Goal: Transaction & Acquisition: Purchase product/service

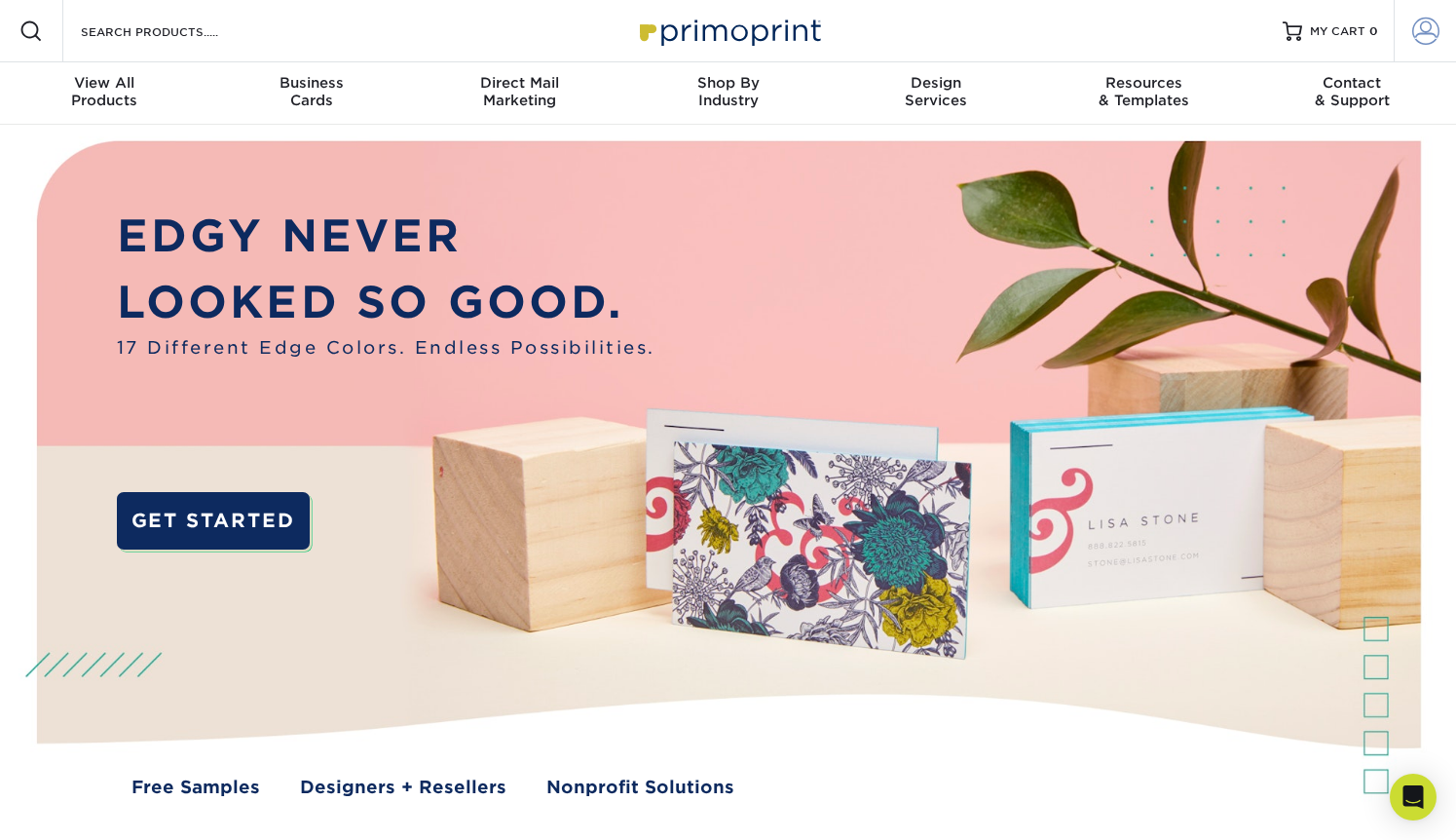
type input "wldbranding@gmail.com"
click at [1436, 28] on span at bounding box center [1427, 31] width 27 height 27
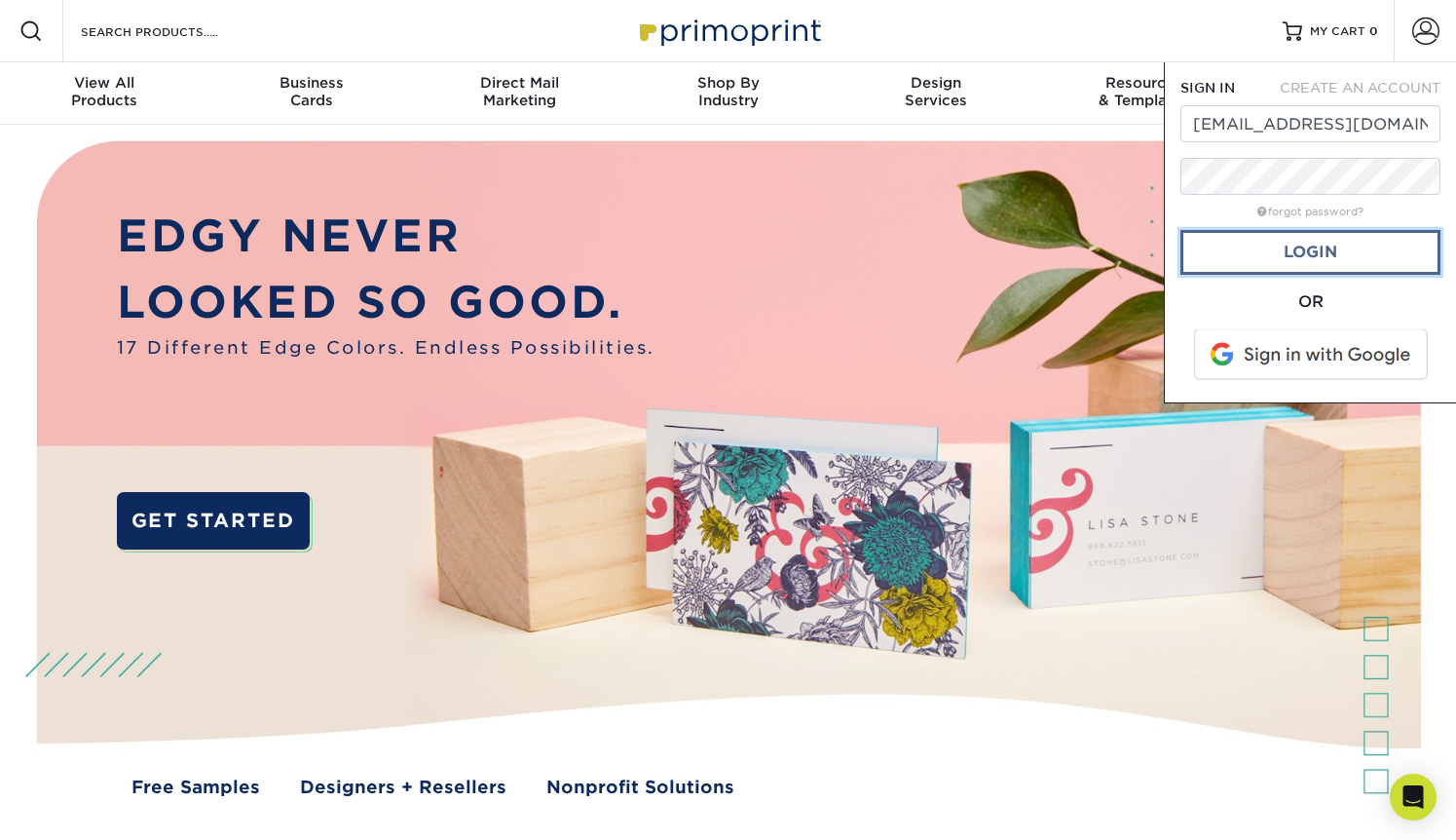
click at [1330, 257] on link "Login" at bounding box center [1311, 253] width 260 height 45
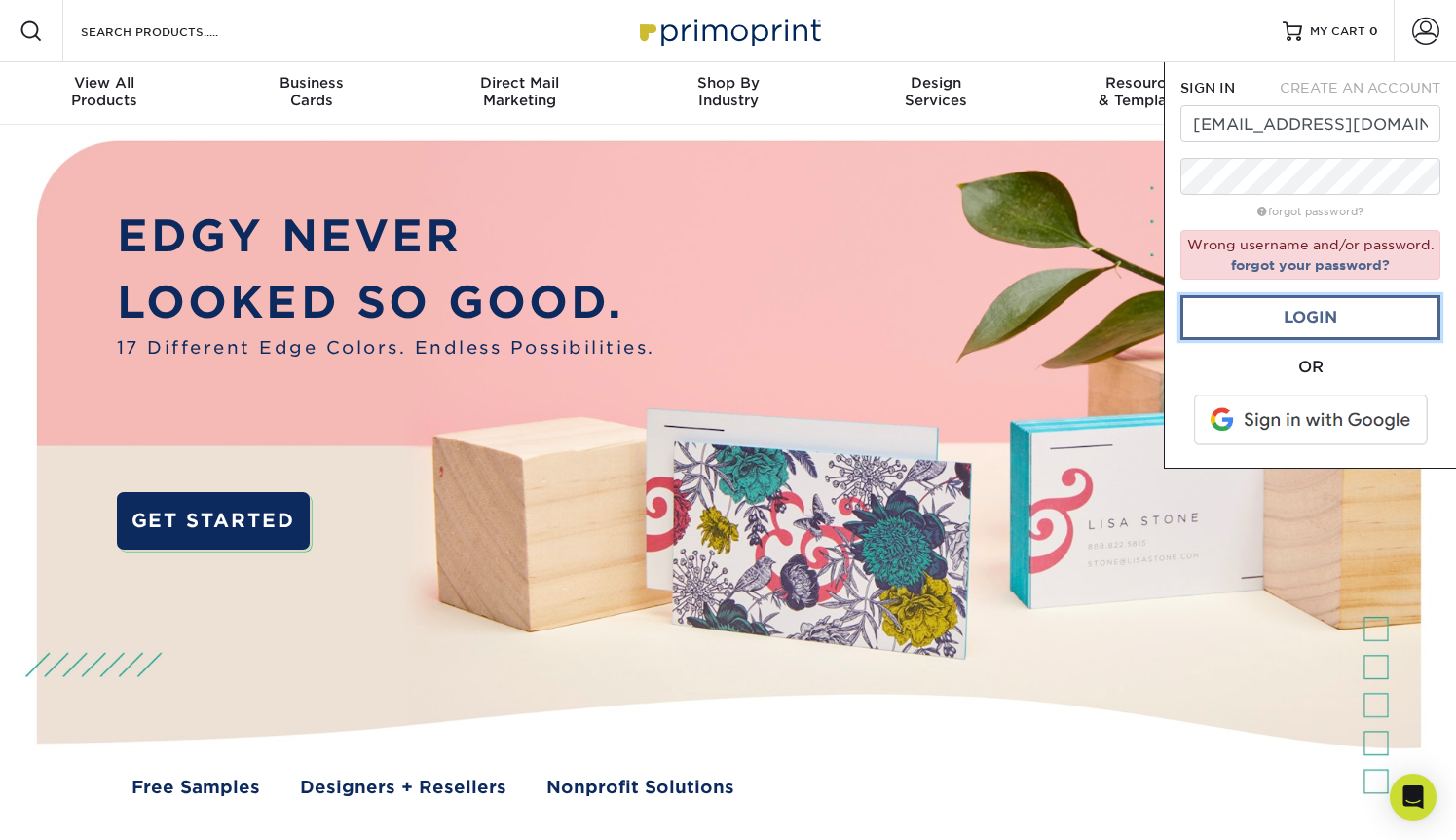
click at [1314, 320] on link "Login" at bounding box center [1311, 317] width 260 height 45
click at [1324, 417] on span at bounding box center [1313, 420] width 249 height 51
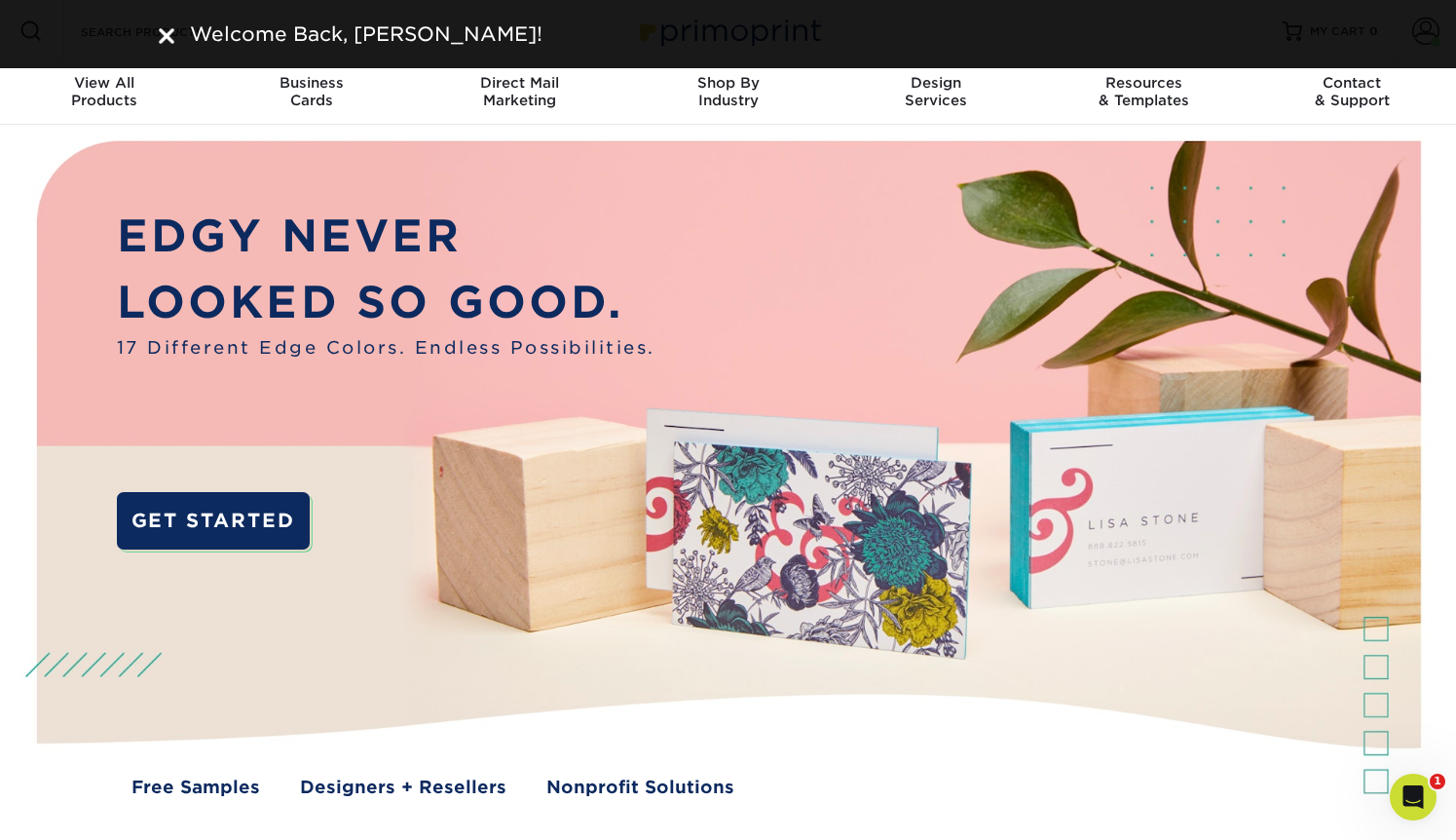
click at [1425, 29] on div "Welcome Back, [PERSON_NAME]!" at bounding box center [728, 34] width 1456 height 69
click at [1423, 110] on link "Contact & Support" at bounding box center [1351, 94] width 209 height 63
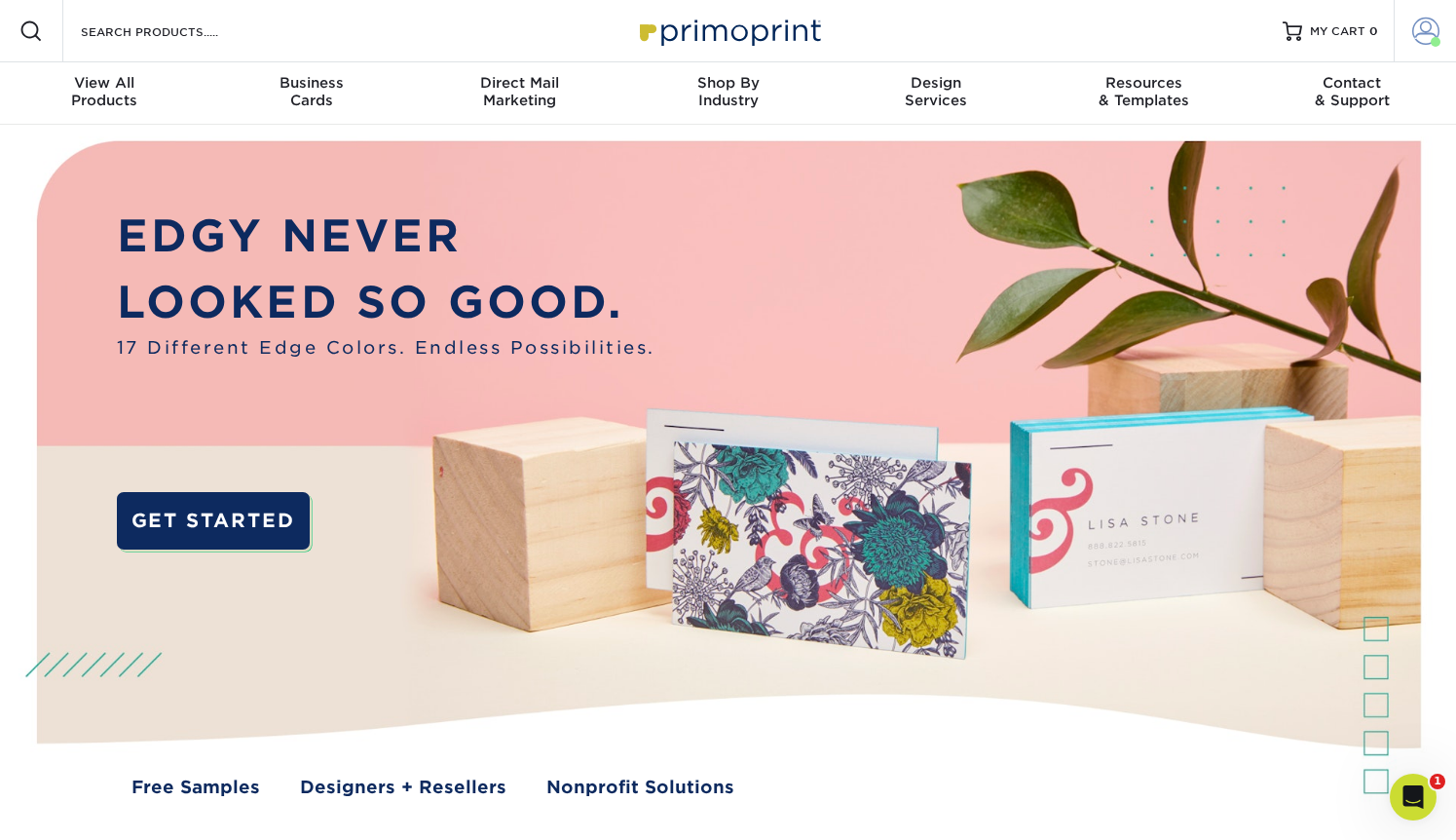
click at [1441, 28] on link "Account" at bounding box center [1426, 31] width 63 height 63
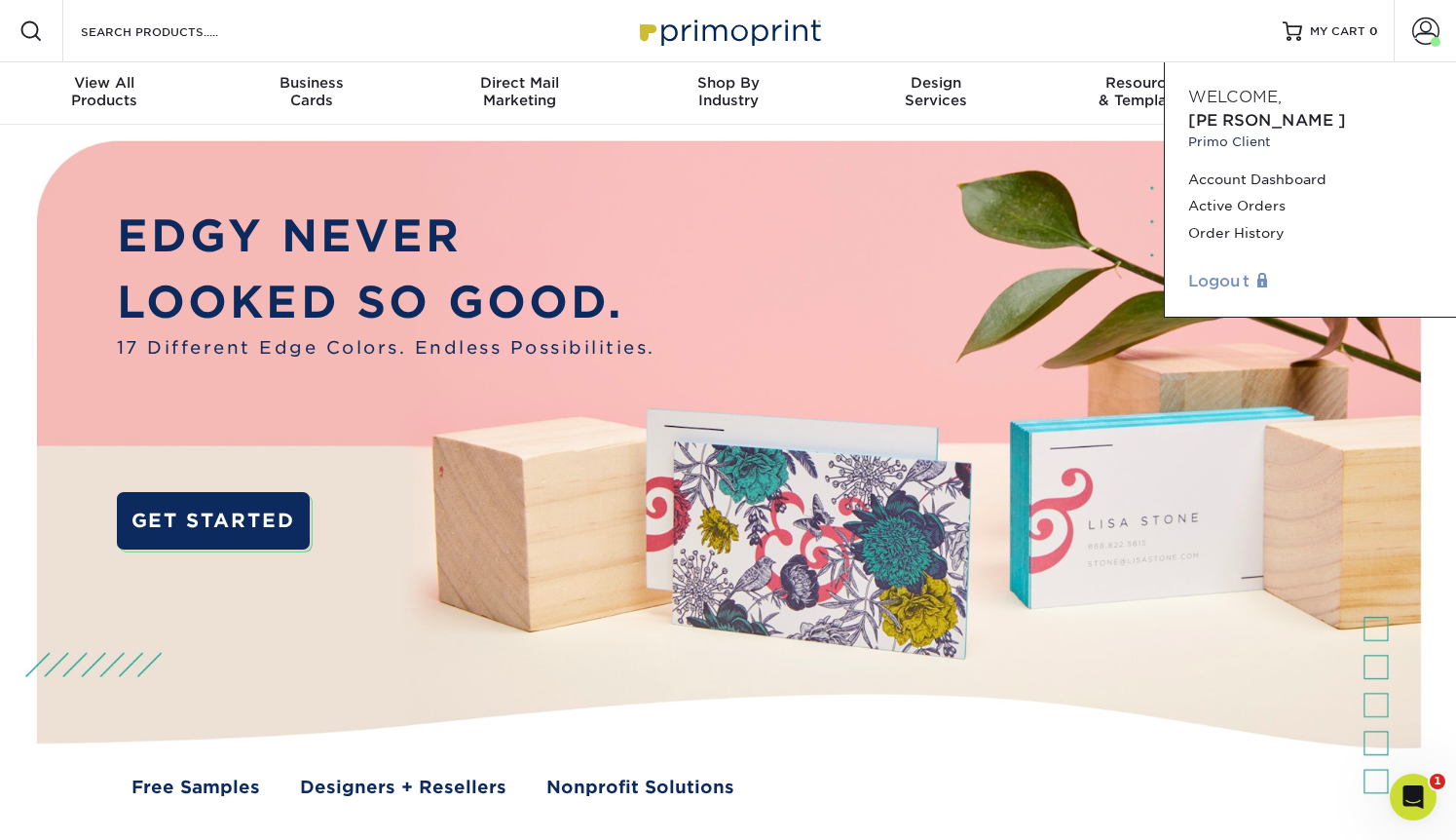
click at [1207, 270] on link "Logout" at bounding box center [1311, 282] width 245 height 23
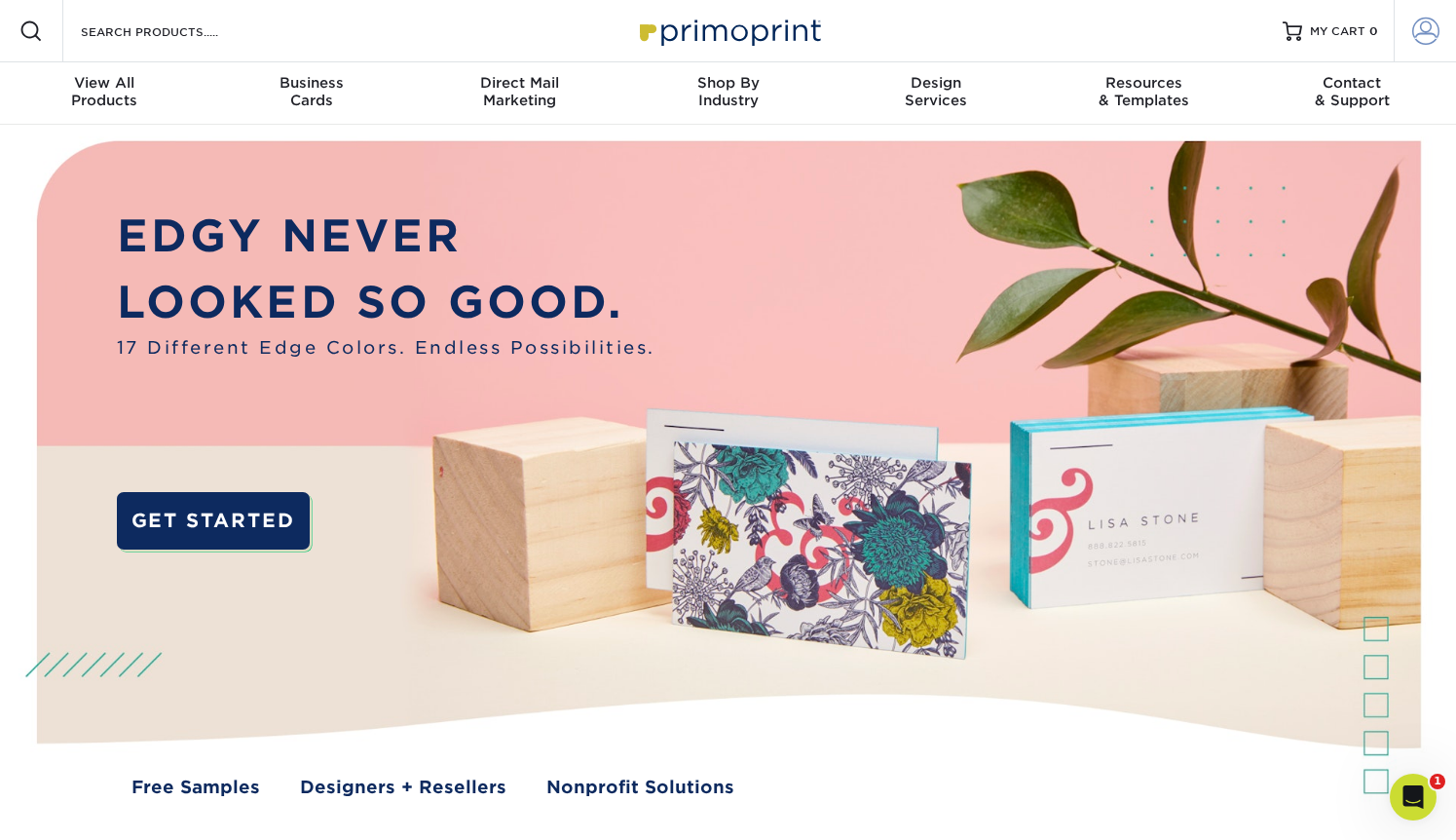
type input "wldbranding@gmail.com"
click at [1427, 35] on span at bounding box center [1427, 31] width 27 height 27
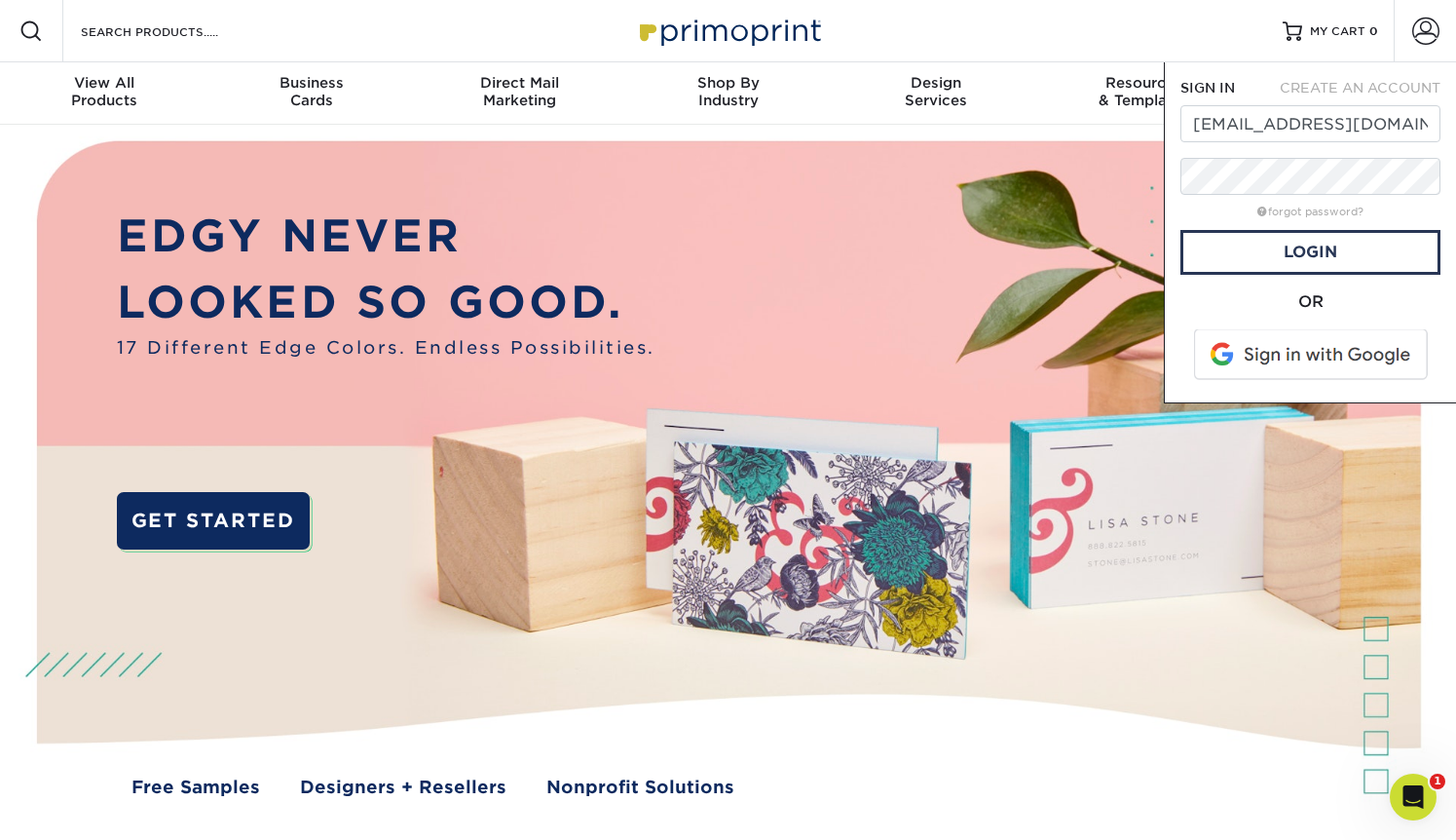
click at [1372, 354] on span at bounding box center [1313, 354] width 249 height 51
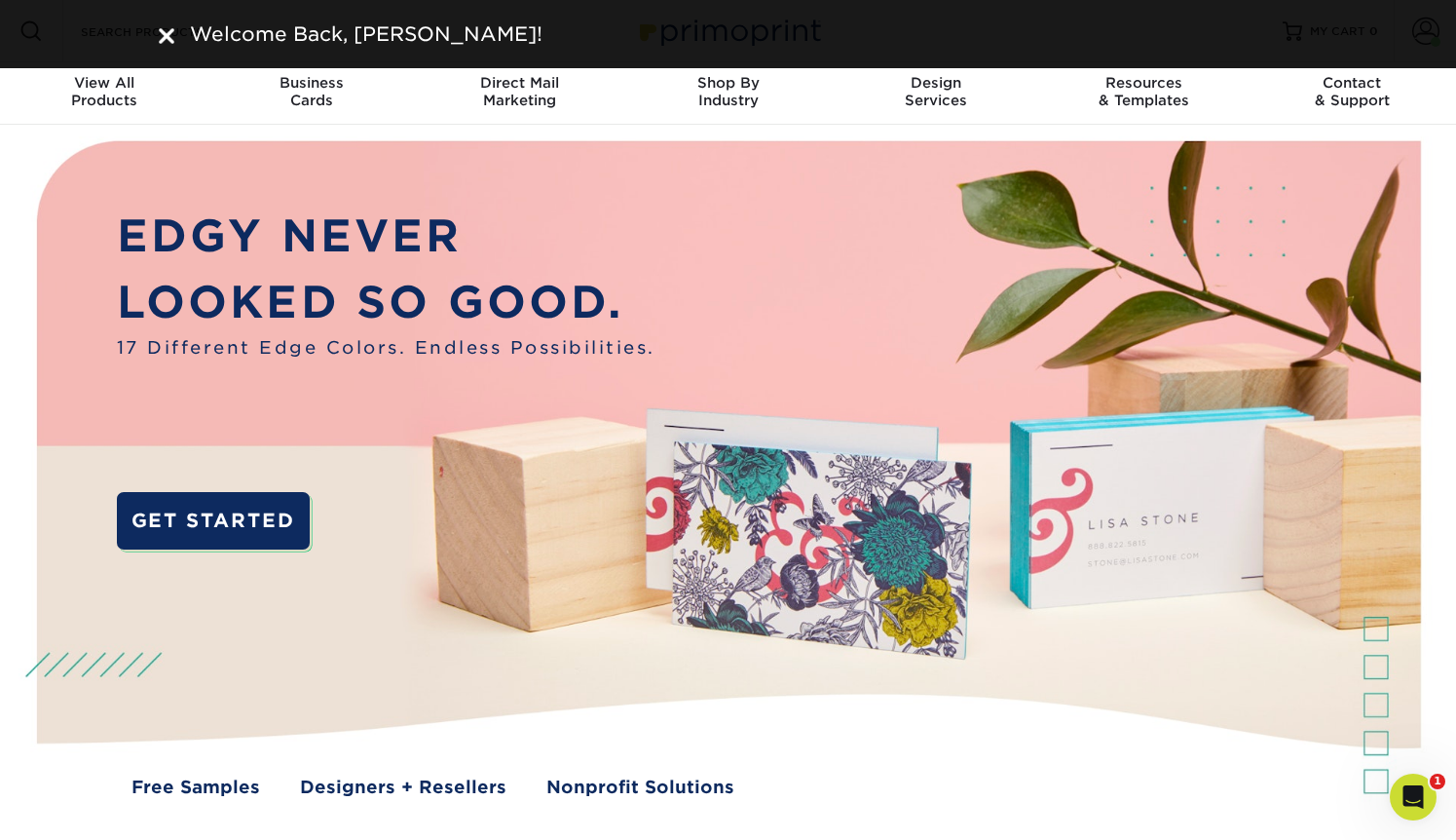
click at [159, 34] on img at bounding box center [166, 36] width 16 height 16
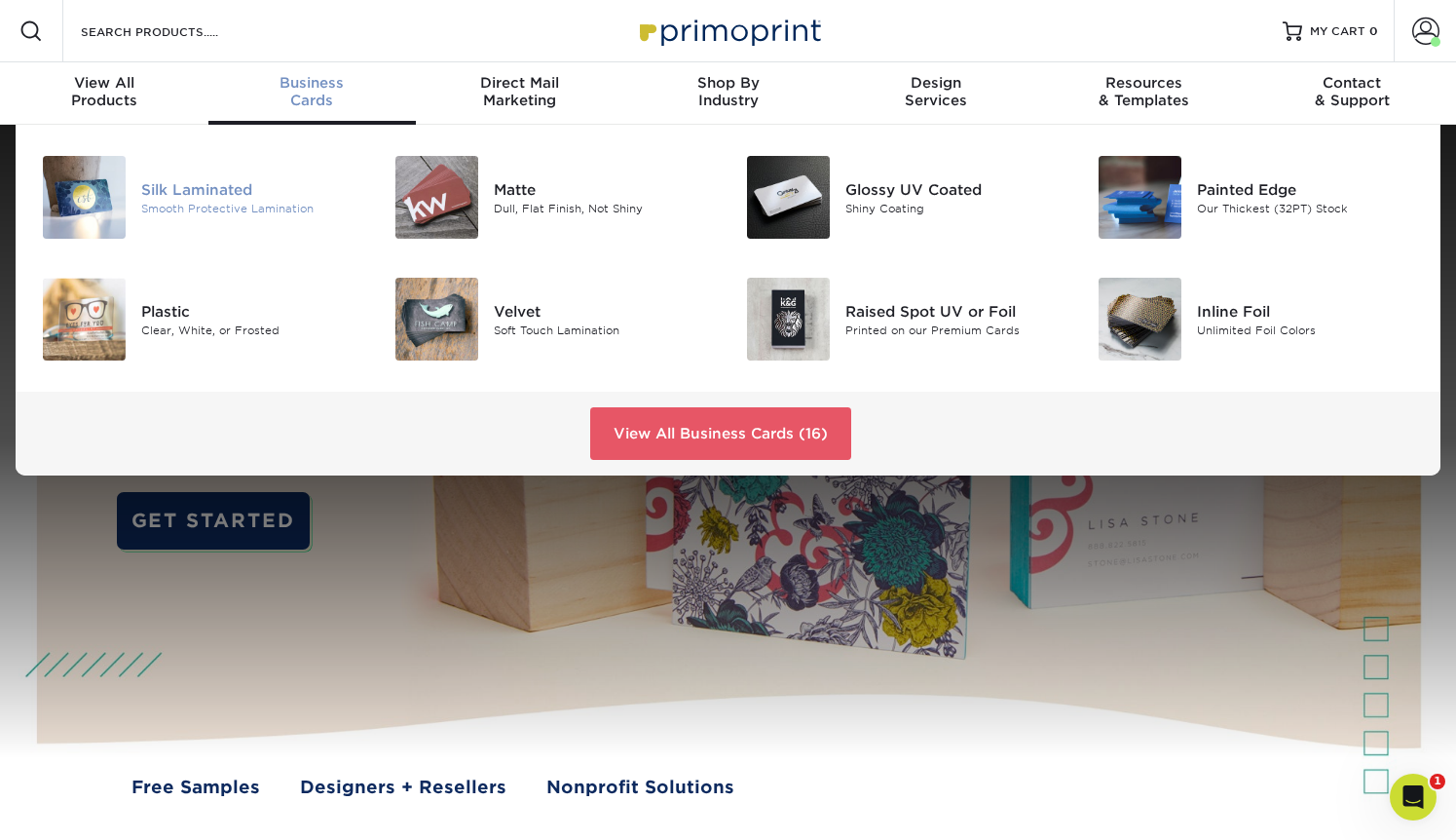
click at [211, 201] on div "Smooth Protective Lamination" at bounding box center [251, 208] width 220 height 17
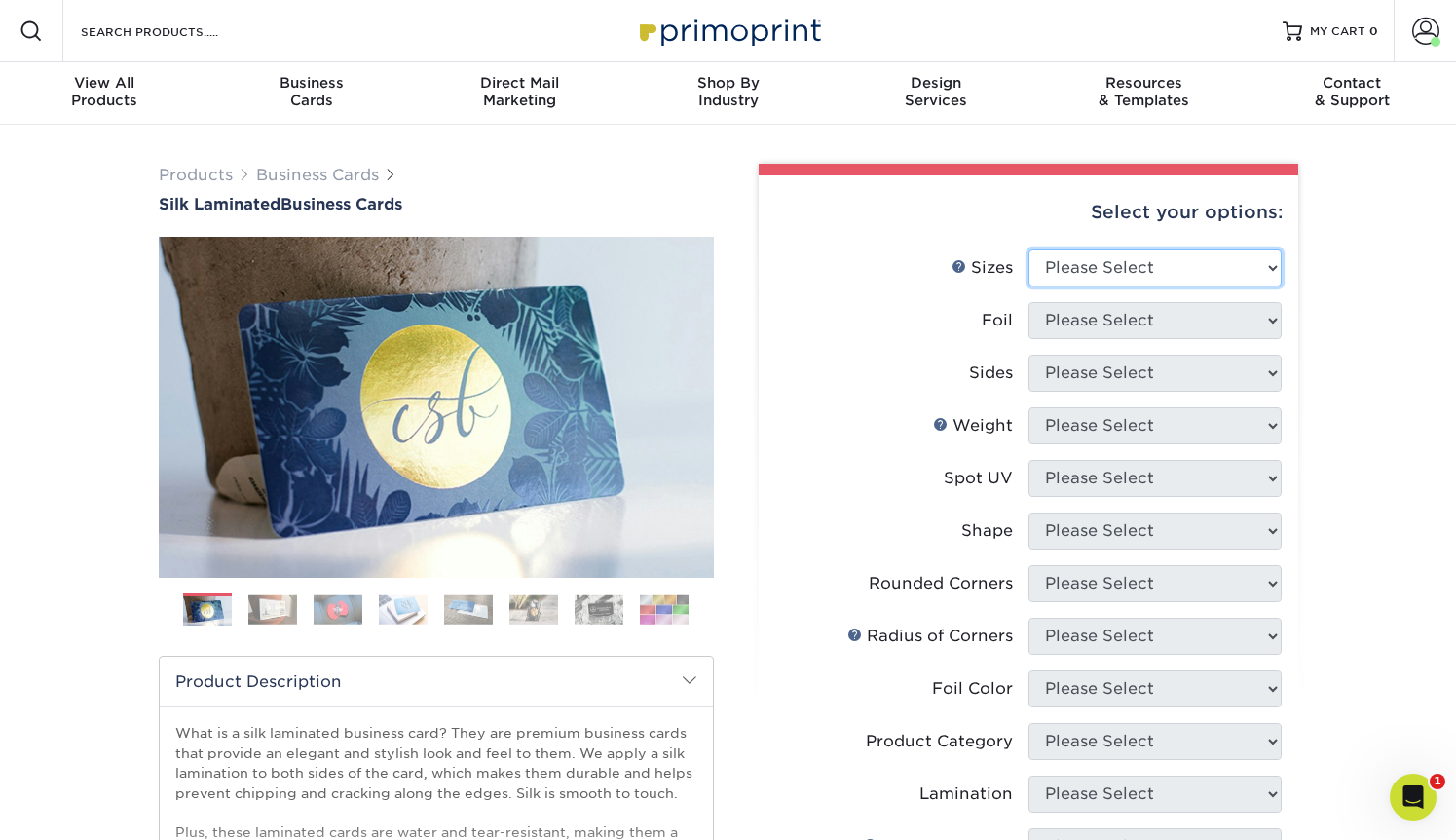
click at [1096, 283] on select "Please Select 1.5" x 3.5" - Mini 1.75" x 3.5" - Mini 2" x 2" - Square 2" x 3" -…" at bounding box center [1155, 268] width 254 height 37
click at [1029, 250] on select "Please Select 1.5" x 3.5" - Mini 1.75" x 3.5" - Mini 2" x 2" - Square 2" x 3" -…" at bounding box center [1155, 268] width 254 height 37
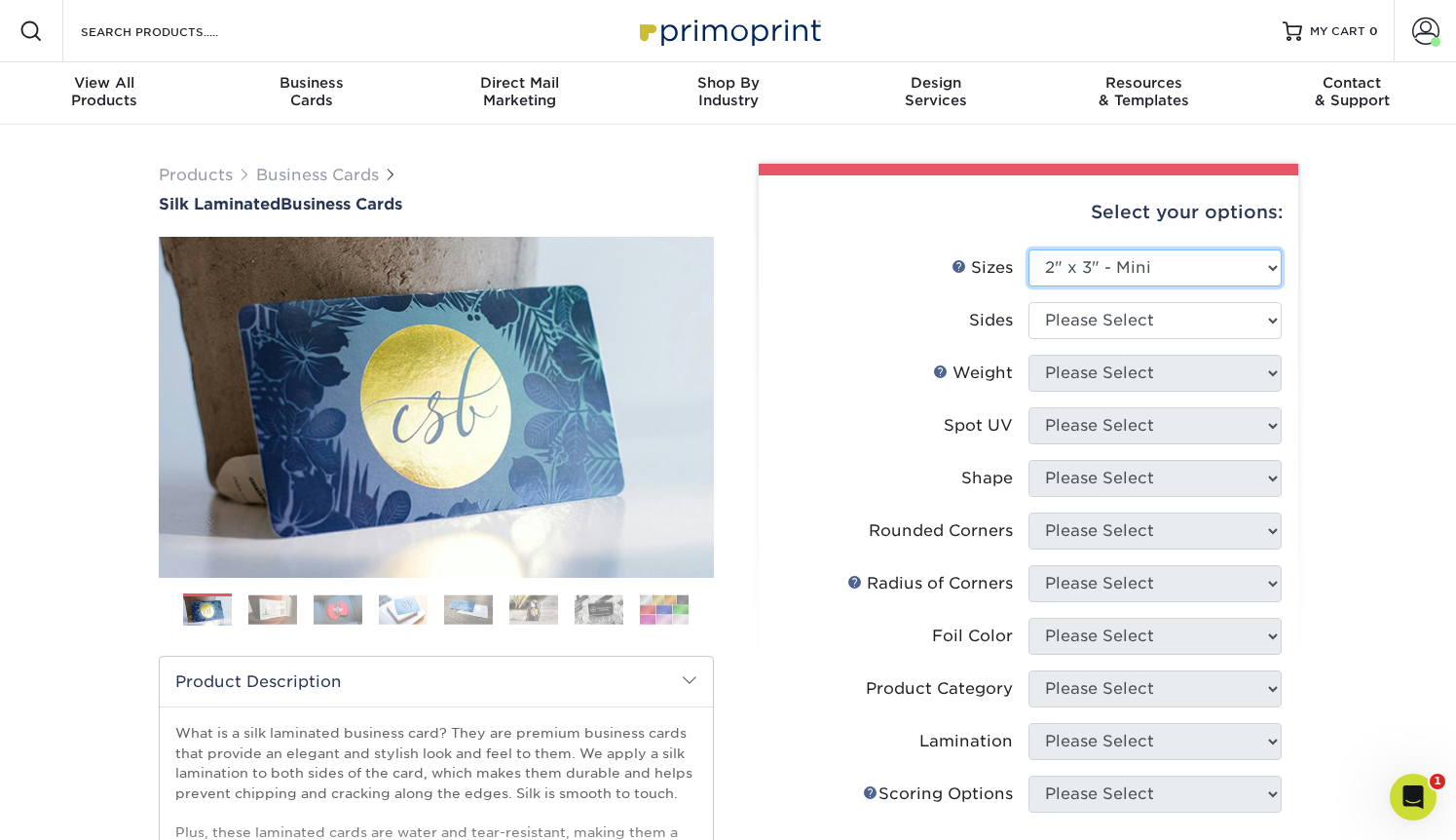
click at [1083, 270] on select "Please Select 1.5" x 3.5" - Mini 1.75" x 3.5" - Mini 2" x 2" - Square 2" x 3" -…" at bounding box center [1155, 268] width 254 height 37
select select "2.00x3.50"
click at [1029, 250] on select "Please Select 1.5" x 3.5" - Mini 1.75" x 3.5" - Mini 2" x 2" - Square 2" x 3" -…" at bounding box center [1155, 268] width 254 height 37
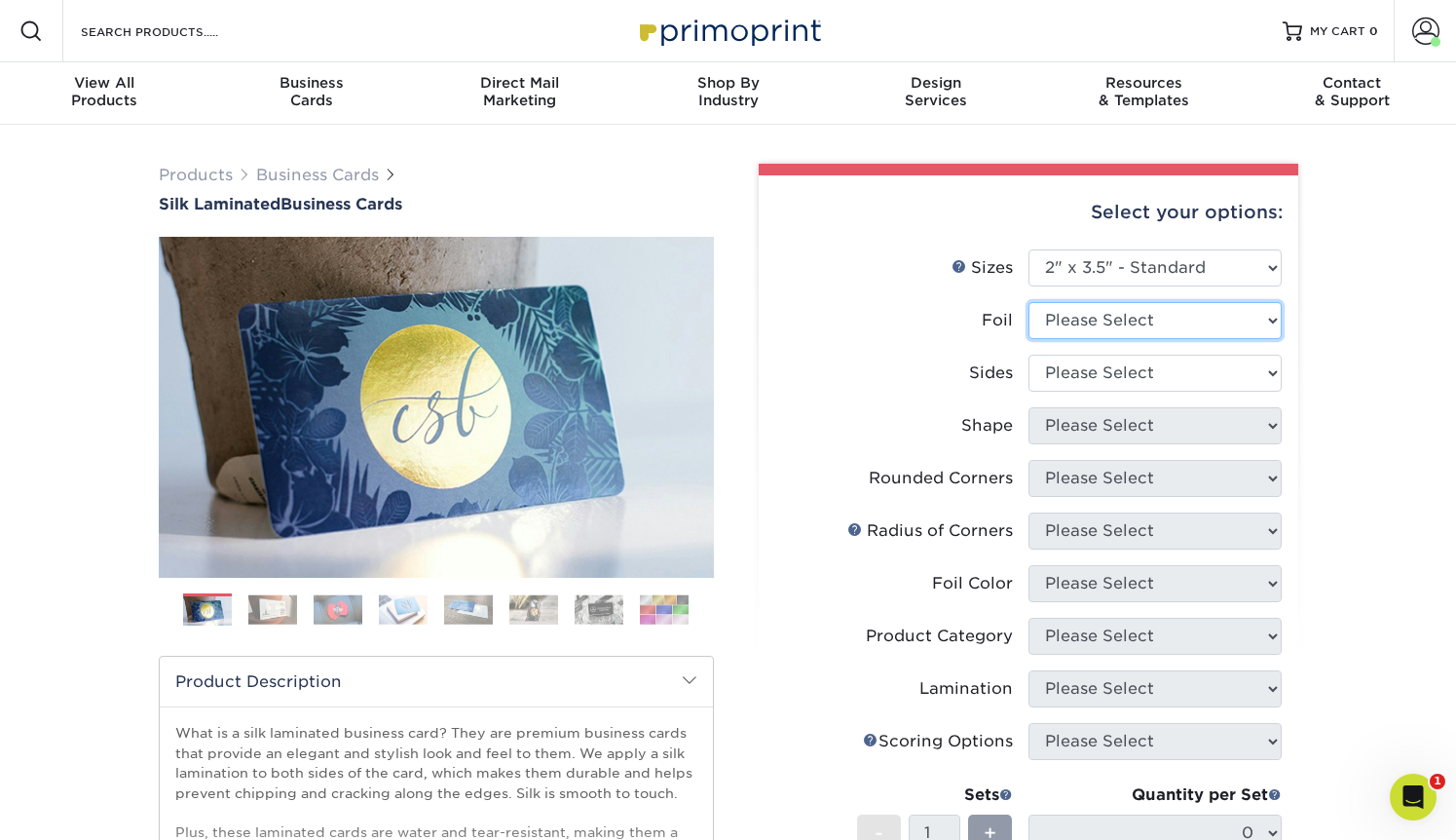
click at [1086, 324] on select "Please Select Yes No" at bounding box center [1155, 320] width 254 height 37
select select "1"
click at [1029, 302] on select "Please Select Yes No" at bounding box center [1155, 320] width 254 height 37
click at [1090, 374] on select "Please Select Print Both Sides - Foil Both Sides Print Both Sides - Foil Front …" at bounding box center [1155, 373] width 254 height 37
select select "a75ac2f1-9911-48d6-841d-245b5ac08f27"
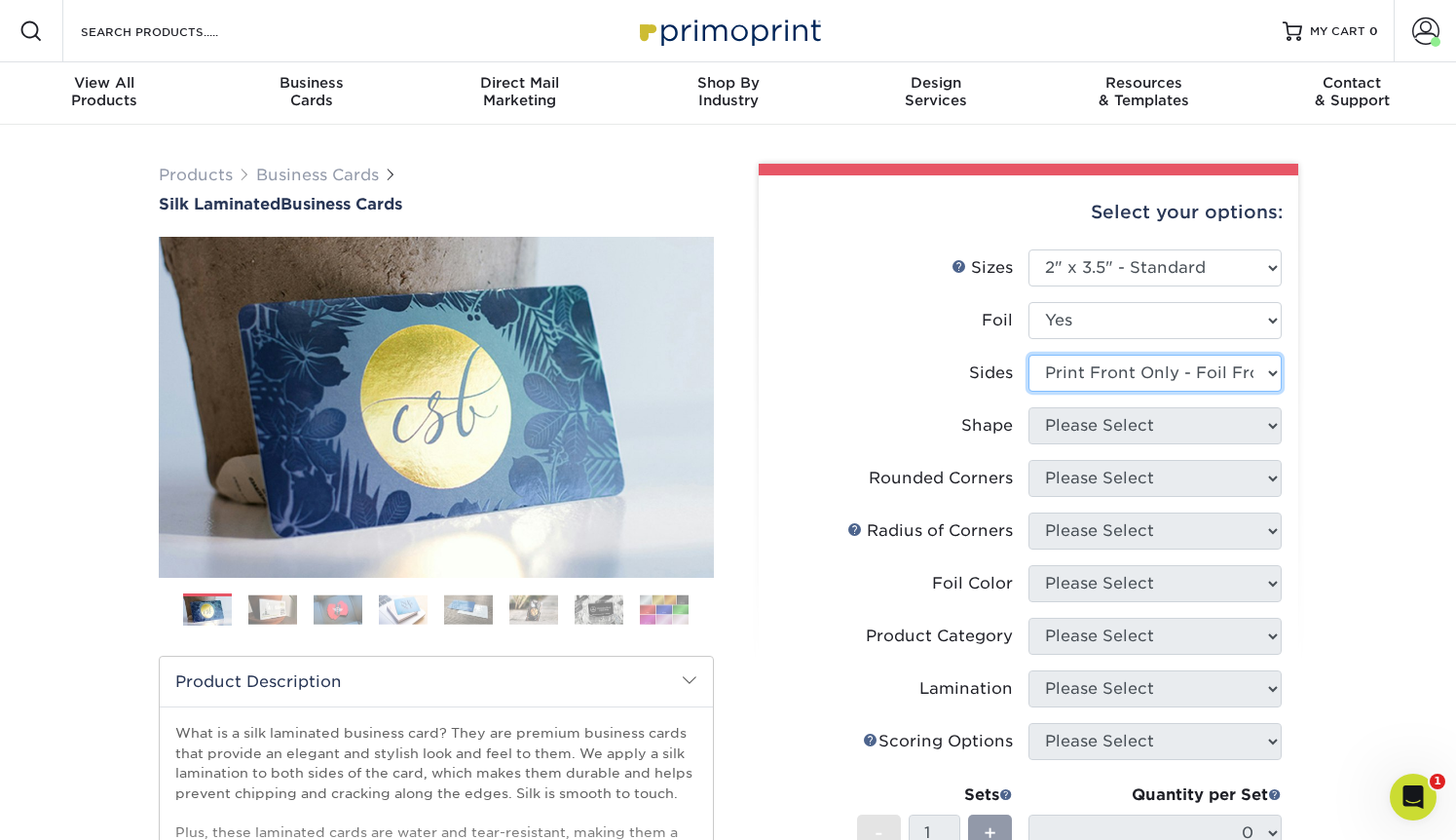
click at [1029, 354] on select "Please Select Print Both Sides - Foil Both Sides Print Both Sides - Foil Front …" at bounding box center [1155, 373] width 254 height 37
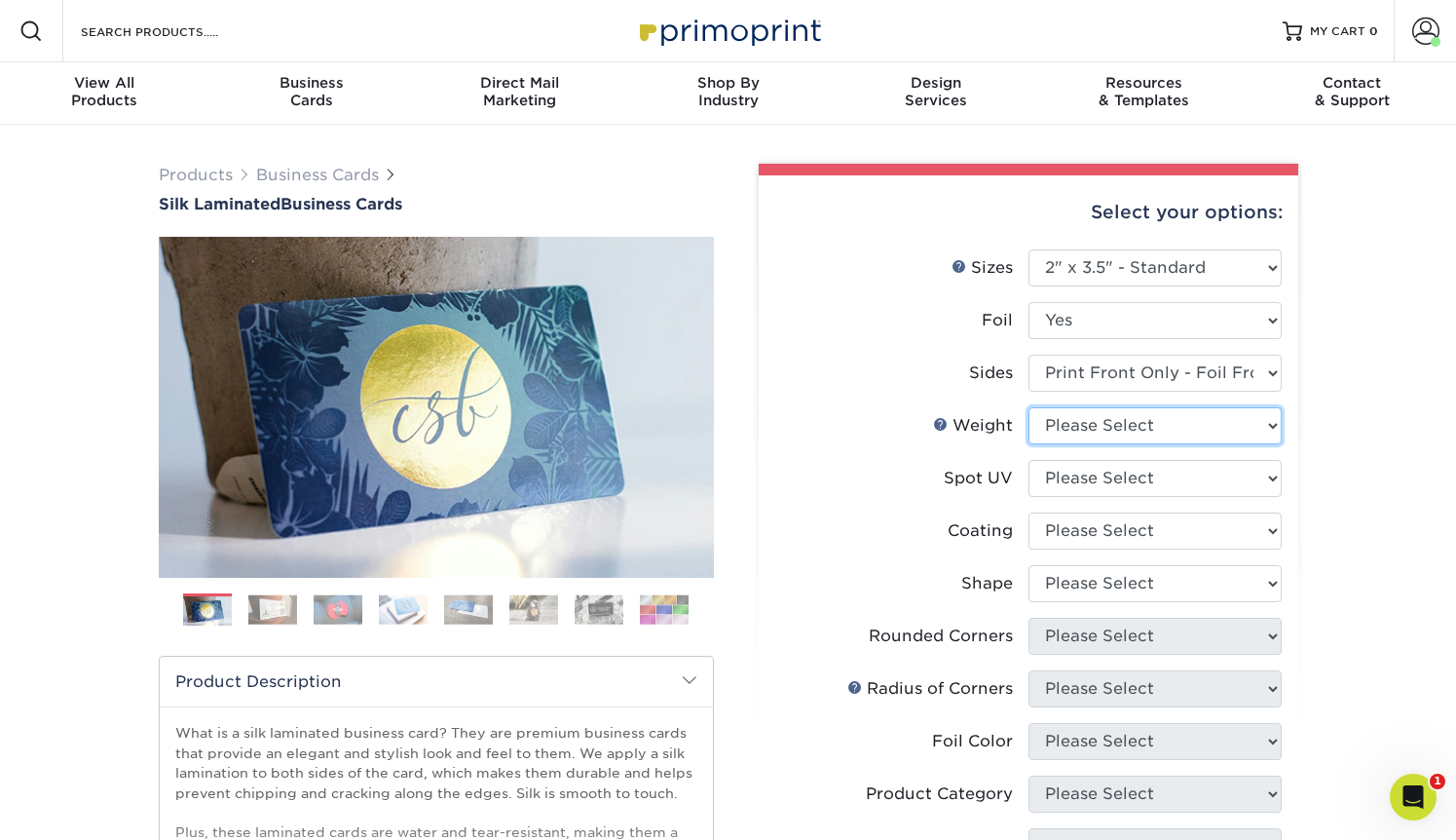
click at [1084, 429] on select "Please Select 16PT" at bounding box center [1155, 426] width 254 height 37
select select "16PT"
click at [1029, 407] on select "Please Select 16PT" at bounding box center [1155, 426] width 254 height 37
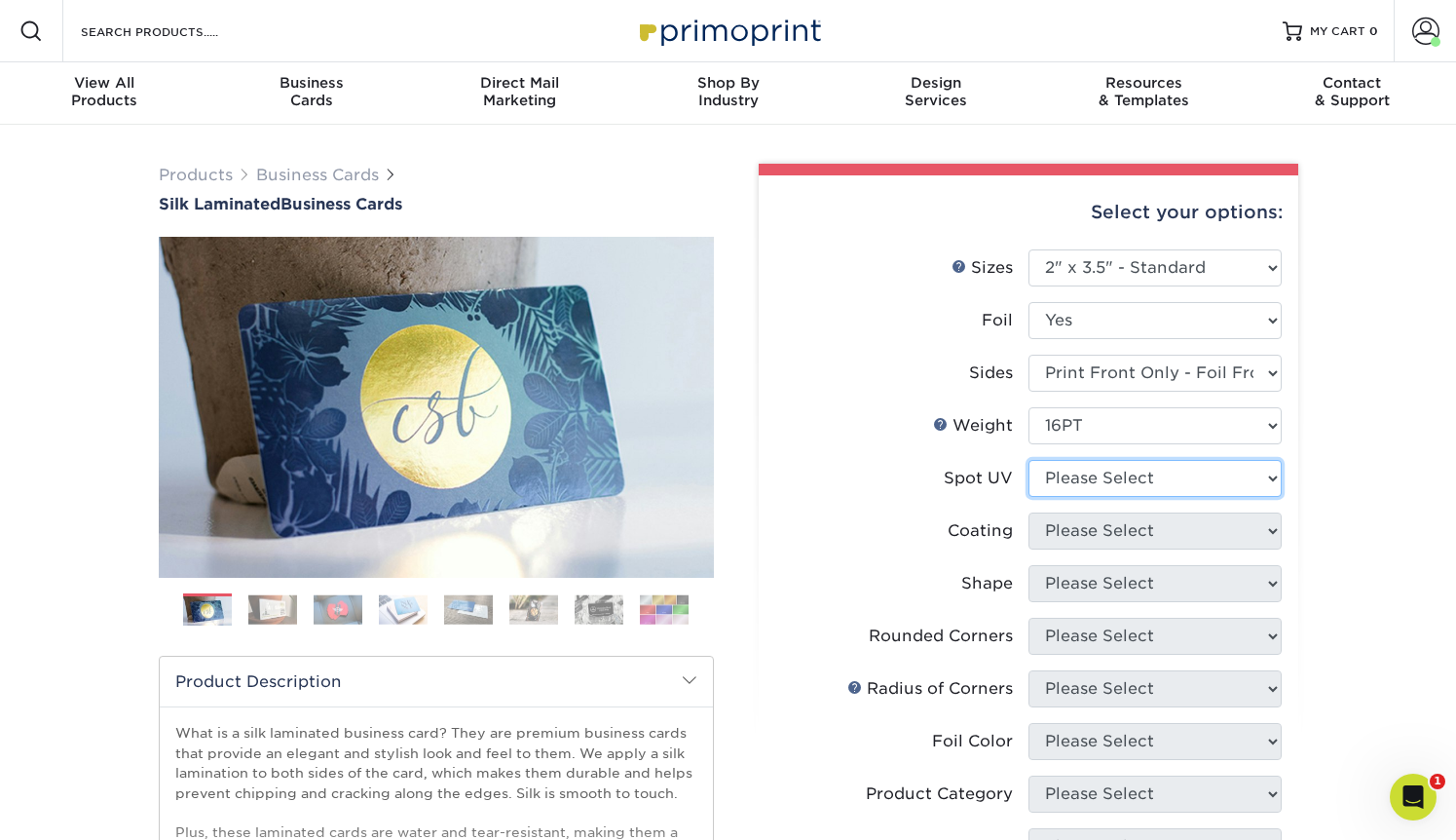
click at [1083, 468] on select "Please Select No Spot UV Front Only" at bounding box center [1155, 479] width 254 height 37
select select "3"
click at [1029, 460] on select "Please Select No Spot UV Front Only" at bounding box center [1155, 479] width 254 height 37
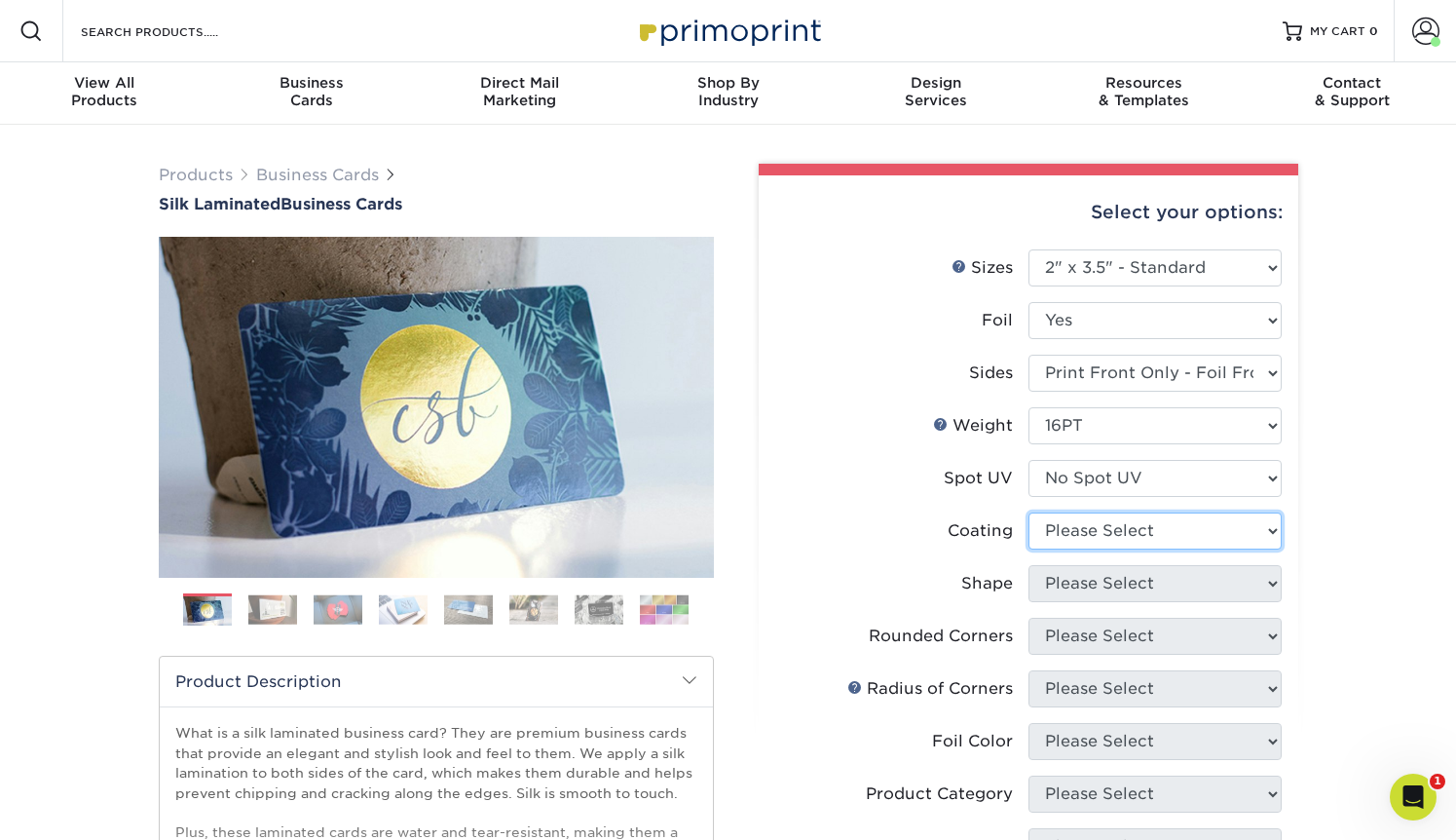
click at [1069, 541] on select at bounding box center [1155, 531] width 254 height 37
select select "3e7618de-abca-4bda-9f97-8b9129e913d8"
click at [1029, 512] on select at bounding box center [1155, 531] width 254 height 37
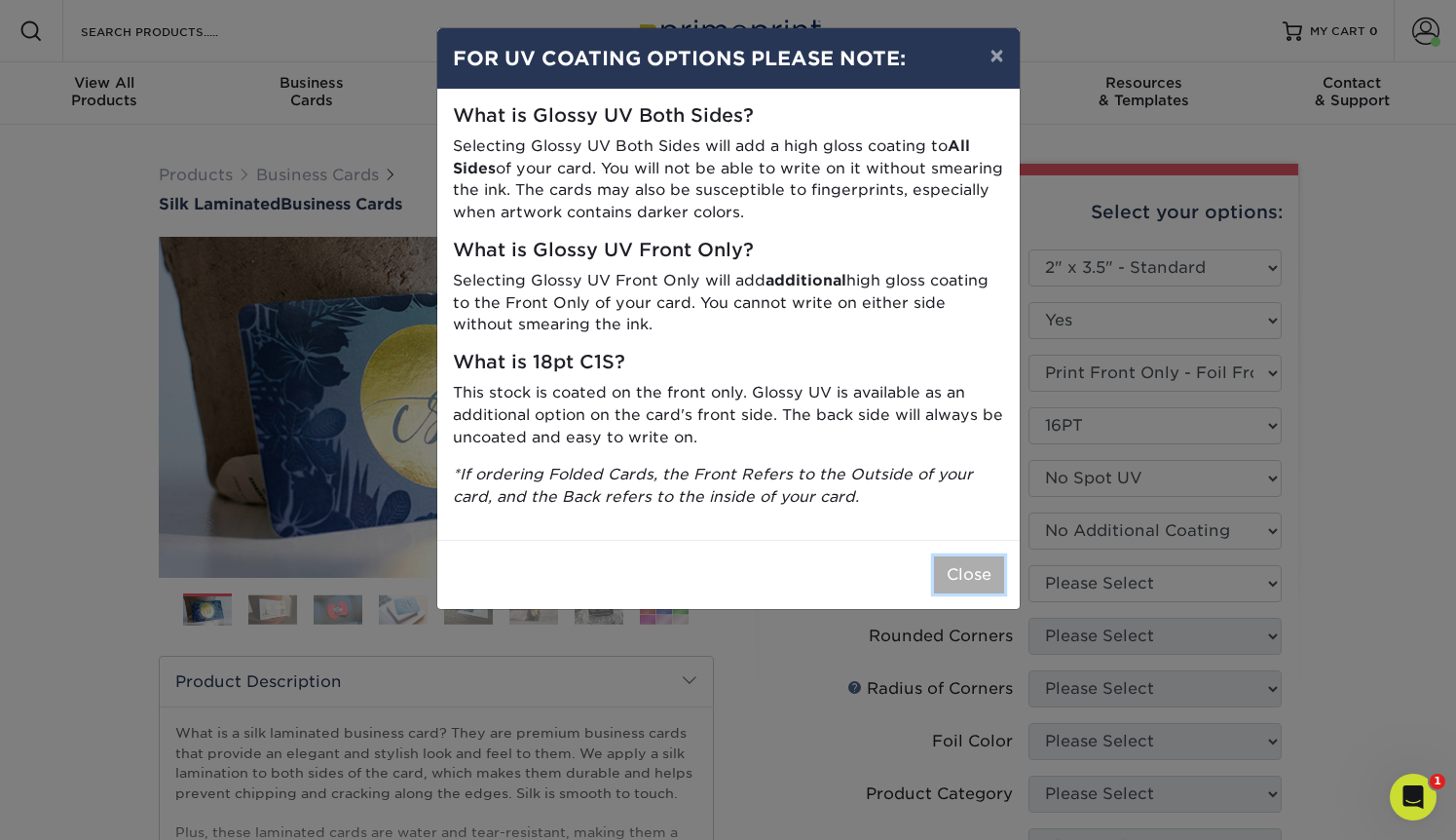
click at [969, 579] on button "Close" at bounding box center [969, 575] width 70 height 37
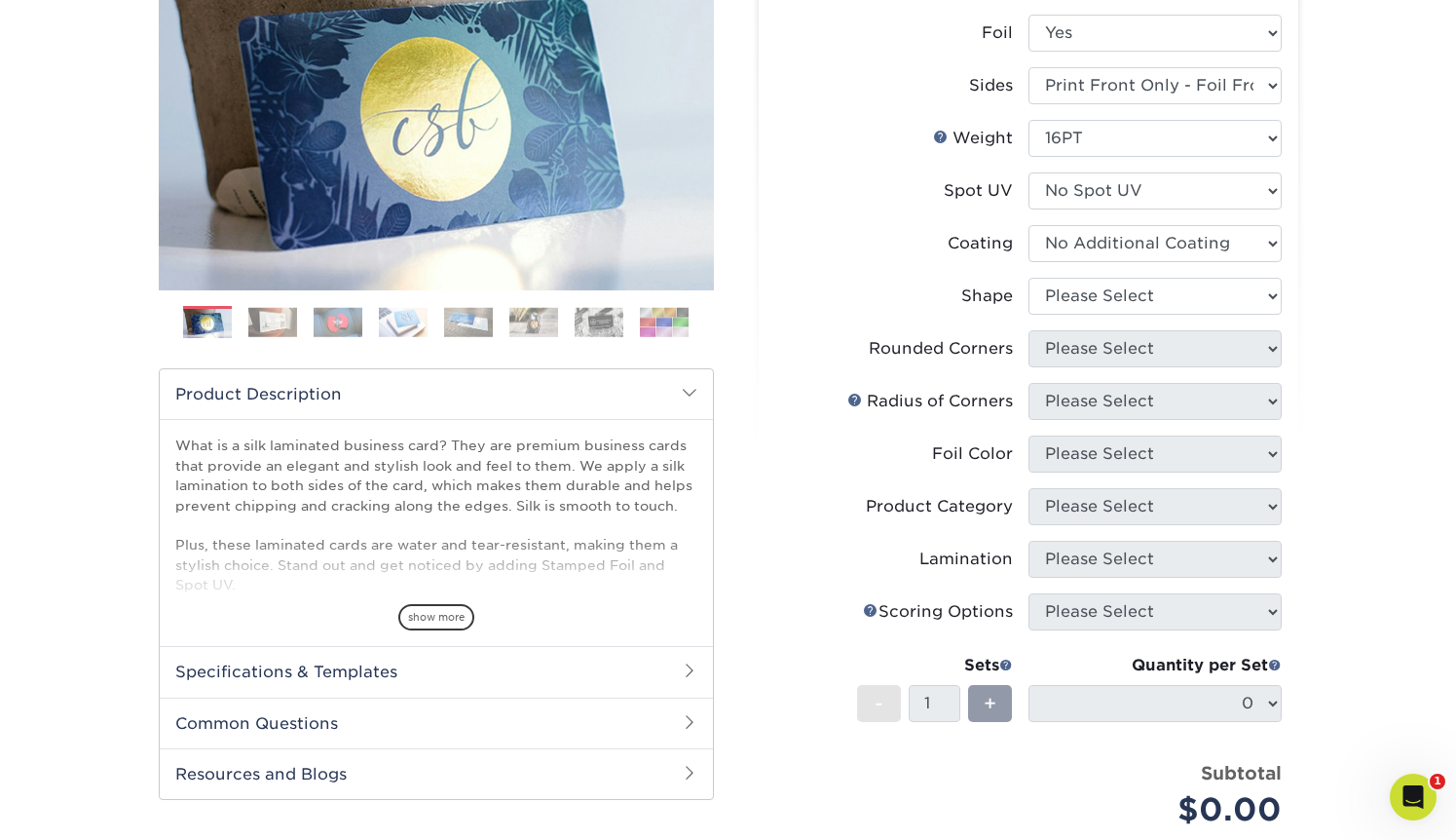
scroll to position [288, 0]
click at [1079, 247] on select at bounding box center [1155, 243] width 254 height 37
click at [1029, 224] on select at bounding box center [1155, 243] width 254 height 37
click at [1088, 296] on select "Please Select Standard" at bounding box center [1155, 296] width 254 height 37
select select "standard"
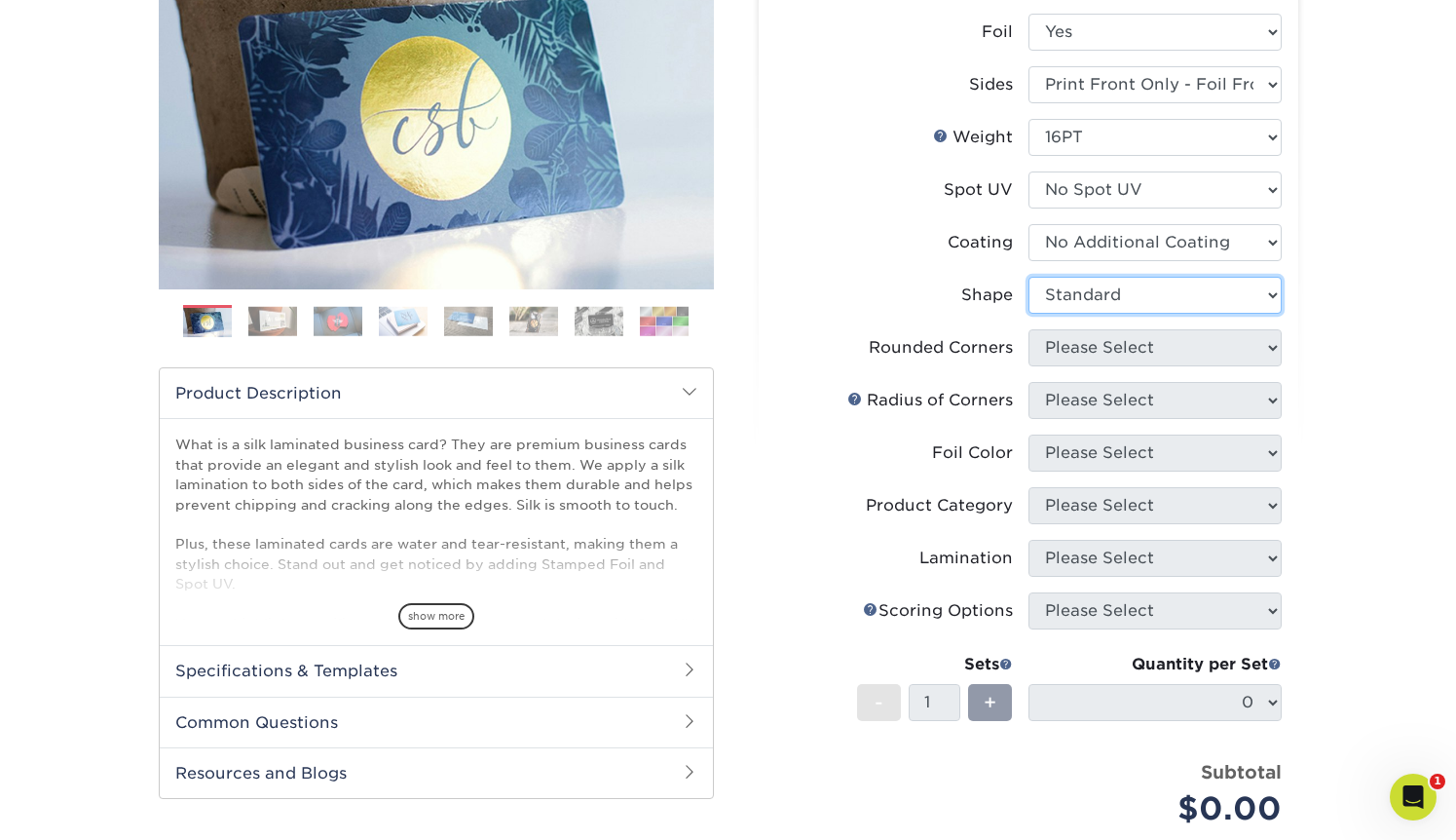
click at [1029, 277] on select "Please Select Standard" at bounding box center [1155, 296] width 254 height 37
click at [1088, 352] on select "Please Select Yes - Round 2 Corners Yes - Round 4 Corners No" at bounding box center [1155, 348] width 254 height 37
select select "0"
click at [1029, 329] on select "Please Select Yes - Round 2 Corners Yes - Round 4 Corners No" at bounding box center [1155, 348] width 254 height 37
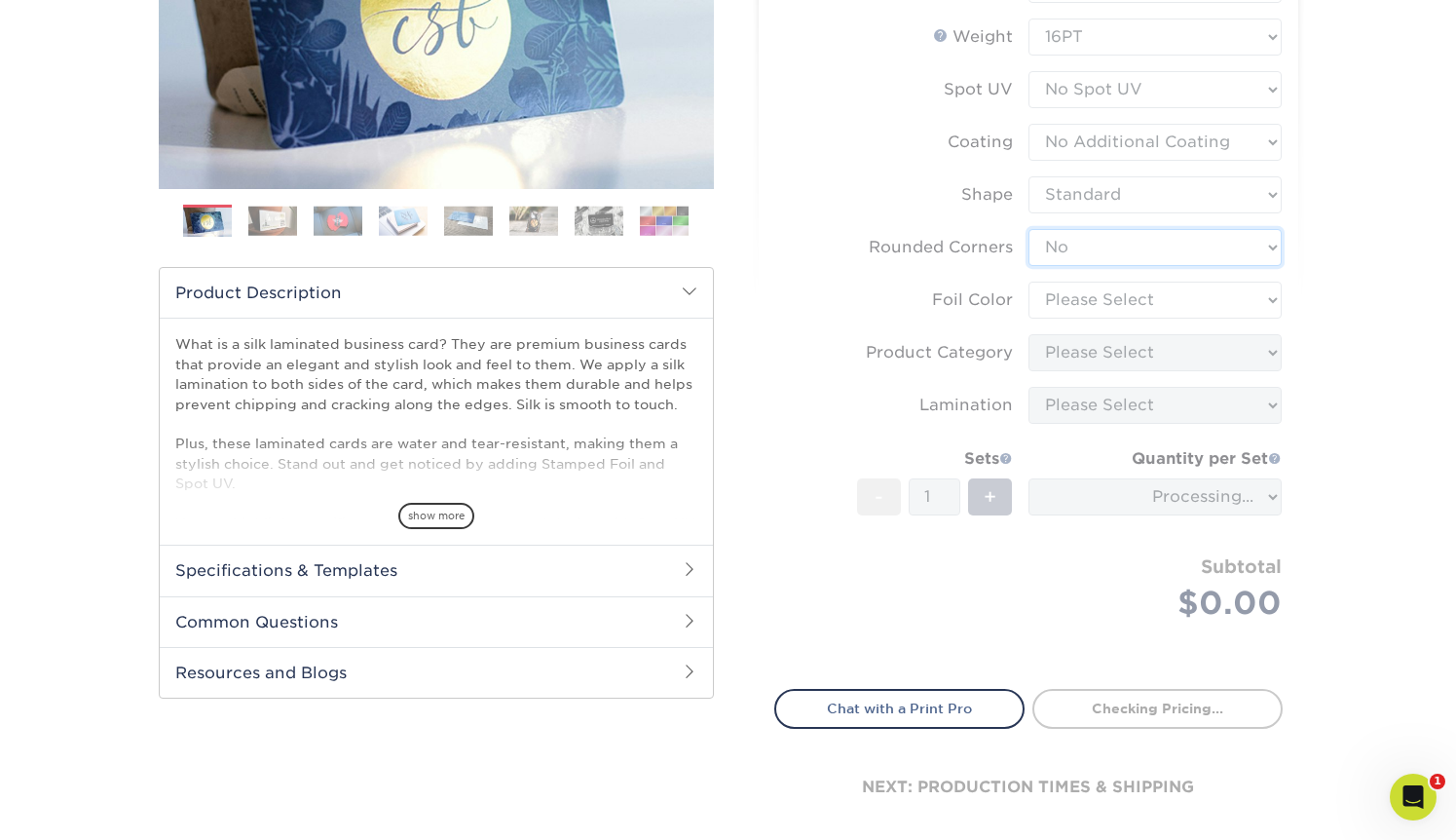
scroll to position [407, 0]
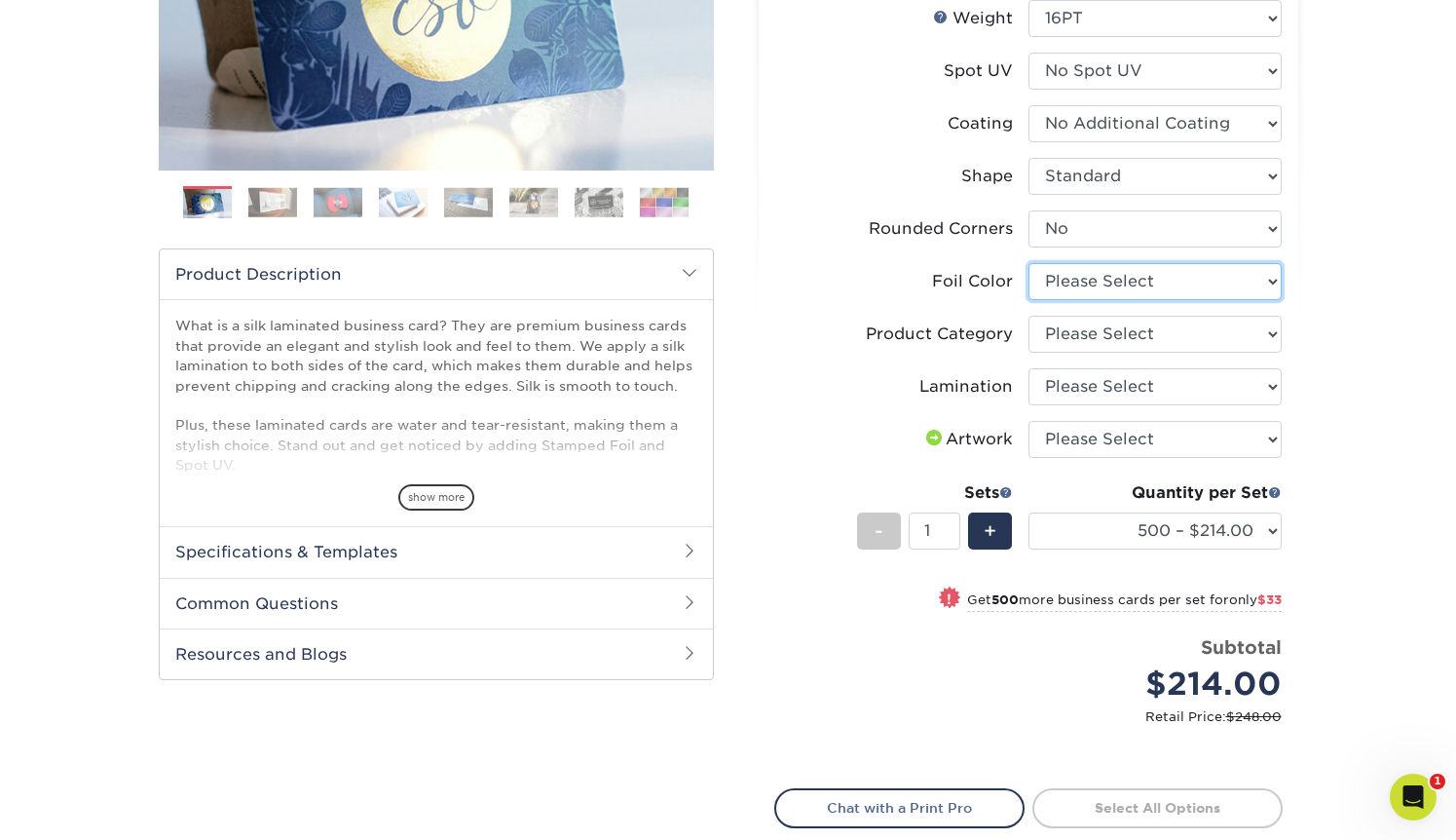
click at [1118, 285] on select "Please Select Silver Foil Black Foil Blue Foil Copper Foil Gold Foil Red Foil R…" at bounding box center [1155, 282] width 254 height 37
select select "acffa4a5-22f9-4585-ba3f-0adaa54b8c85"
click at [1029, 263] on select "Please Select Silver Foil Black Foil Blue Foil Copper Foil Gold Foil Red Foil R…" at bounding box center [1155, 282] width 254 height 37
click at [1077, 327] on select "Please Select Business Cards" at bounding box center [1155, 334] width 254 height 37
select select "3b5148f1-0588-4f88-a218-97bcfdce65c1"
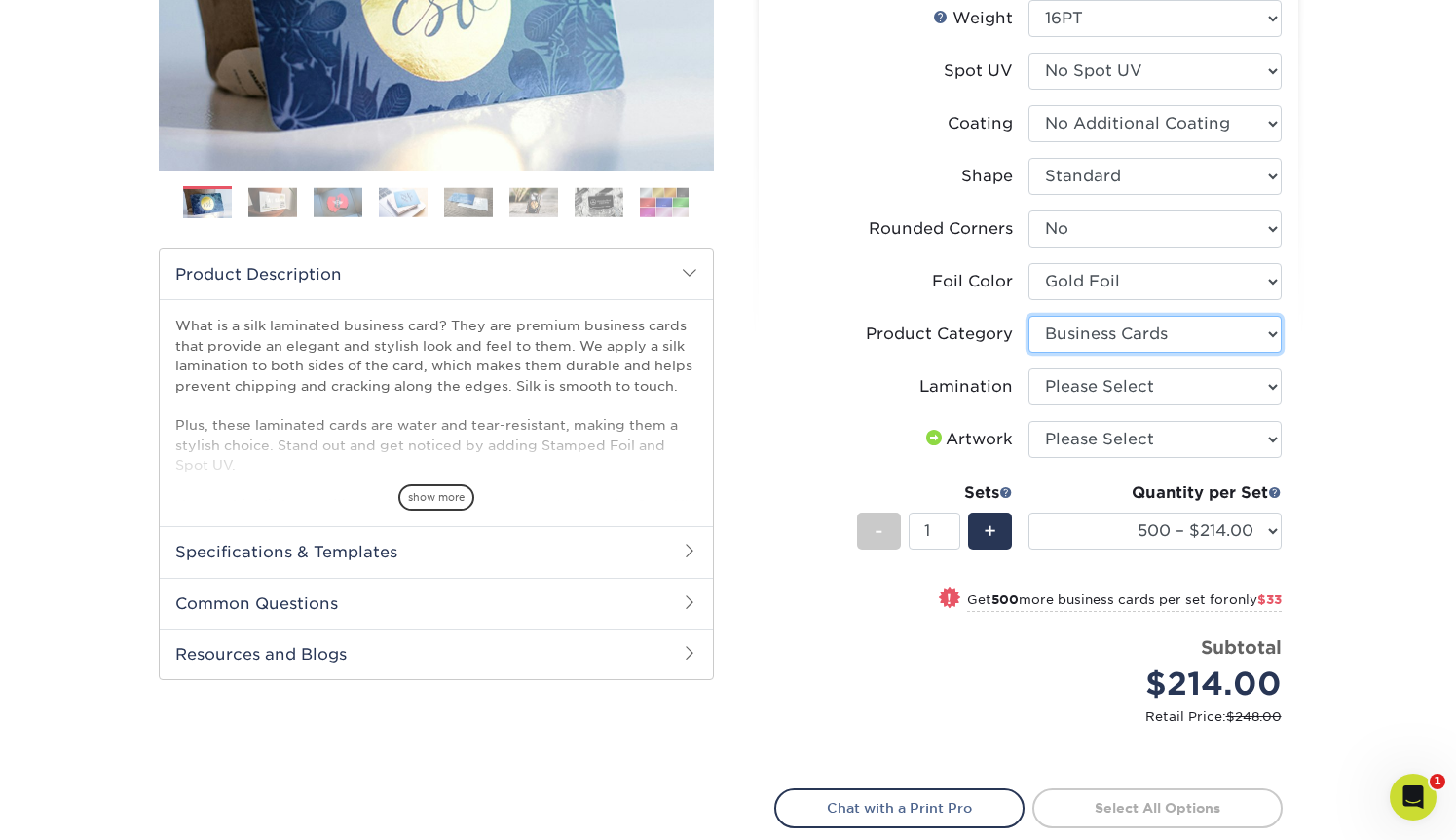
click at [1029, 315] on select "Please Select Business Cards" at bounding box center [1155, 334] width 254 height 37
click at [1087, 386] on select "Please Select Silk" at bounding box center [1155, 387] width 254 height 37
select select "ccacb42f-45f7-42d3-bbd3-7c8421cf37f0"
click at [1029, 368] on select "Please Select Silk" at bounding box center [1155, 387] width 254 height 37
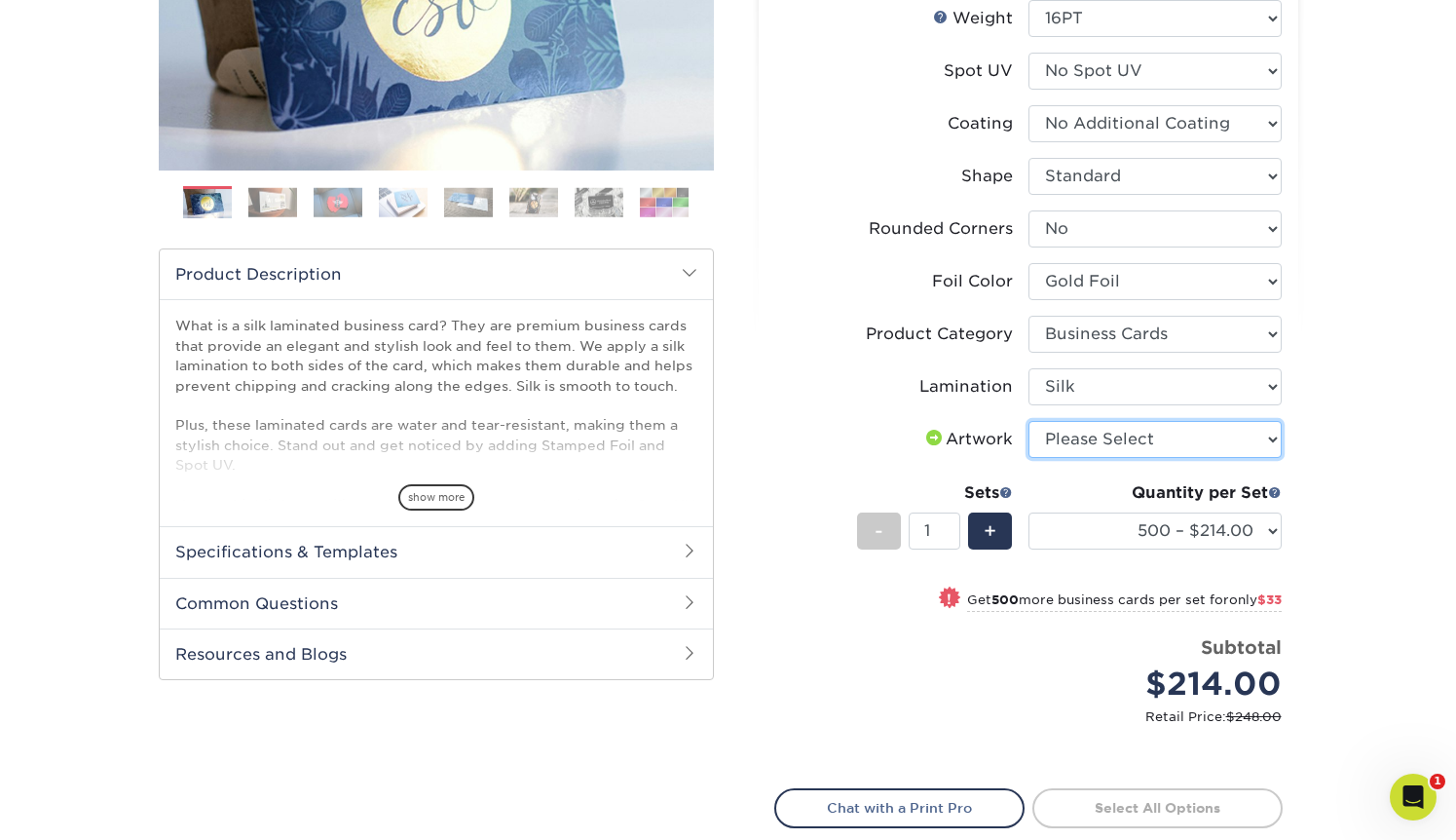
click at [1089, 437] on select "Please Select I will upload files I need a design - $100" at bounding box center [1155, 440] width 254 height 37
select select "upload"
click at [1029, 421] on select "Please Select I will upload files I need a design - $100" at bounding box center [1155, 440] width 254 height 37
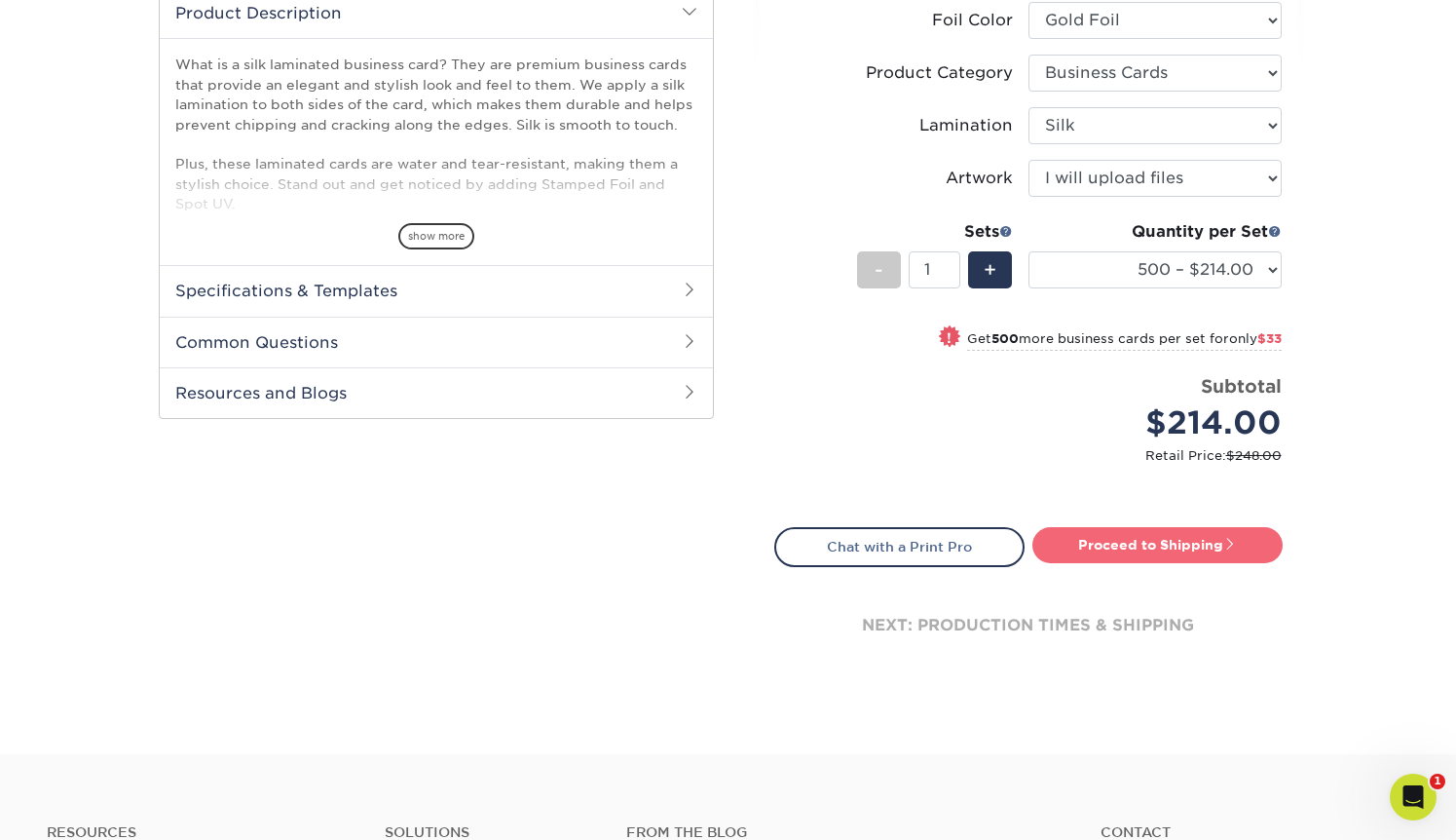
click at [1091, 546] on link "Proceed to Shipping" at bounding box center [1158, 544] width 251 height 35
type input "Set 1"
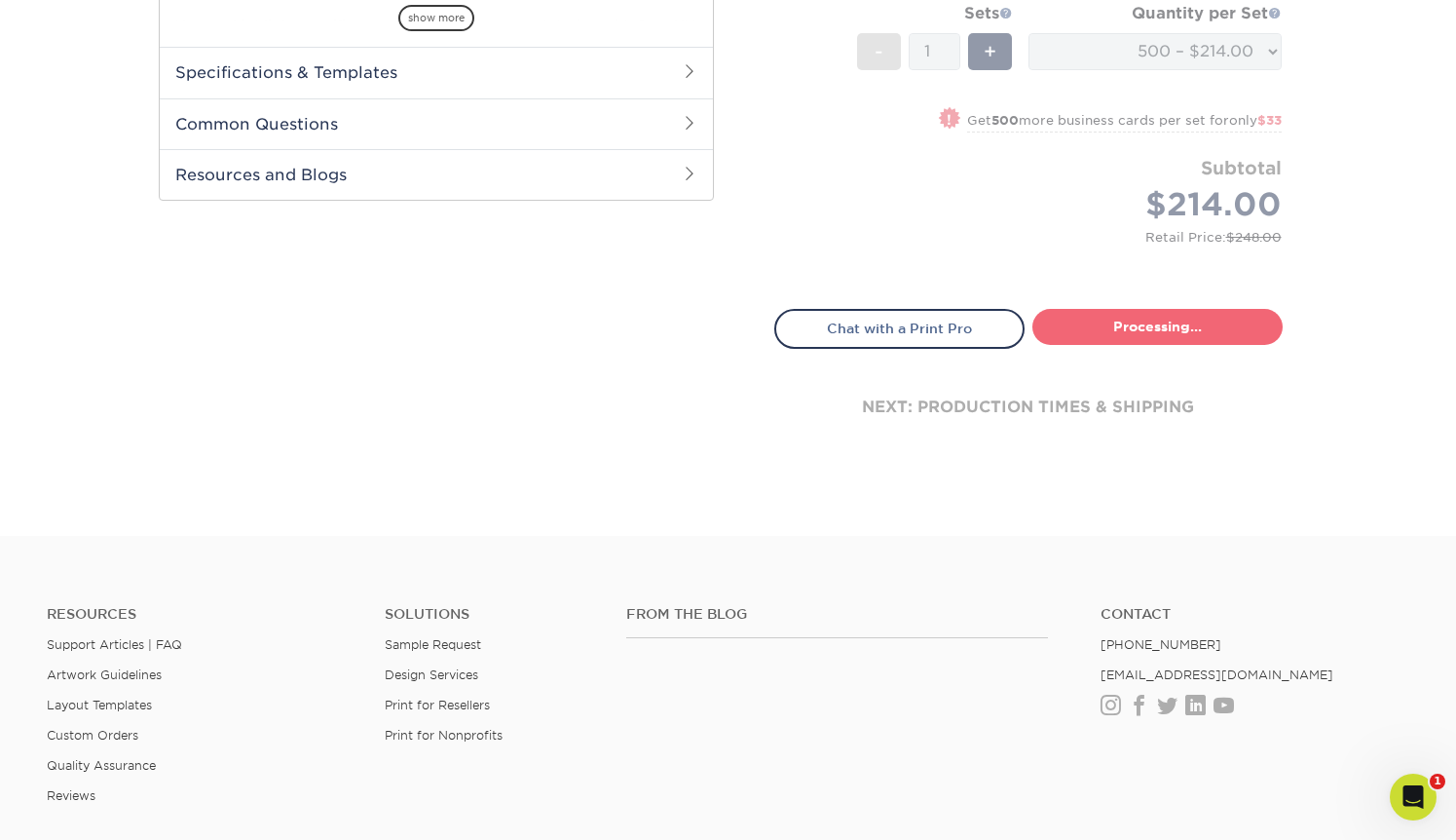
select select "dbf0b7df-1922-4b21-bded-aa8d2ef5000d"
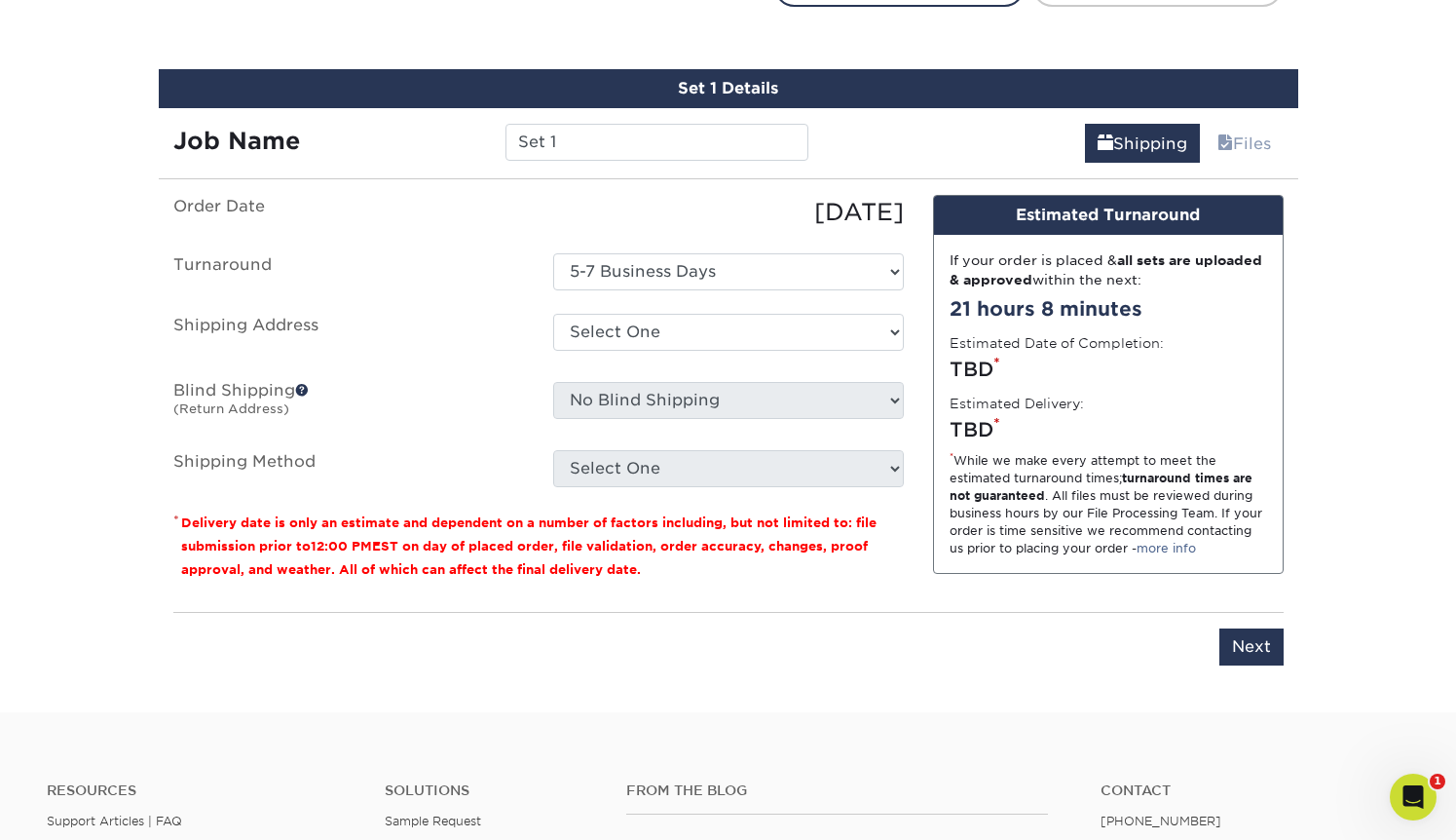
scroll to position [1247, 0]
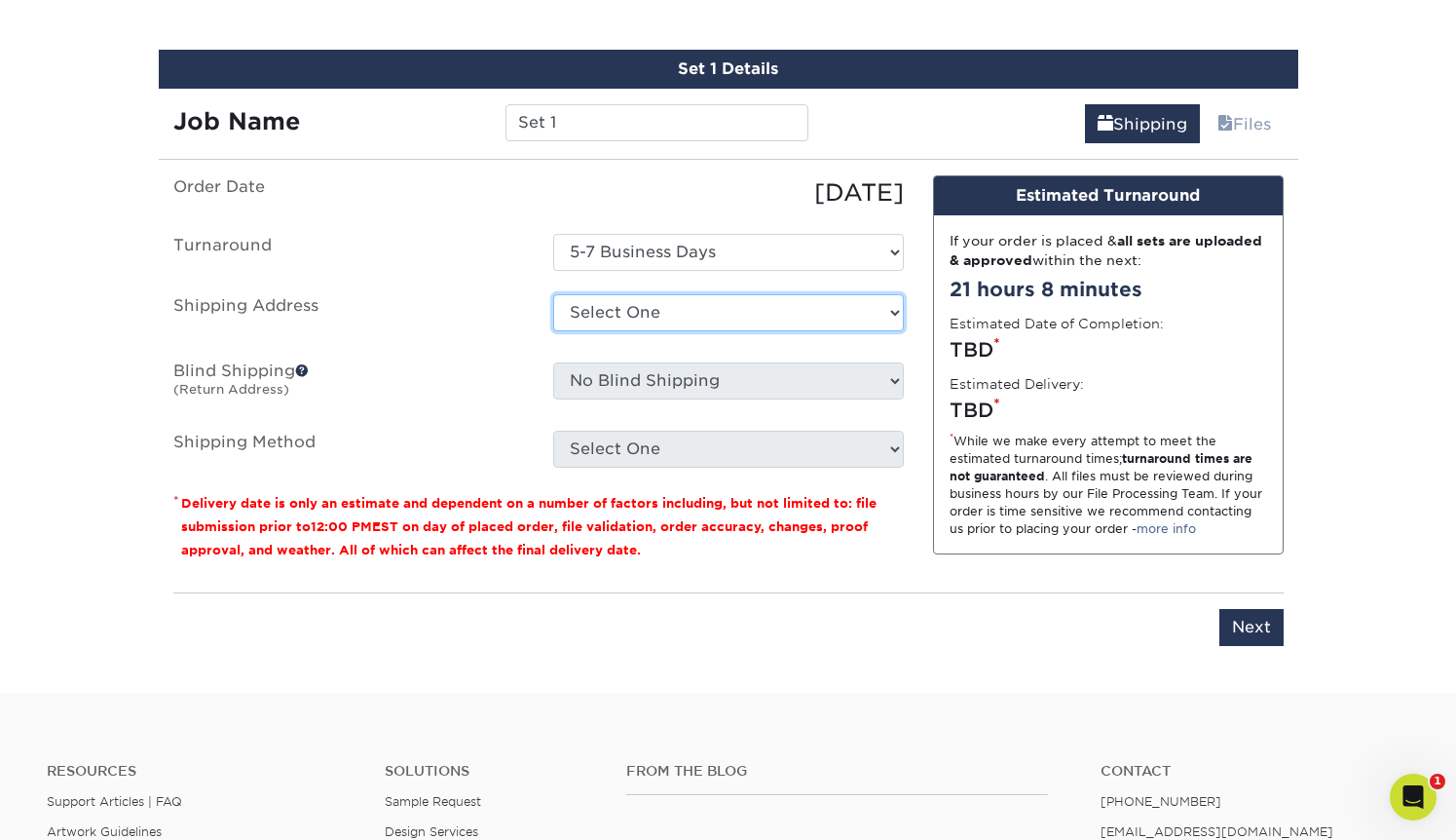
click at [587, 316] on select "Select One WITH LOVE D + Add New Address" at bounding box center [728, 312] width 351 height 37
select select "286334"
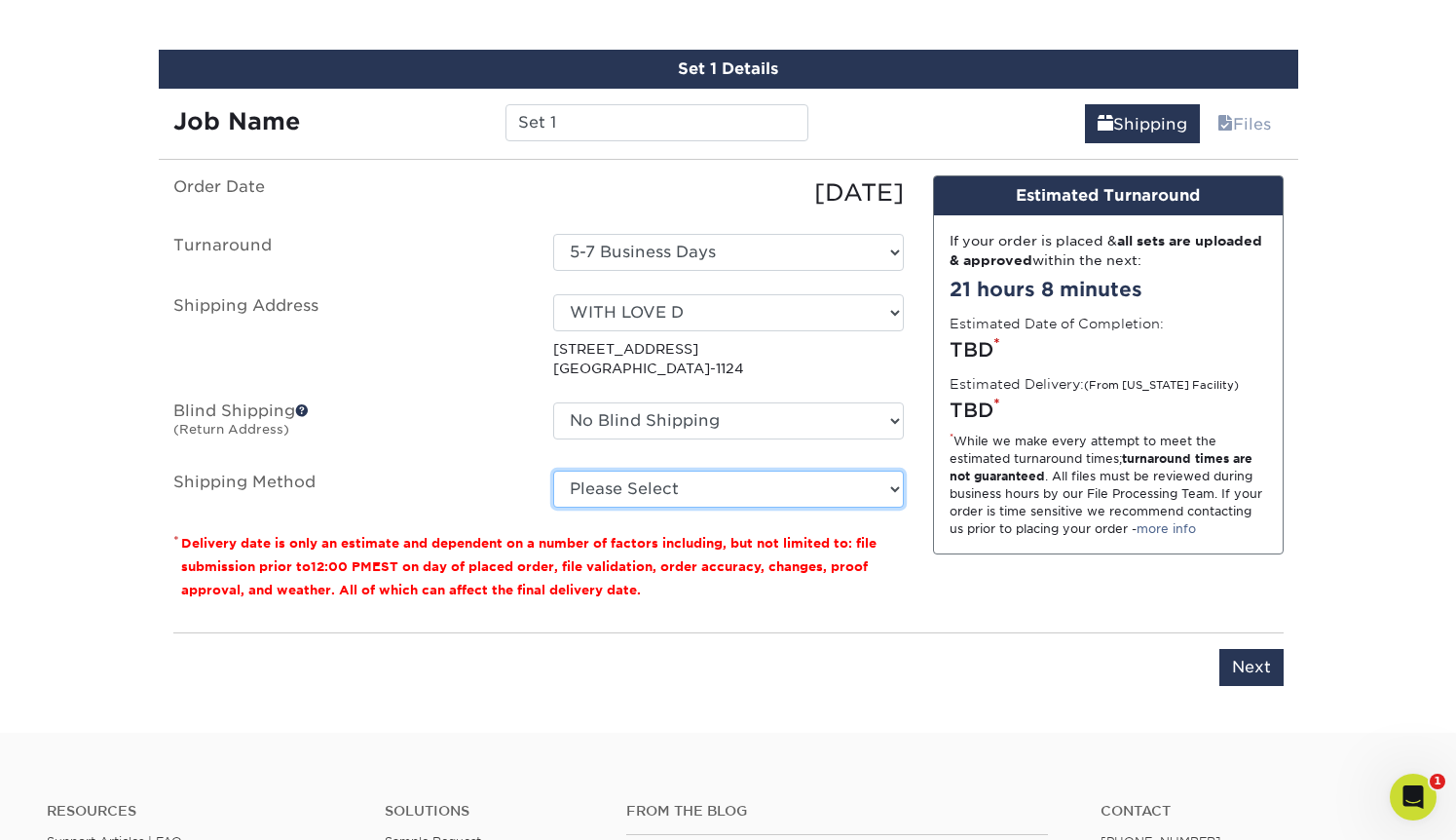
click at [649, 478] on select "Please Select Ground Shipping (+$8.96) 3 Day Shipping Service (+$20.23) 2 Day A…" at bounding box center [728, 490] width 351 height 37
select select "03"
click at [553, 471] on select "Please Select Ground Shipping (+$8.96) 3 Day Shipping Service (+$20.23) 2 Day A…" at bounding box center [728, 490] width 351 height 37
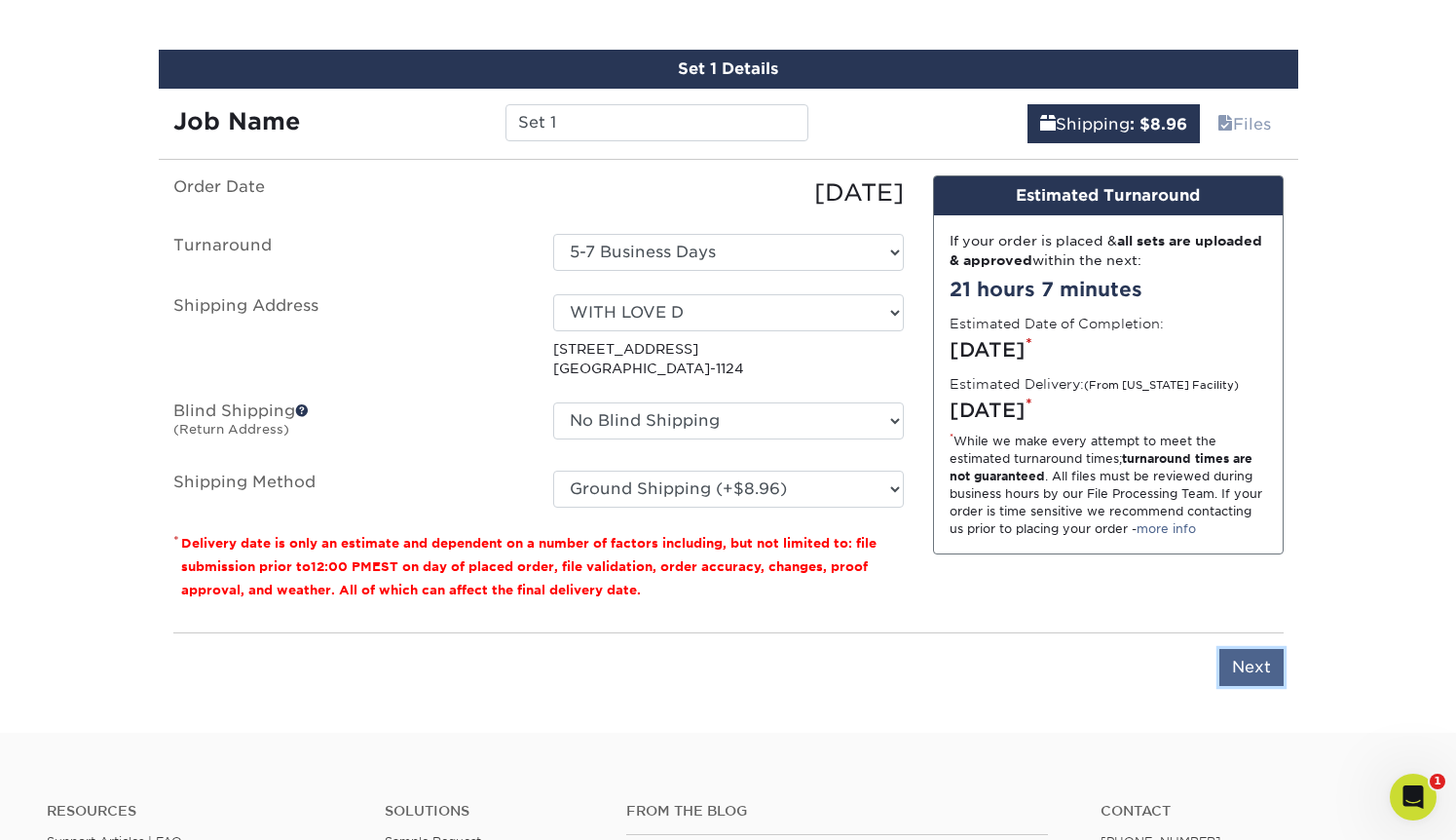
click at [1245, 663] on input "Next" at bounding box center [1252, 668] width 65 height 37
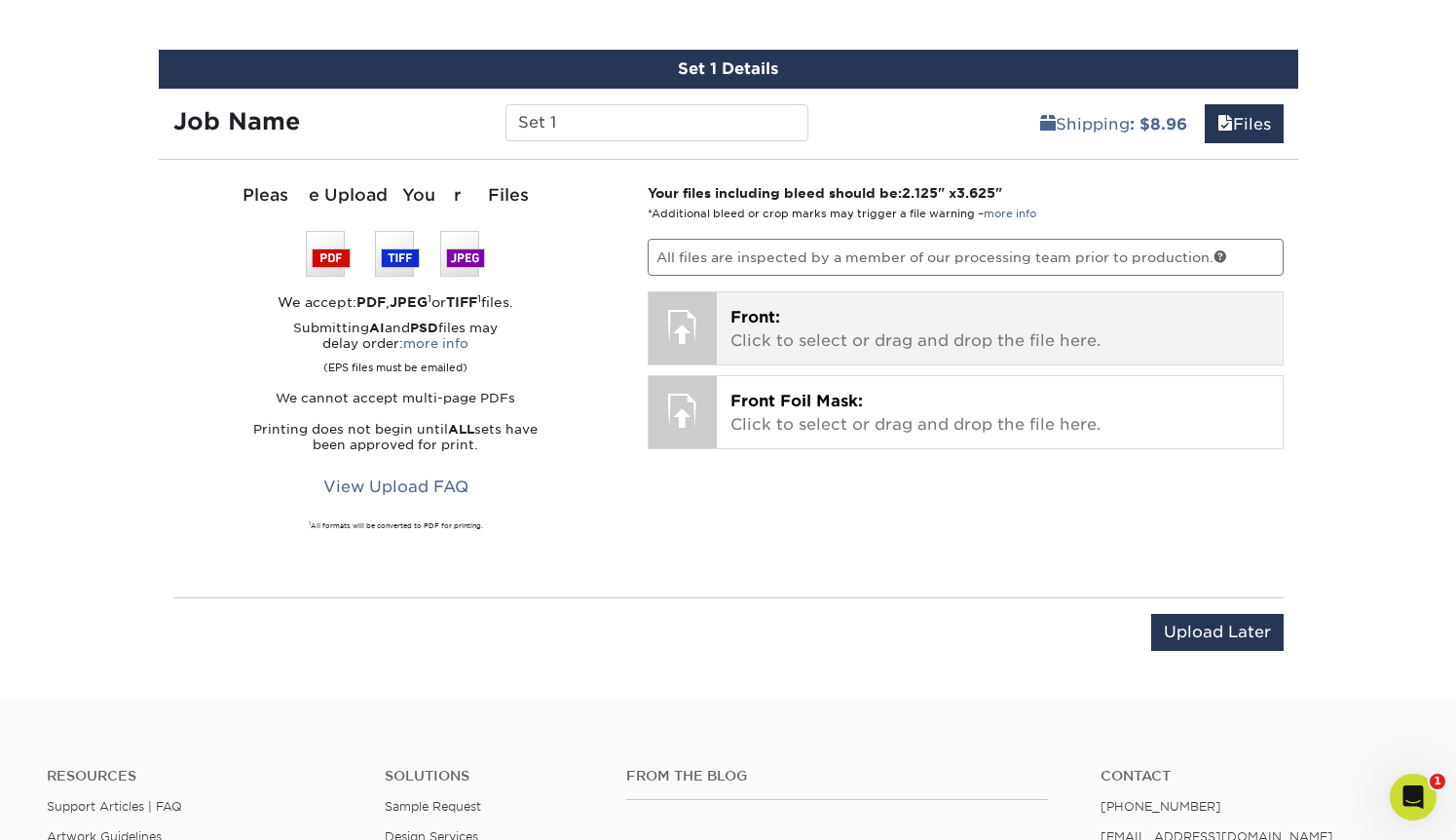
click at [830, 337] on p "Front: Click to select or drag and drop the file here." at bounding box center [1000, 329] width 539 height 47
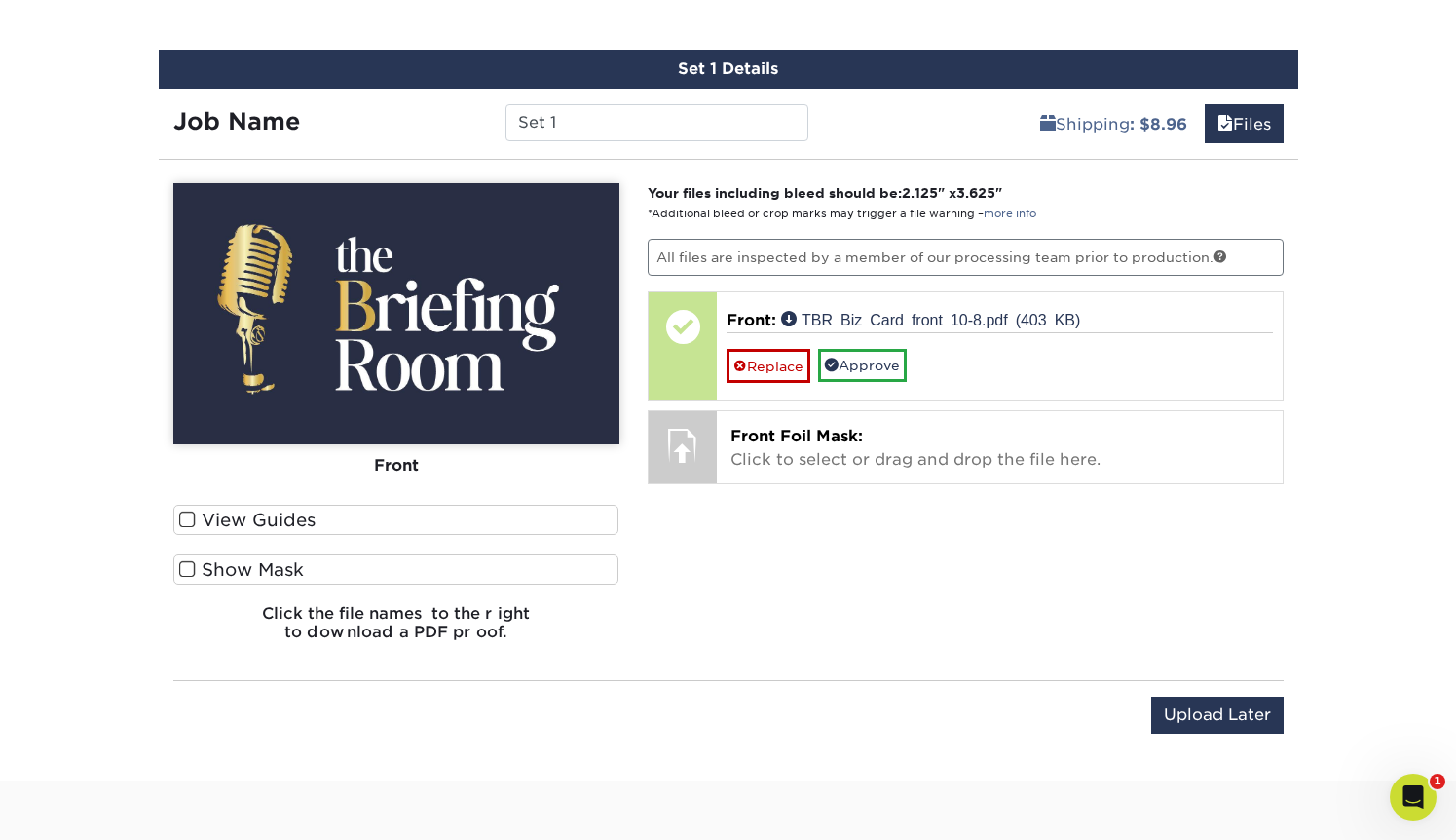
click at [190, 519] on span at bounding box center [187, 519] width 17 height 19
click at [0, 0] on input "View Guides" at bounding box center [0, 0] width 0 height 0
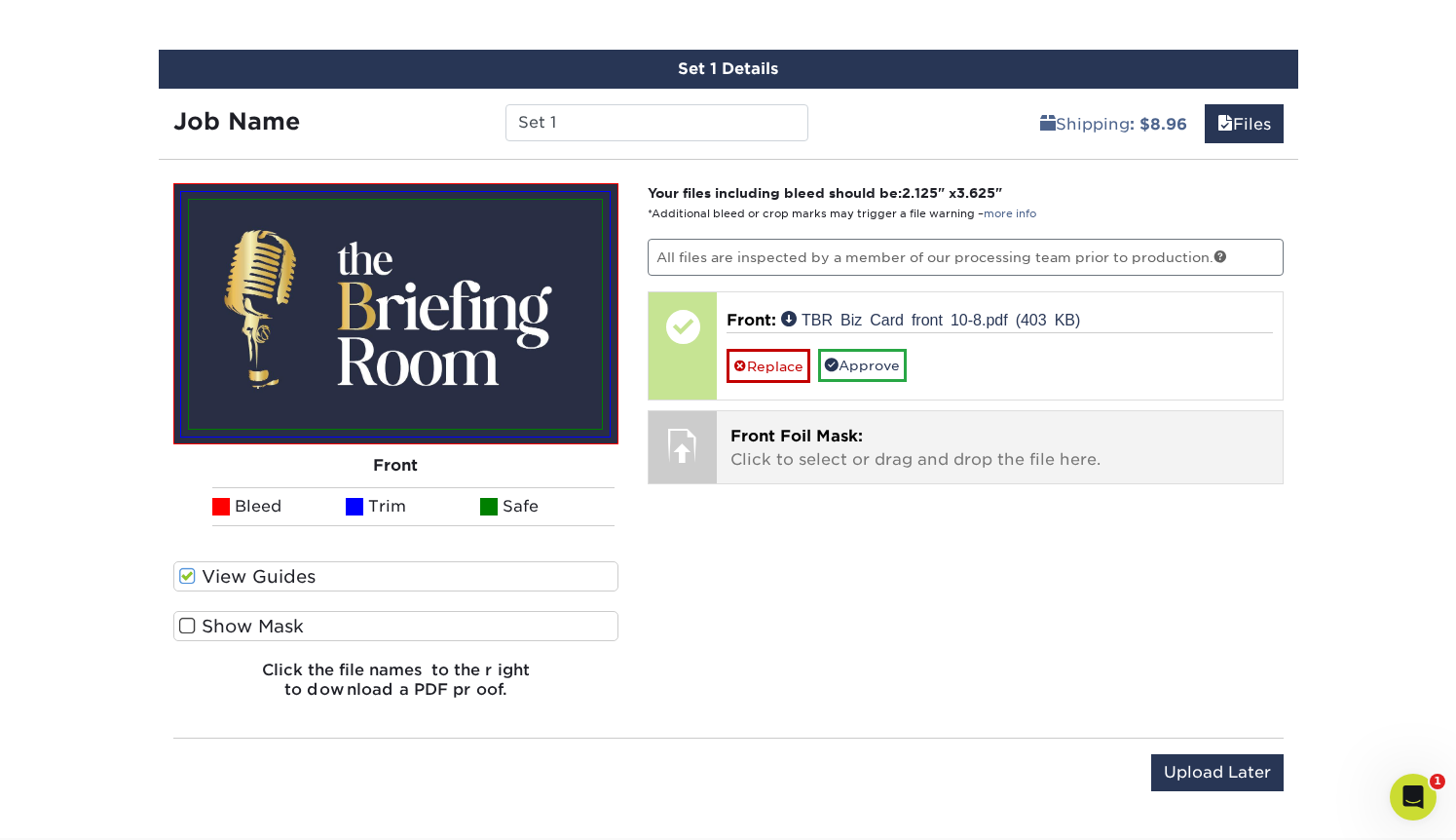
click at [795, 462] on p "Front Foil Mask: Click to select or drag and drop the file here." at bounding box center [1000, 448] width 539 height 47
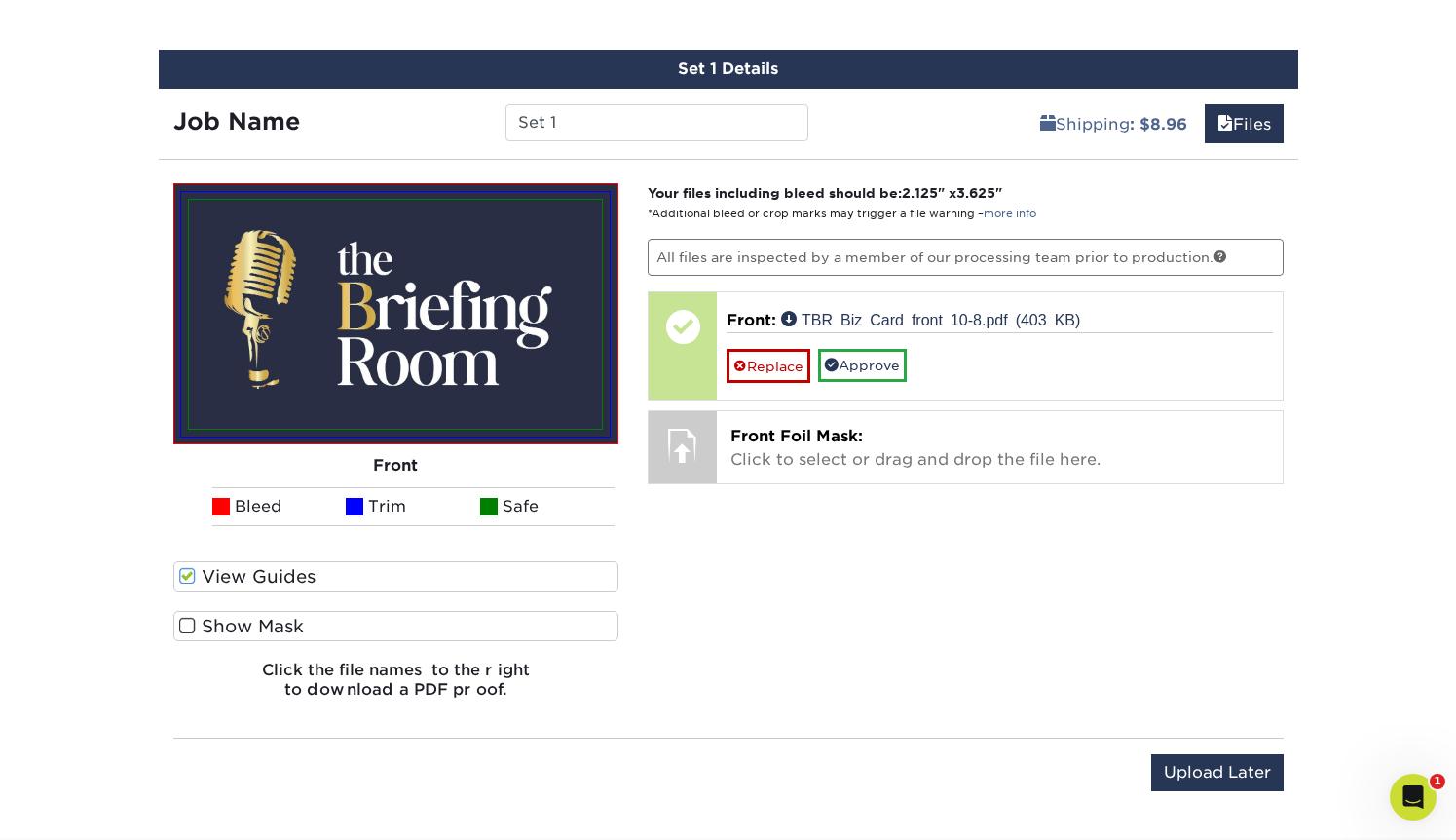
click at [254, 276] on img at bounding box center [396, 314] width 413 height 229
click at [188, 626] on span at bounding box center [187, 626] width 17 height 19
click at [0, 0] on input "Show Mask" at bounding box center [0, 0] width 0 height 0
click at [188, 627] on span at bounding box center [187, 626] width 17 height 19
click at [0, 0] on input "Show Mask" at bounding box center [0, 0] width 0 height 0
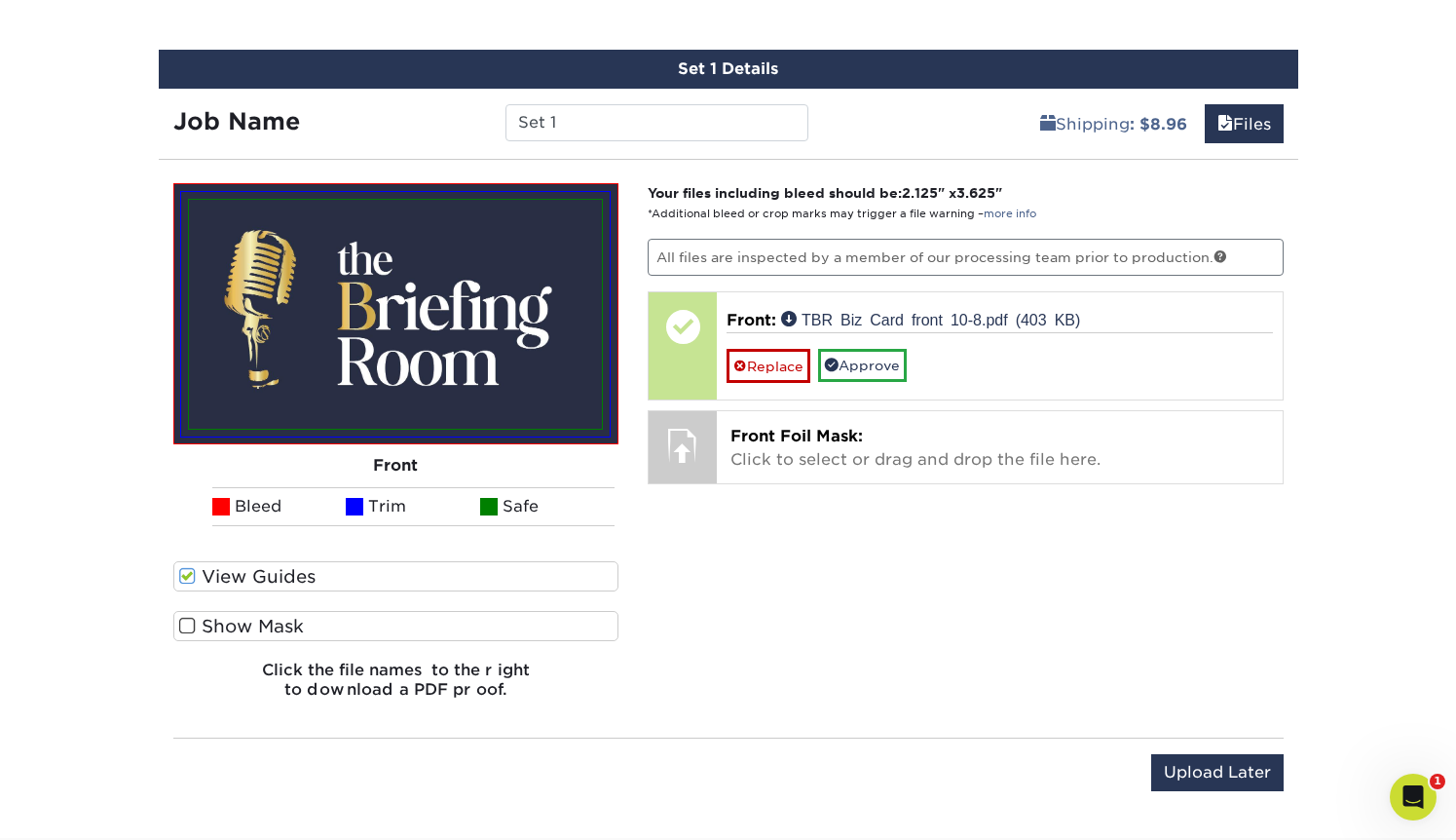
click at [187, 568] on span at bounding box center [187, 576] width 17 height 19
click at [0, 0] on input "View Guides" at bounding box center [0, 0] width 0 height 0
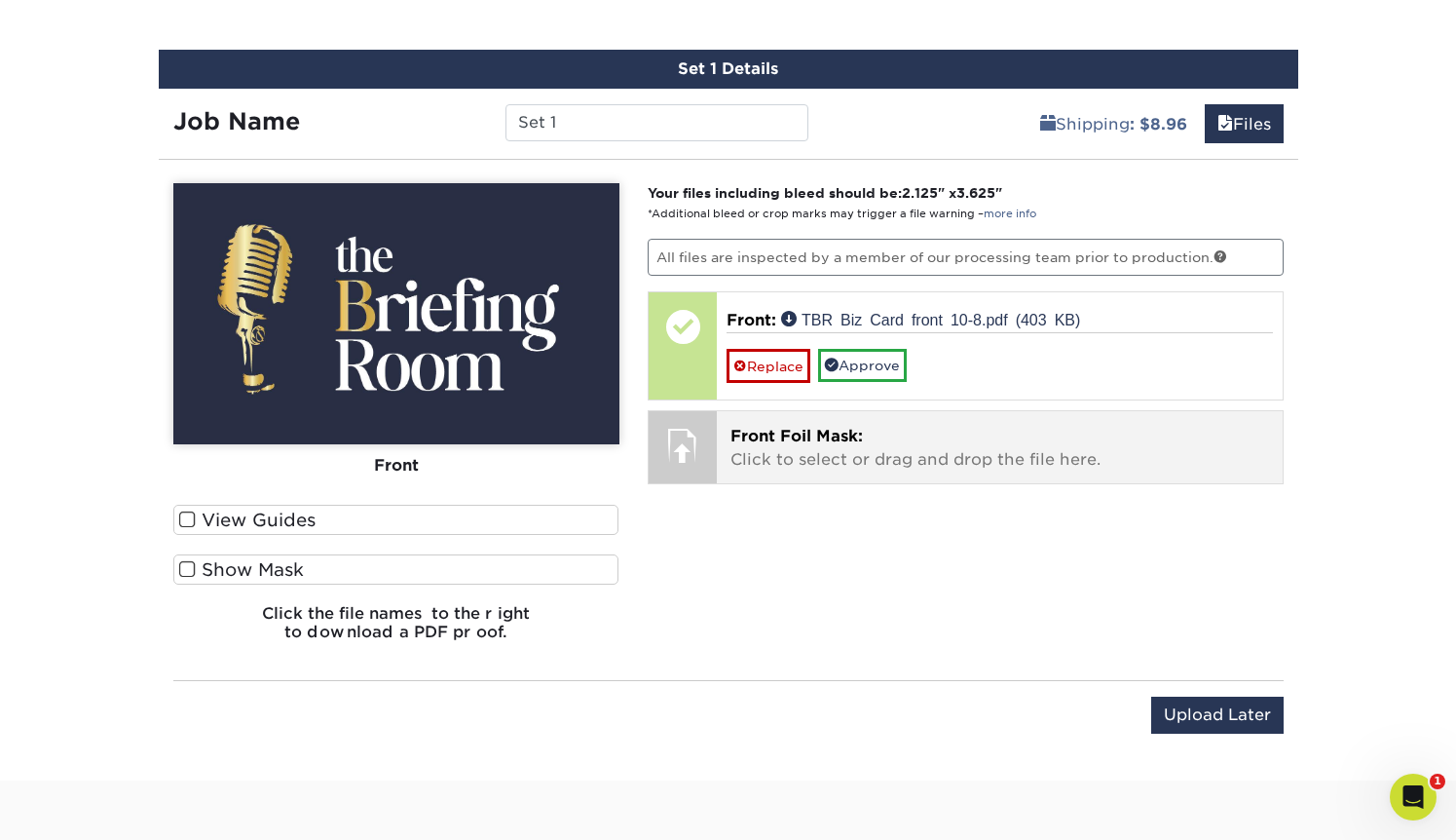
click at [911, 471] on div "Front Foil Mask: Click to select or drag and drop the file here. Choose file" at bounding box center [1000, 447] width 566 height 72
click at [836, 460] on p "Front Foil Mask: Click to select or drag and drop the file here." at bounding box center [1000, 448] width 539 height 47
click at [847, 433] on span "Front Foil Mask:" at bounding box center [796, 436] width 132 height 19
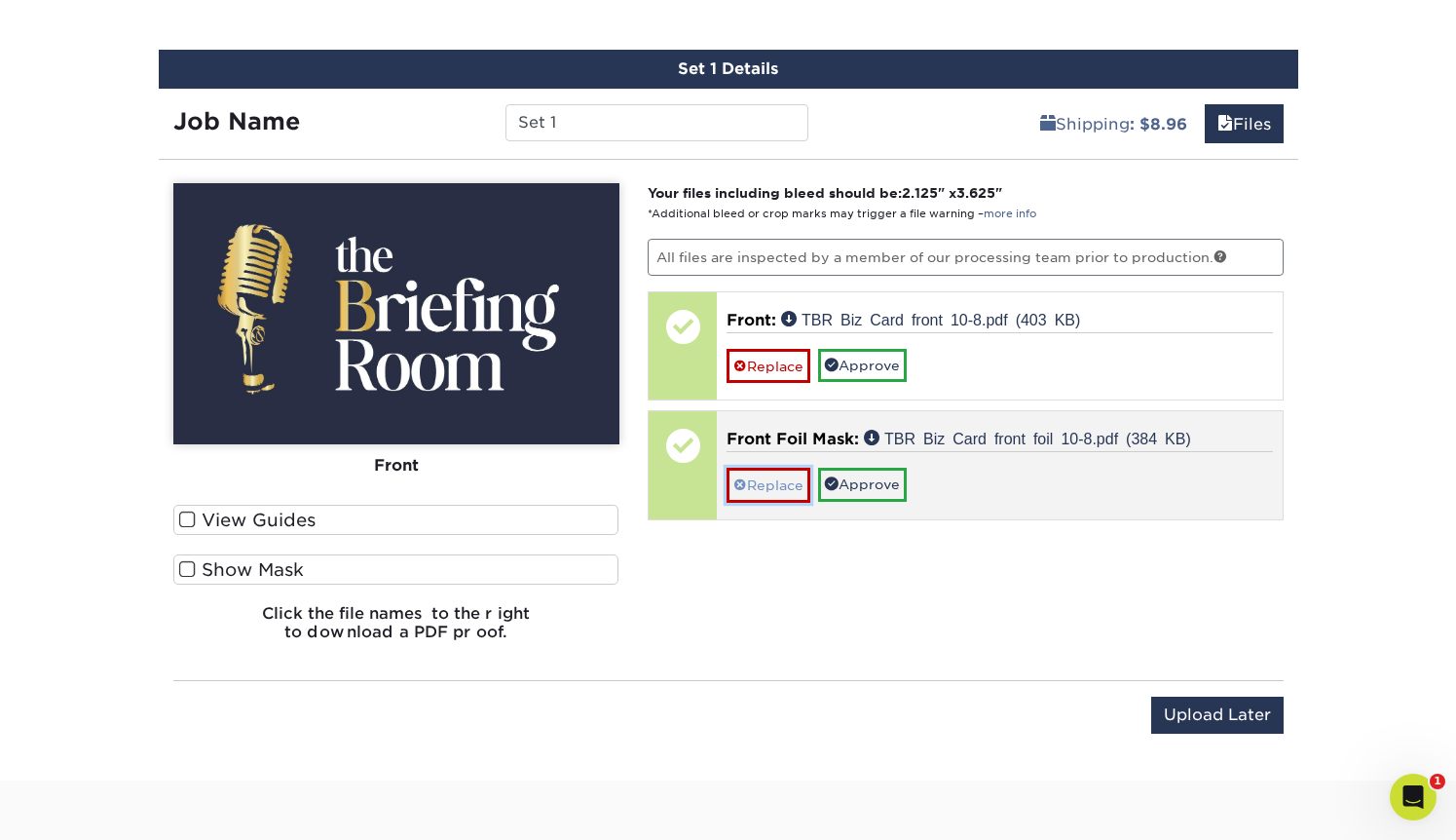
click at [746, 483] on link "Replace" at bounding box center [769, 485] width 84 height 34
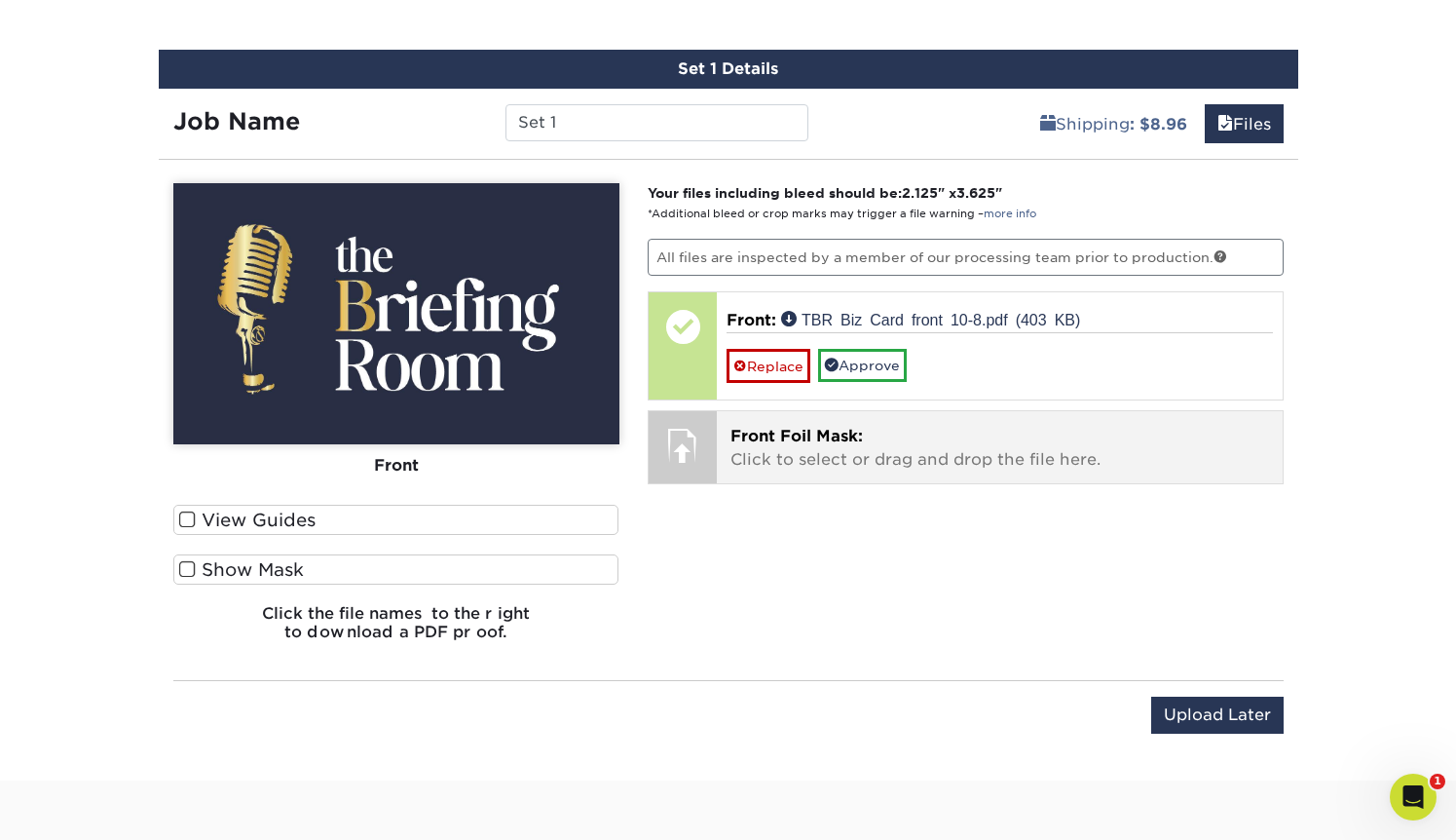
click at [754, 440] on span "Front Foil Mask:" at bounding box center [796, 436] width 132 height 19
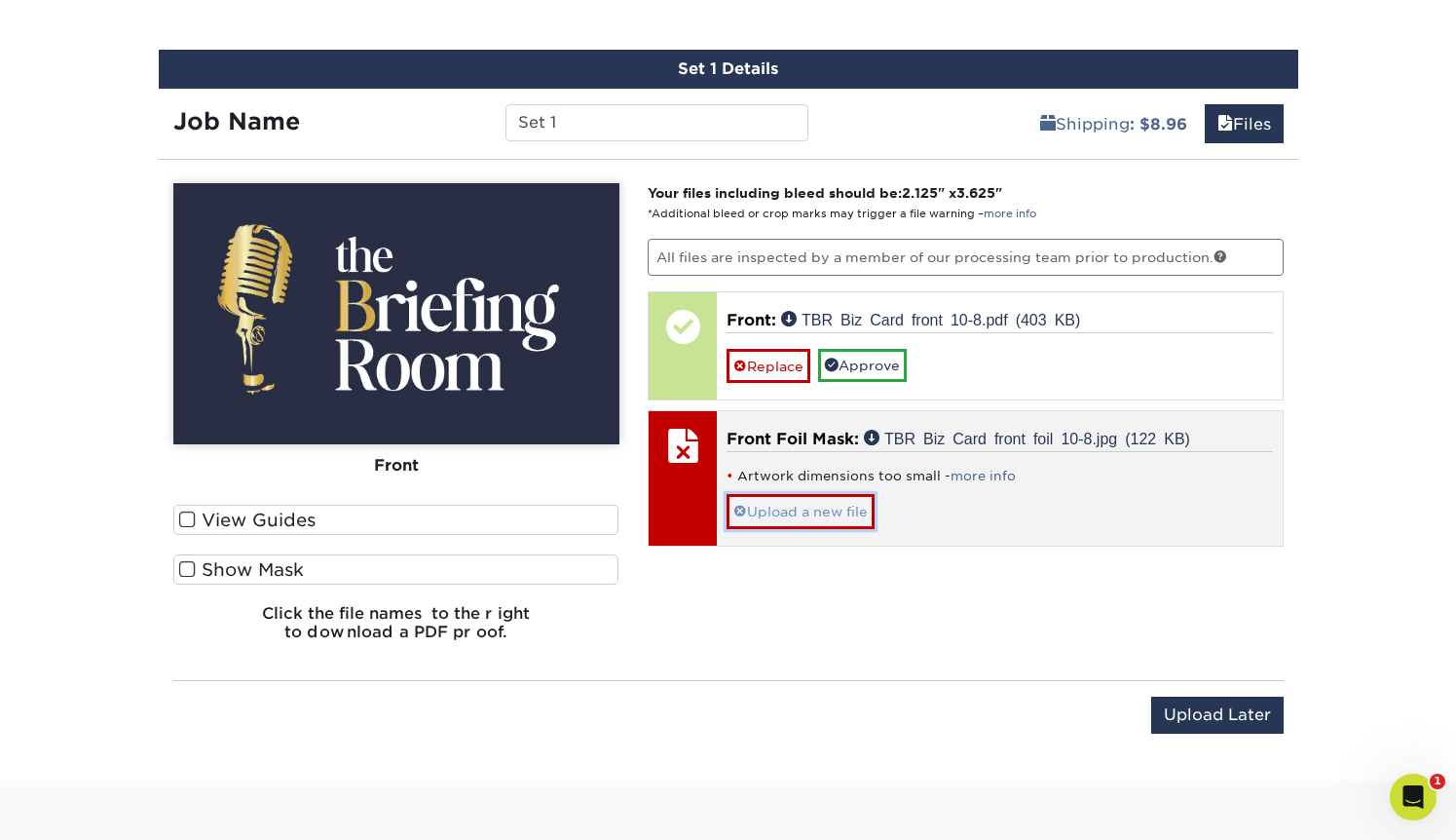
click at [833, 511] on link "Upload a new file" at bounding box center [800, 510] width 148 height 34
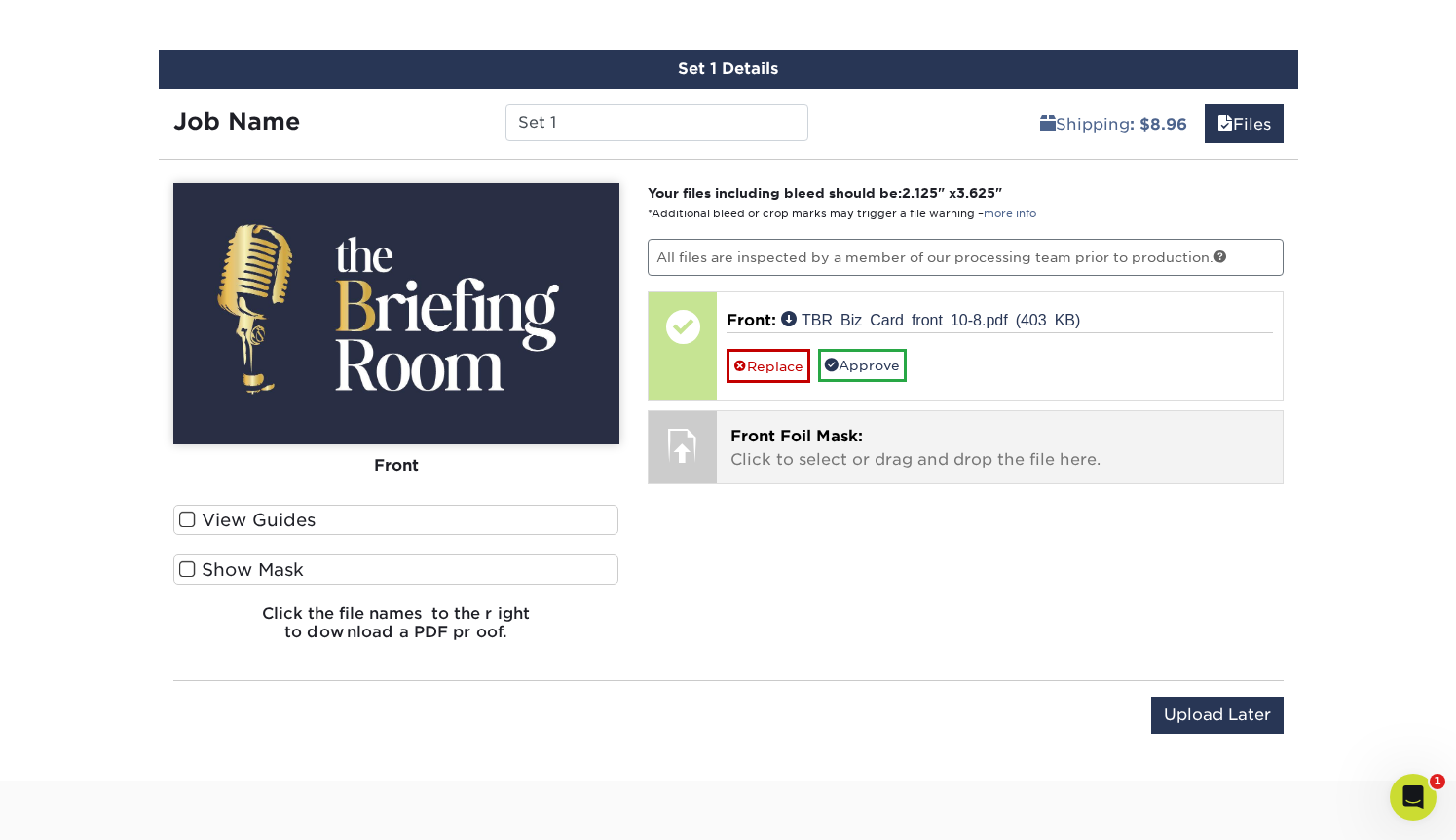
click at [804, 439] on span "Front Foil Mask:" at bounding box center [796, 436] width 132 height 19
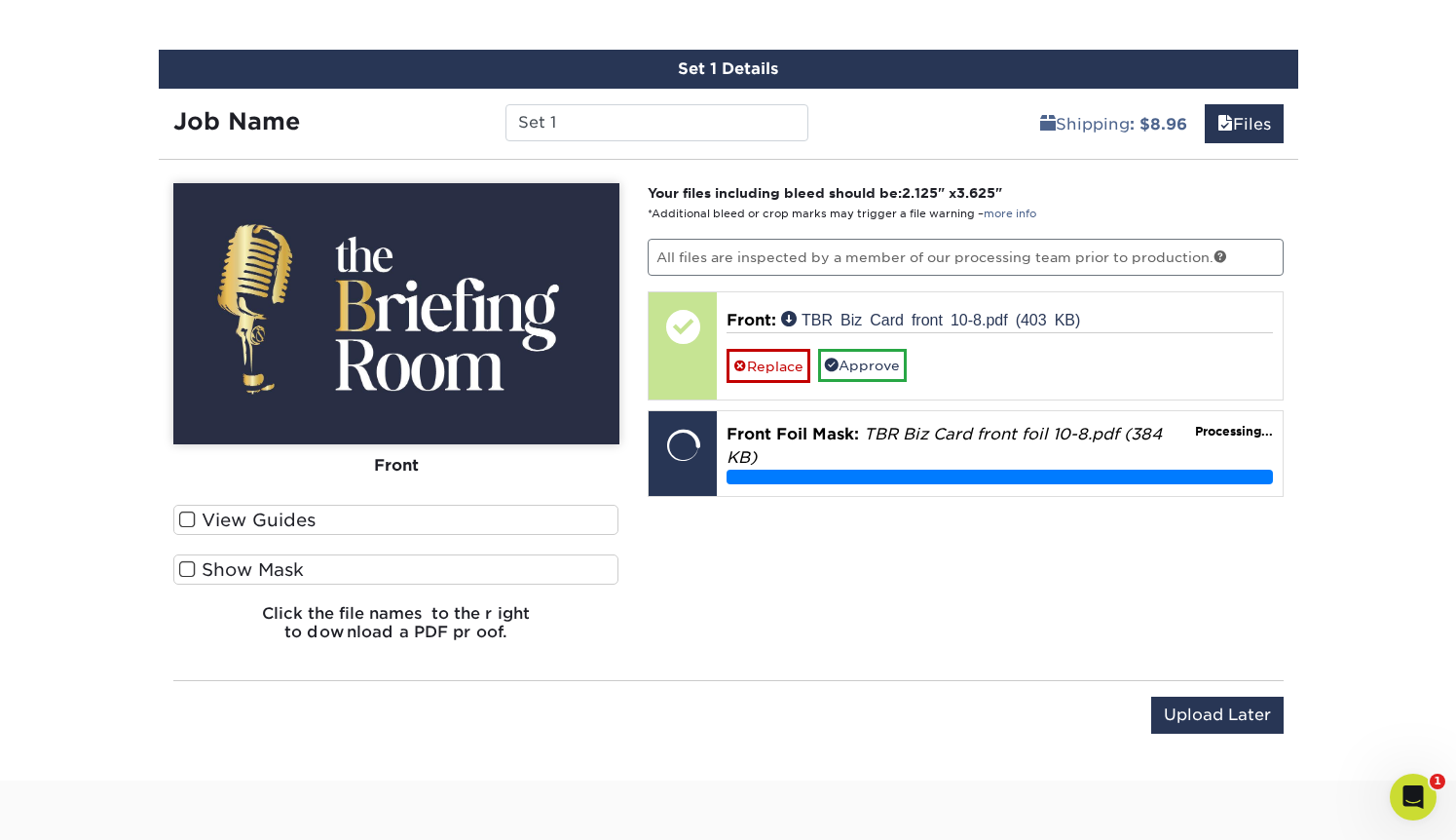
click at [190, 568] on span at bounding box center [187, 569] width 17 height 19
click at [0, 0] on input "Show Mask" at bounding box center [0, 0] width 0 height 0
click at [186, 517] on span at bounding box center [187, 519] width 17 height 19
click at [0, 0] on input "View Guides" at bounding box center [0, 0] width 0 height 0
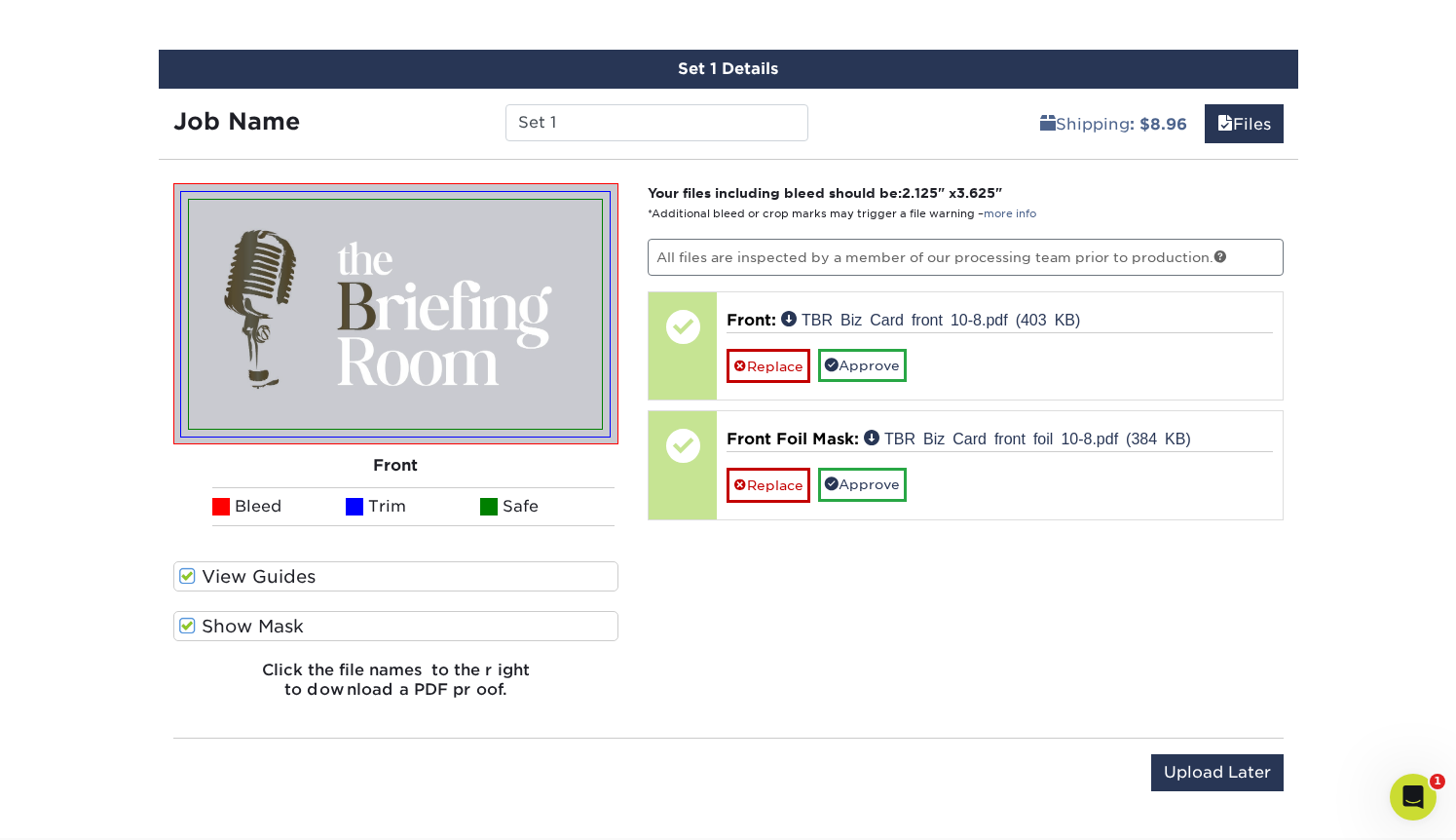
click at [186, 623] on span at bounding box center [187, 626] width 17 height 19
click at [0, 0] on input "Show Mask" at bounding box center [0, 0] width 0 height 0
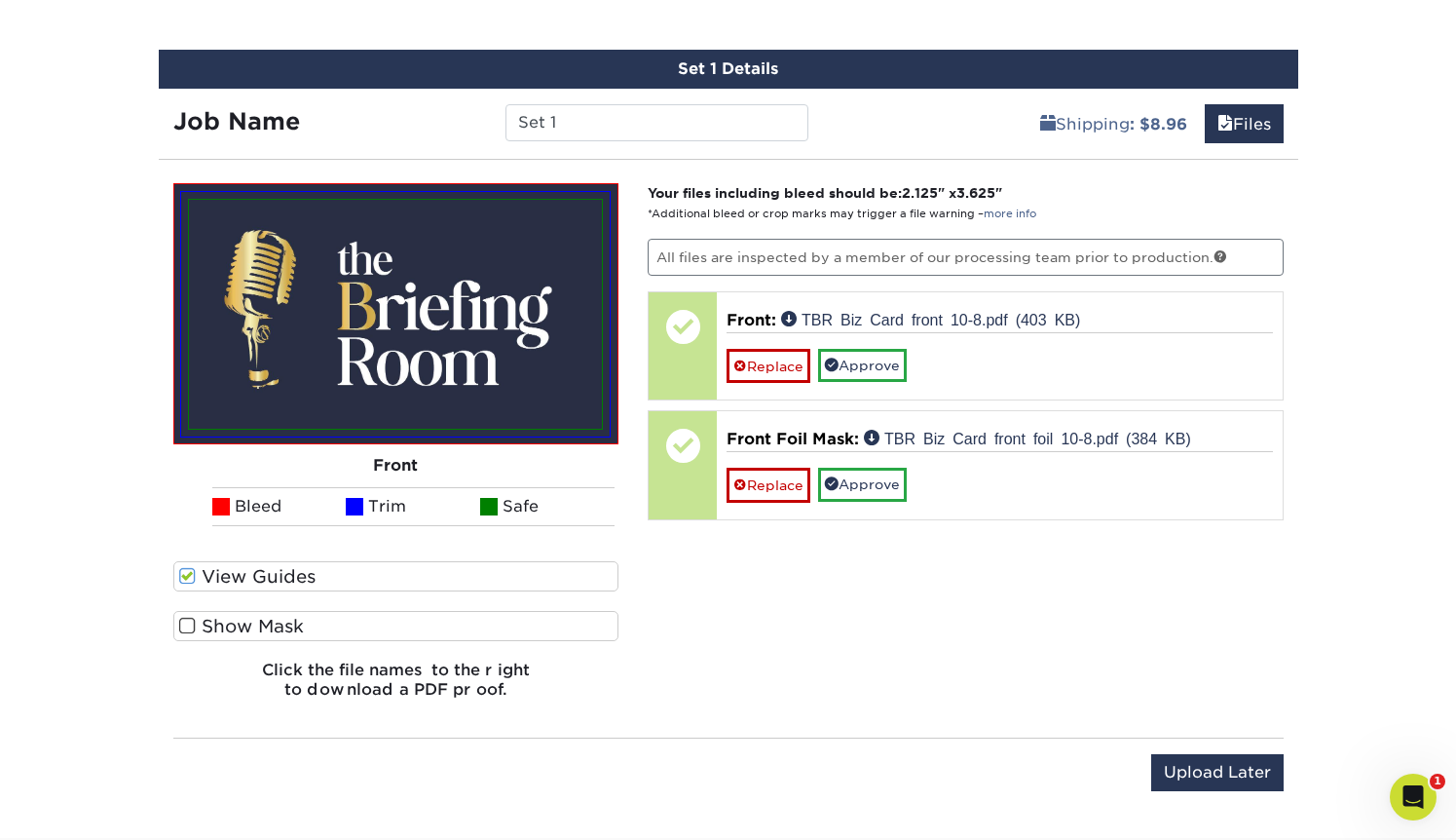
click at [186, 623] on span at bounding box center [187, 626] width 17 height 19
click at [0, 0] on input "Show Mask" at bounding box center [0, 0] width 0 height 0
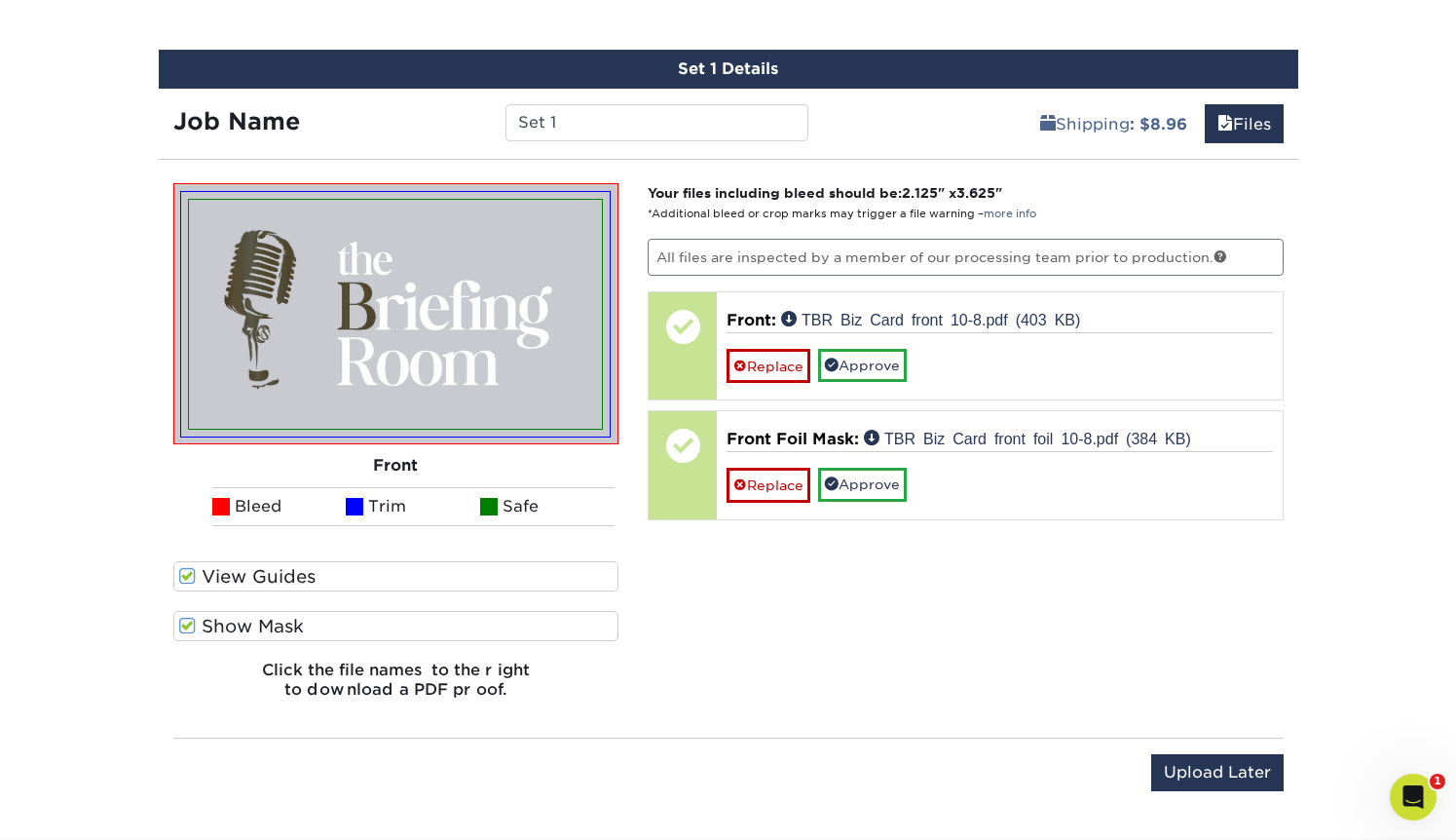
click at [186, 622] on span at bounding box center [187, 626] width 17 height 19
click at [0, 0] on input "Show Mask" at bounding box center [0, 0] width 0 height 0
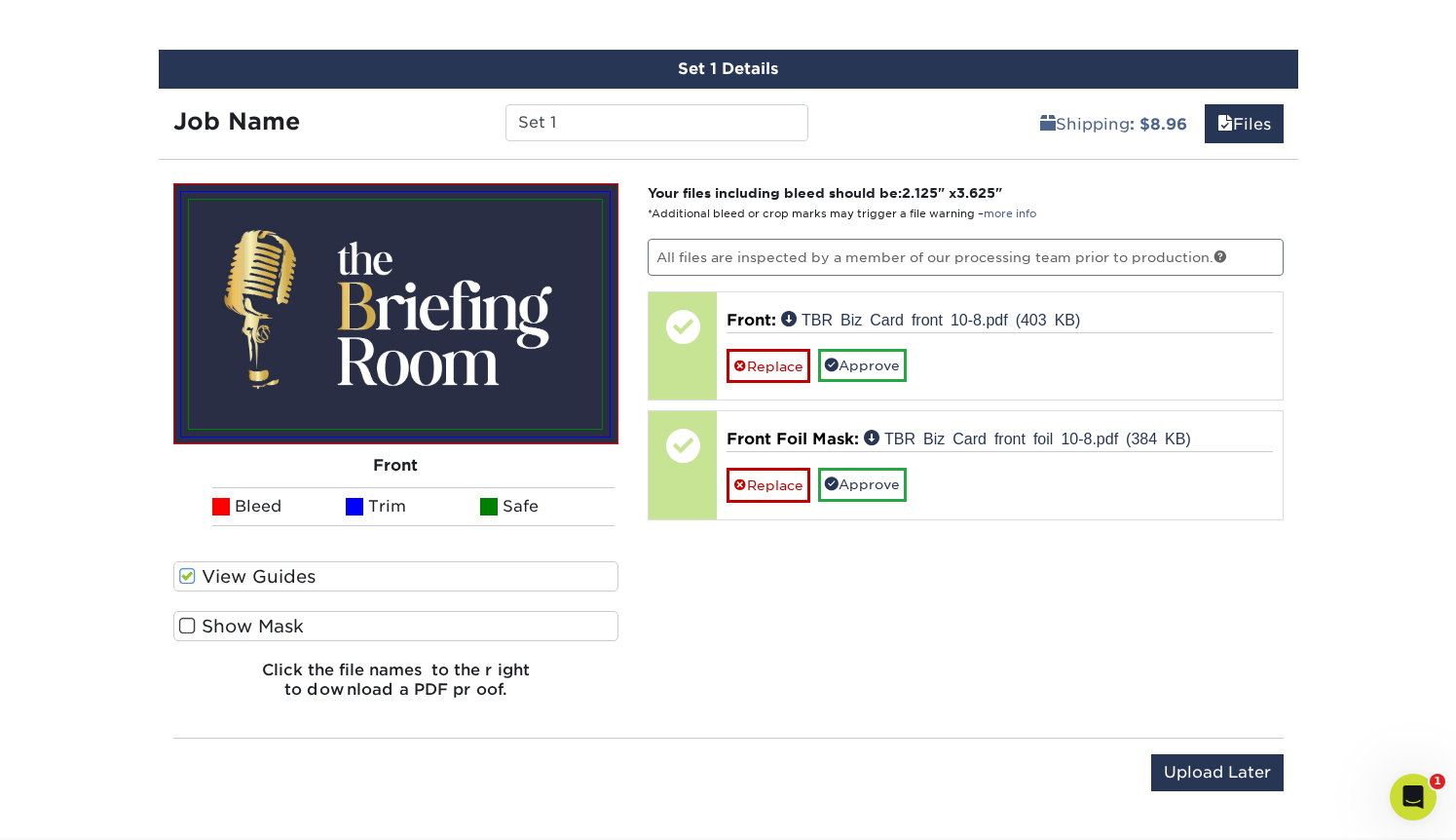
click at [186, 622] on span at bounding box center [187, 626] width 17 height 19
click at [0, 0] on input "Show Mask" at bounding box center [0, 0] width 0 height 0
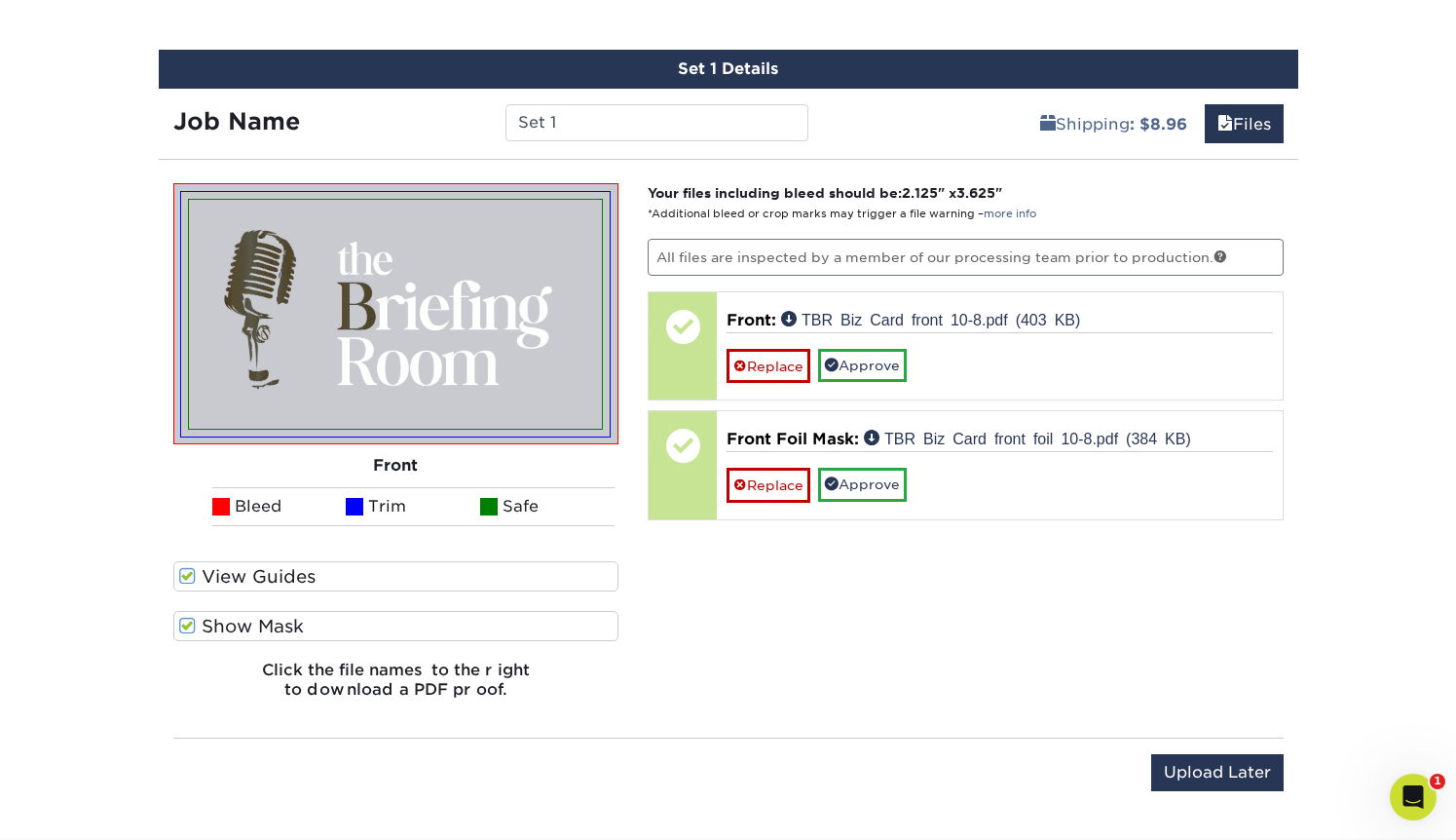
click at [186, 622] on span at bounding box center [187, 626] width 17 height 19
click at [0, 0] on input "Show Mask" at bounding box center [0, 0] width 0 height 0
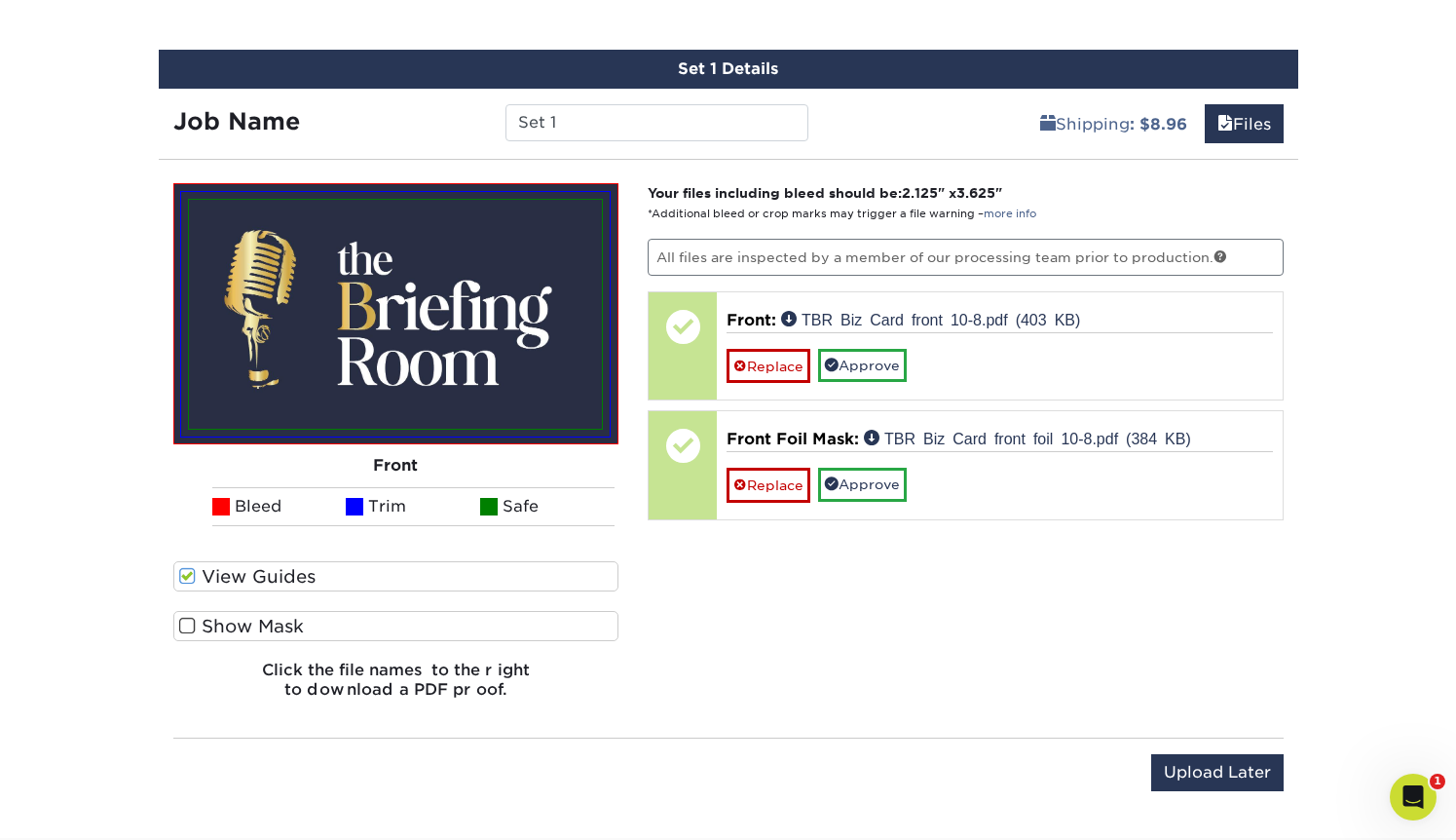
click at [186, 622] on span at bounding box center [187, 626] width 17 height 19
click at [0, 0] on input "Show Mask" at bounding box center [0, 0] width 0 height 0
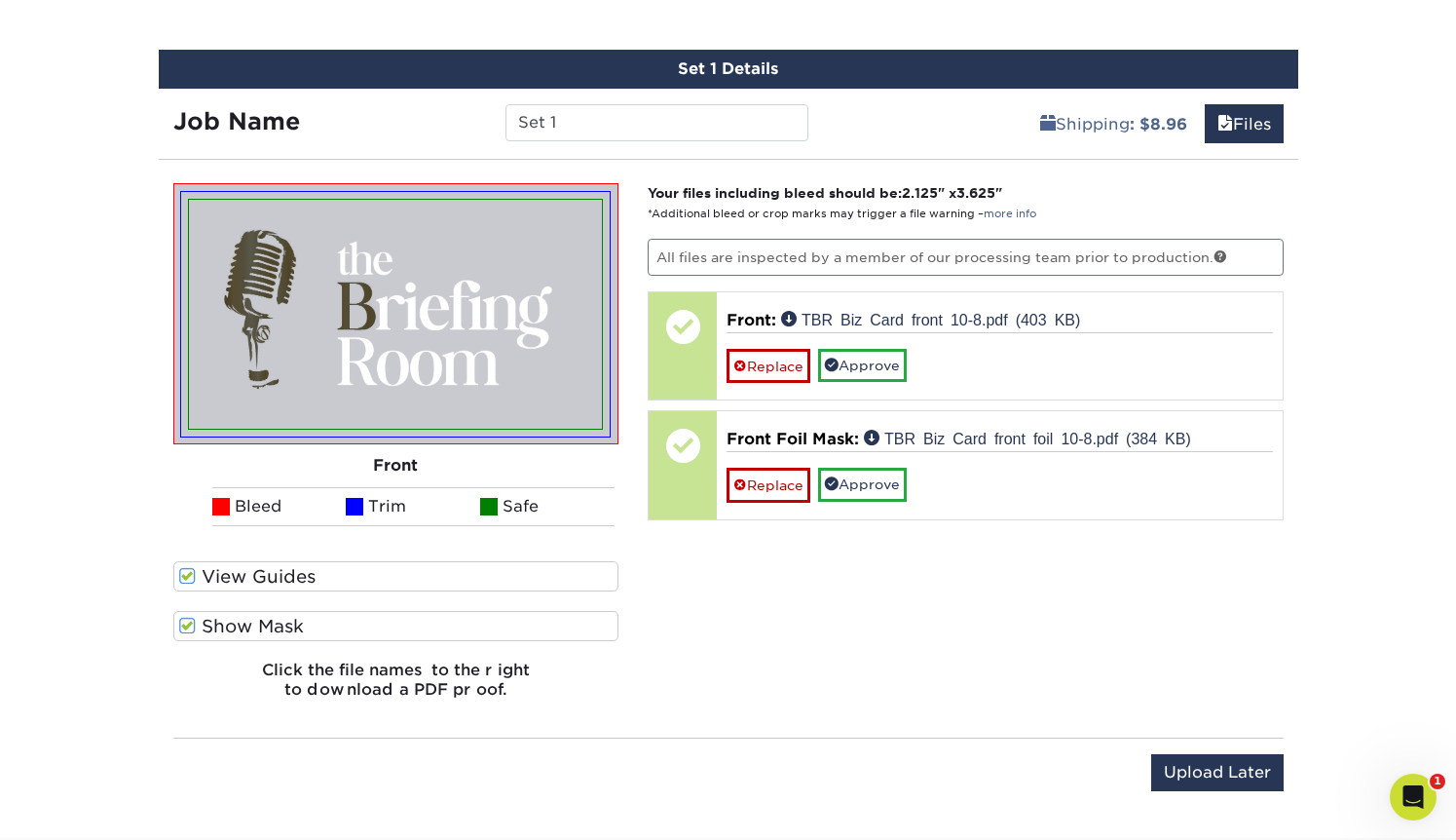
click at [186, 622] on span at bounding box center [187, 626] width 17 height 19
click at [0, 0] on input "Show Mask" at bounding box center [0, 0] width 0 height 0
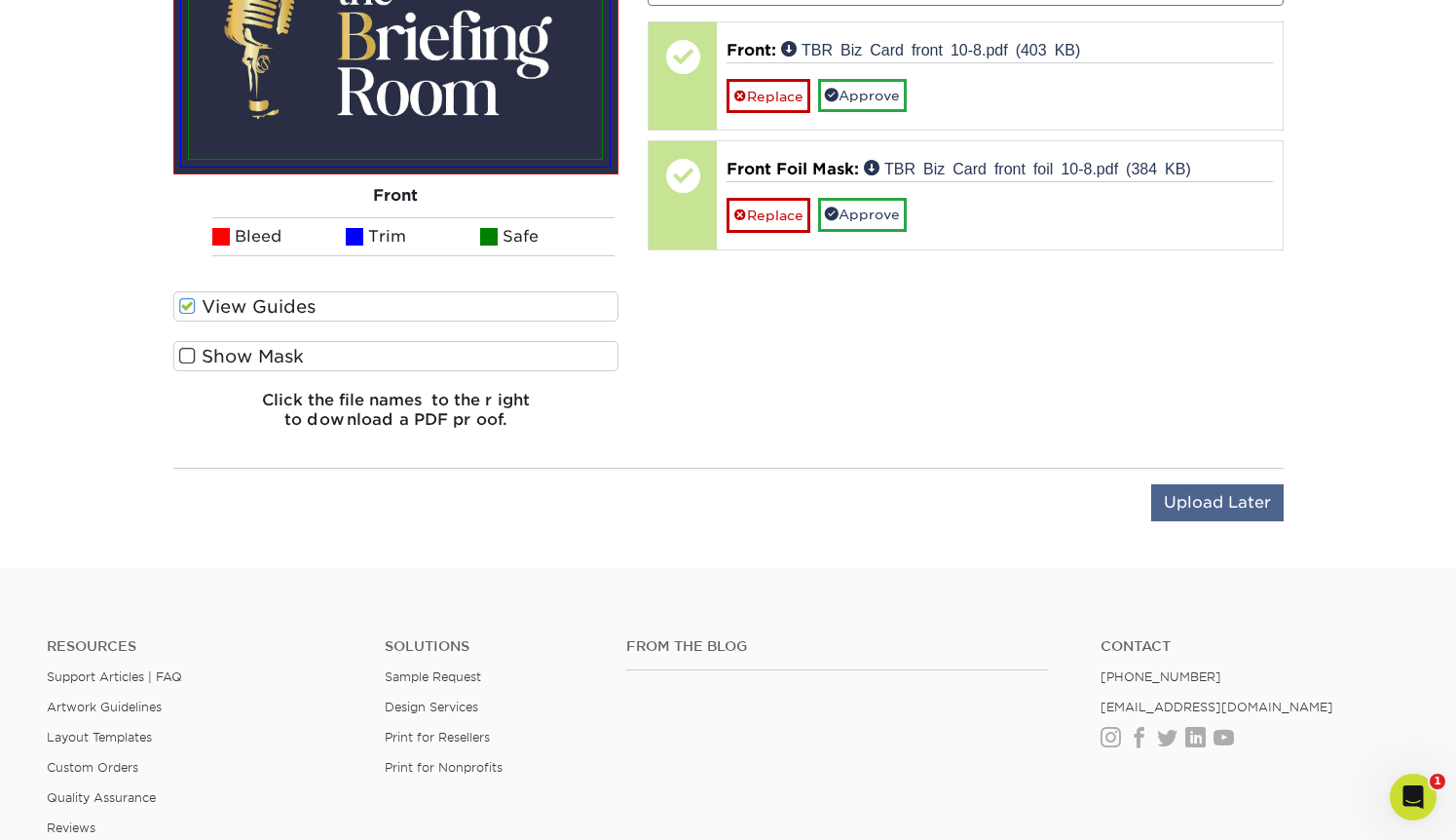
scroll to position [1516, 0]
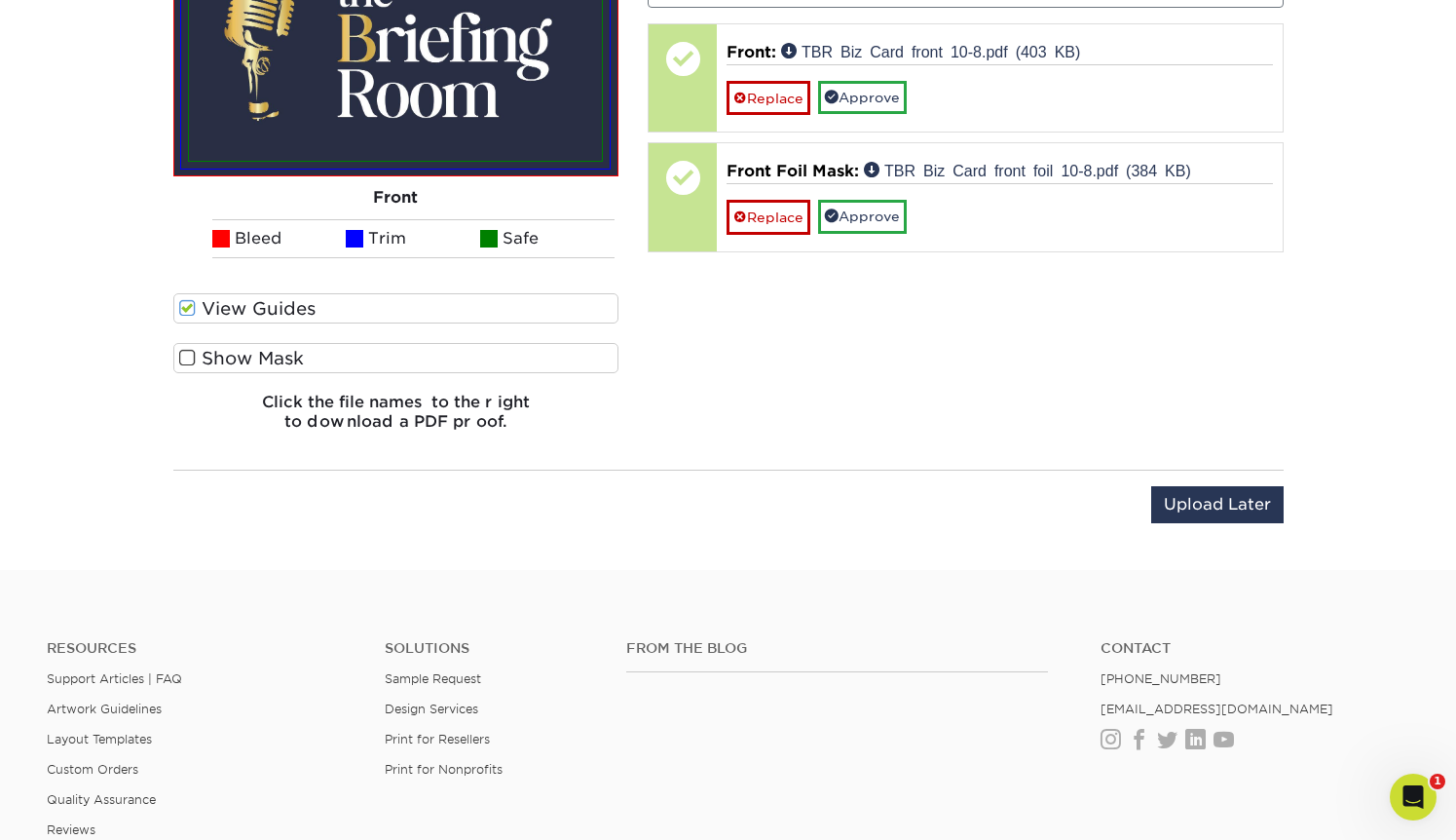
click at [189, 357] on span at bounding box center [187, 357] width 17 height 19
click at [0, 0] on input "Show Mask" at bounding box center [0, 0] width 0 height 0
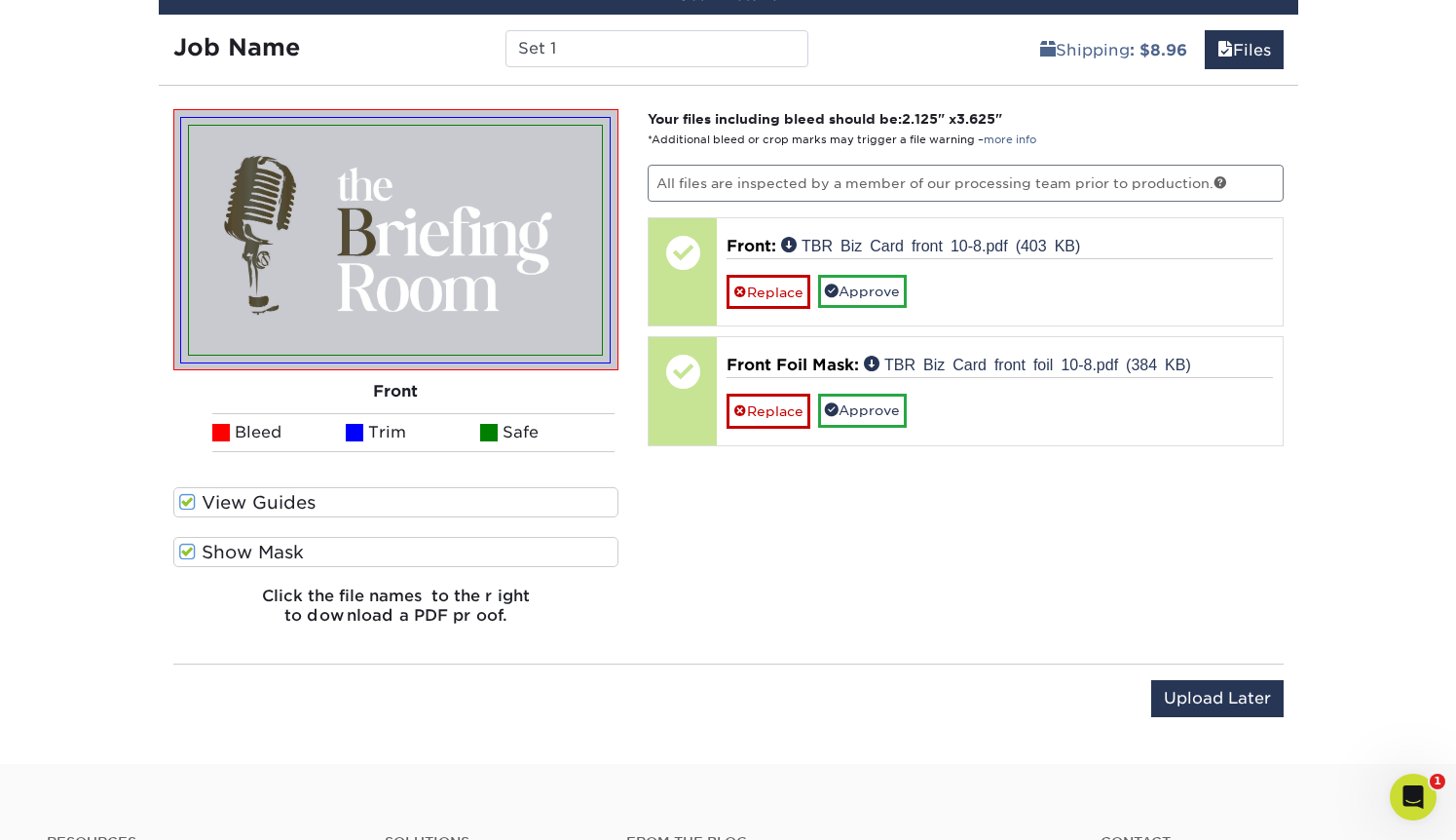
scroll to position [1320, 0]
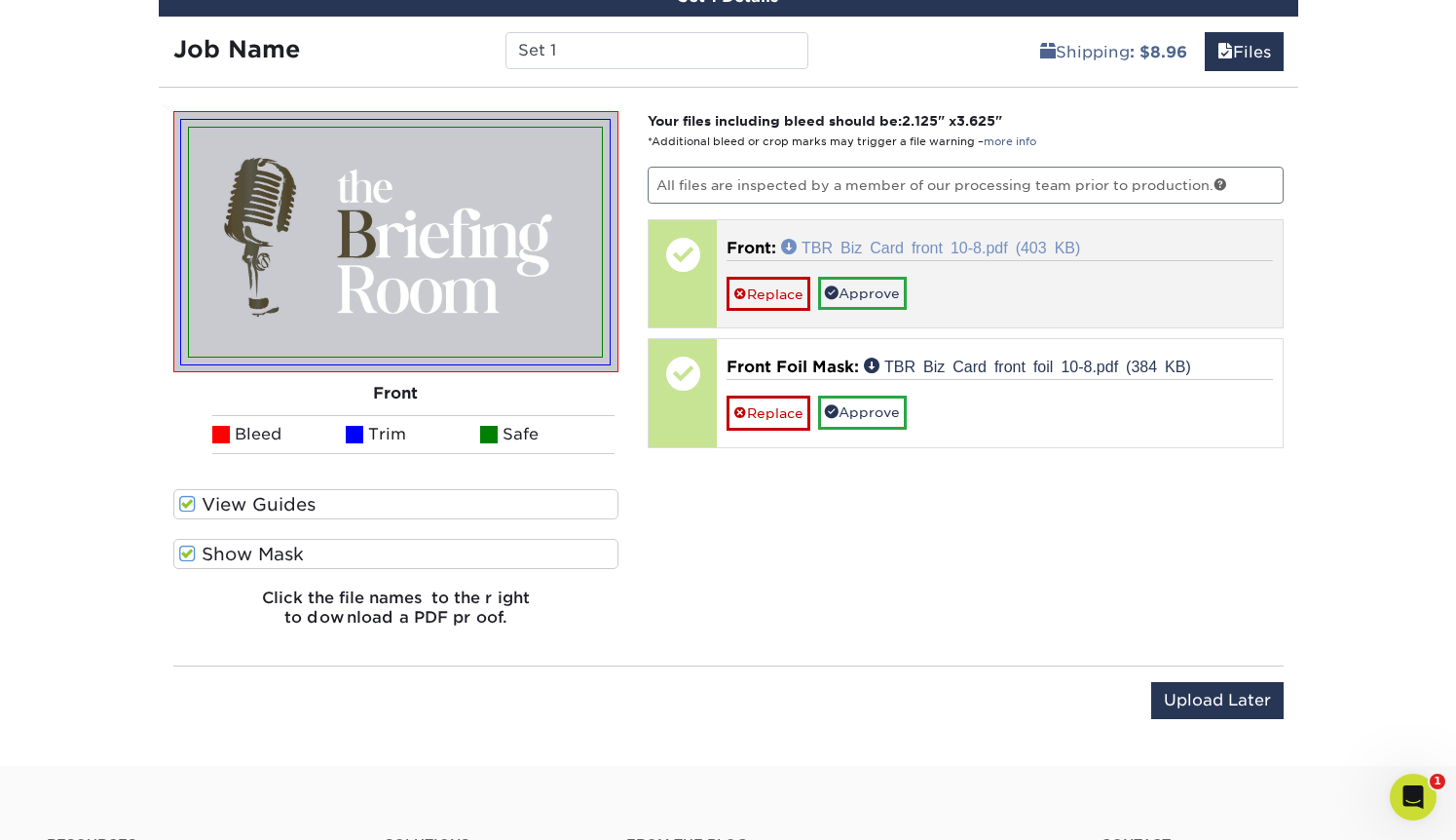
click at [1057, 239] on link "TBR Biz Card front 10-8.pdf (403 KB)" at bounding box center [930, 247] width 299 height 16
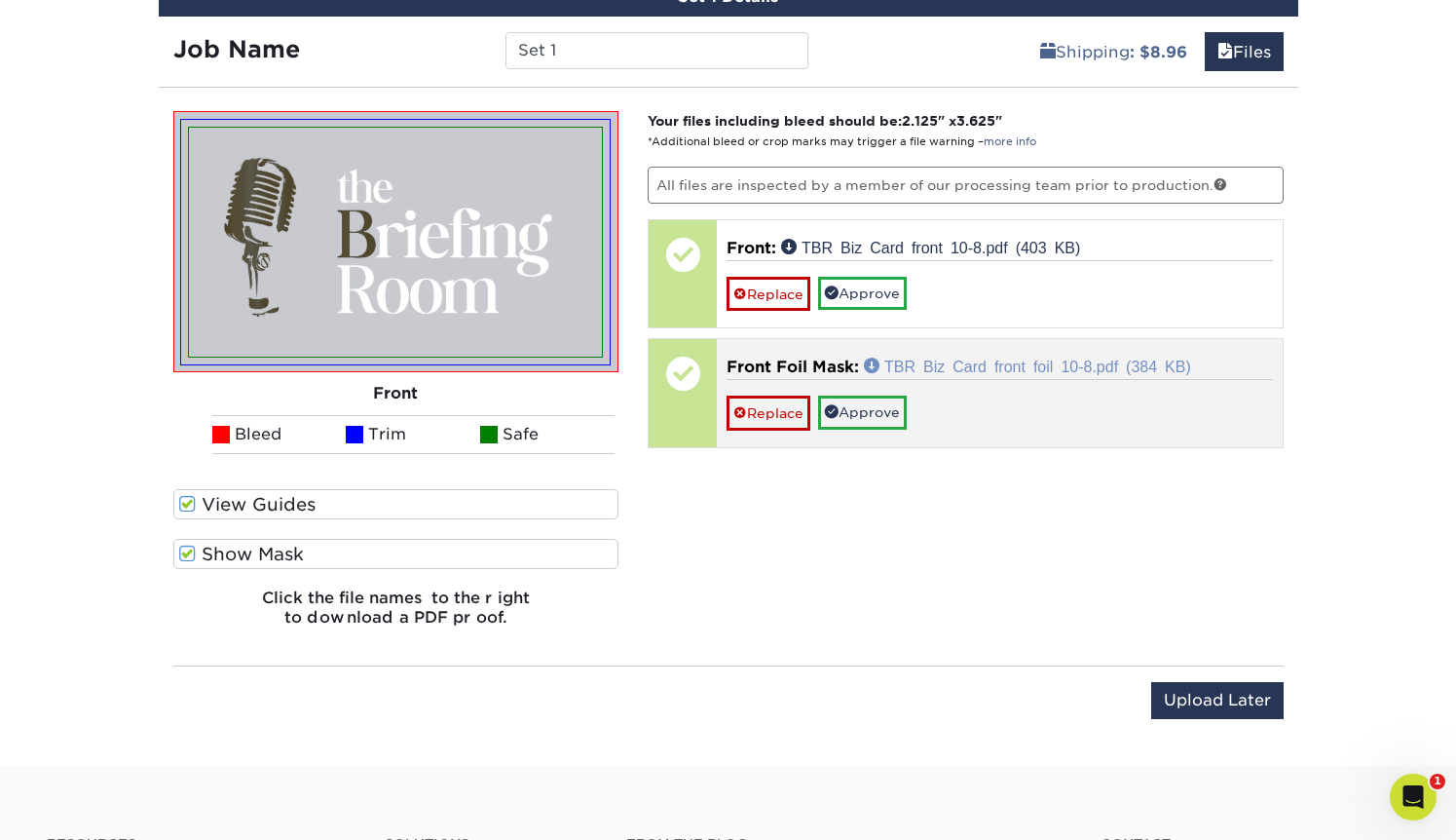
click at [988, 357] on link "TBR Biz Card front foil 10-8.pdf (384 KB)" at bounding box center [1027, 365] width 327 height 16
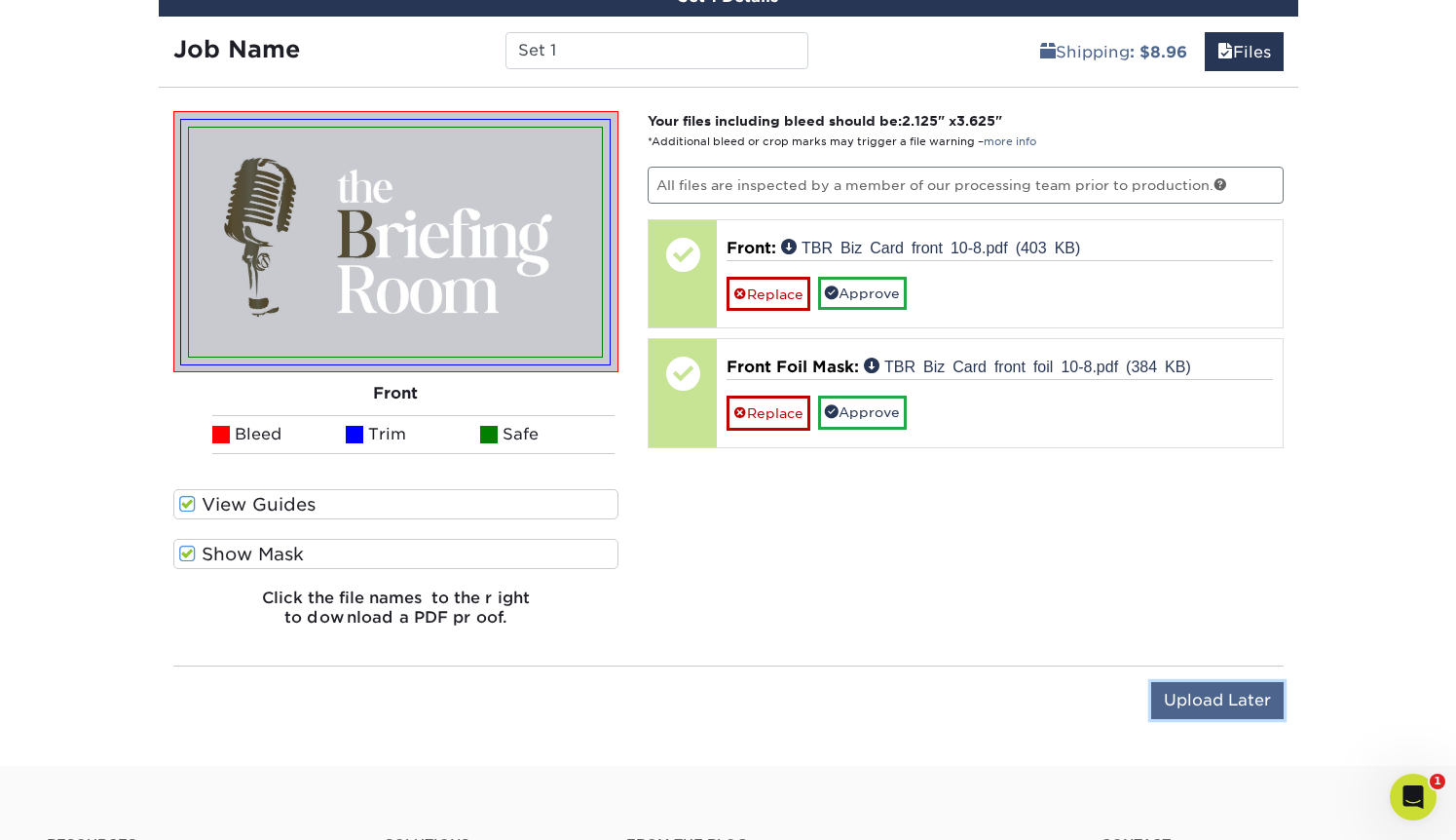
click at [1232, 693] on input "Upload Later" at bounding box center [1217, 700] width 132 height 37
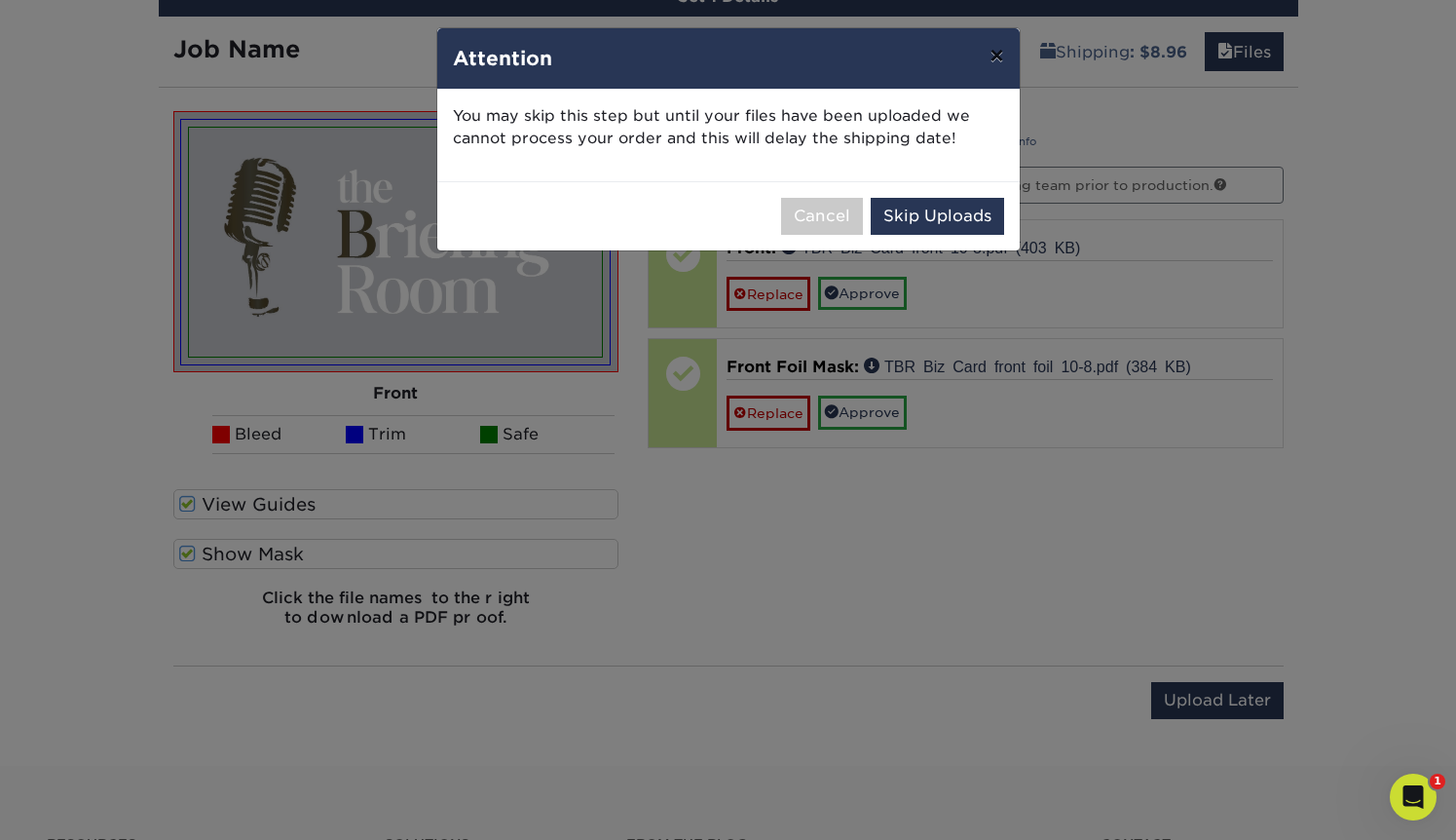
click at [992, 59] on button "×" at bounding box center [997, 56] width 45 height 55
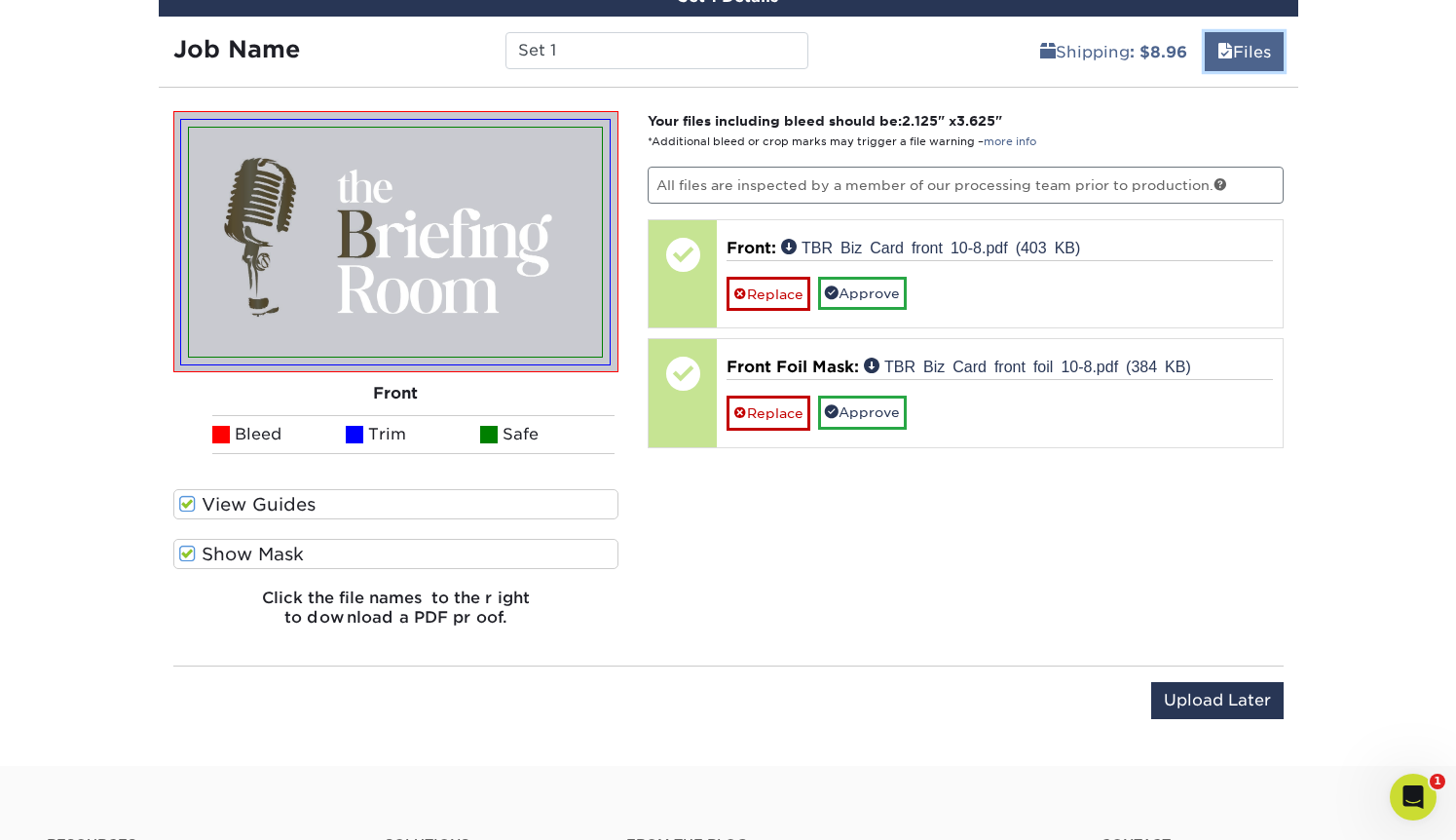
click at [1248, 55] on link "Files" at bounding box center [1245, 52] width 79 height 39
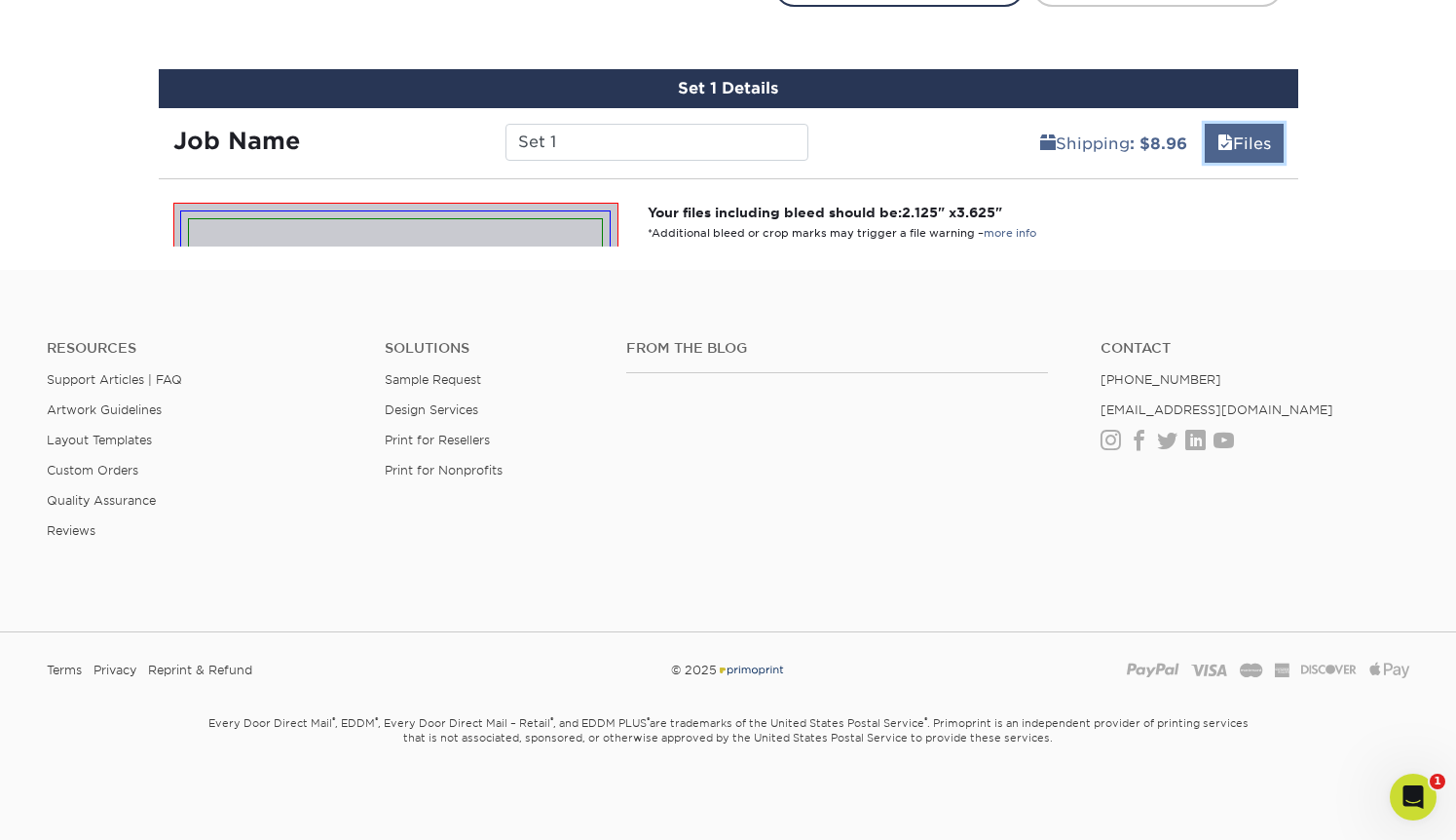
scroll to position [1160, 0]
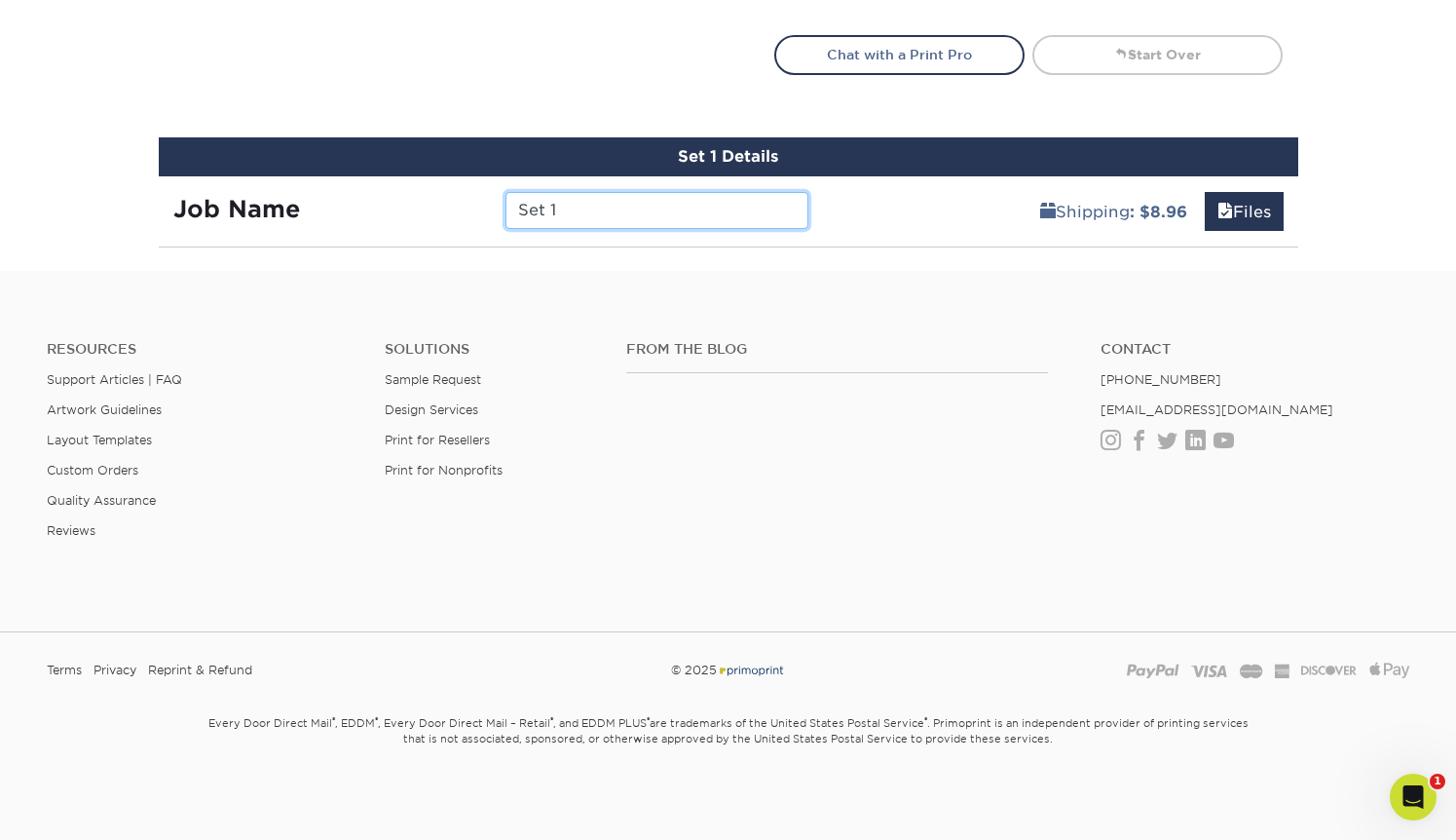
drag, startPoint x: 586, startPoint y: 218, endPoint x: 474, endPoint y: 209, distance: 112.4
click at [473, 210] on div "Job Name Set 1" at bounding box center [491, 210] width 665 height 37
type input "TBR Biz Cards 10-8-25"
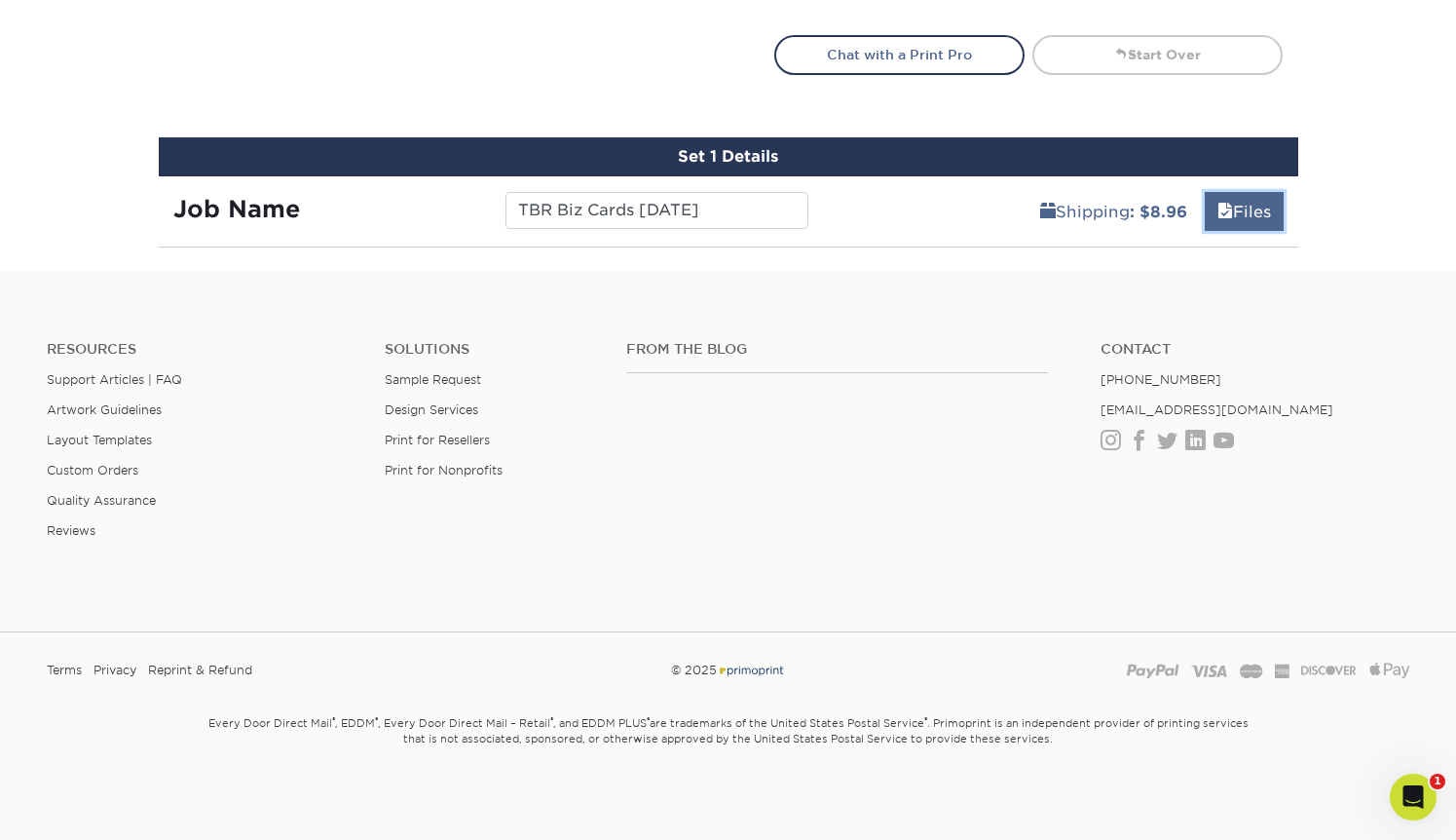
click at [1241, 210] on link "Files" at bounding box center [1245, 211] width 79 height 39
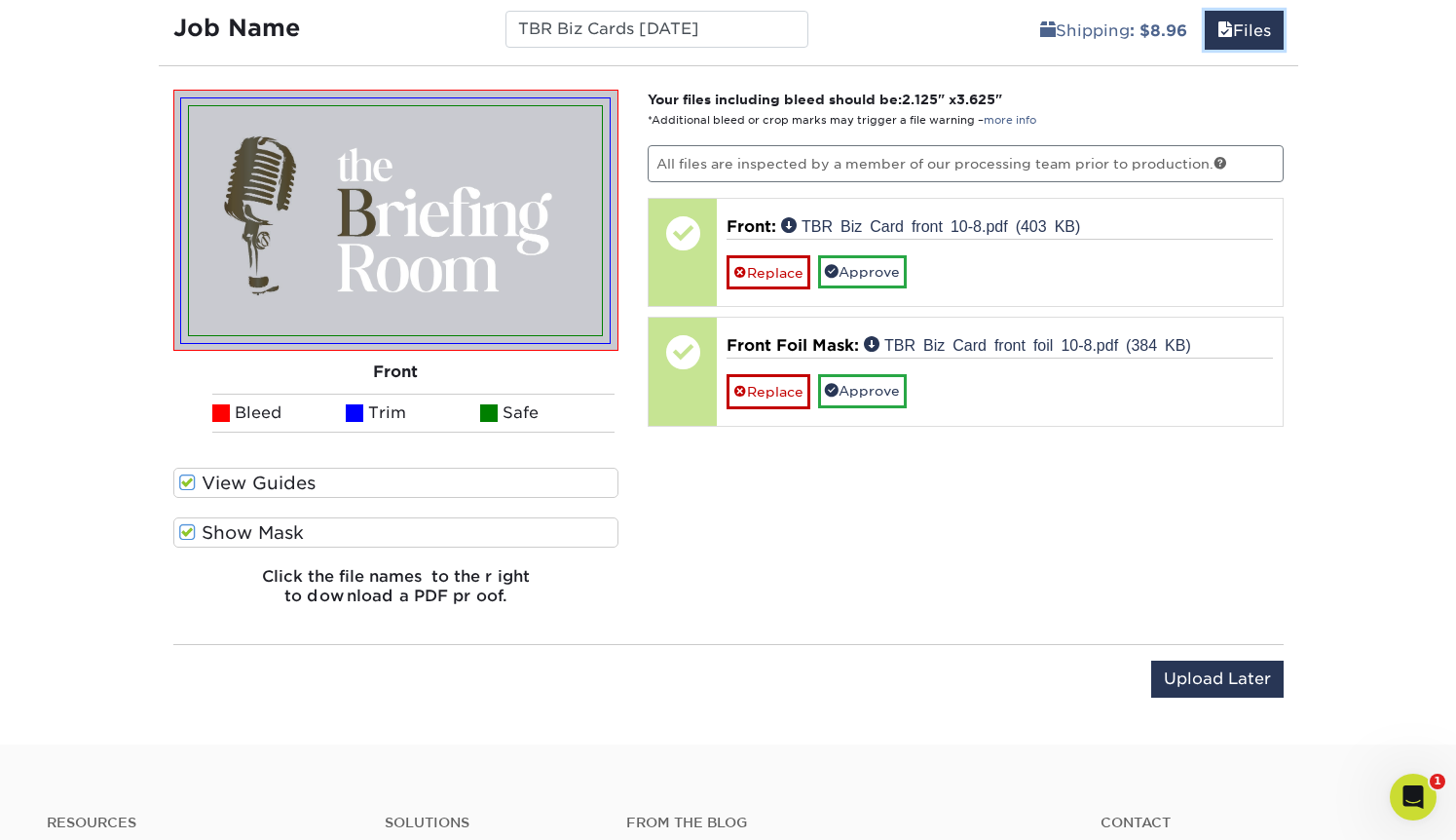
scroll to position [1335, 0]
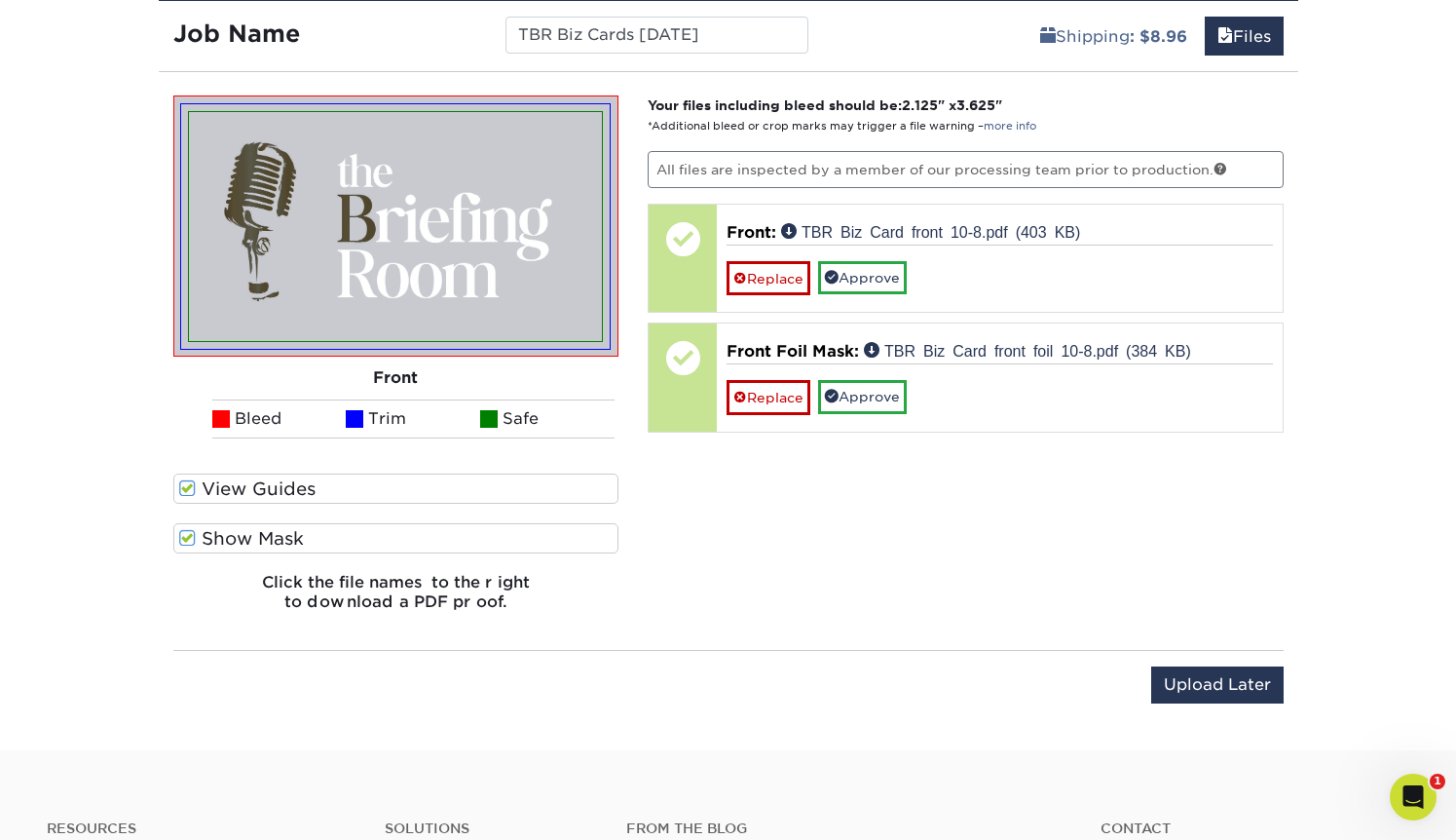
click at [996, 162] on p "All files are inspected by a member of our processing team prior to production." at bounding box center [966, 169] width 636 height 37
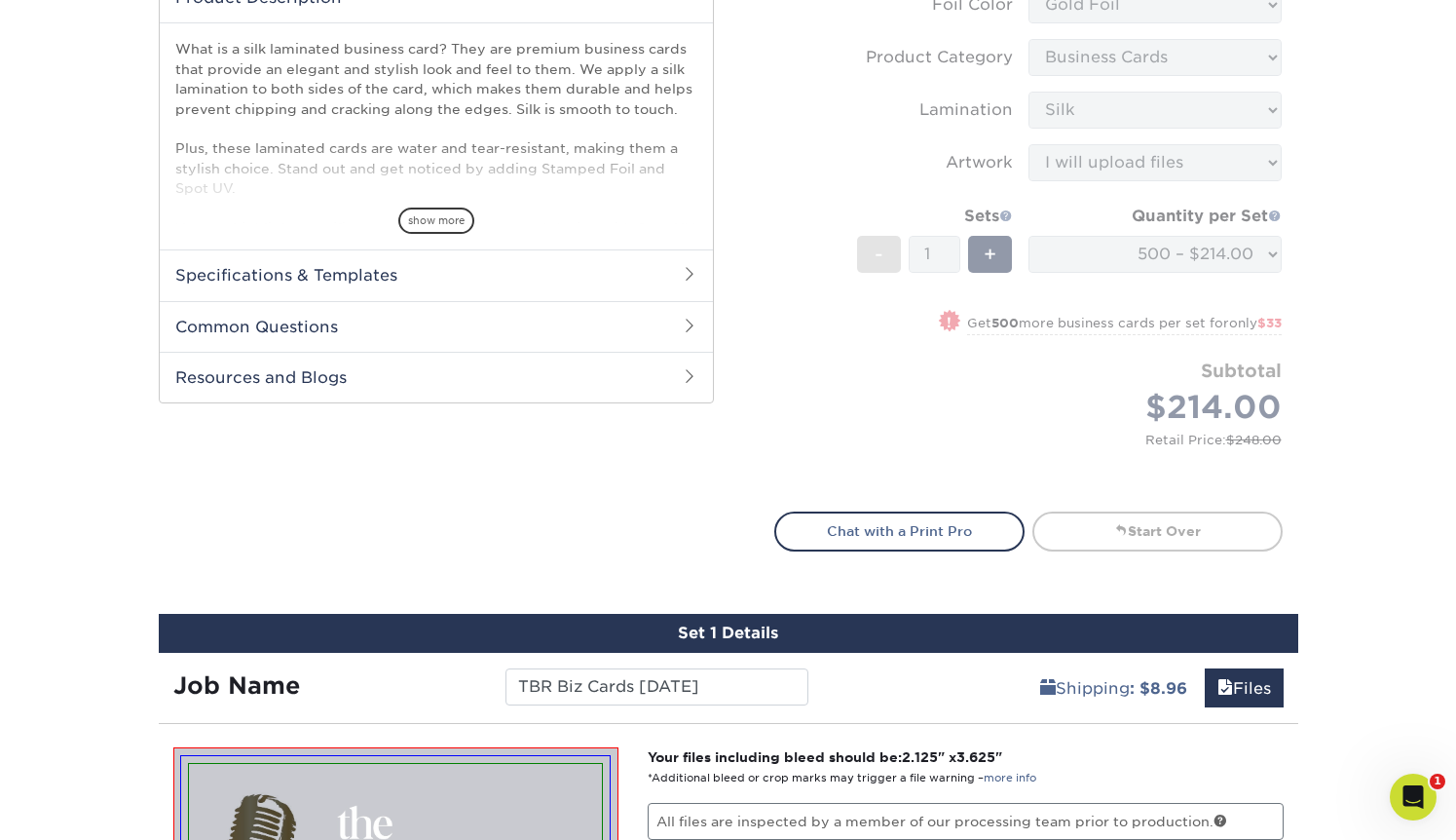
scroll to position [675, 0]
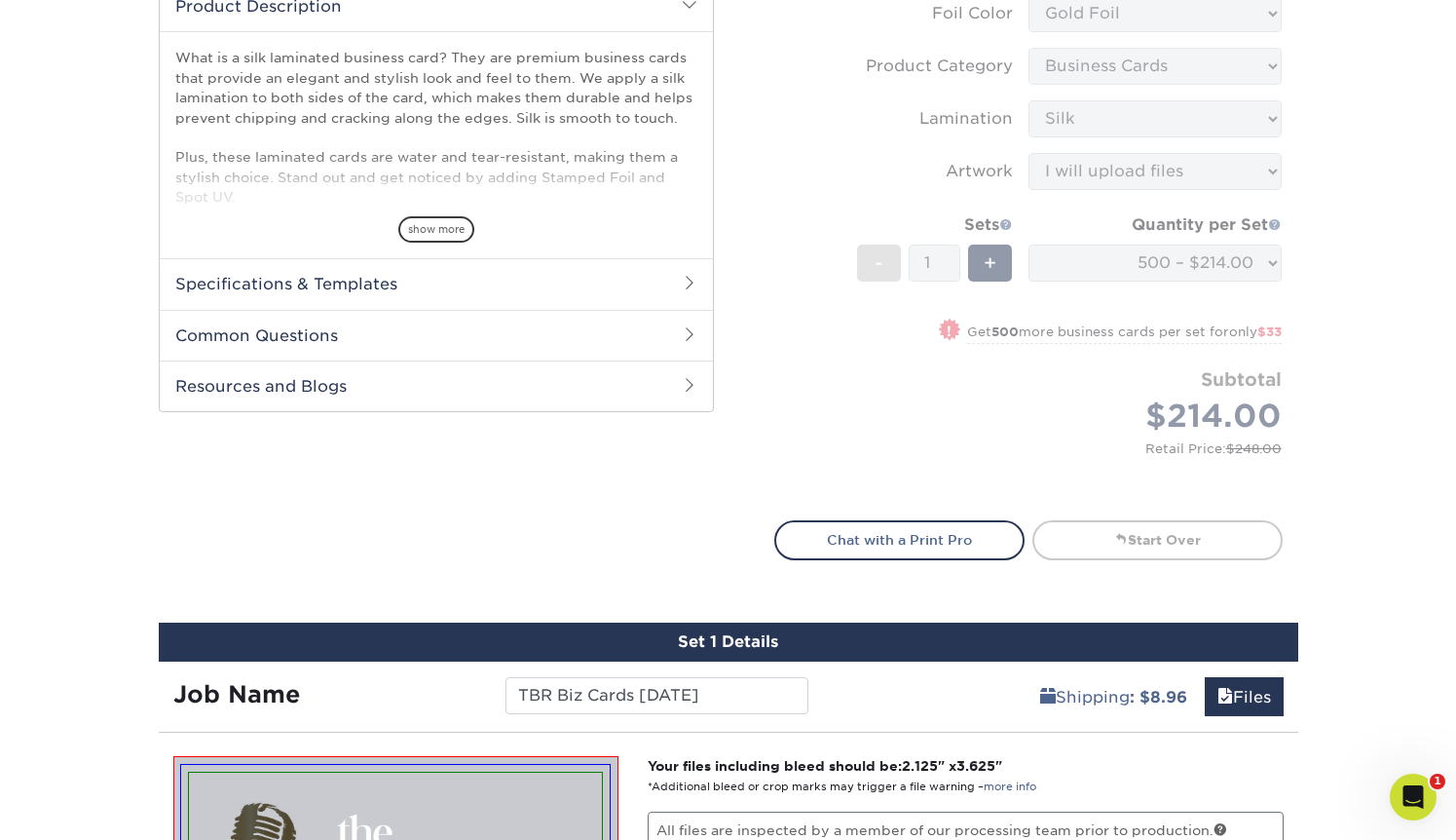
click at [1103, 345] on form "Sizes Help Sizes Please Select 1.5" x 3.5" - Mini 1.75" x 3.5" - Mini 2" x 2" -…" at bounding box center [1028, 35] width 508 height 923
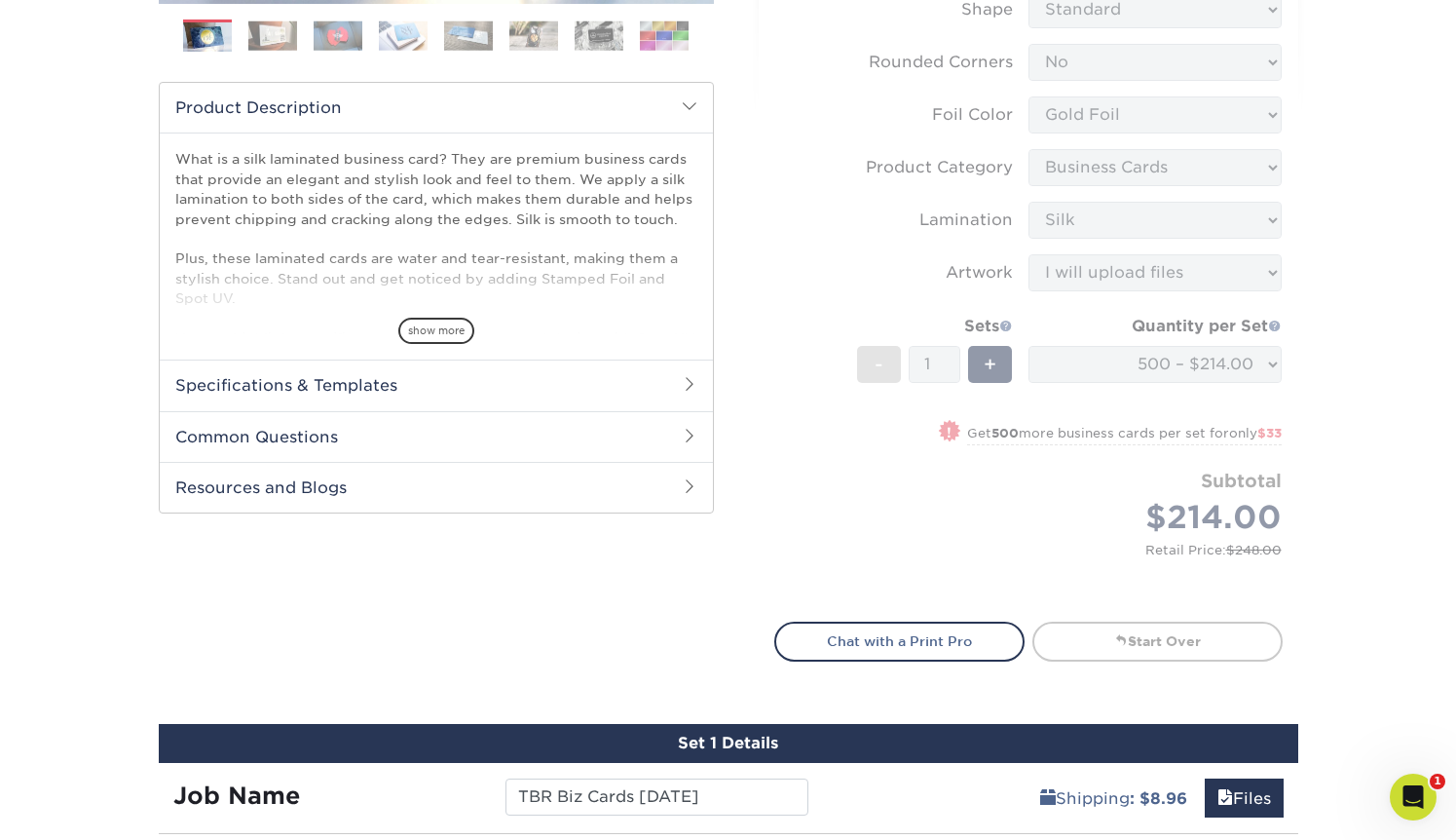
scroll to position [0, 0]
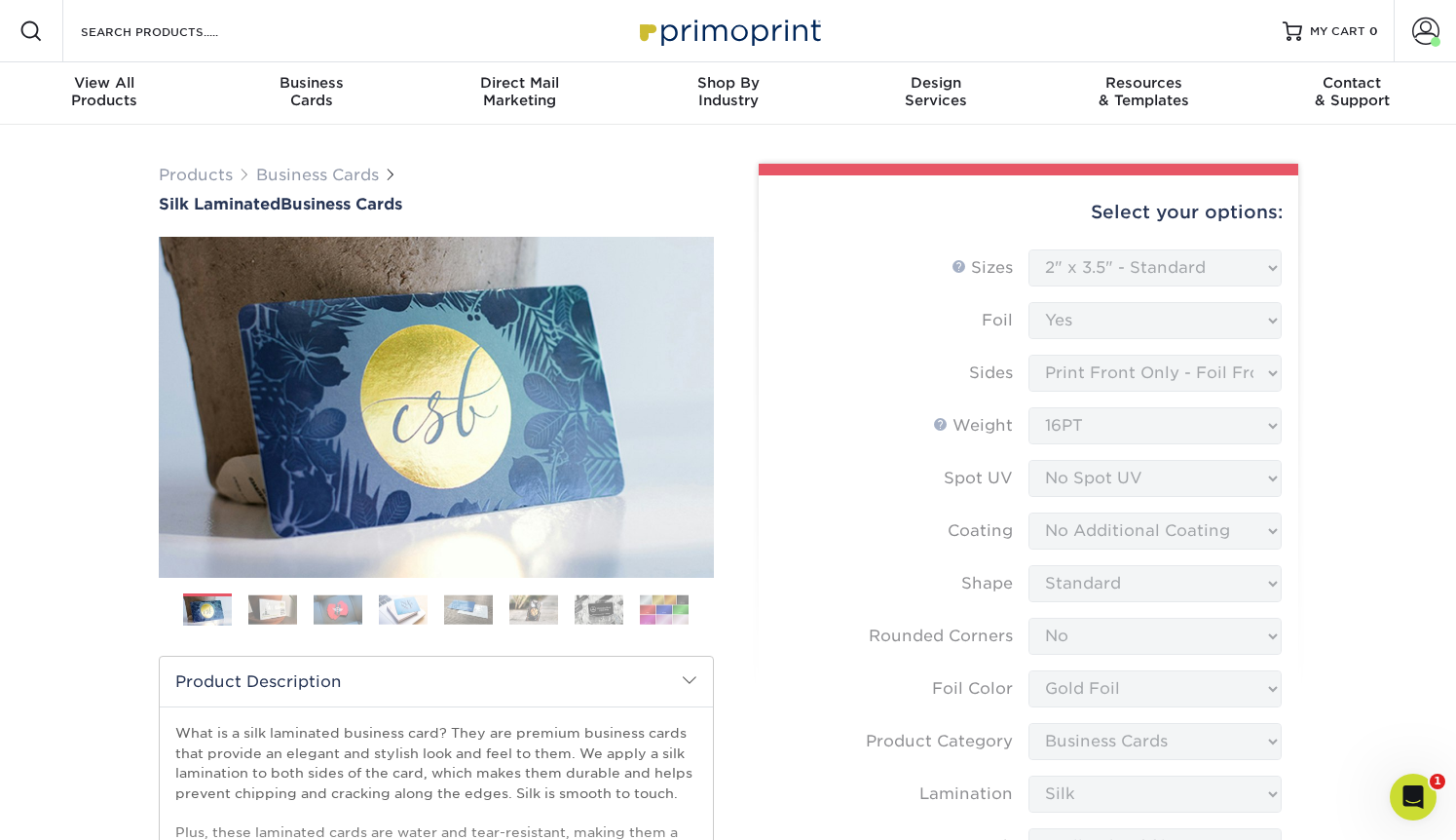
click at [1092, 255] on form "Sizes Help Sizes Please Select 1.5" x 3.5" - Mini 1.75" x 3.5" - Mini 2" x 2" -…" at bounding box center [1028, 711] width 508 height 923
click at [1118, 284] on form "Sizes Help Sizes Please Select 1.5" x 3.5" - Mini 1.75" x 3.5" - Mini 2" x 2" -…" at bounding box center [1028, 711] width 508 height 923
click at [104, 92] on div "View All Products" at bounding box center [104, 92] width 209 height 35
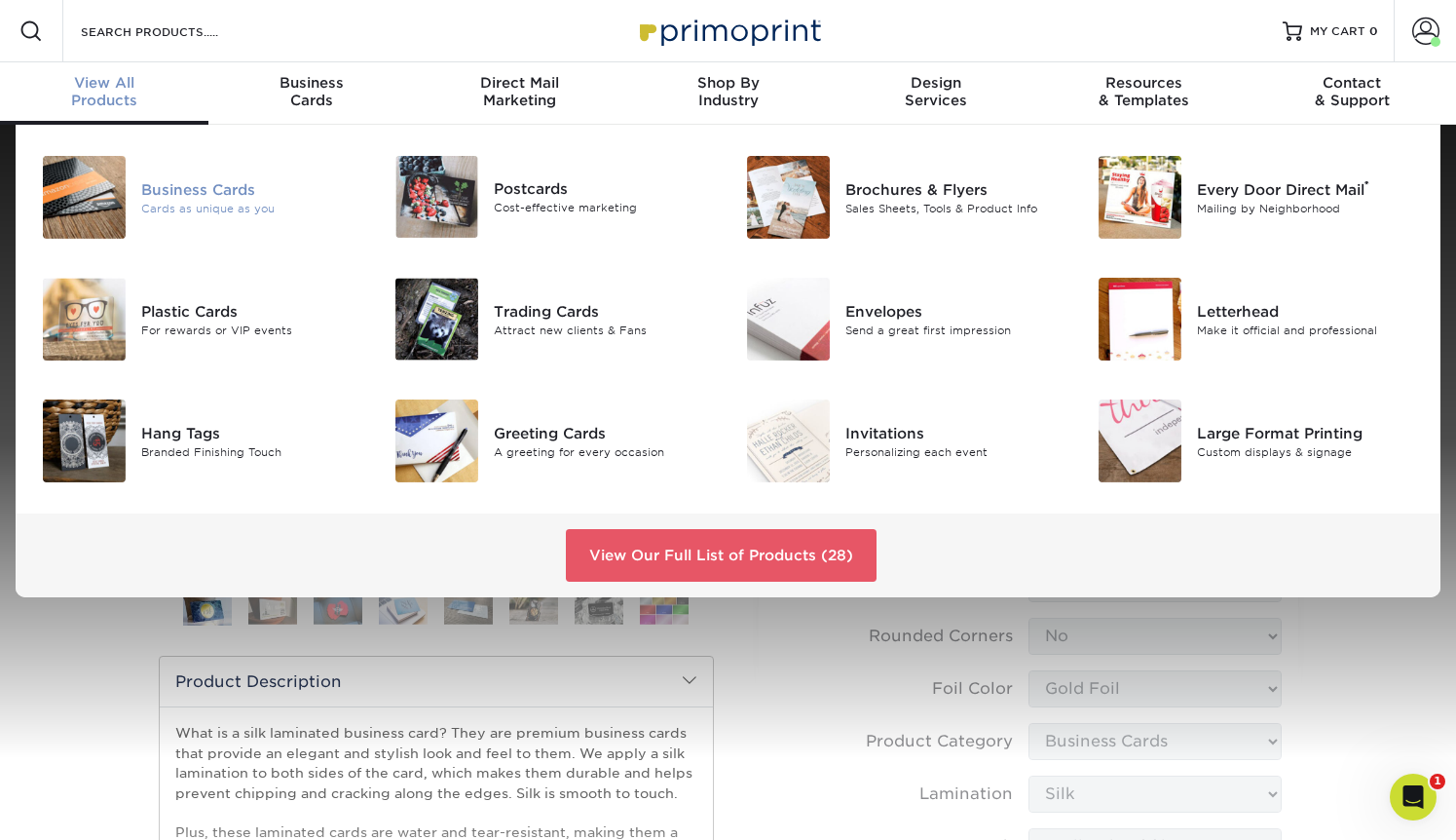
click at [155, 202] on div "Cards as unique as you" at bounding box center [251, 208] width 220 height 17
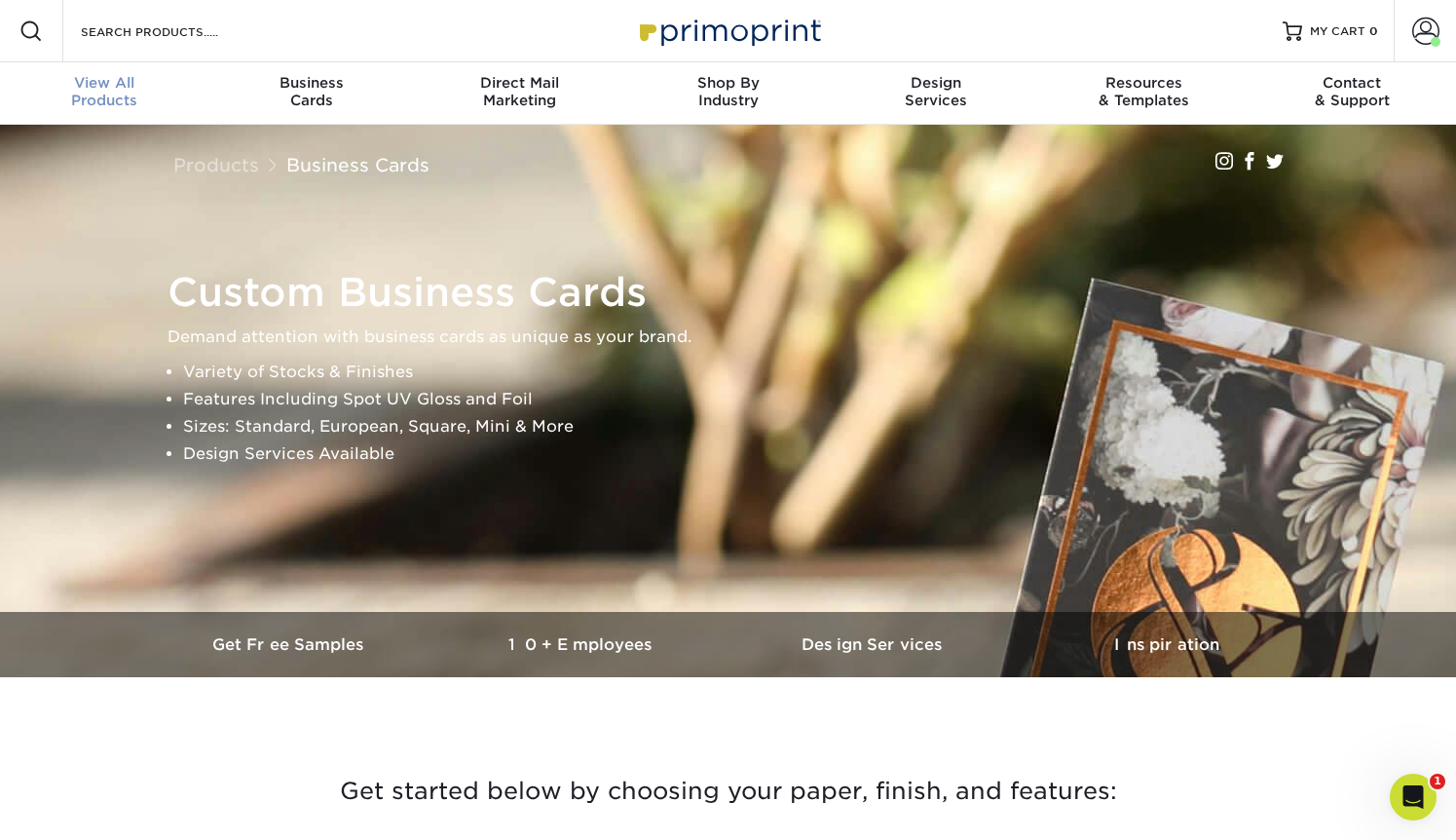
click at [98, 96] on div "View All Products" at bounding box center [104, 92] width 209 height 35
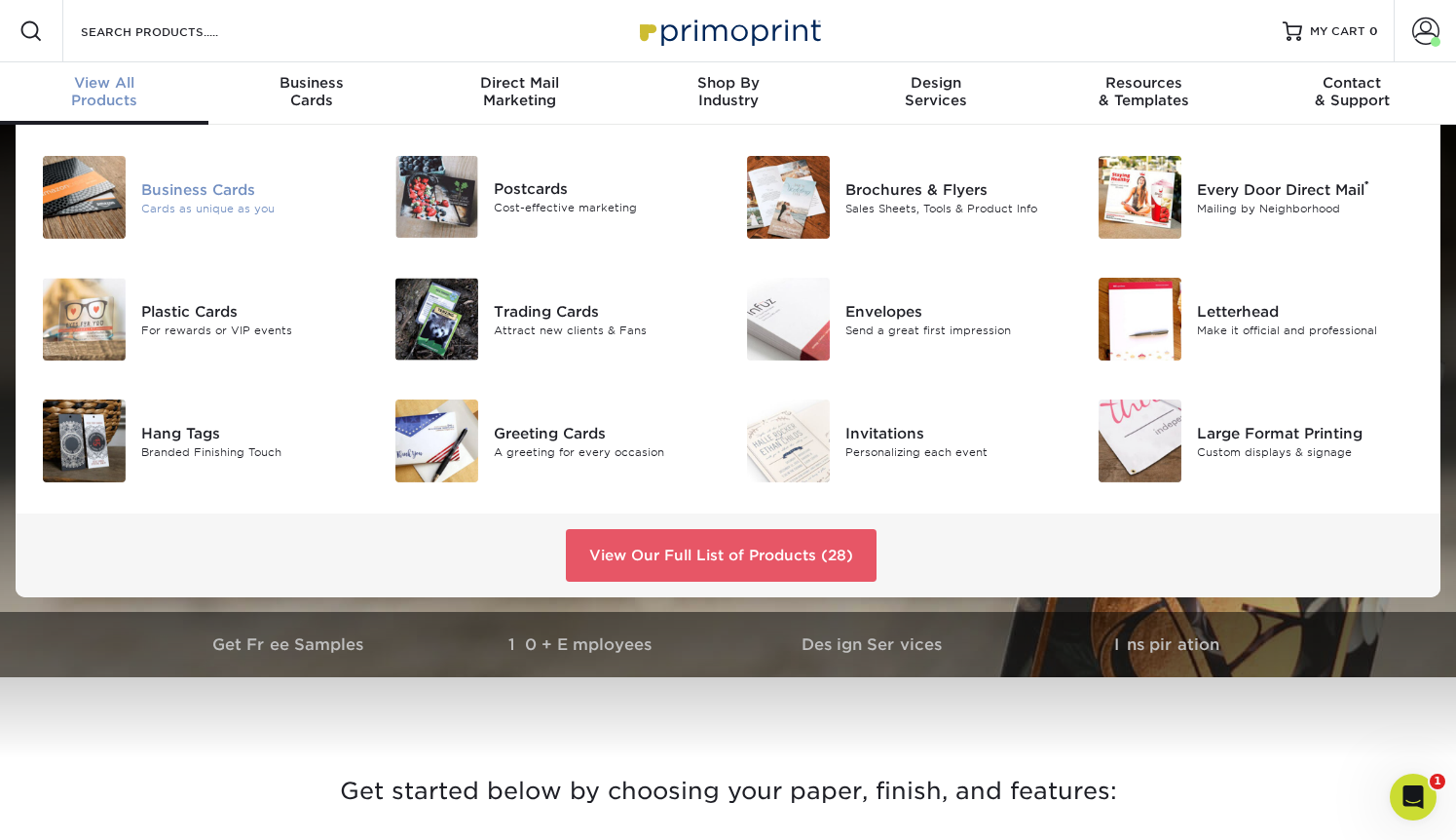
click at [158, 188] on div "Business Cards" at bounding box center [251, 189] width 220 height 22
click at [194, 184] on div "Business Cards" at bounding box center [251, 189] width 220 height 22
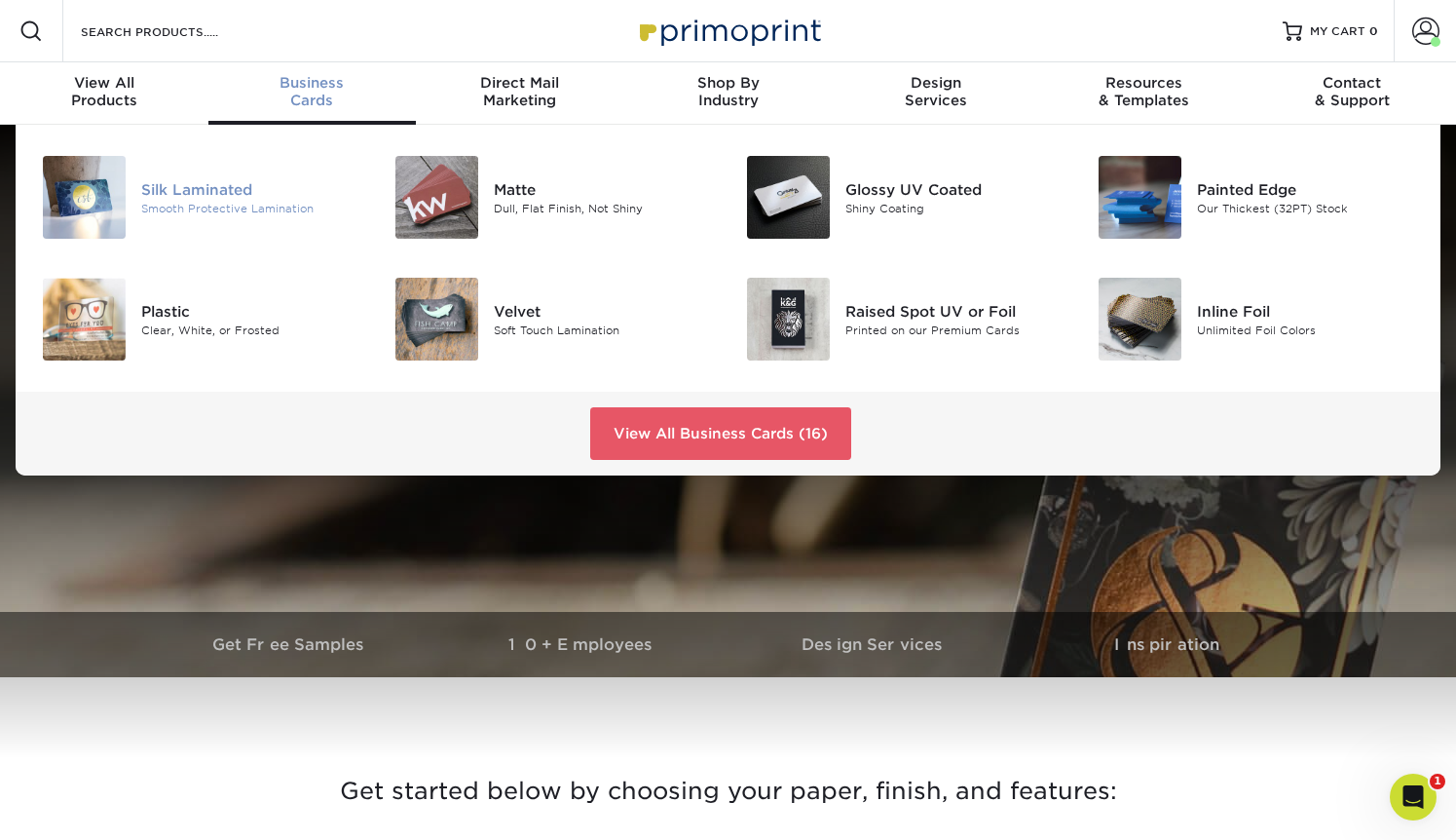
click at [195, 194] on div "Silk Laminated" at bounding box center [251, 189] width 220 height 22
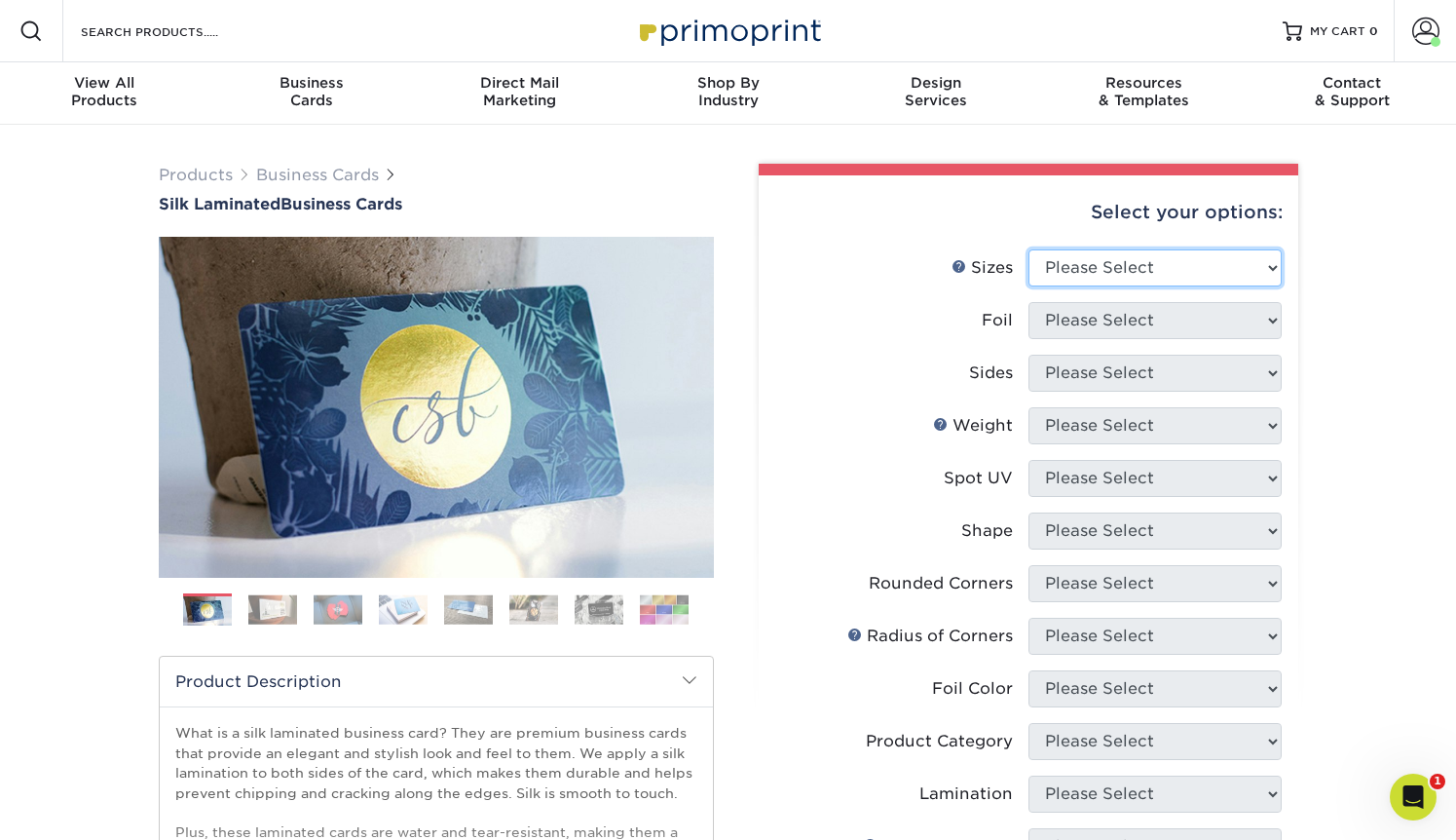
click at [1101, 260] on select "Please Select 1.5" x 3.5" - Mini 1.75" x 3.5" - Mini 2" x 2" - Square 2" x 3" -…" at bounding box center [1155, 268] width 254 height 37
select select "2.00x3.50"
click at [1029, 250] on select "Please Select 1.5" x 3.5" - Mini 1.75" x 3.5" - Mini 2" x 2" - Square 2" x 3" -…" at bounding box center [1155, 268] width 254 height 37
click at [1085, 325] on select "Please Select Yes No" at bounding box center [1155, 320] width 254 height 37
select select "1"
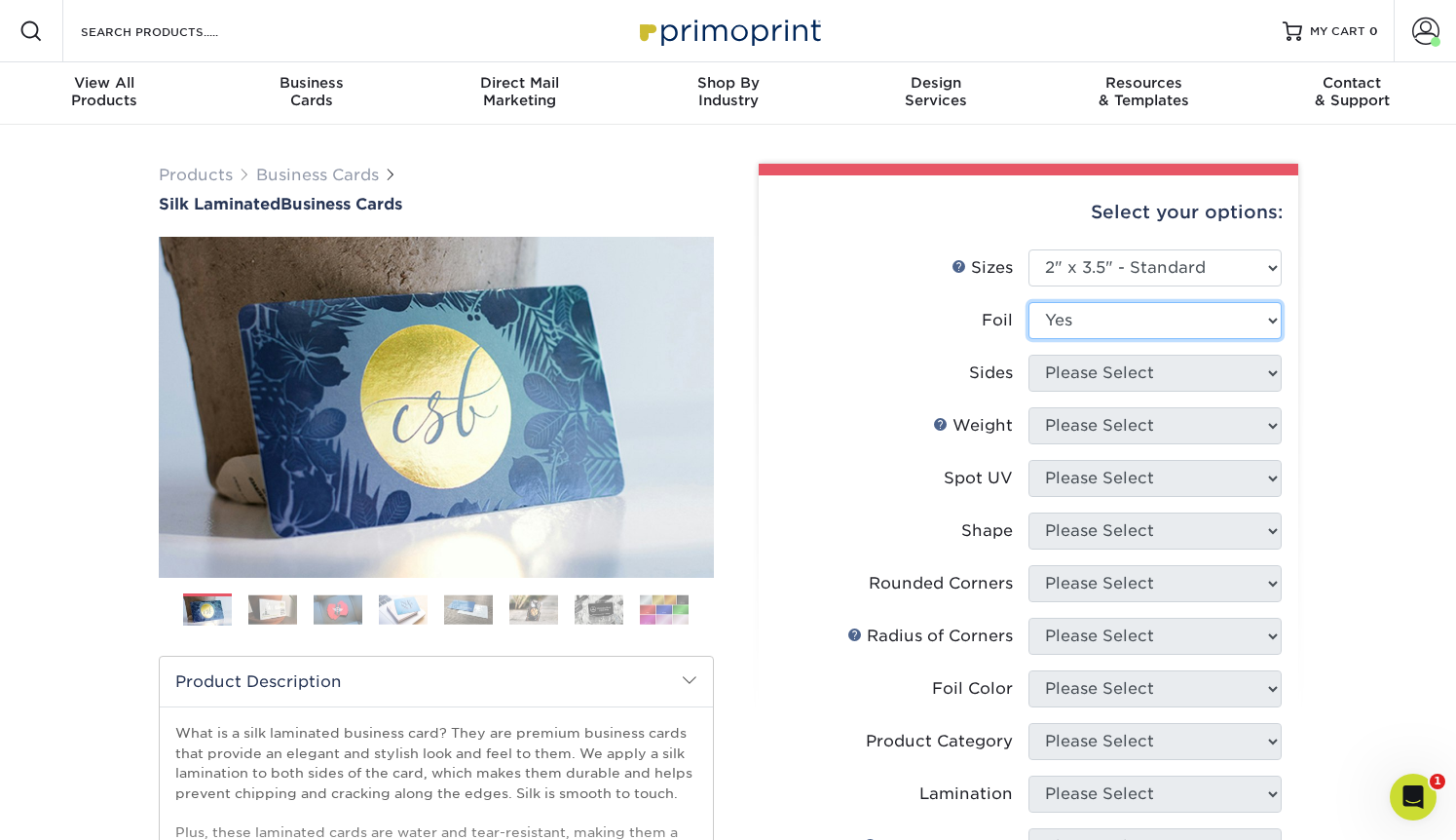
click at [1029, 302] on select "Please Select Yes No" at bounding box center [1155, 320] width 254 height 37
click at [1091, 365] on select "Please Select Print Both Sides - Foil Both Sides Print Both Sides - Foil Front …" at bounding box center [1155, 373] width 254 height 37
select select "e9e9dfb3-fba1-4d60-972c-fd9ca5904d33"
click at [1029, 354] on select "Please Select Print Both Sides - Foil Both Sides Print Both Sides - Foil Front …" at bounding box center [1155, 373] width 254 height 37
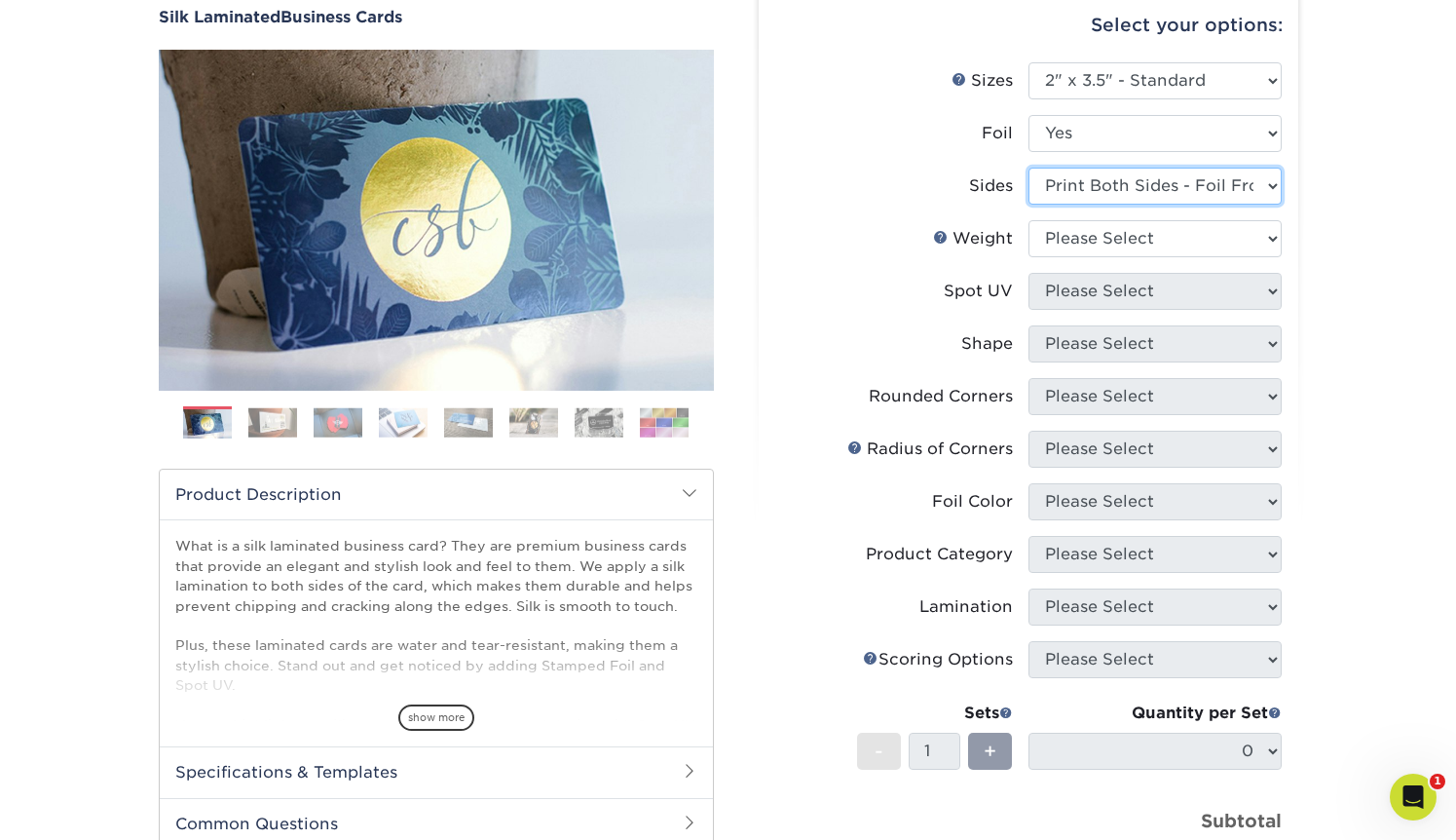
scroll to position [198, 0]
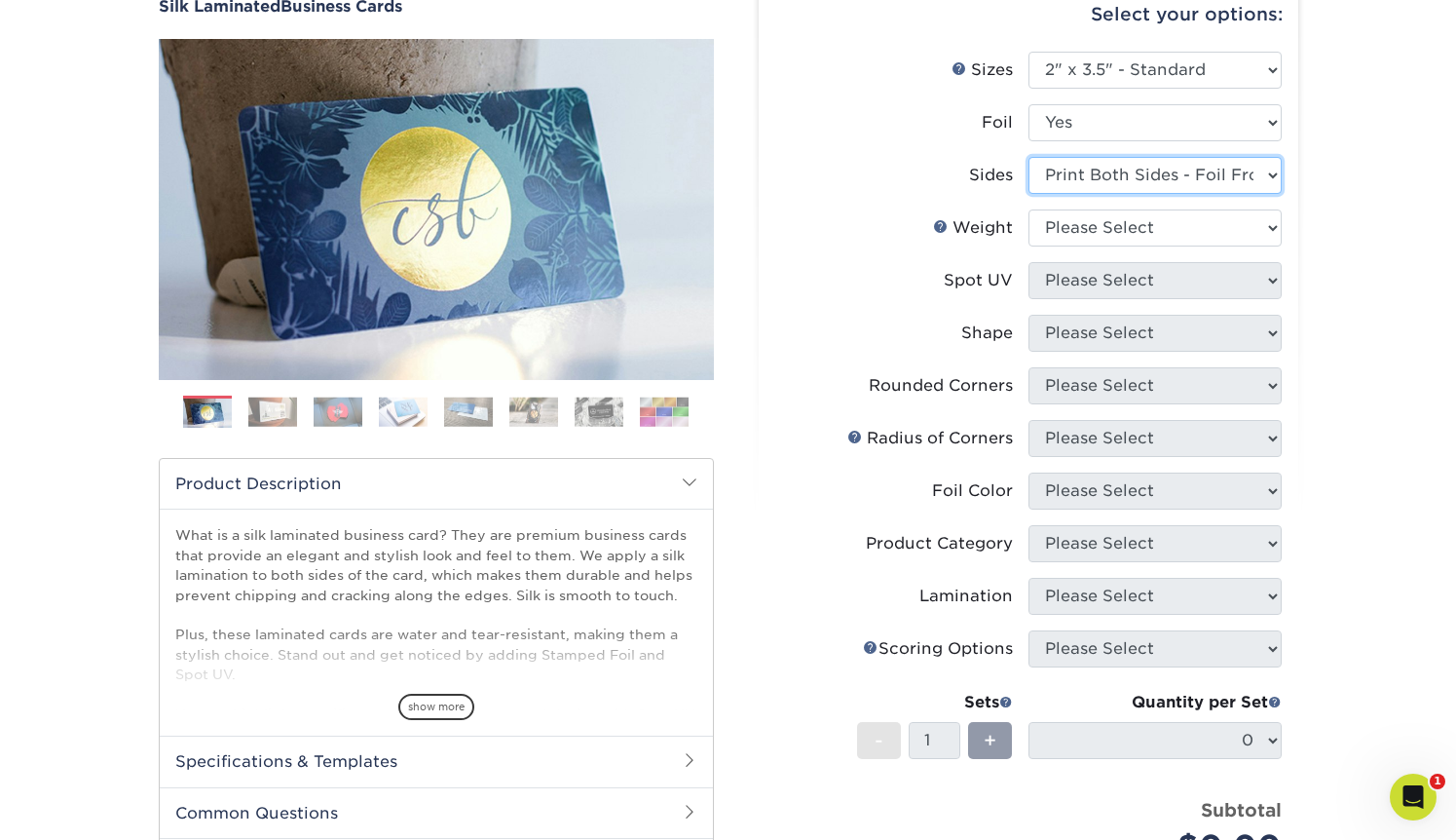
click at [1147, 178] on select "Please Select Print Both Sides - Foil Both Sides Print Both Sides - Foil Front …" at bounding box center [1155, 175] width 254 height 37
click at [1128, 189] on select "Please Select Print Both Sides - Foil Both Sides Print Both Sides - Foil Front …" at bounding box center [1155, 175] width 254 height 37
click at [1107, 224] on select "Please Select 16PT" at bounding box center [1155, 228] width 254 height 37
click at [1108, 240] on select "Please Select 16PT" at bounding box center [1155, 228] width 254 height 37
select select "16PT"
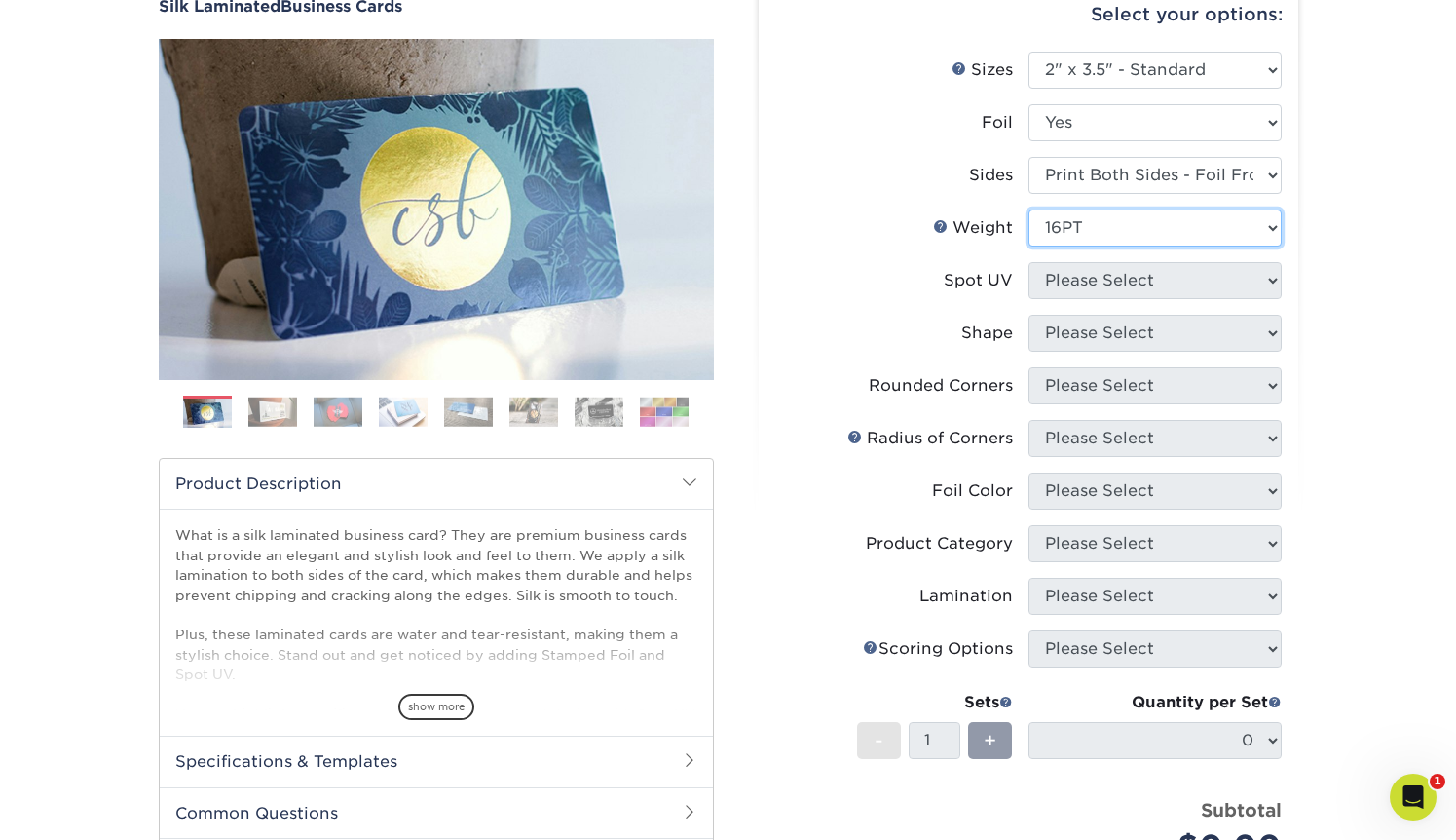
click at [1029, 210] on select "Please Select 16PT" at bounding box center [1155, 228] width 254 height 37
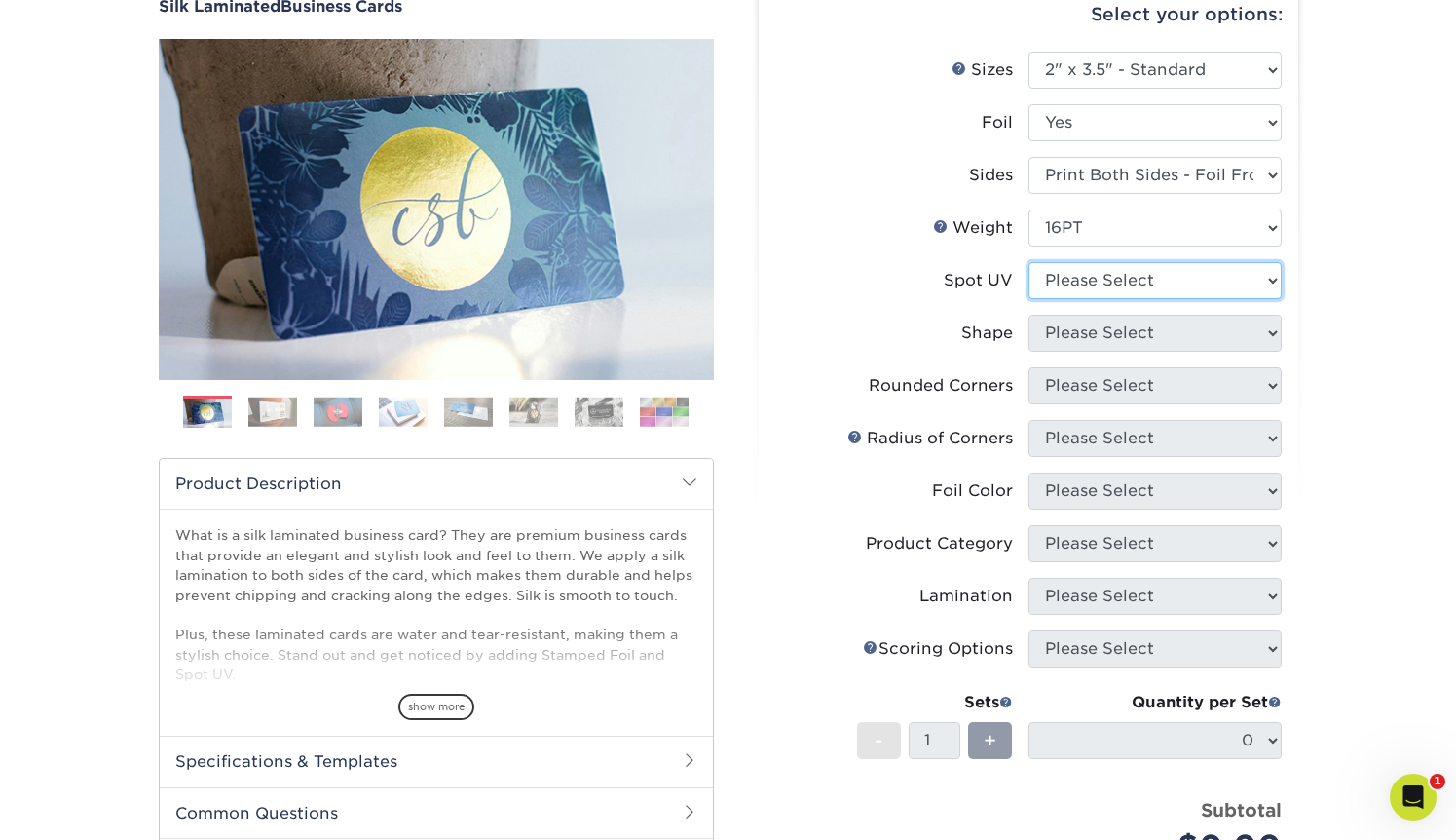
click at [1095, 280] on select "Please Select No Spot UV Front and Back (Both Sides) Front Only Back Only" at bounding box center [1155, 281] width 254 height 37
select select "3"
click at [1029, 262] on select "Please Select No Spot UV Front and Back (Both Sides) Front Only Back Only" at bounding box center [1155, 281] width 254 height 37
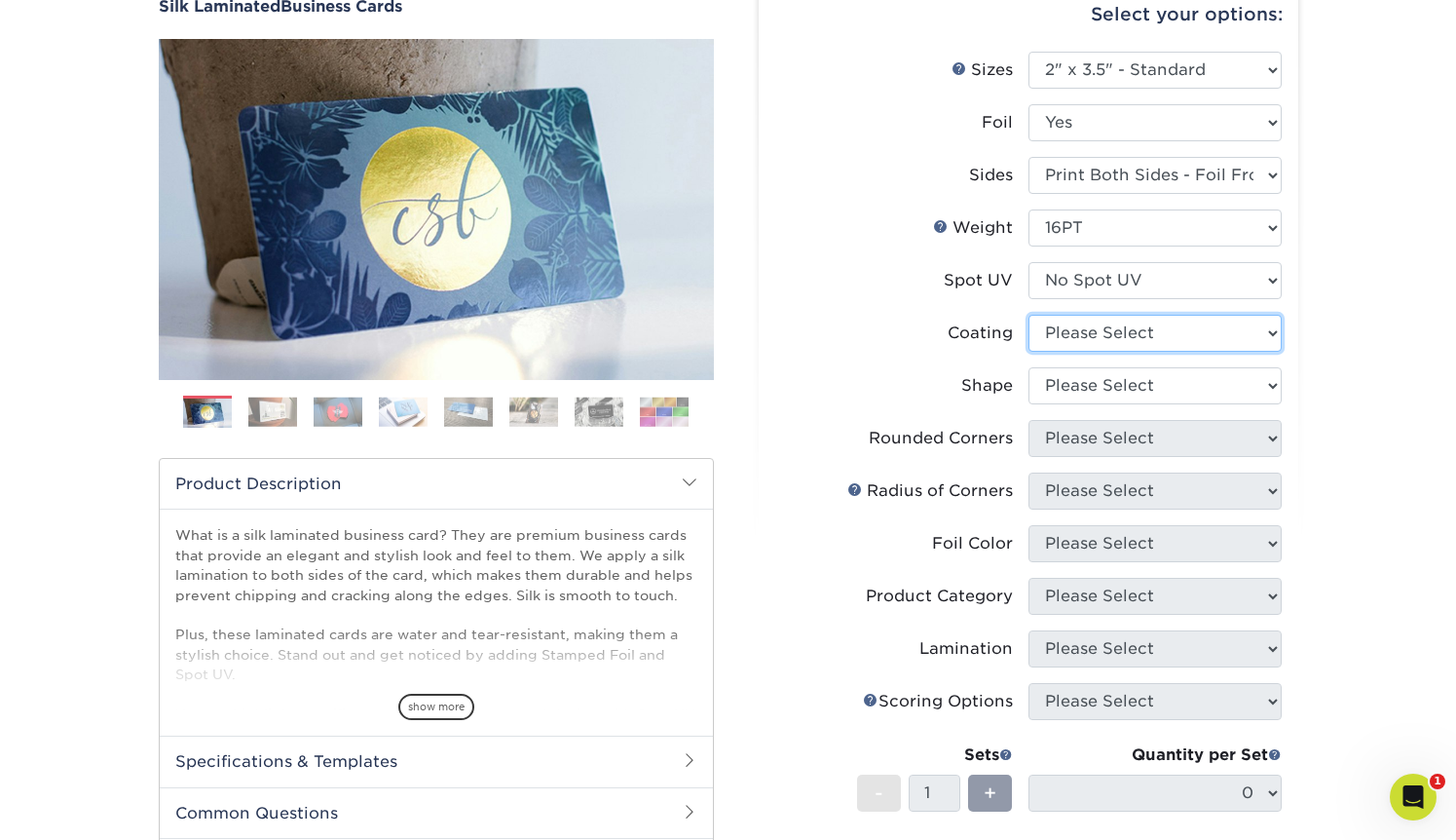
click at [1100, 324] on select at bounding box center [1155, 333] width 254 height 37
select select "3e7618de-abca-4bda-9f97-8b9129e913d8"
click at [1029, 314] on select at bounding box center [1155, 333] width 254 height 37
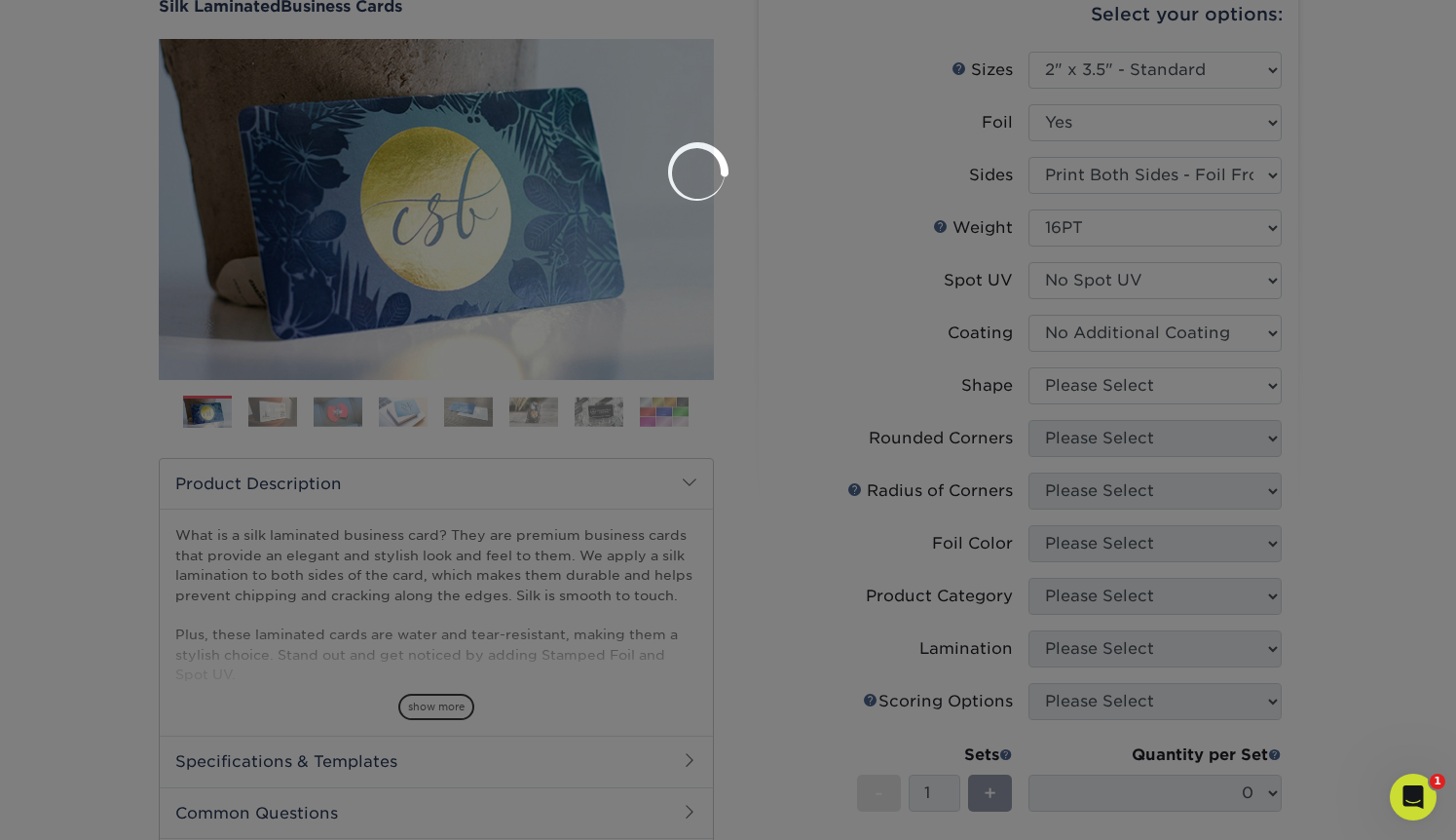
click at [1096, 389] on div at bounding box center [728, 420] width 1456 height 840
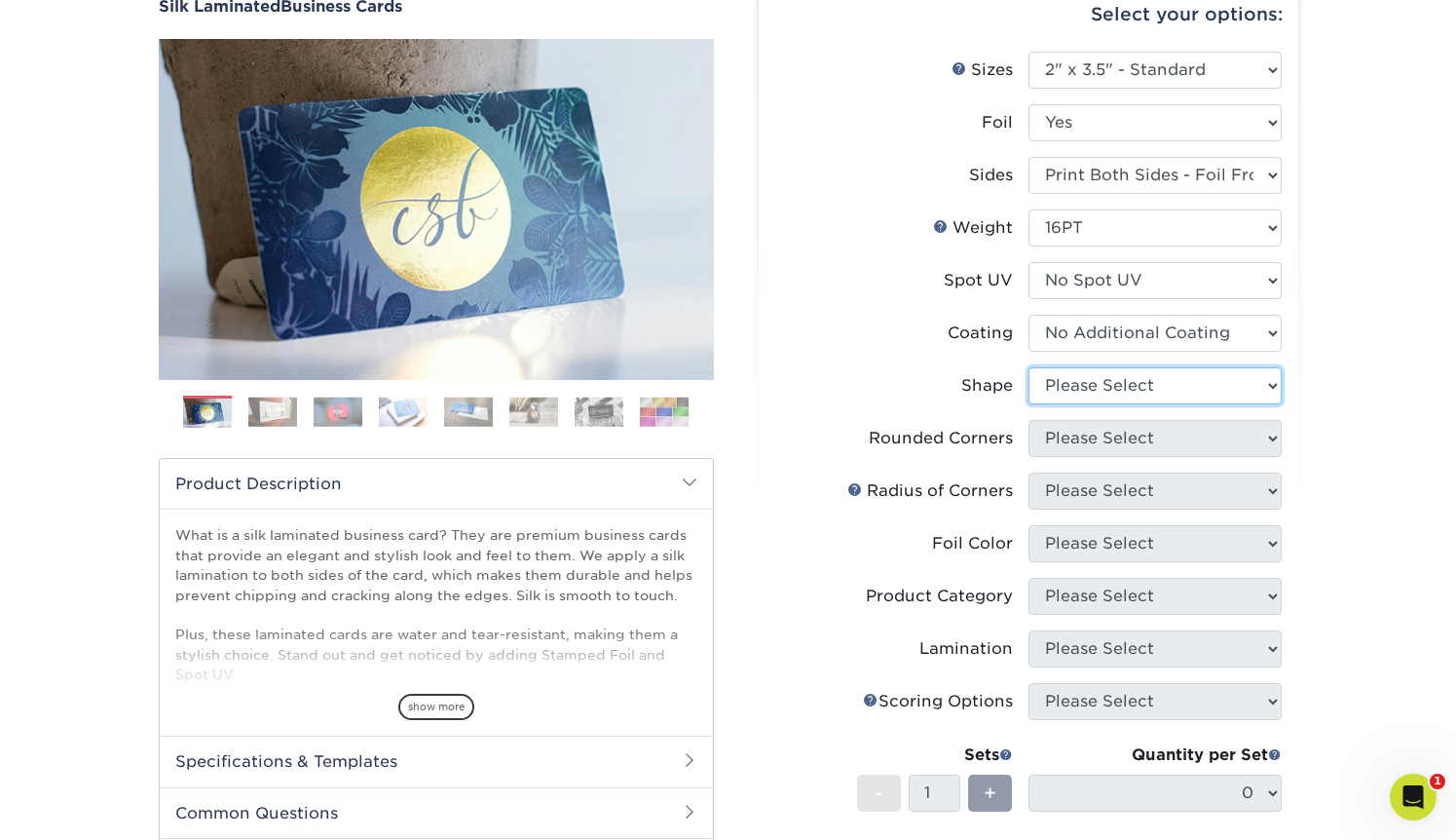
click at [1096, 389] on select "Please Select Standard" at bounding box center [1155, 386] width 254 height 37
select select "standard"
click at [1029, 367] on select "Please Select Standard" at bounding box center [1155, 386] width 254 height 37
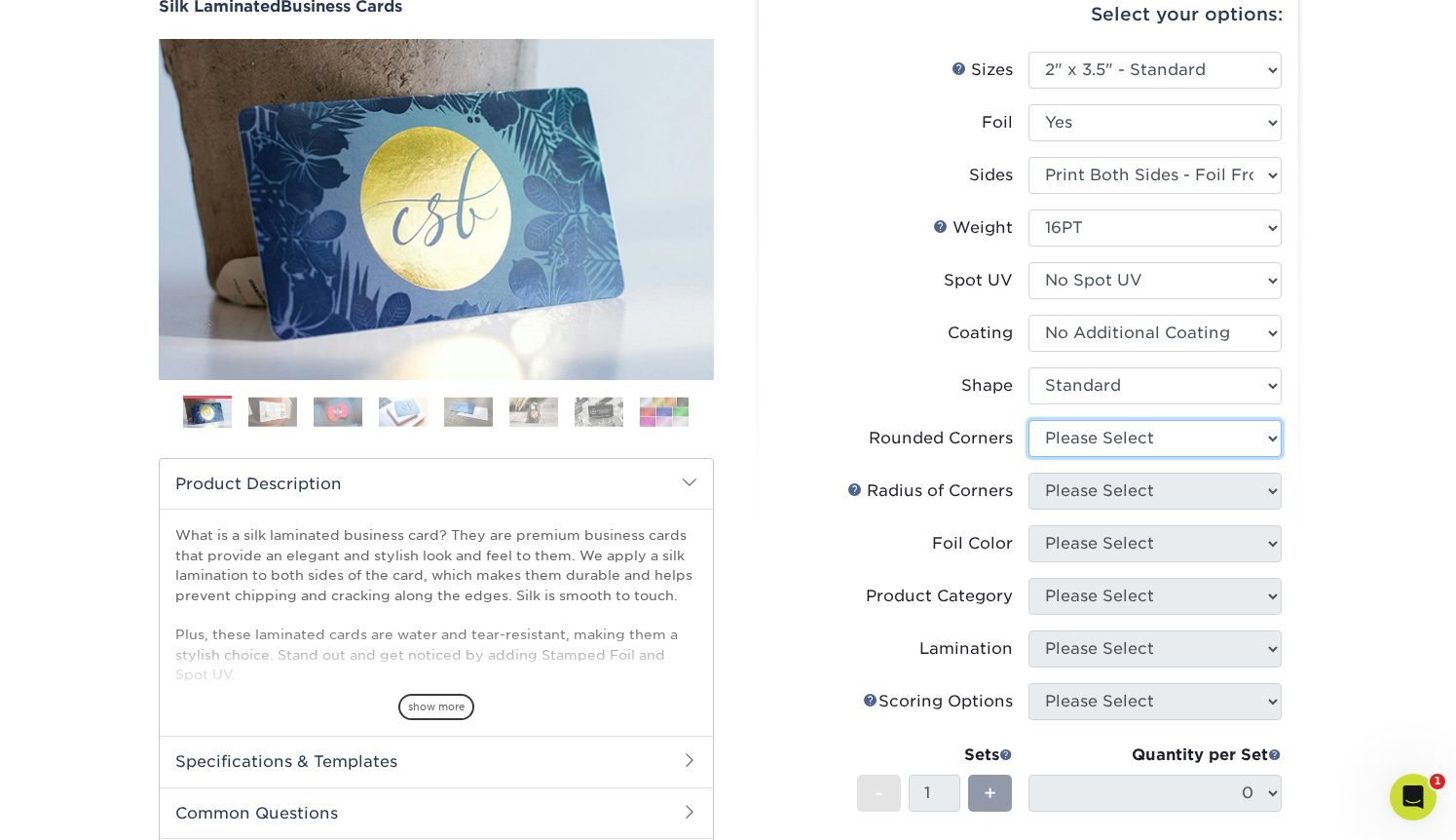
click at [1105, 450] on select "Please Select Yes - Round 2 Corners Yes - Round 4 Corners No" at bounding box center [1155, 439] width 254 height 37
select select "0"
click at [1029, 420] on select "Please Select Yes - Round 2 Corners Yes - Round 4 Corners No" at bounding box center [1155, 439] width 254 height 37
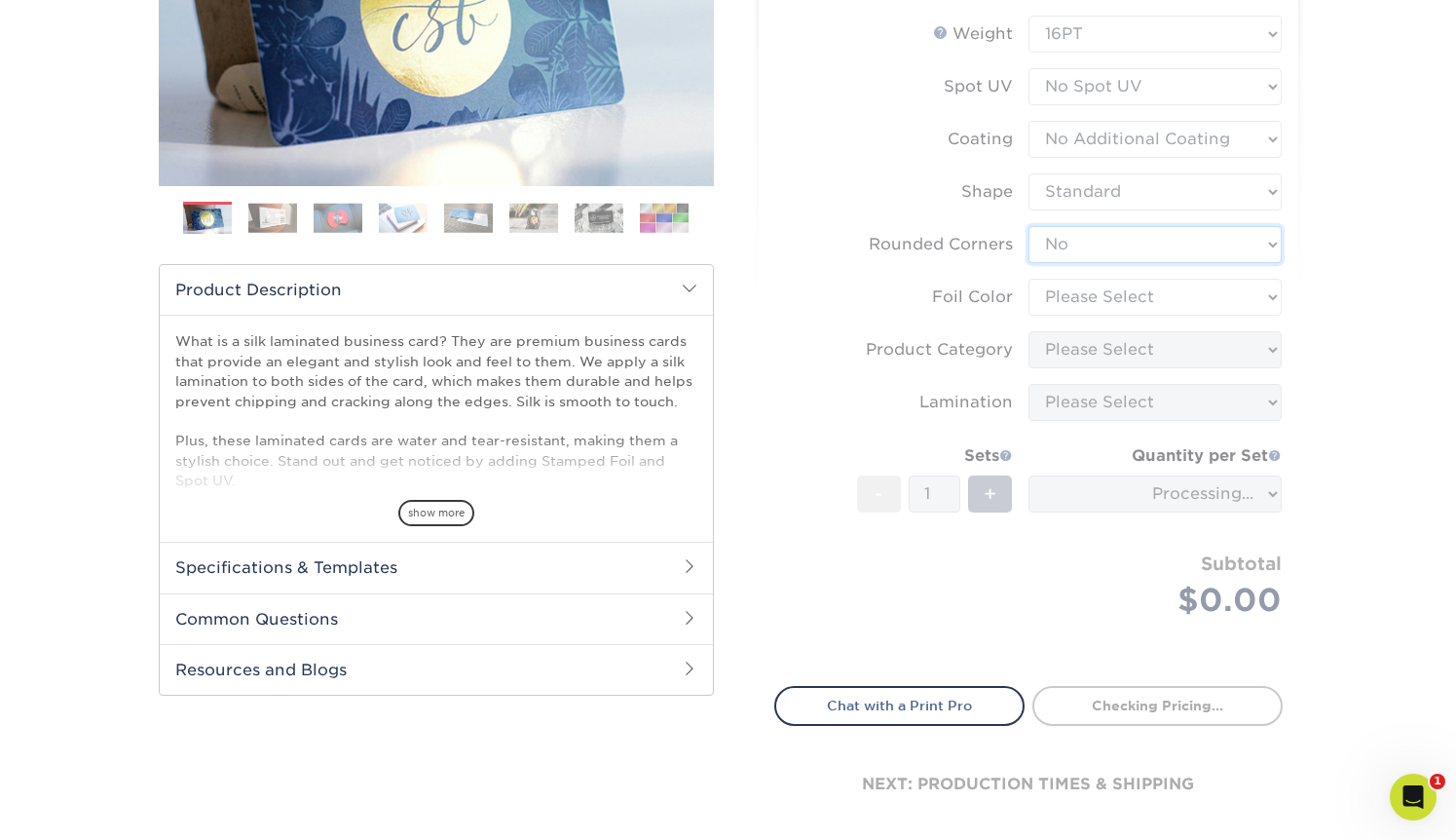
scroll to position [399, 0]
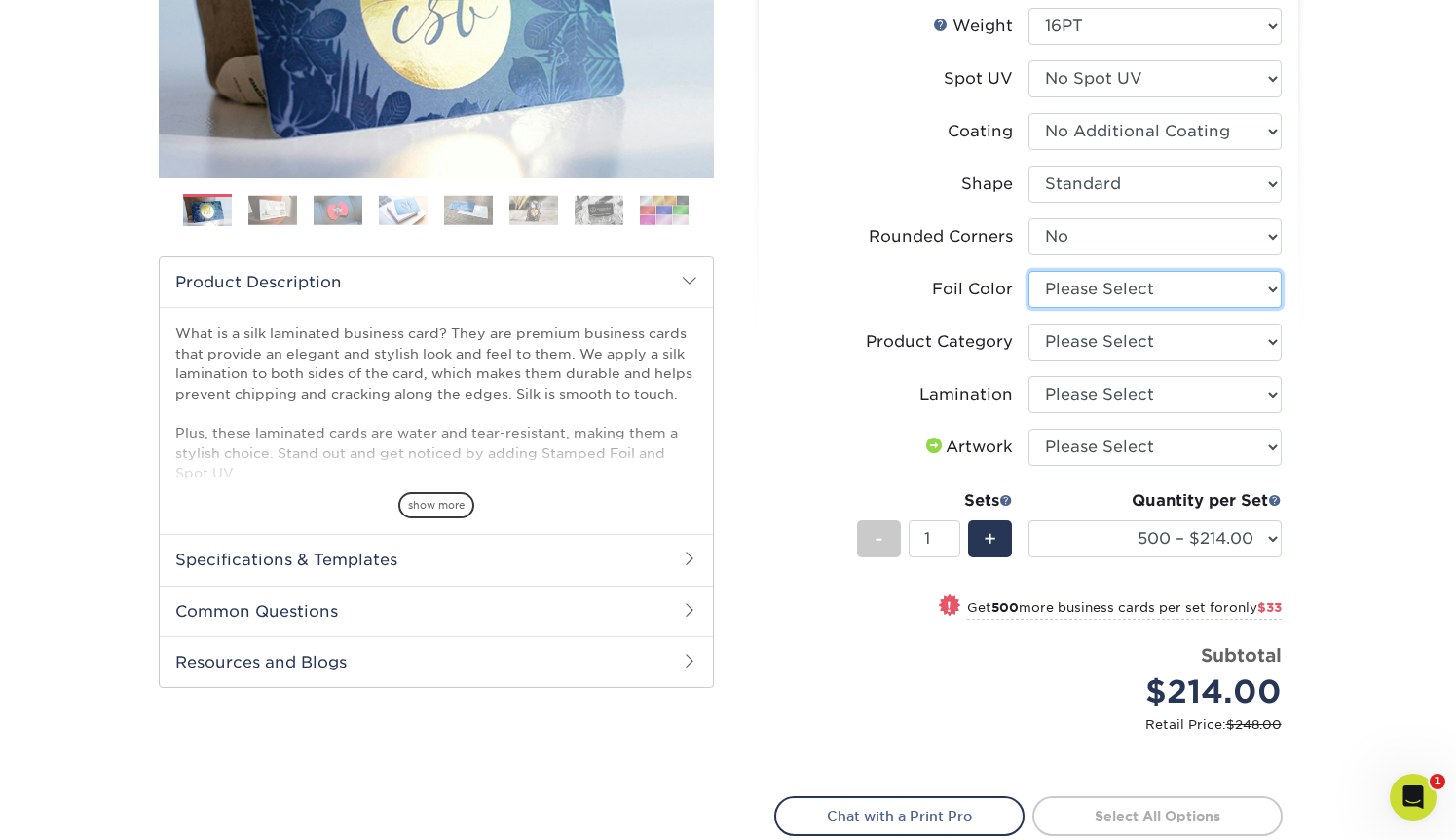
click at [1070, 286] on select "Please Select Silver Foil Black Foil Blue Foil Copper Foil Gold Foil Red Foil R…" at bounding box center [1155, 290] width 254 height 37
select select "acffa4a5-22f9-4585-ba3f-0adaa54b8c85"
click at [1029, 271] on select "Please Select Silver Foil Black Foil Blue Foil Copper Foil Gold Foil Red Foil R…" at bounding box center [1155, 290] width 254 height 37
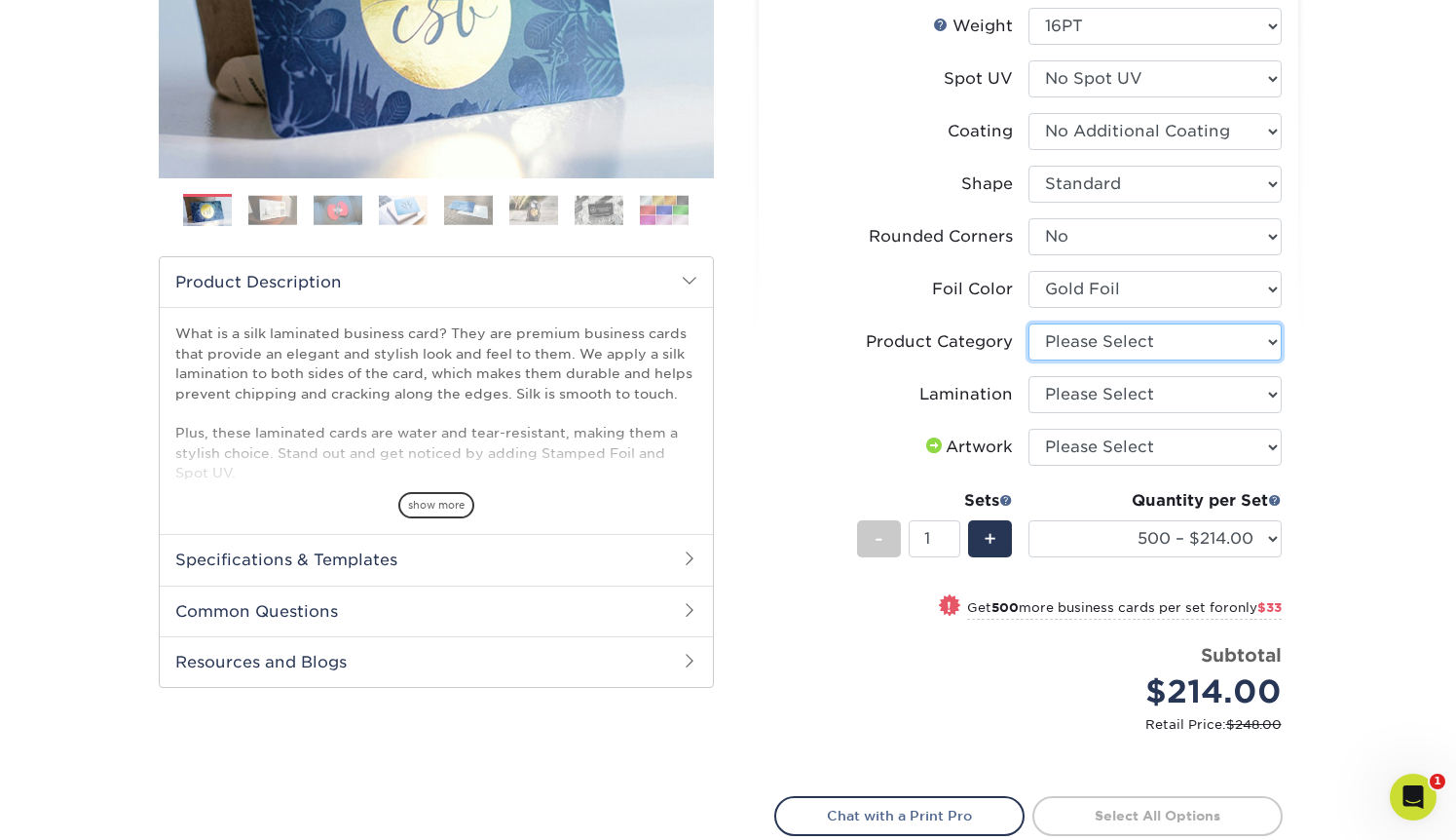
click at [1063, 342] on select "Please Select Business Cards" at bounding box center [1155, 342] width 254 height 37
select select "3b5148f1-0588-4f88-a218-97bcfdce65c1"
click at [1029, 323] on select "Please Select Business Cards" at bounding box center [1155, 342] width 254 height 37
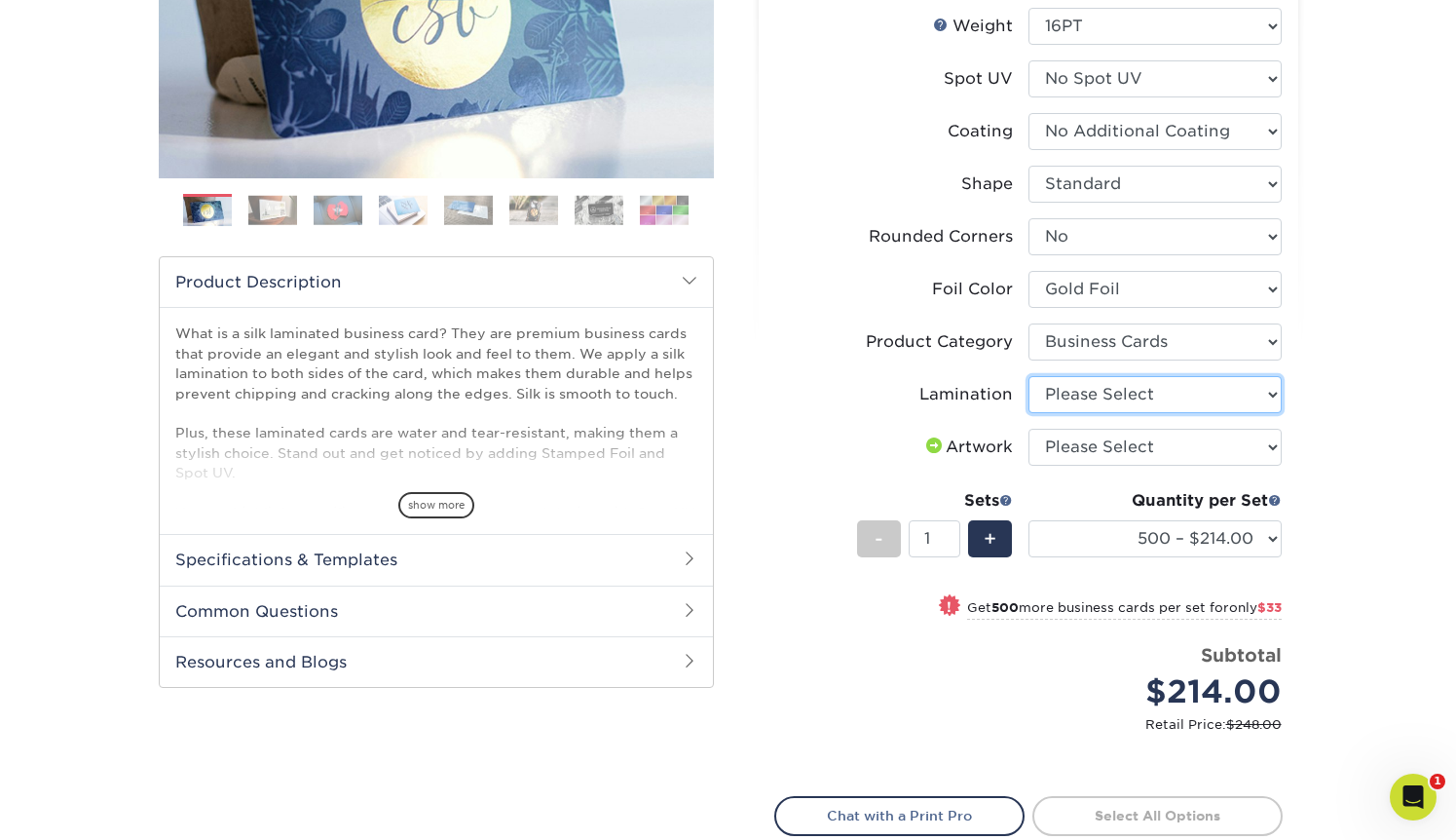
click at [1080, 393] on select "Please Select Silk" at bounding box center [1155, 395] width 254 height 37
select select "ccacb42f-45f7-42d3-bbd3-7c8421cf37f0"
click at [1029, 376] on select "Please Select Silk" at bounding box center [1155, 395] width 254 height 37
click at [1089, 451] on select "Please Select I will upload files I need a design - $100" at bounding box center [1155, 447] width 254 height 37
select select "upload"
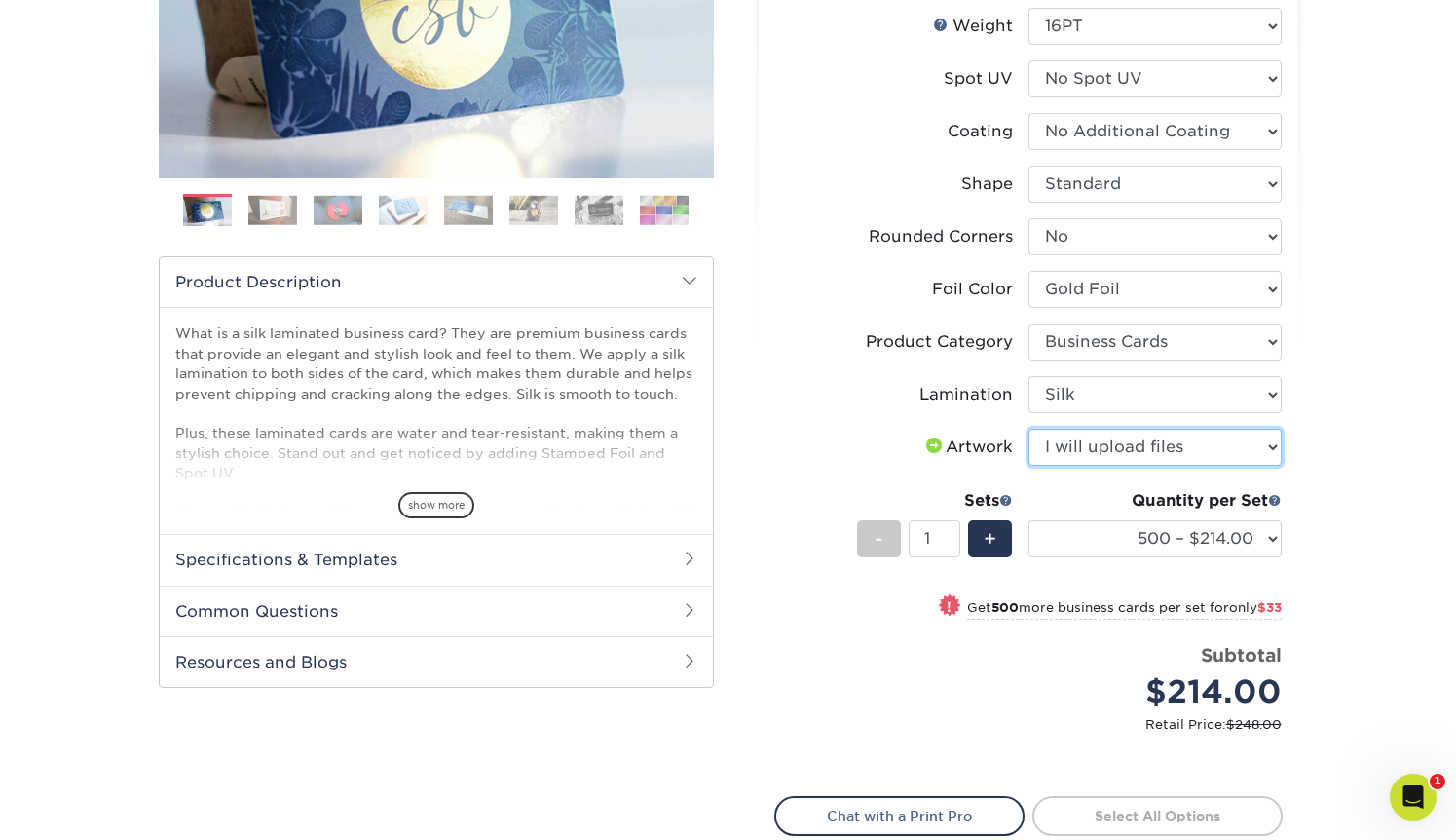
click at [1029, 429] on select "Please Select I will upload files I need a design - $100" at bounding box center [1155, 447] width 254 height 37
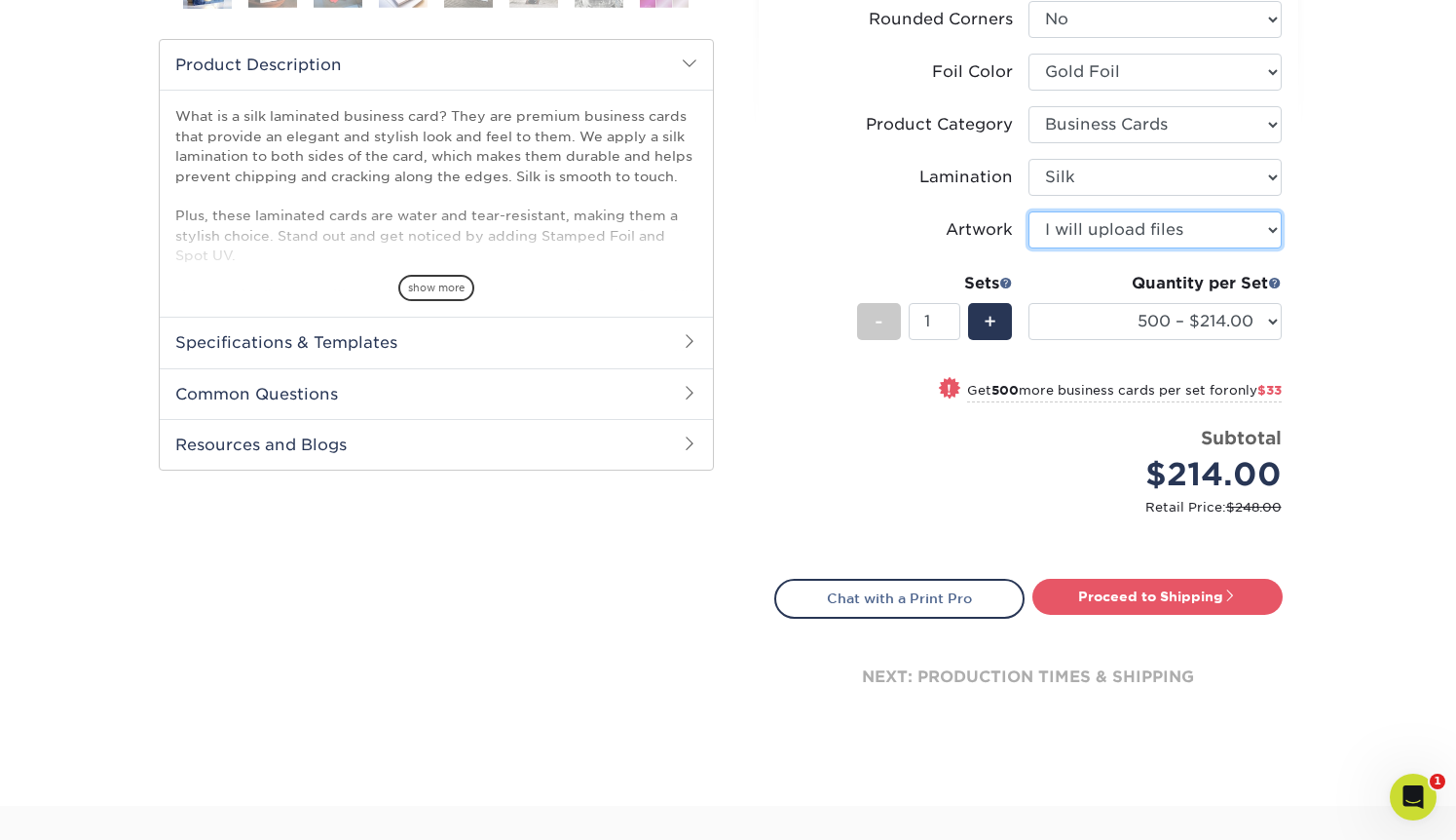
scroll to position [623, 0]
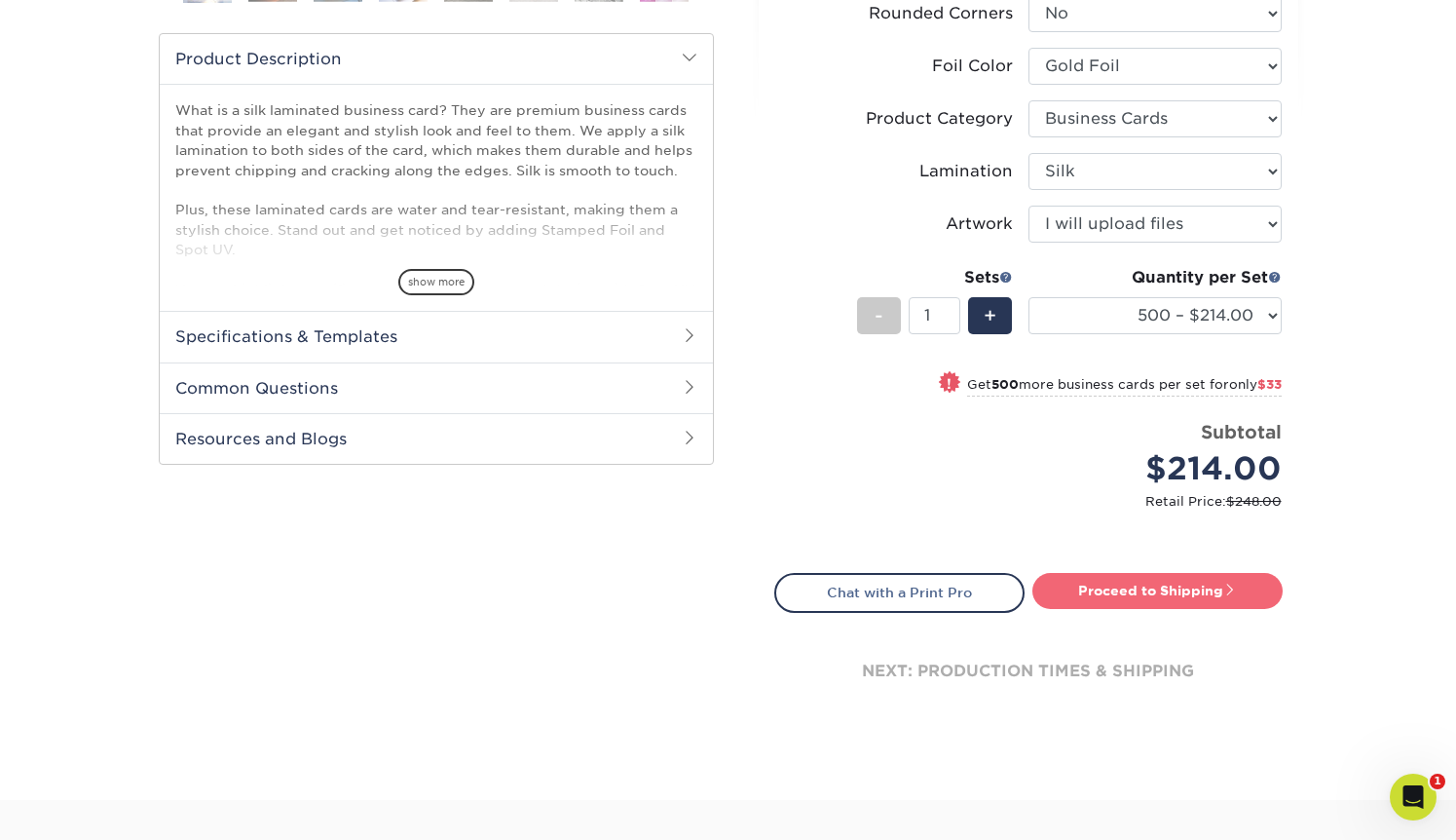
click at [1118, 590] on link "Proceed to Shipping" at bounding box center [1158, 590] width 251 height 35
type input "Set 1"
select select "f67cd561-658c-43c4-a0fa-33a72eb27a32"
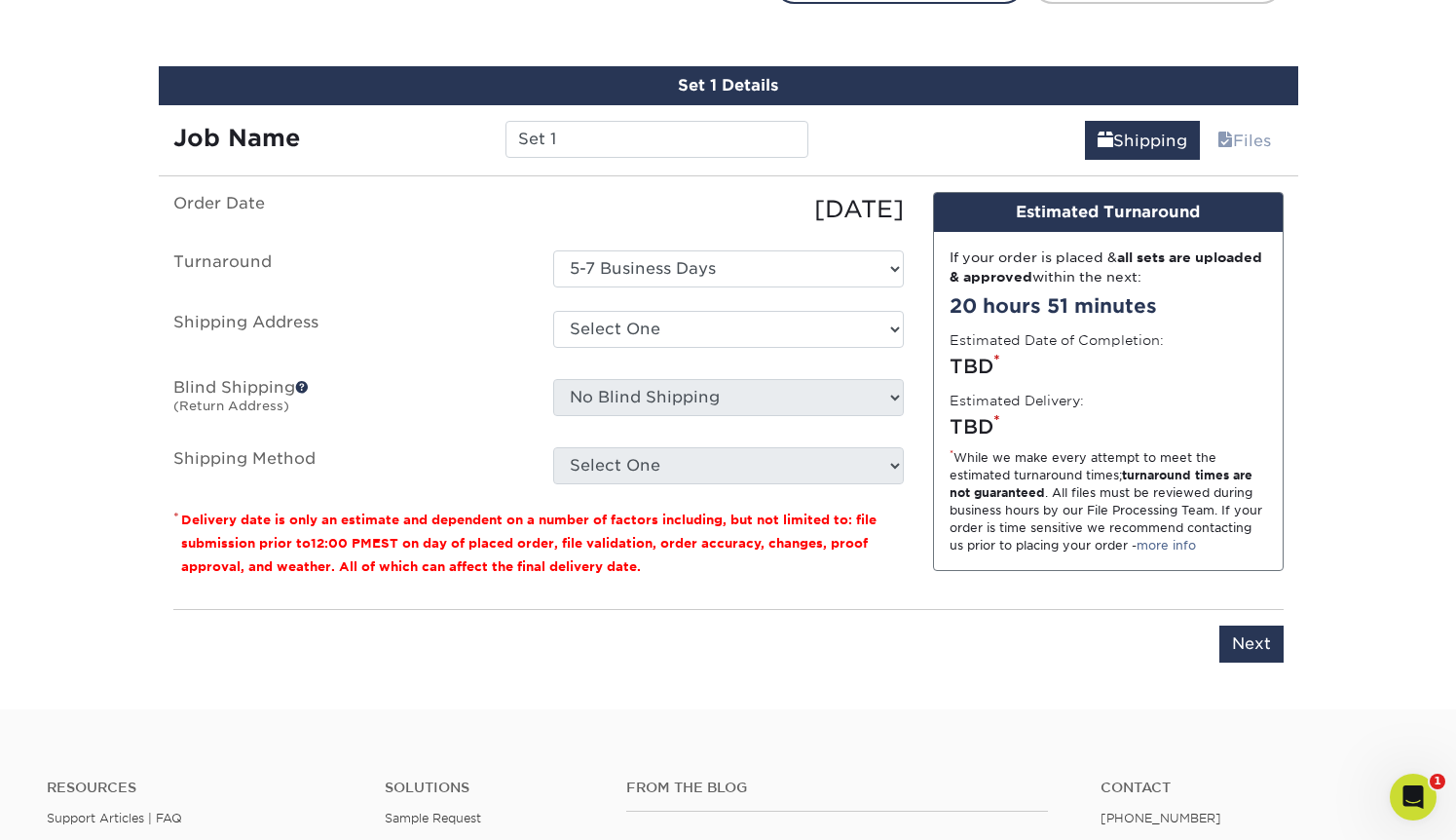
scroll to position [1247, 0]
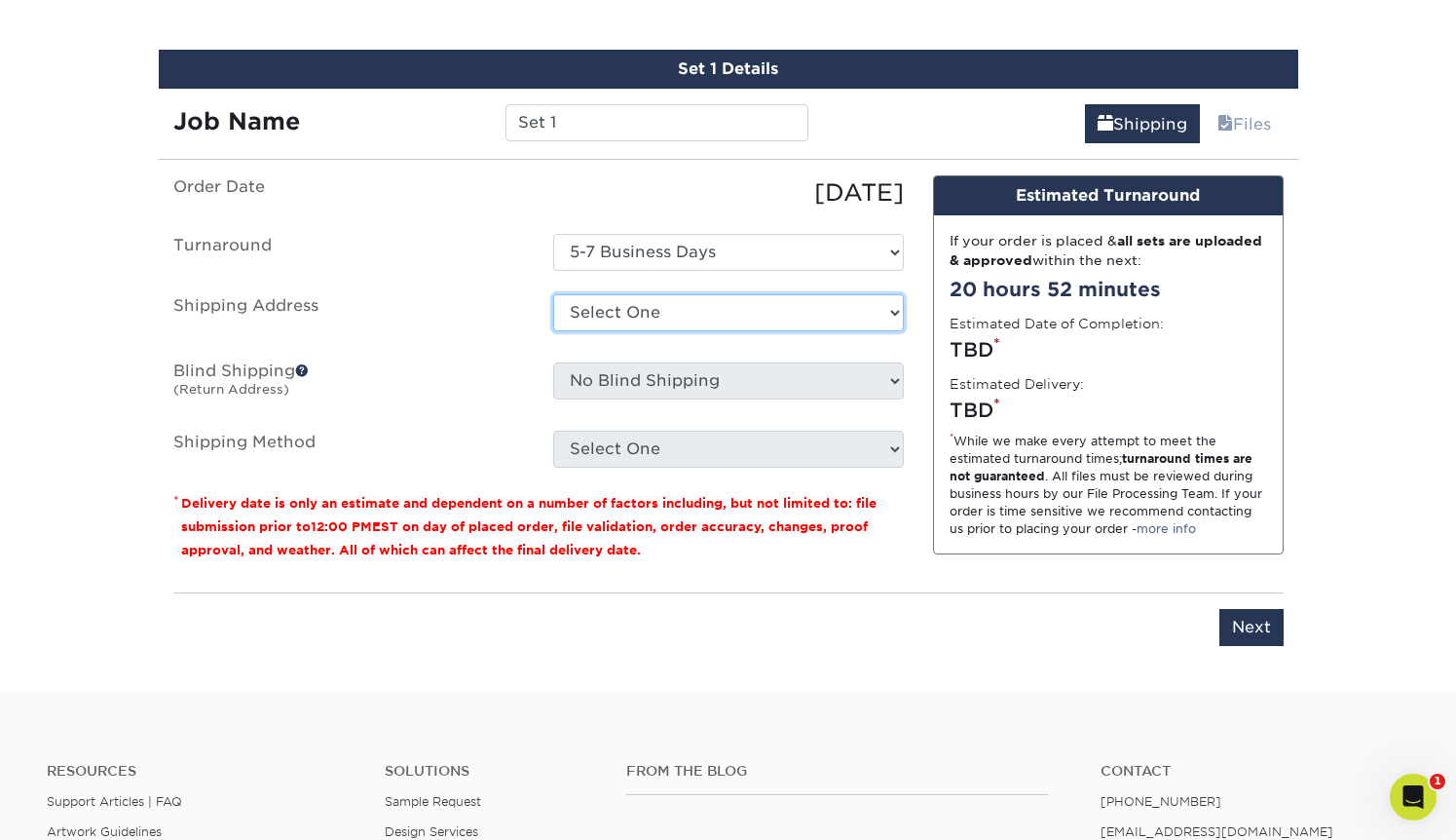
click at [602, 300] on select "Select One WITH LOVE D + Add New Address" at bounding box center [728, 312] width 351 height 37
select select "286334"
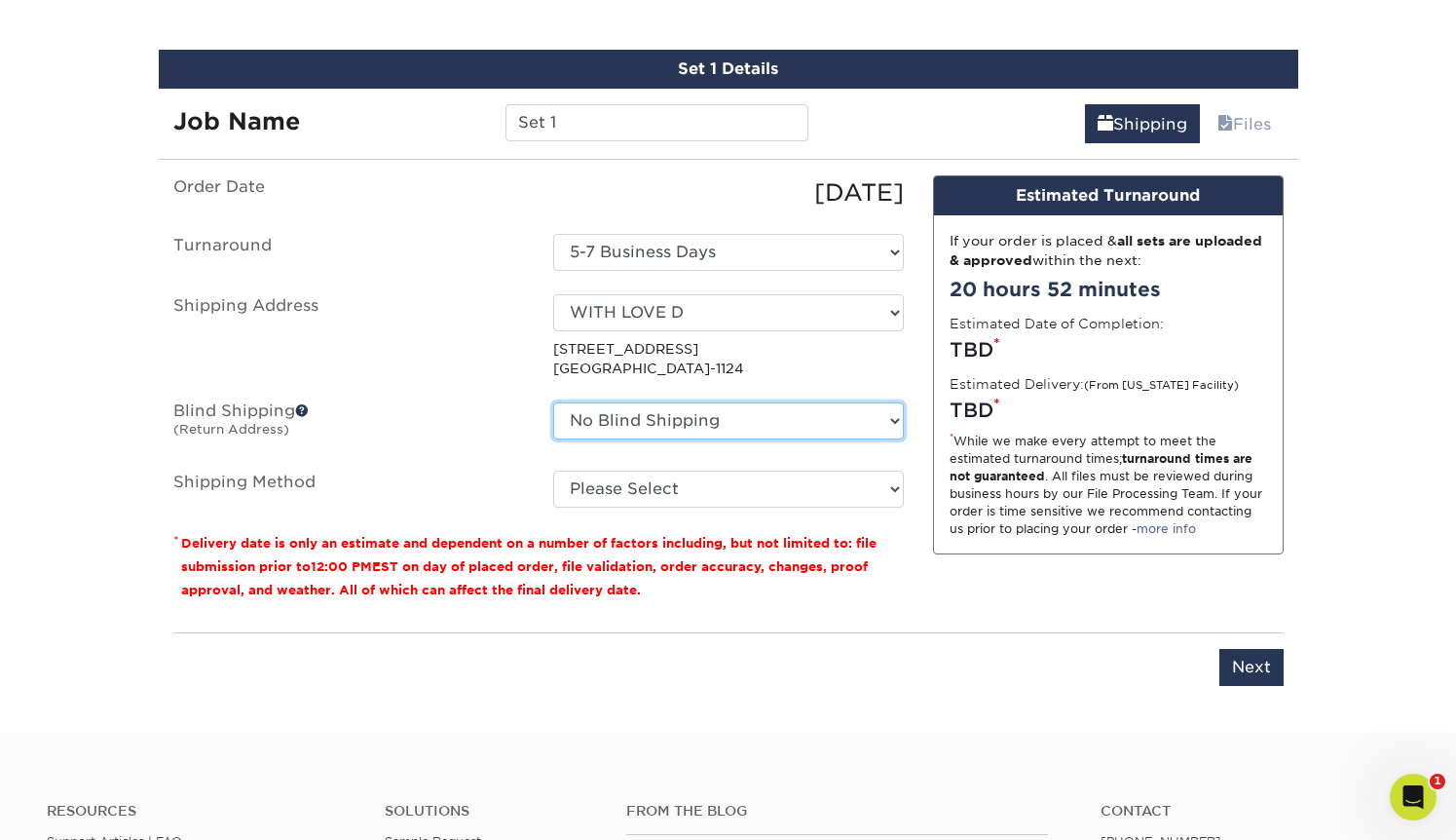
click at [837, 402] on select "No Blind Shipping WITH LOVE D + Add New Address" at bounding box center [728, 421] width 351 height 37
select select "286334"
click at [553, 402] on select "No Blind Shipping WITH LOVE D + Add New Address" at bounding box center [728, 421] width 351 height 37
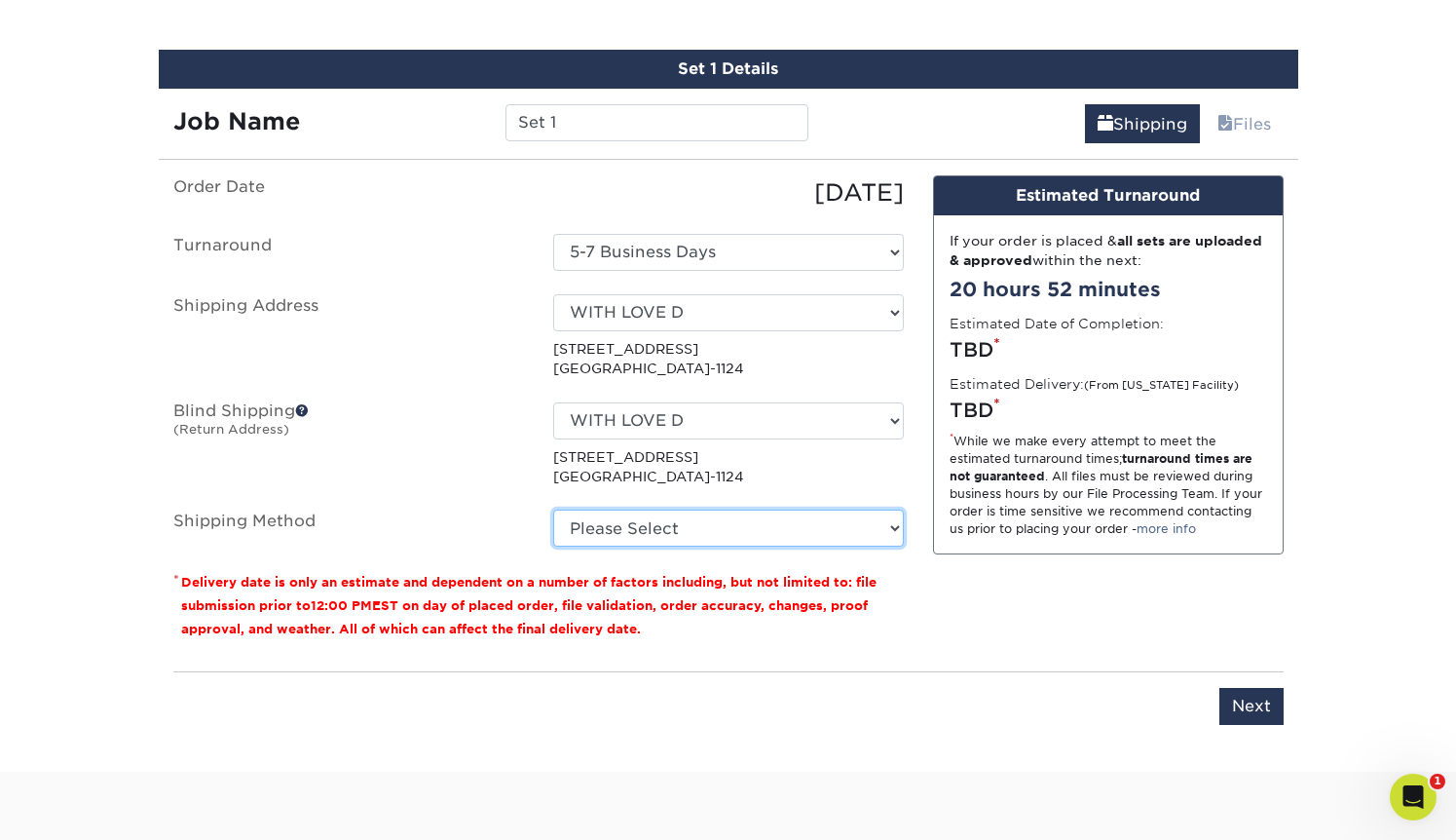
click at [642, 526] on select "Please Select Ground Shipping (+$8.96) 3 Day Shipping Service (+$20.23) 2 Day A…" at bounding box center [728, 528] width 351 height 37
select select "03"
click at [553, 509] on select "Please Select Ground Shipping (+$8.96) 3 Day Shipping Service (+$20.23) 2 Day A…" at bounding box center [728, 528] width 351 height 37
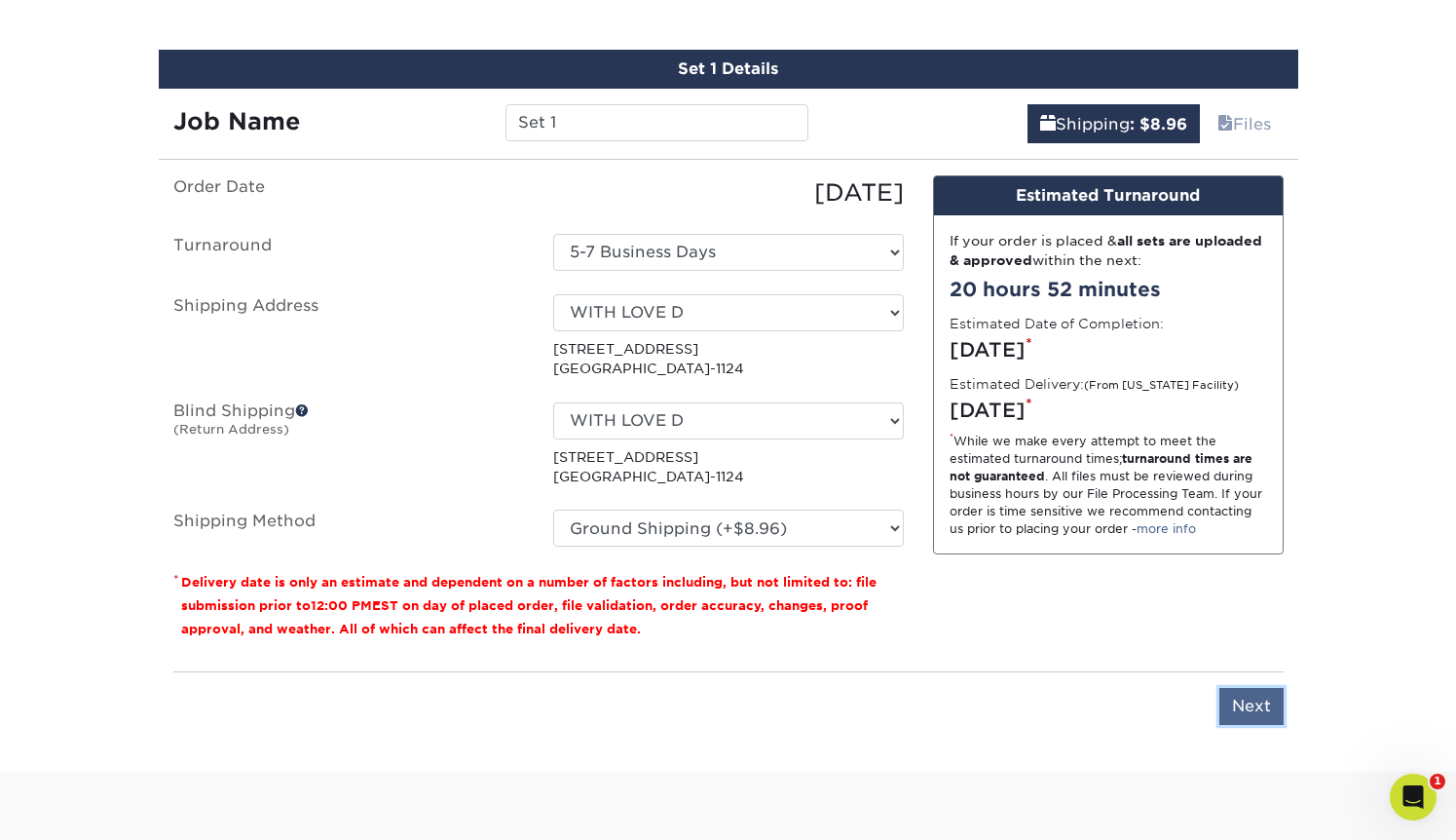
click at [1248, 706] on input "Next" at bounding box center [1252, 706] width 65 height 37
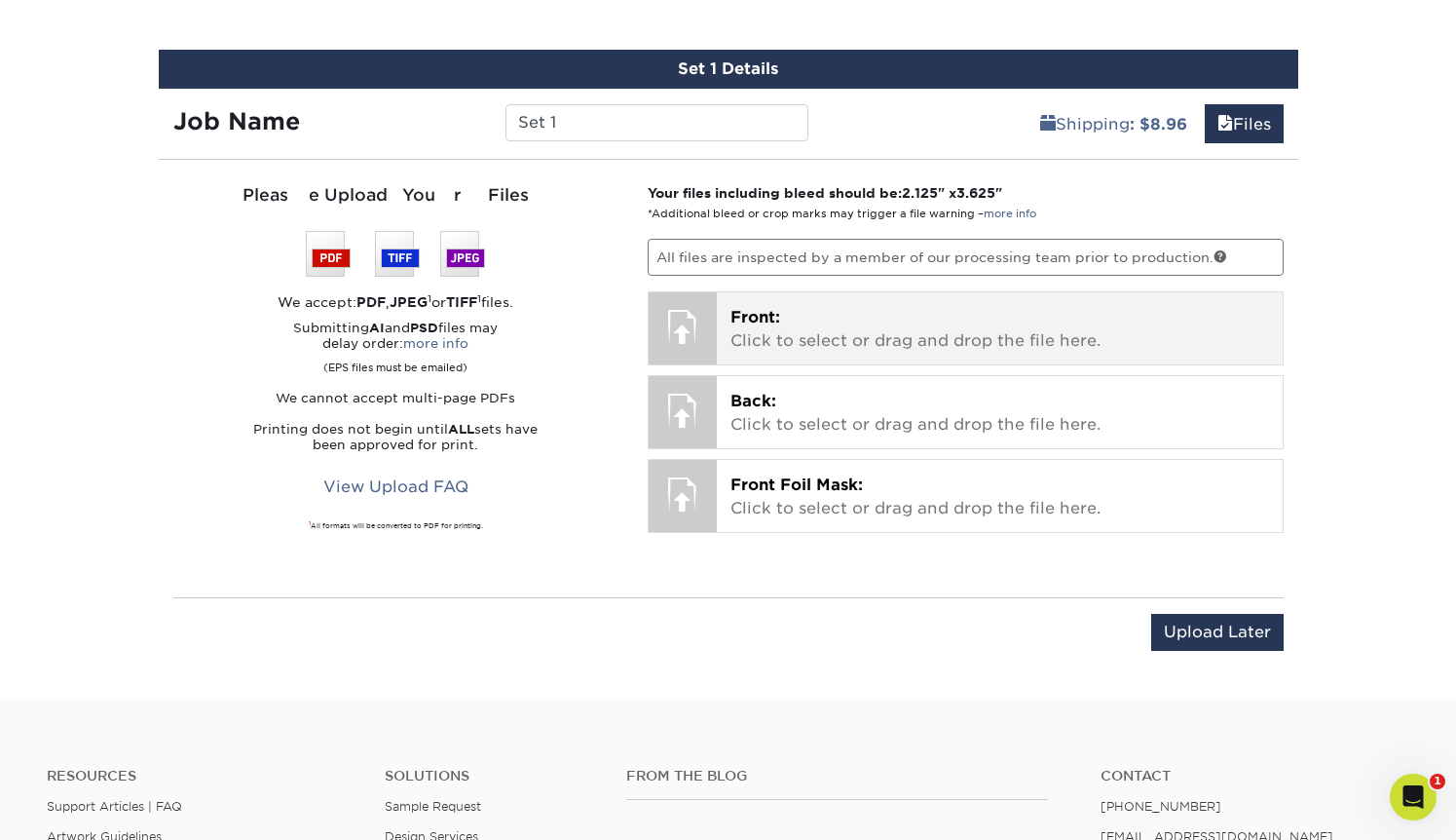
click at [754, 320] on span "Front:" at bounding box center [755, 316] width 50 height 19
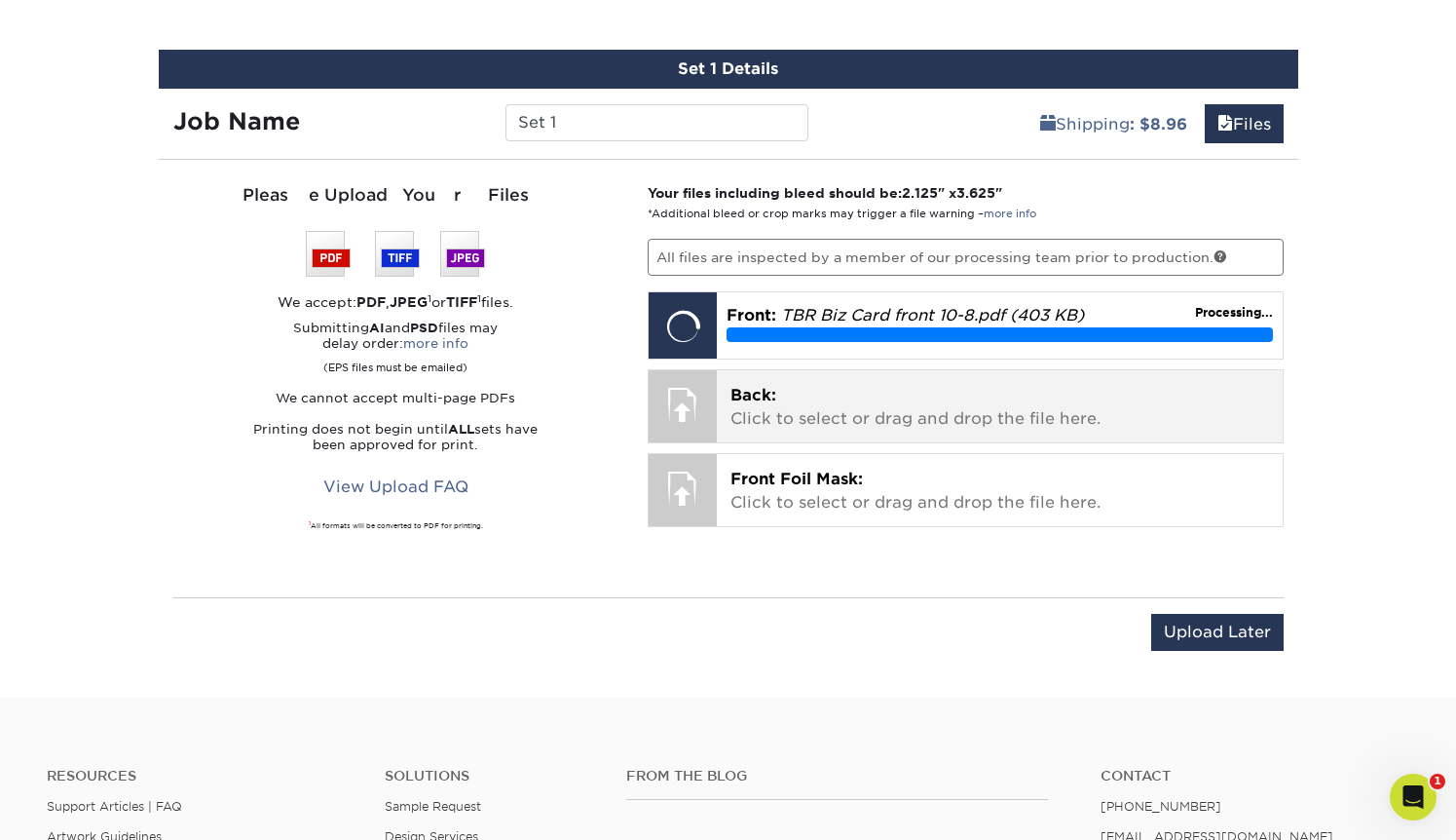
click at [789, 397] on p "Back: Click to select or drag and drop the file here." at bounding box center [1000, 407] width 539 height 47
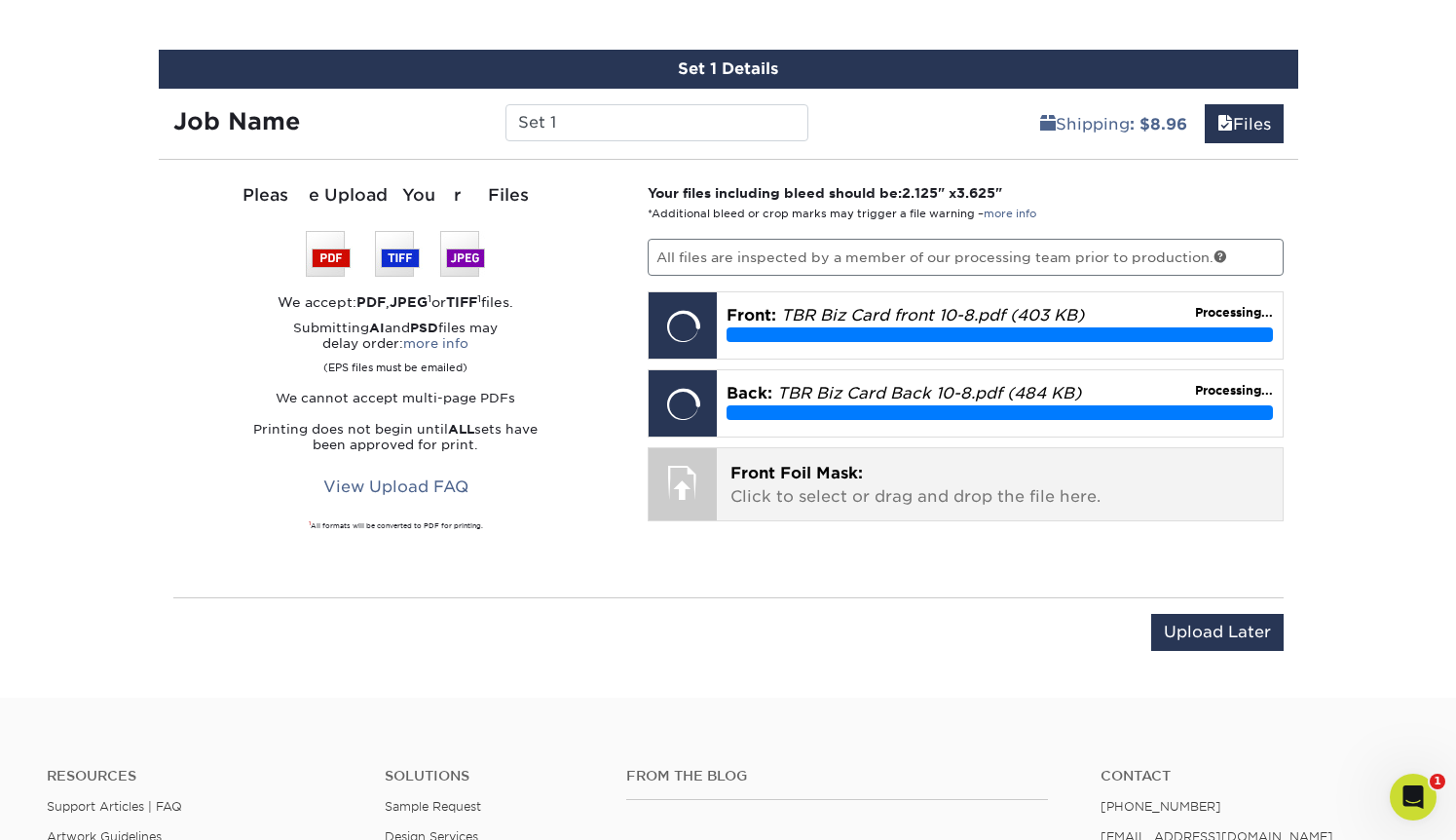
click at [790, 468] on span "Front Foil Mask:" at bounding box center [796, 473] width 132 height 19
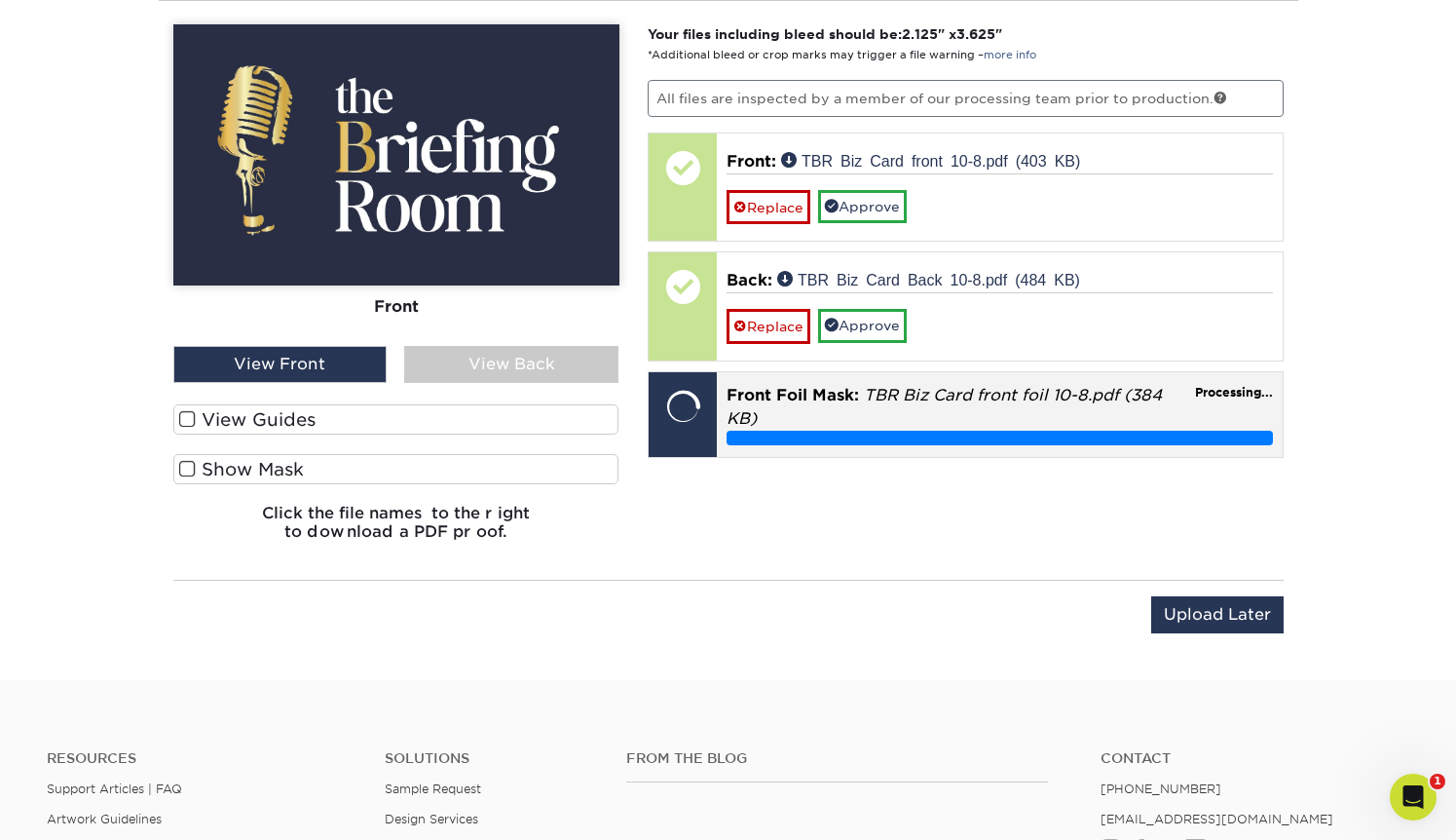
scroll to position [1469, 0]
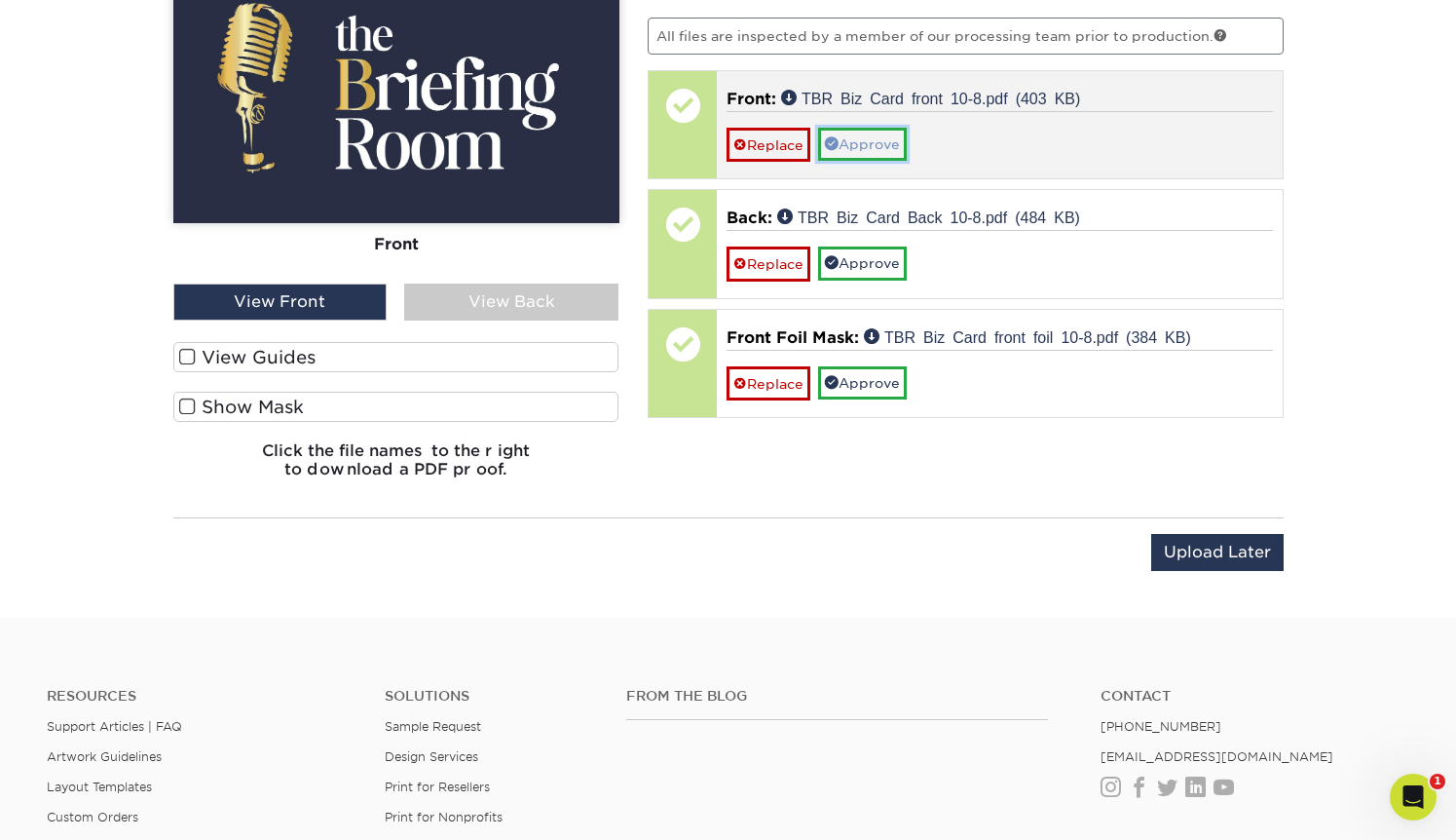
click at [873, 143] on link "Approve" at bounding box center [863, 144] width 89 height 33
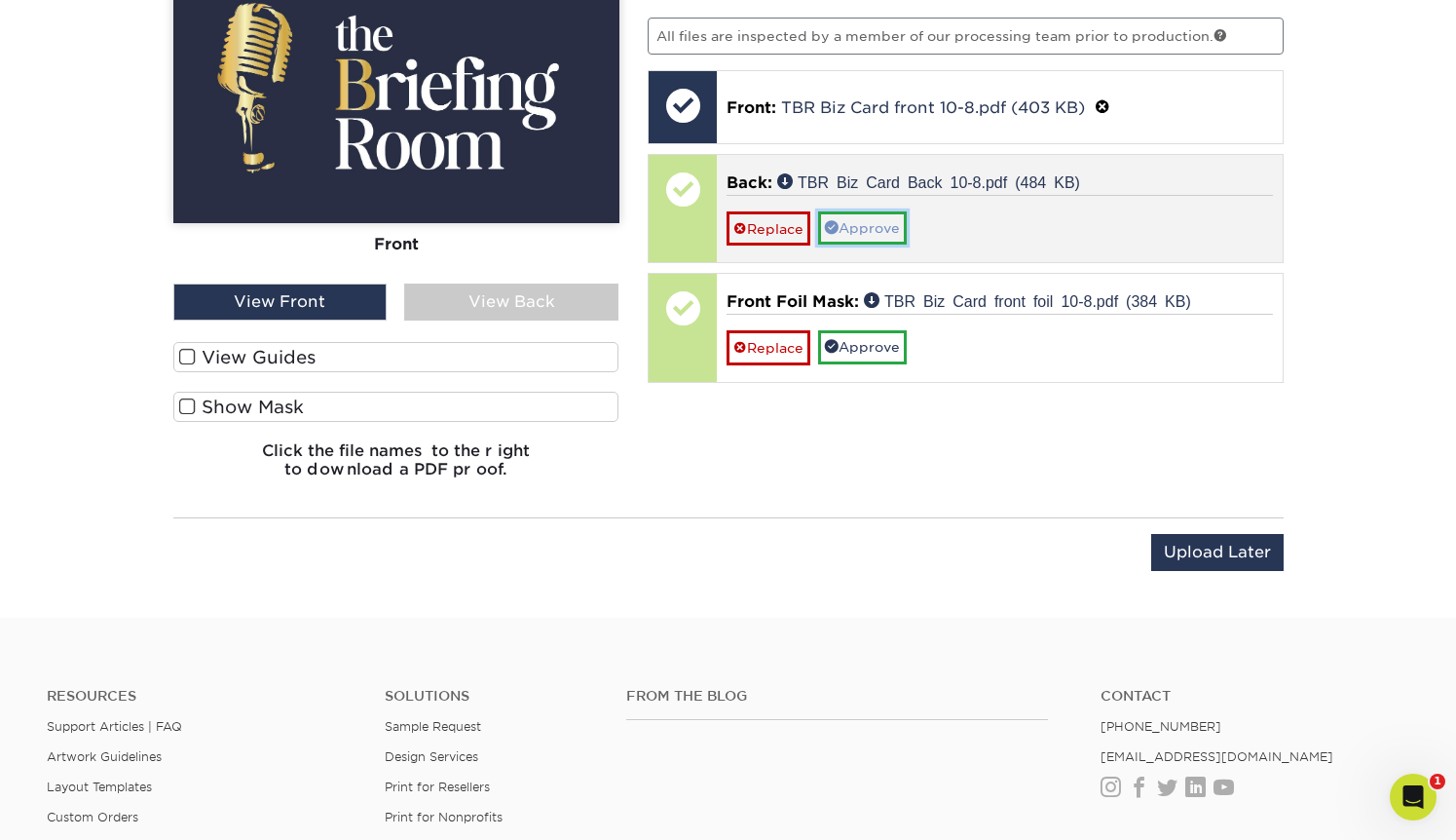
click at [892, 227] on link "Approve" at bounding box center [863, 228] width 89 height 33
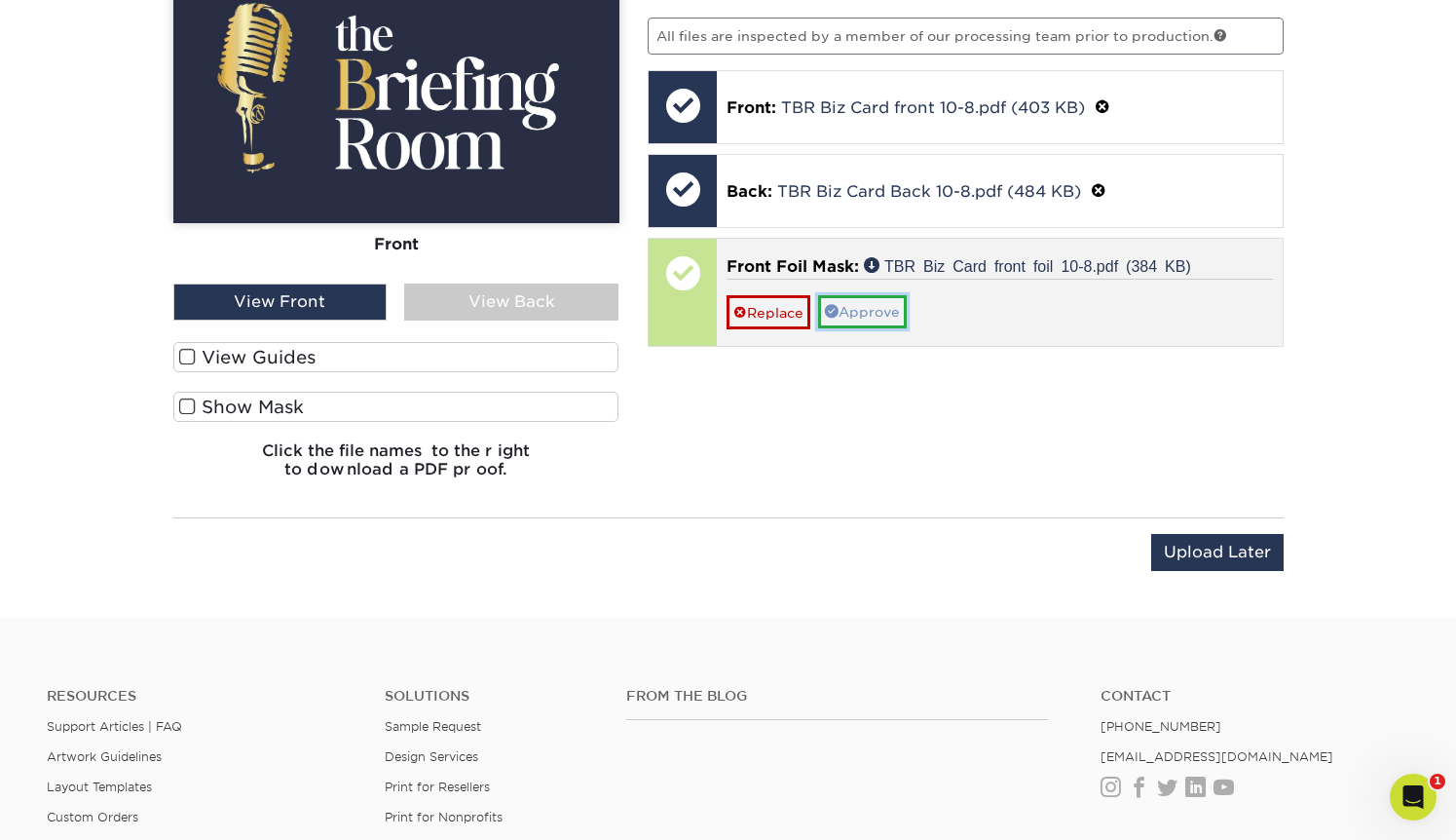
click at [888, 312] on link "Approve" at bounding box center [863, 311] width 89 height 33
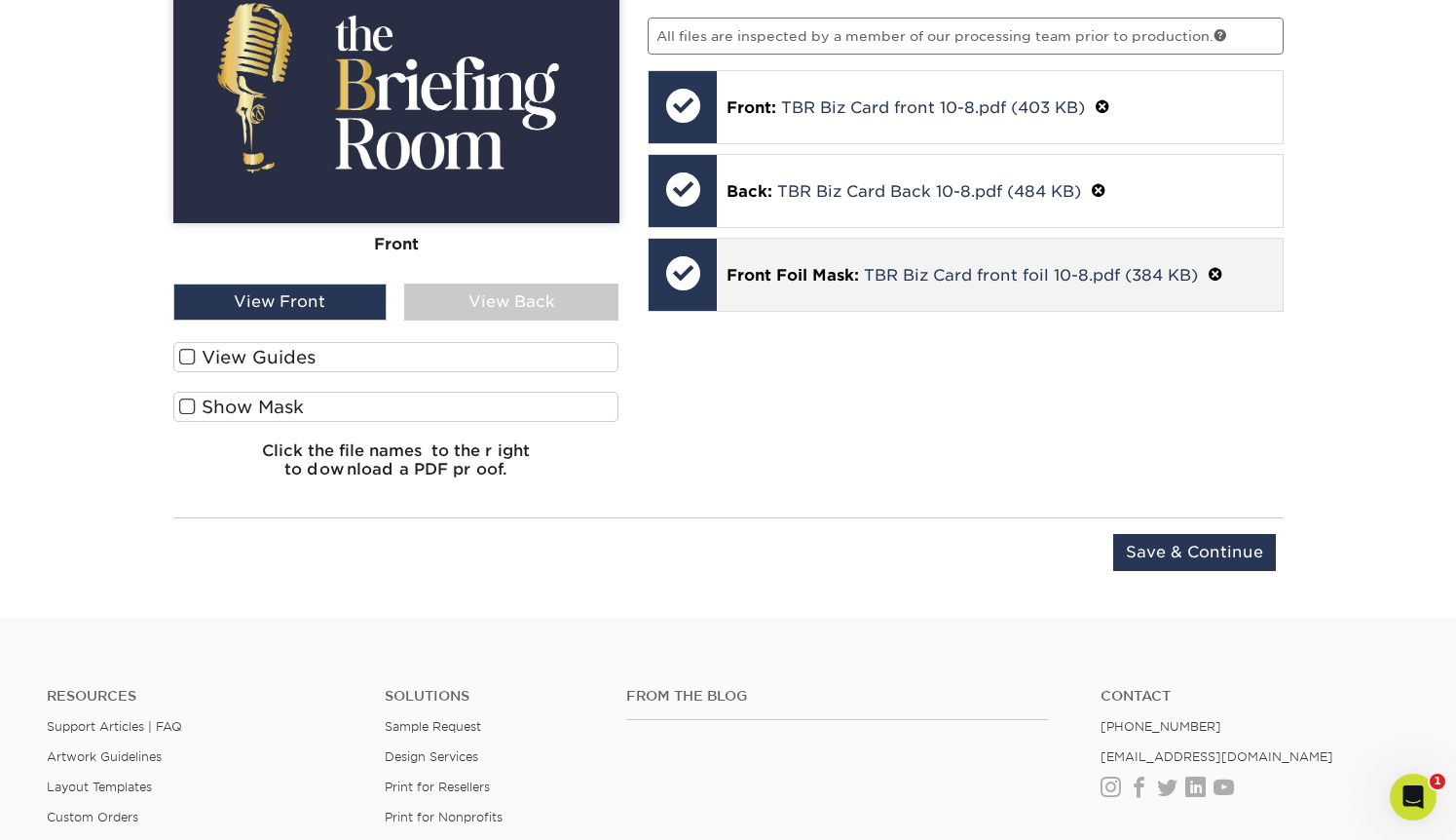
click at [755, 273] on span "Front Foil Mask:" at bounding box center [792, 275] width 132 height 19
click at [878, 267] on link "TBR Biz Card front foil 10-8.pdf (384 KB)" at bounding box center [1030, 275] width 334 height 19
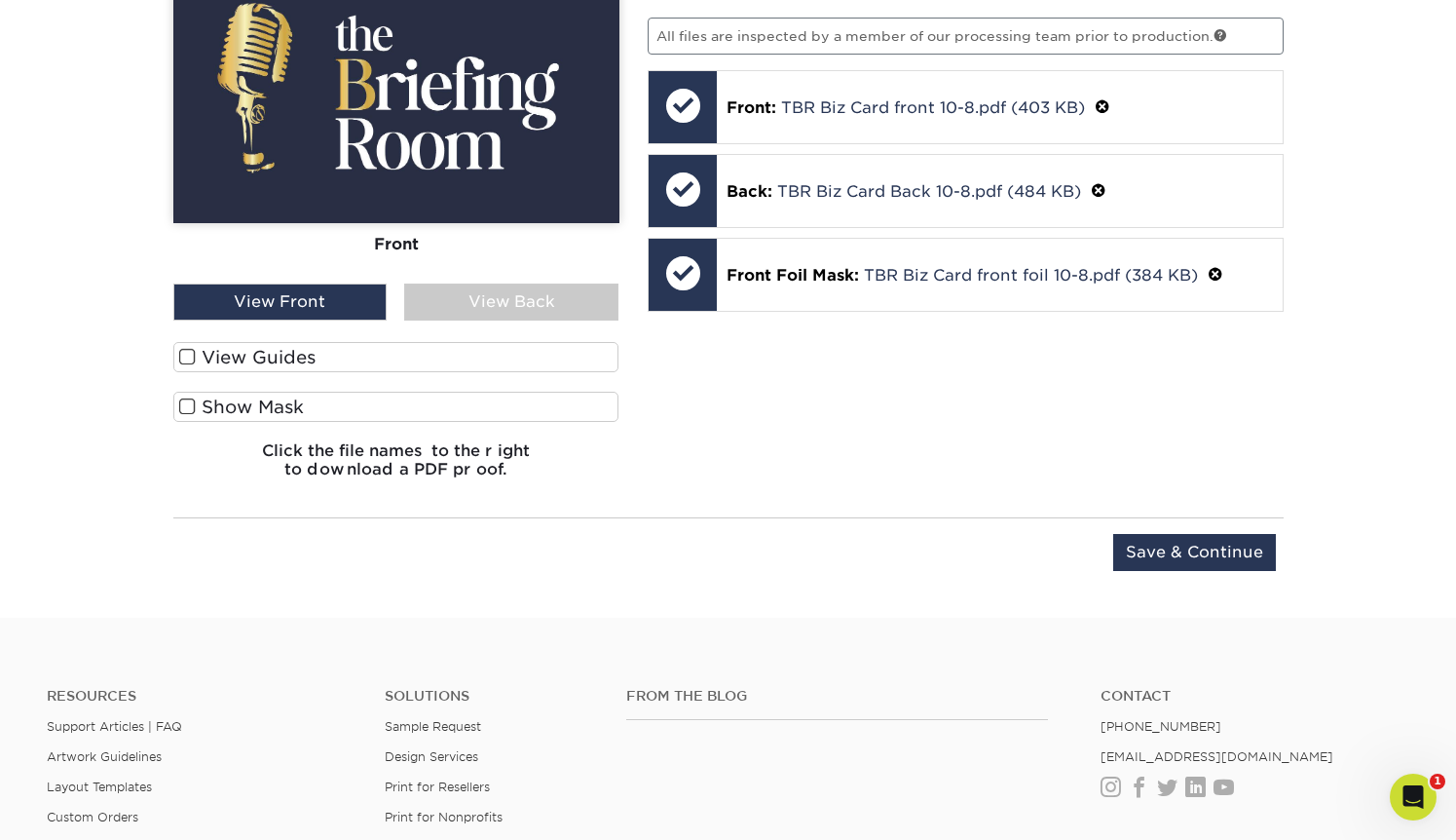
click at [186, 404] on span at bounding box center [187, 406] width 17 height 19
click at [0, 0] on input "Show Mask" at bounding box center [0, 0] width 0 height 0
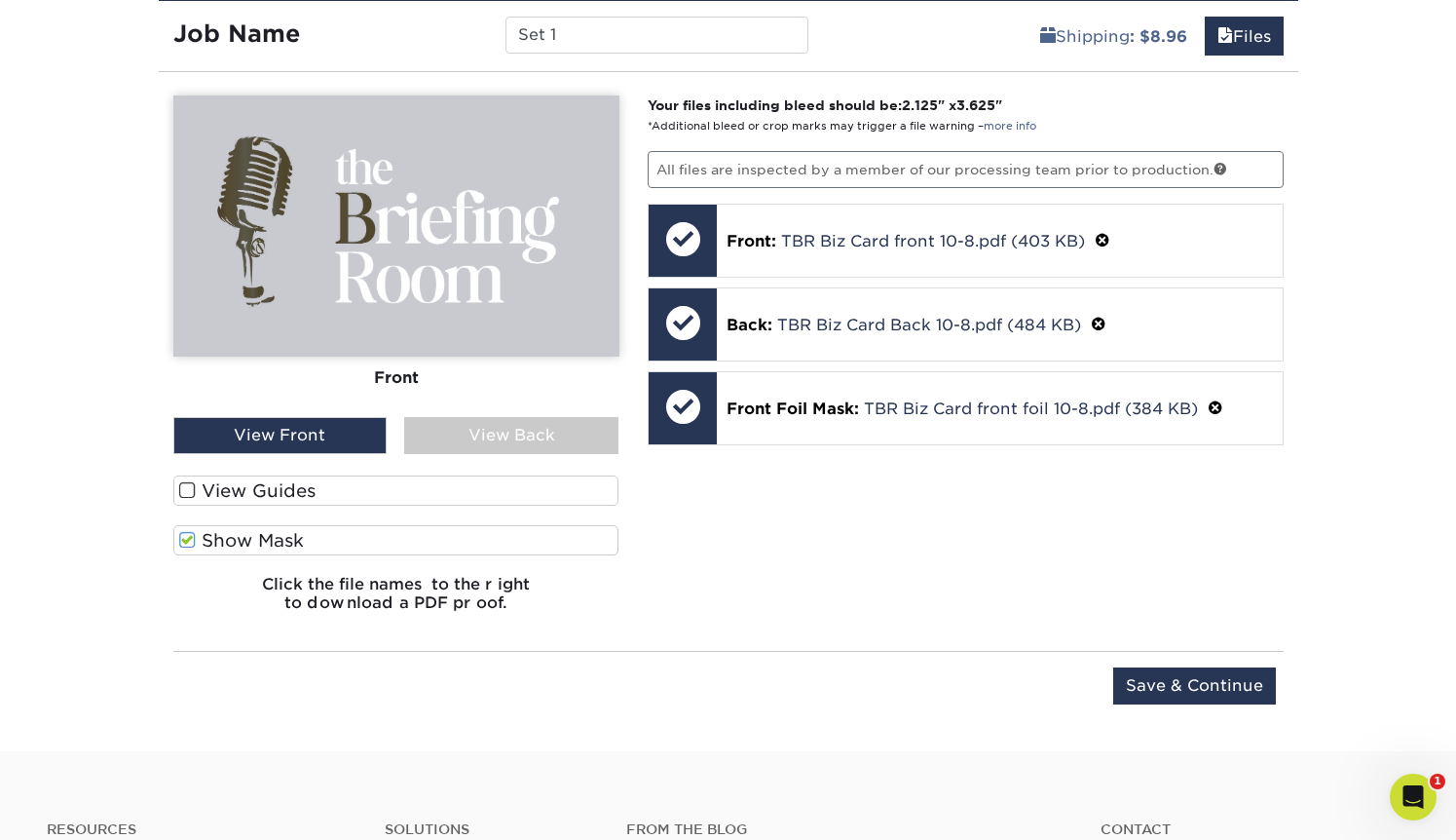
scroll to position [1336, 0]
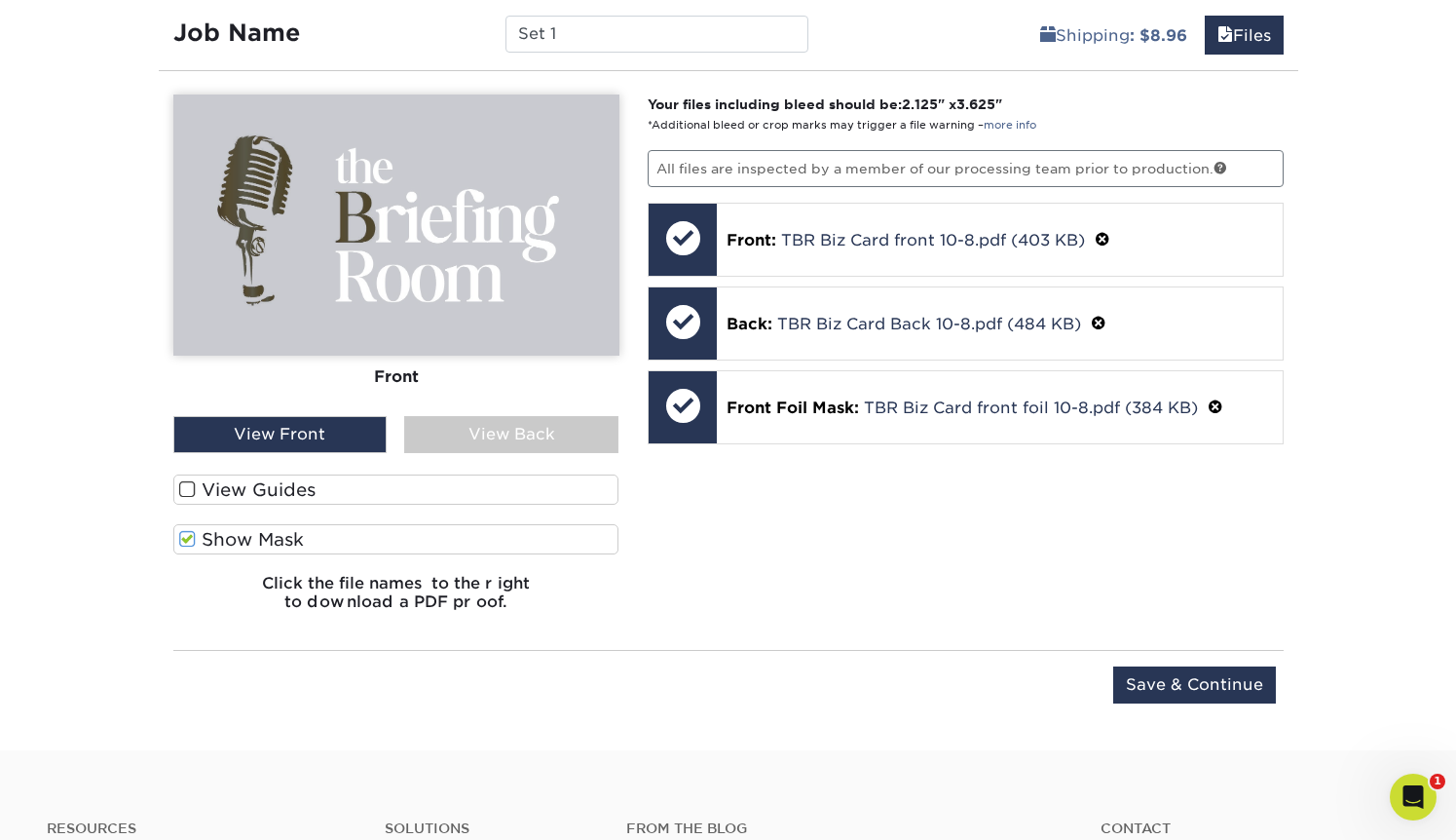
click at [189, 481] on span at bounding box center [187, 489] width 17 height 19
click at [0, 0] on input "View Guides" at bounding box center [0, 0] width 0 height 0
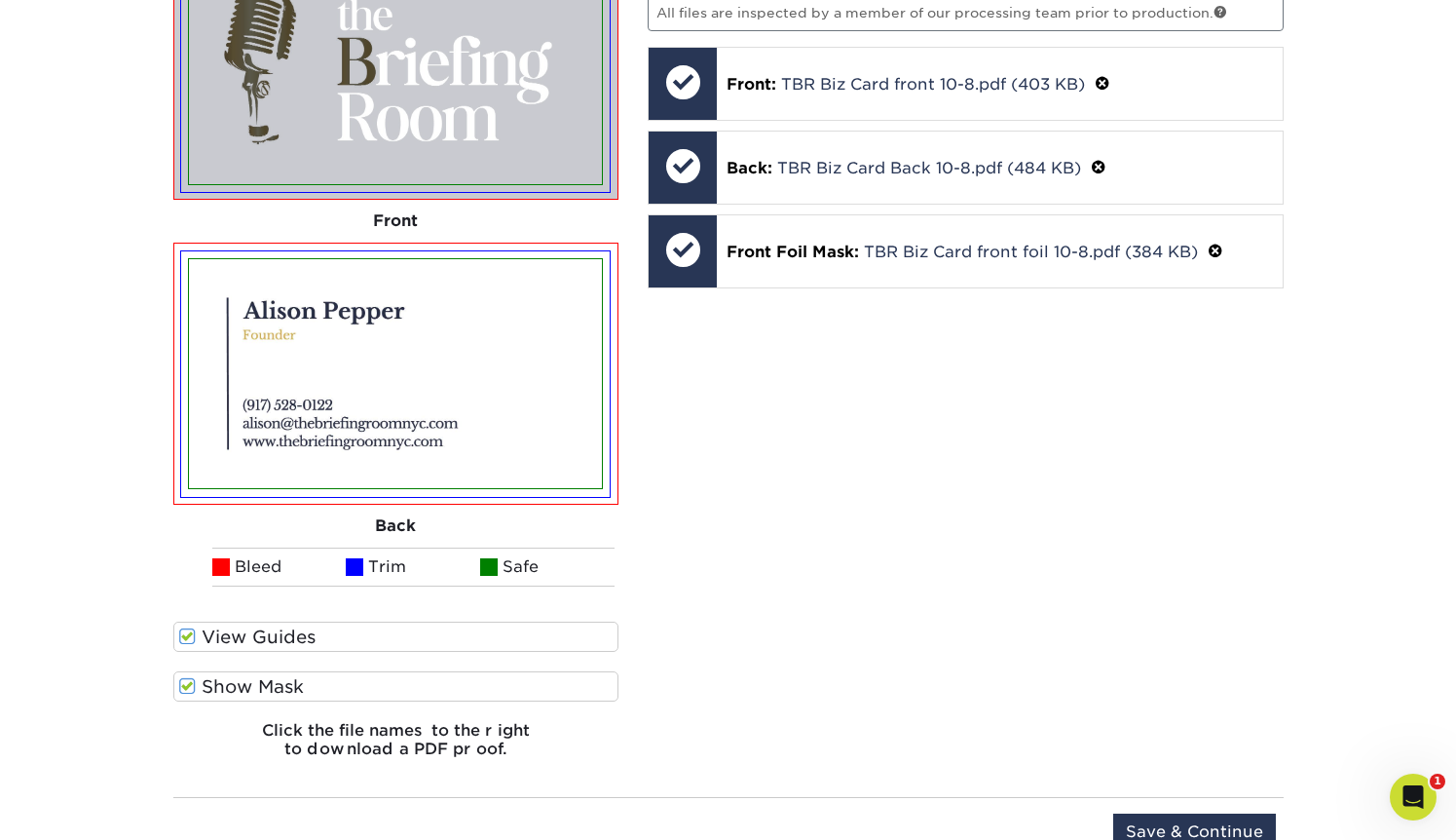
scroll to position [1521, 0]
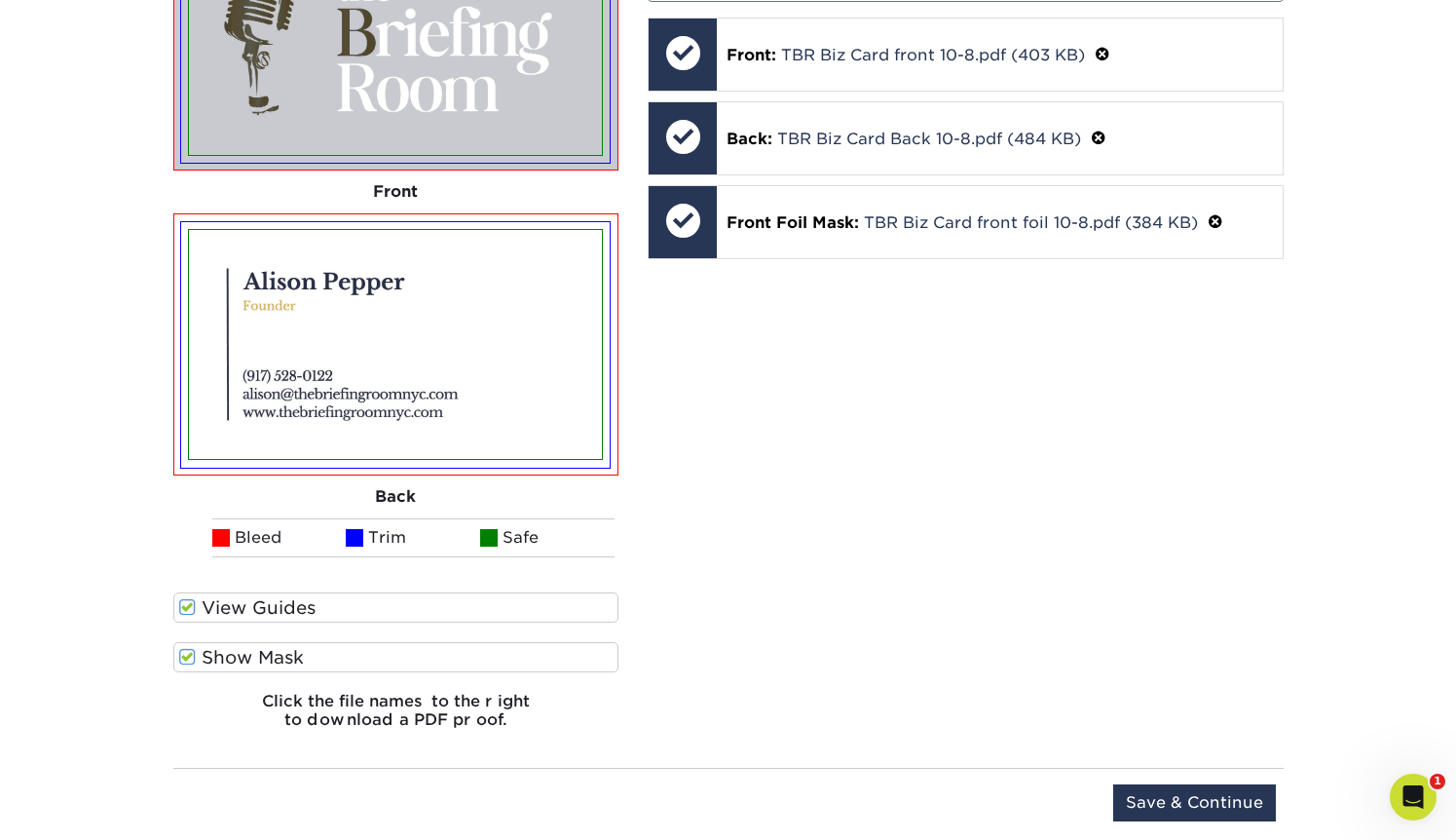
click at [184, 655] on span at bounding box center [187, 657] width 17 height 19
click at [0, 0] on input "Show Mask" at bounding box center [0, 0] width 0 height 0
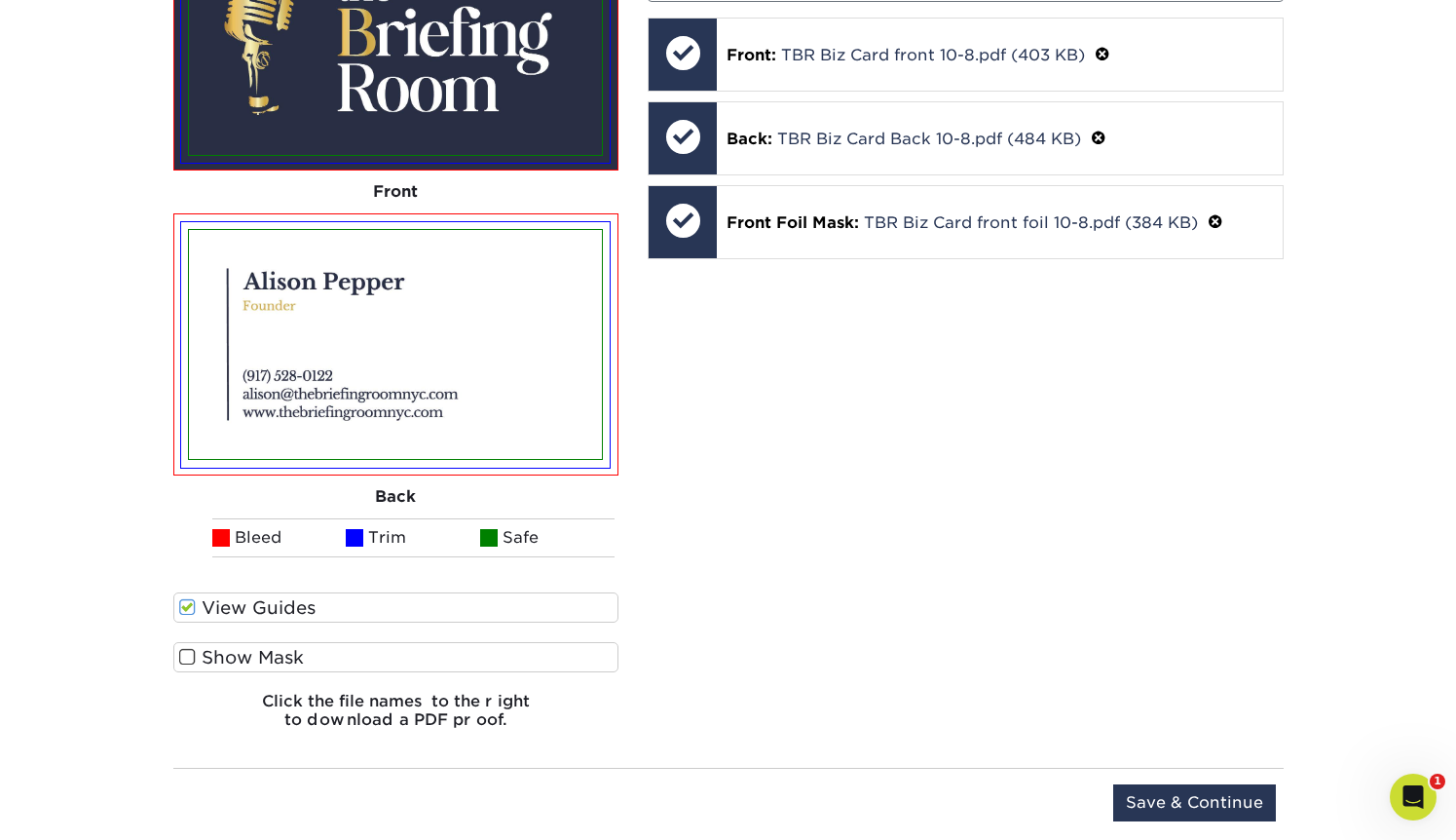
click at [184, 655] on span at bounding box center [187, 657] width 17 height 19
click at [0, 0] on input "Show Mask" at bounding box center [0, 0] width 0 height 0
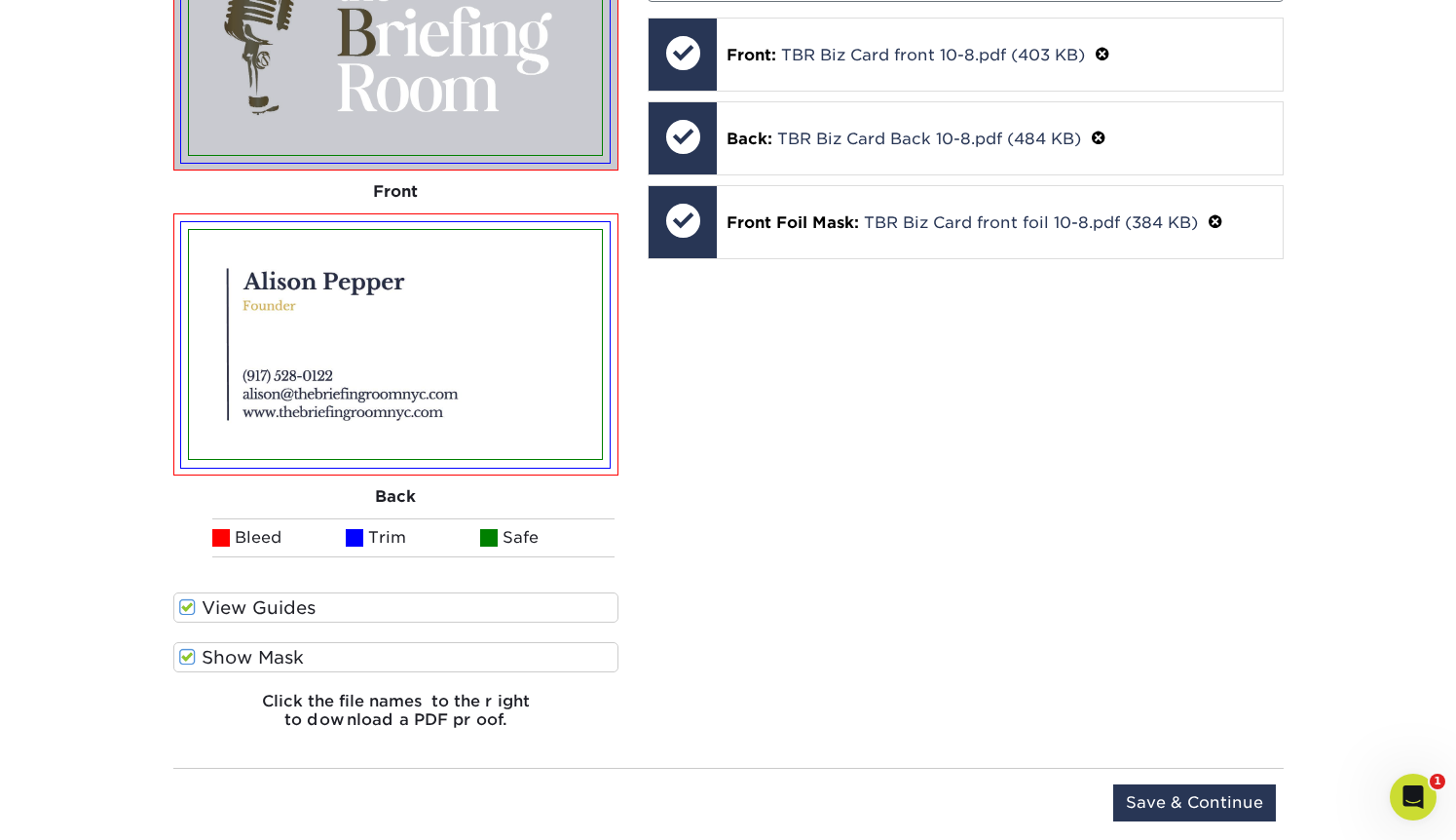
click at [184, 655] on span at bounding box center [187, 657] width 17 height 19
click at [0, 0] on input "Show Mask" at bounding box center [0, 0] width 0 height 0
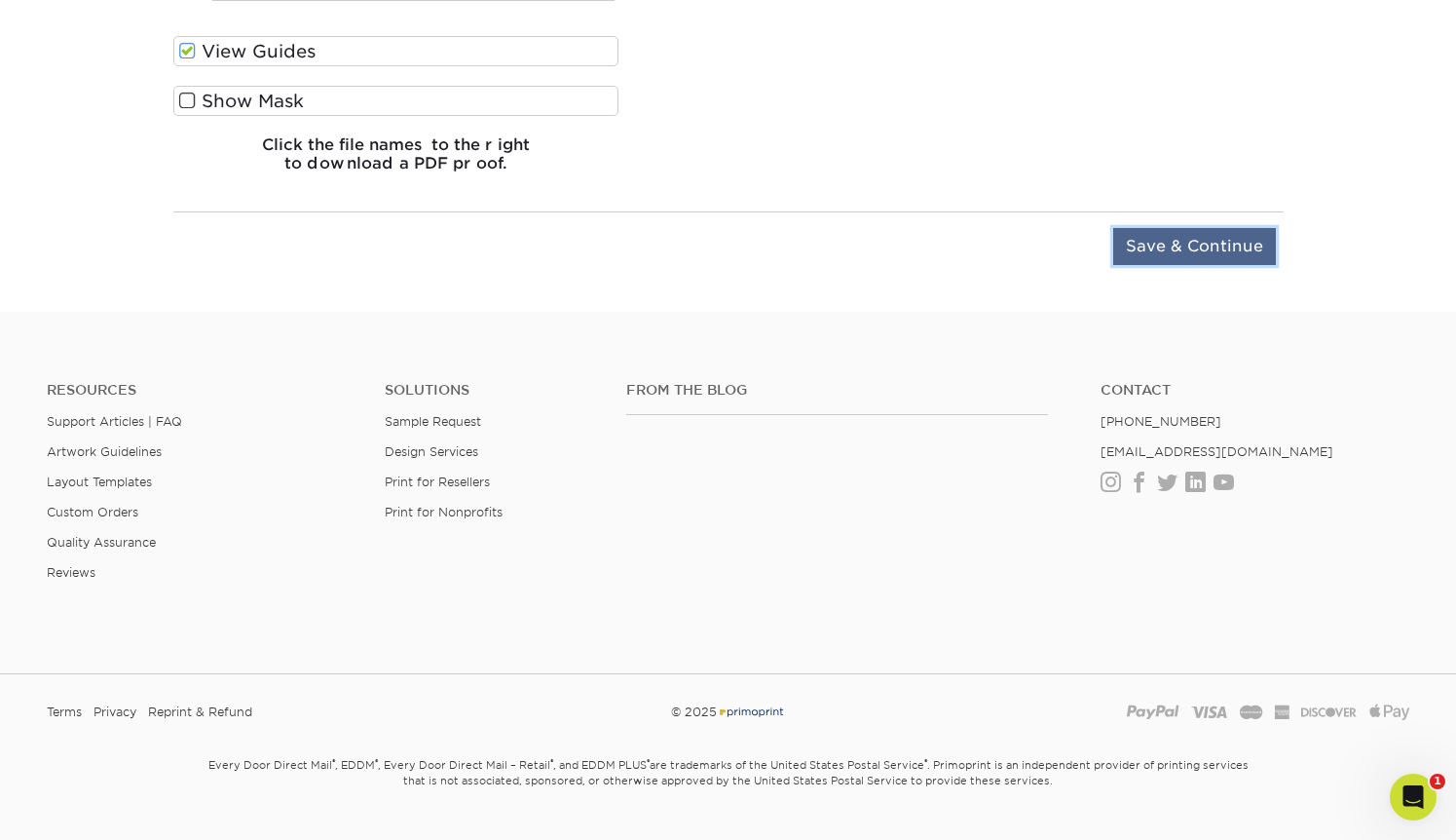
click at [1195, 249] on input "Save & Continue" at bounding box center [1195, 247] width 163 height 37
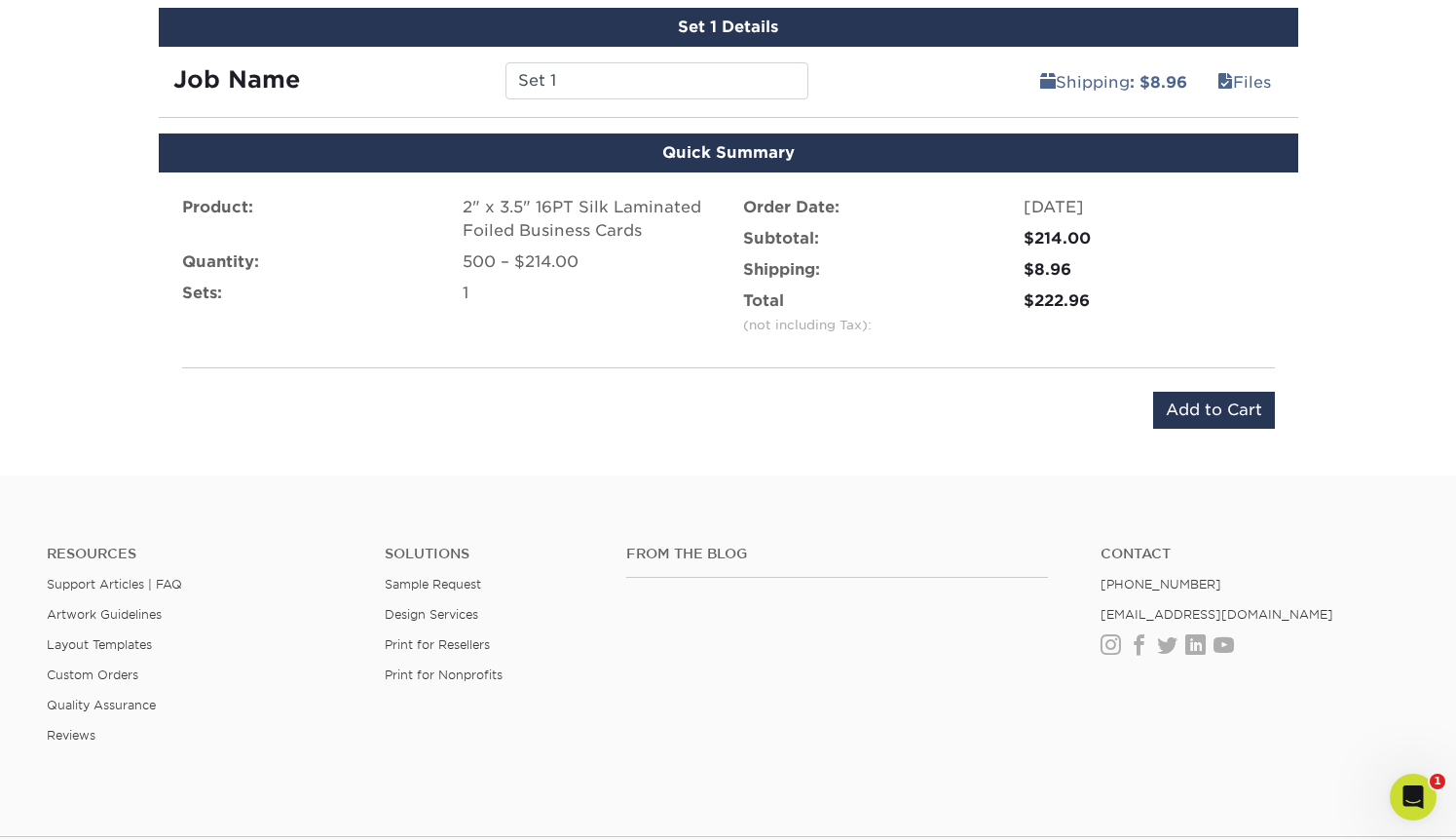
scroll to position [1286, 0]
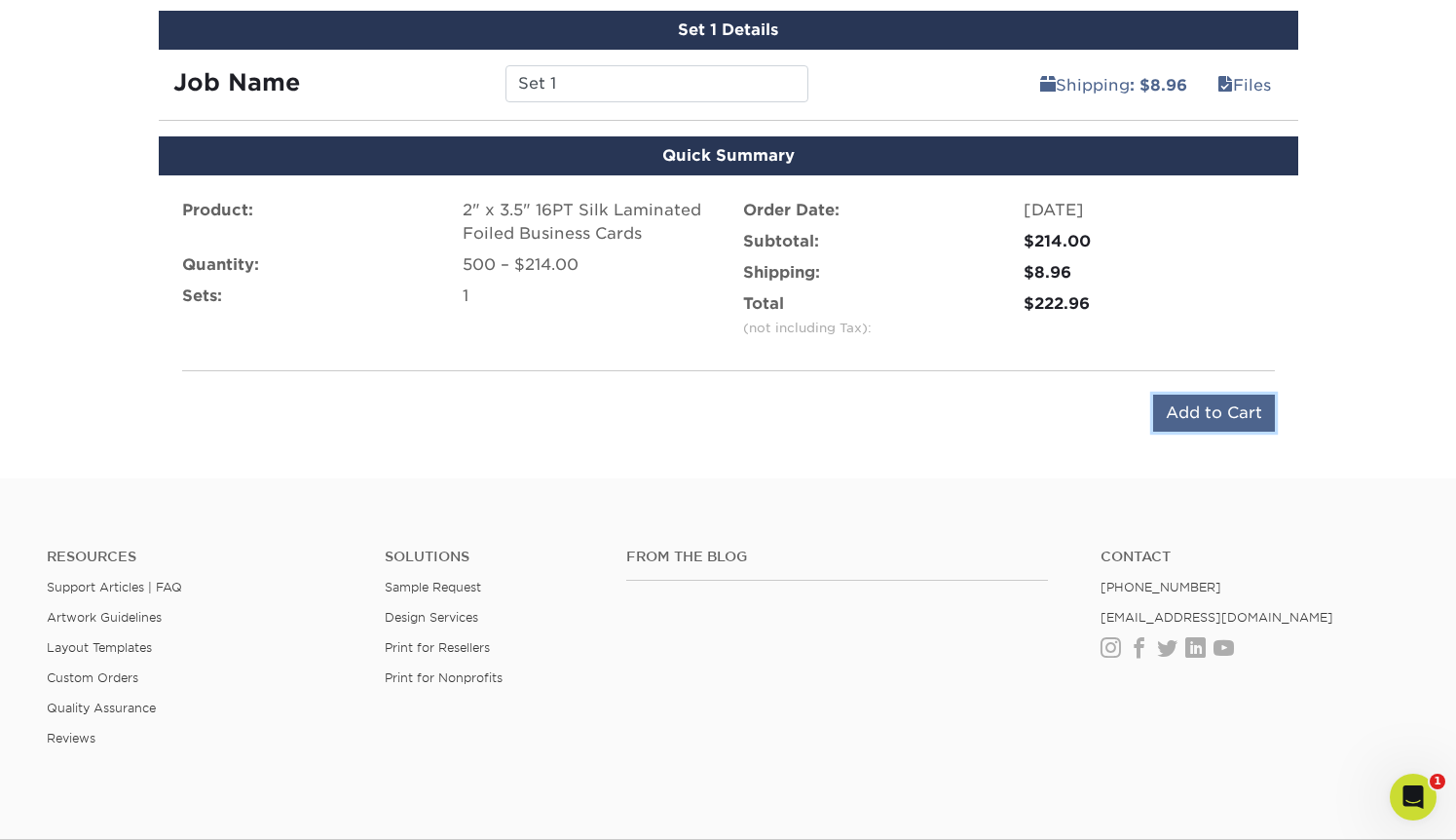
click at [1178, 412] on input "Add to Cart" at bounding box center [1214, 413] width 121 height 37
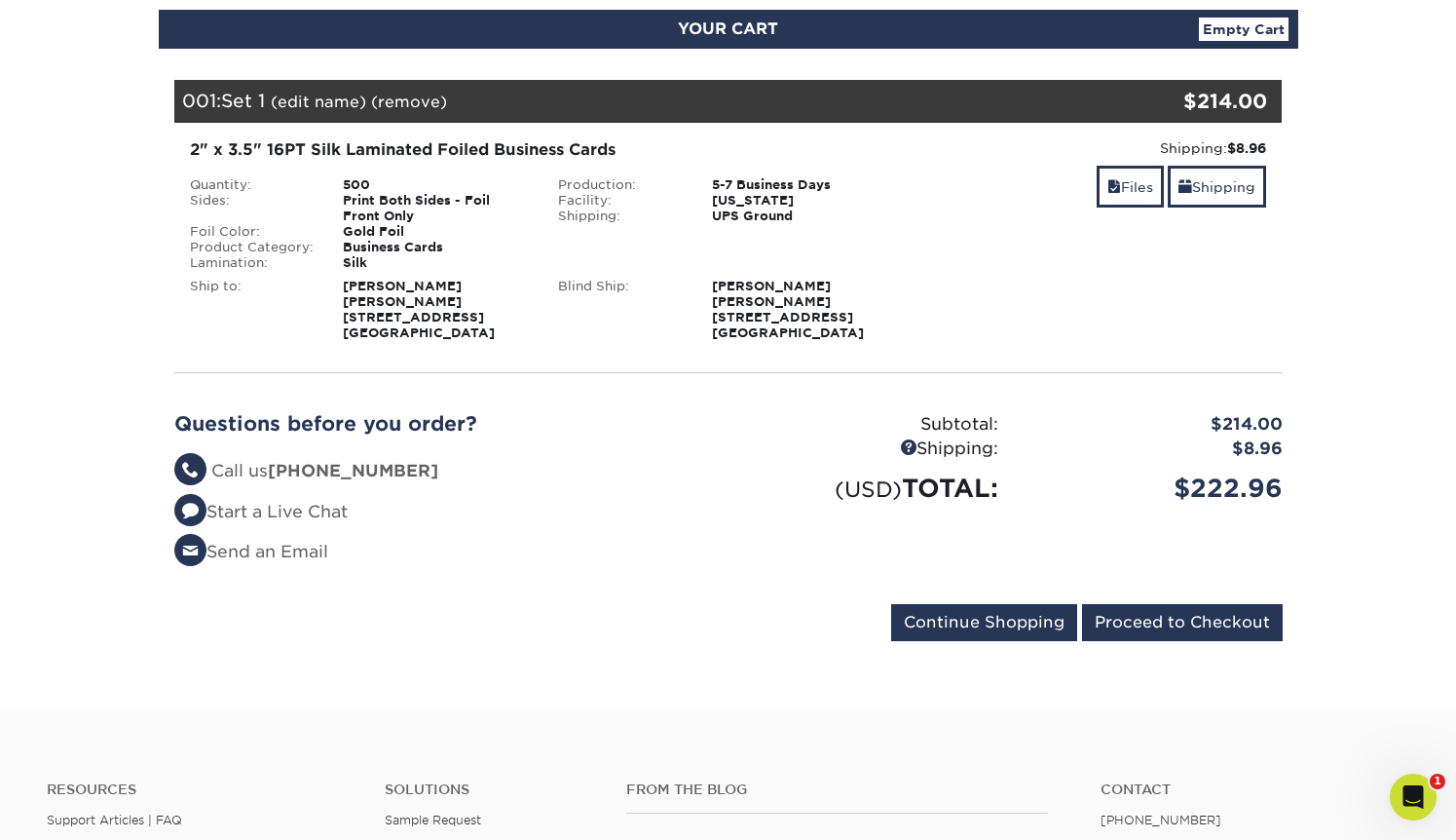
scroll to position [217, 0]
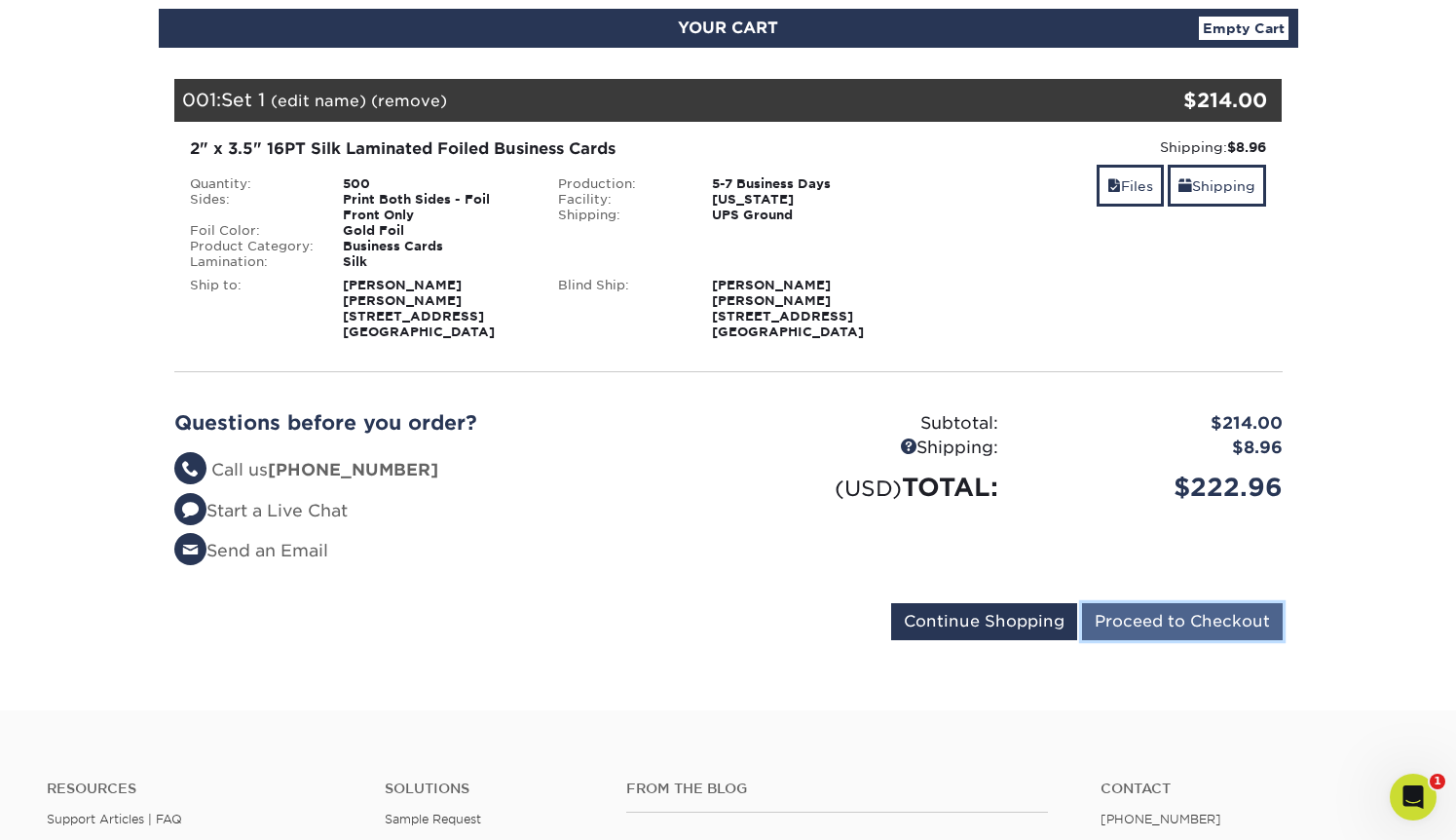
click at [1149, 627] on input "Proceed to Checkout" at bounding box center [1182, 622] width 201 height 37
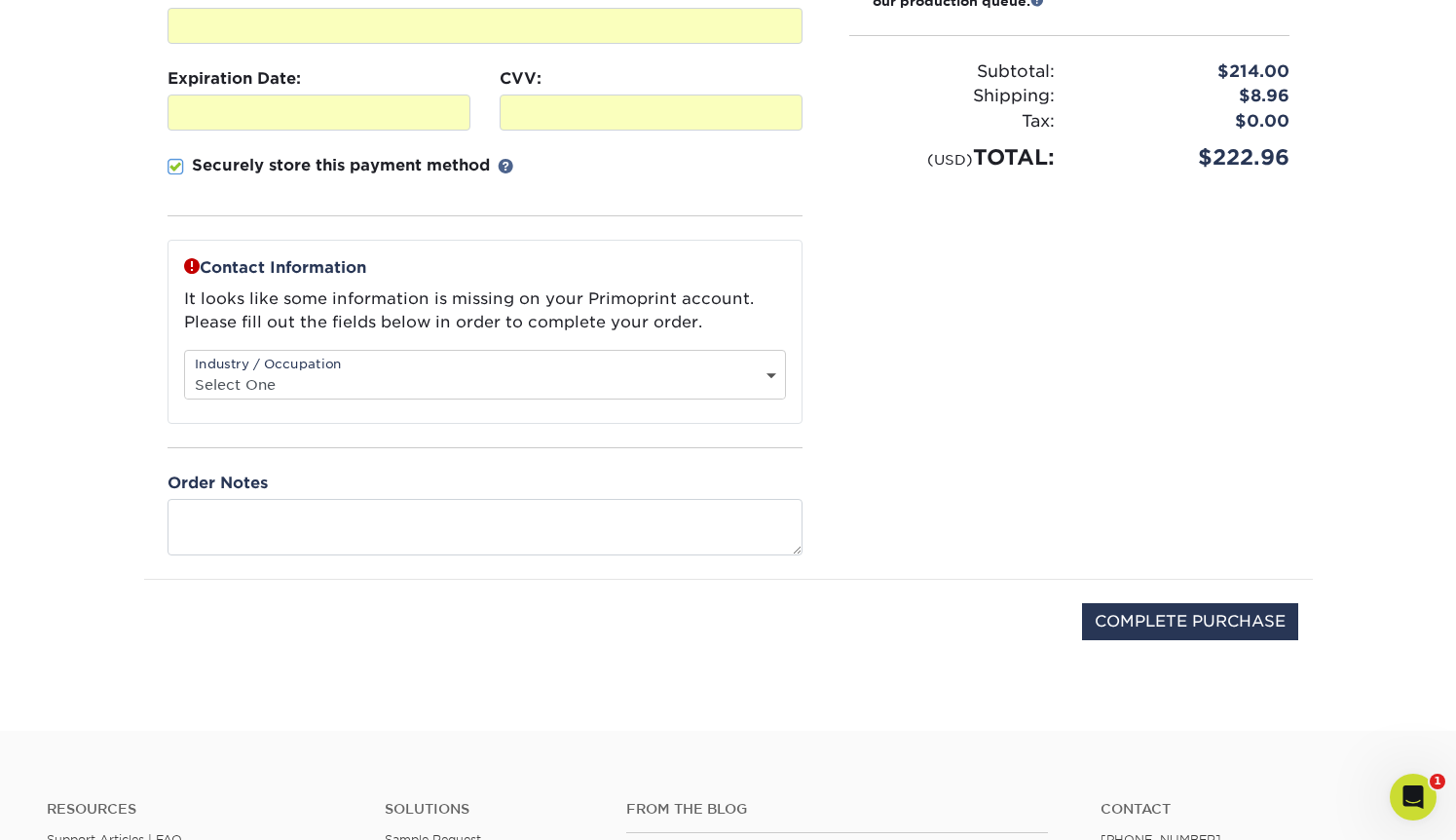
scroll to position [451, 0]
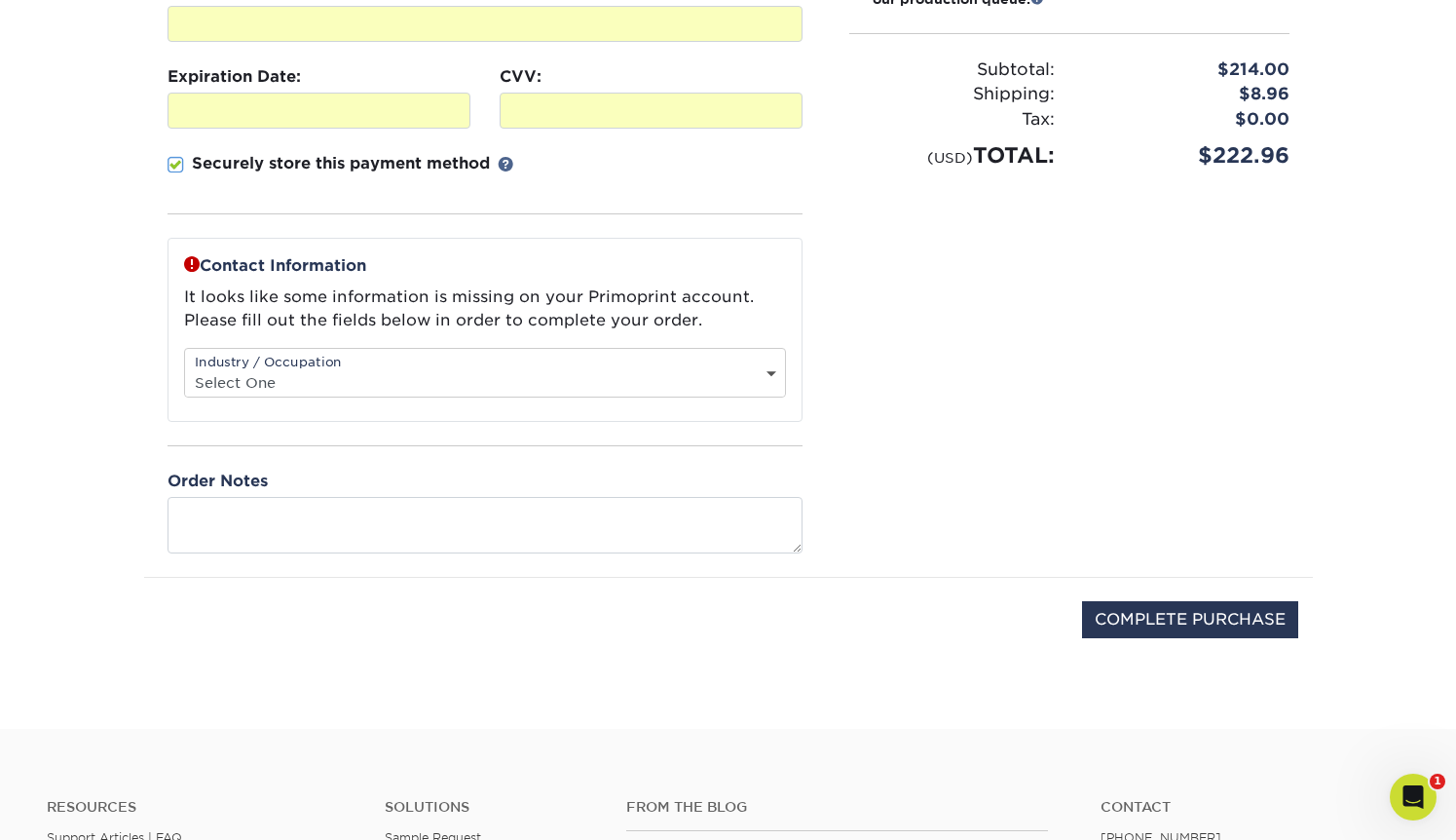
click at [691, 352] on div "Industry / Occupation Select One Administrative Executive Human Resources Const…" at bounding box center [485, 372] width 602 height 50
click at [689, 358] on div "Industry / Occupation Select One Administrative Executive Human Resources Const…" at bounding box center [485, 372] width 602 height 50
click at [768, 369] on select "Select One Administrative Executive Human Resources Construction Education Ente…" at bounding box center [485, 382] width 600 height 28
select select "3"
click at [185, 368] on select "Select One Administrative Executive Human Resources Construction Education Ente…" at bounding box center [485, 382] width 600 height 28
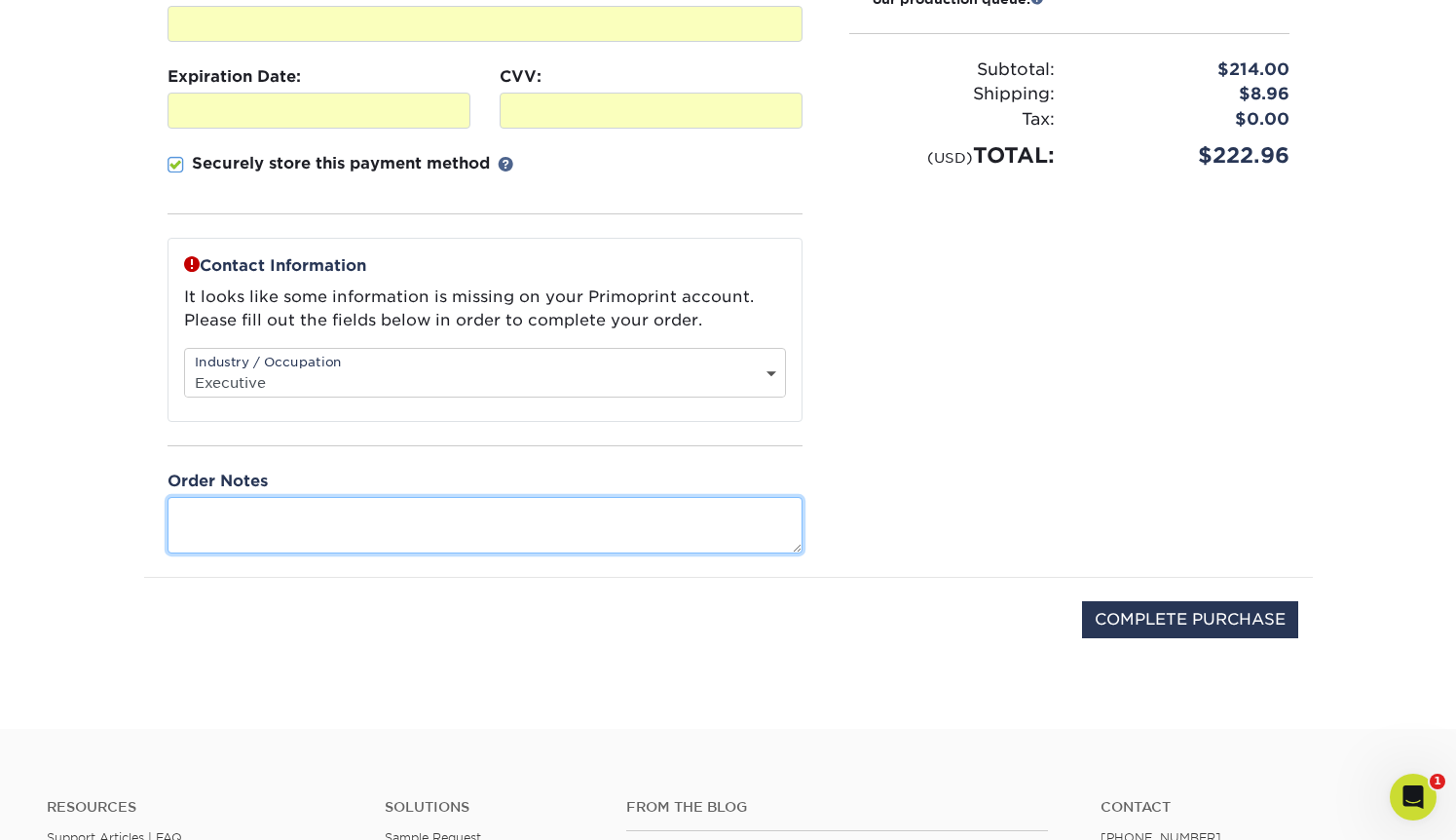
click at [613, 522] on textarea at bounding box center [485, 524] width 635 height 56
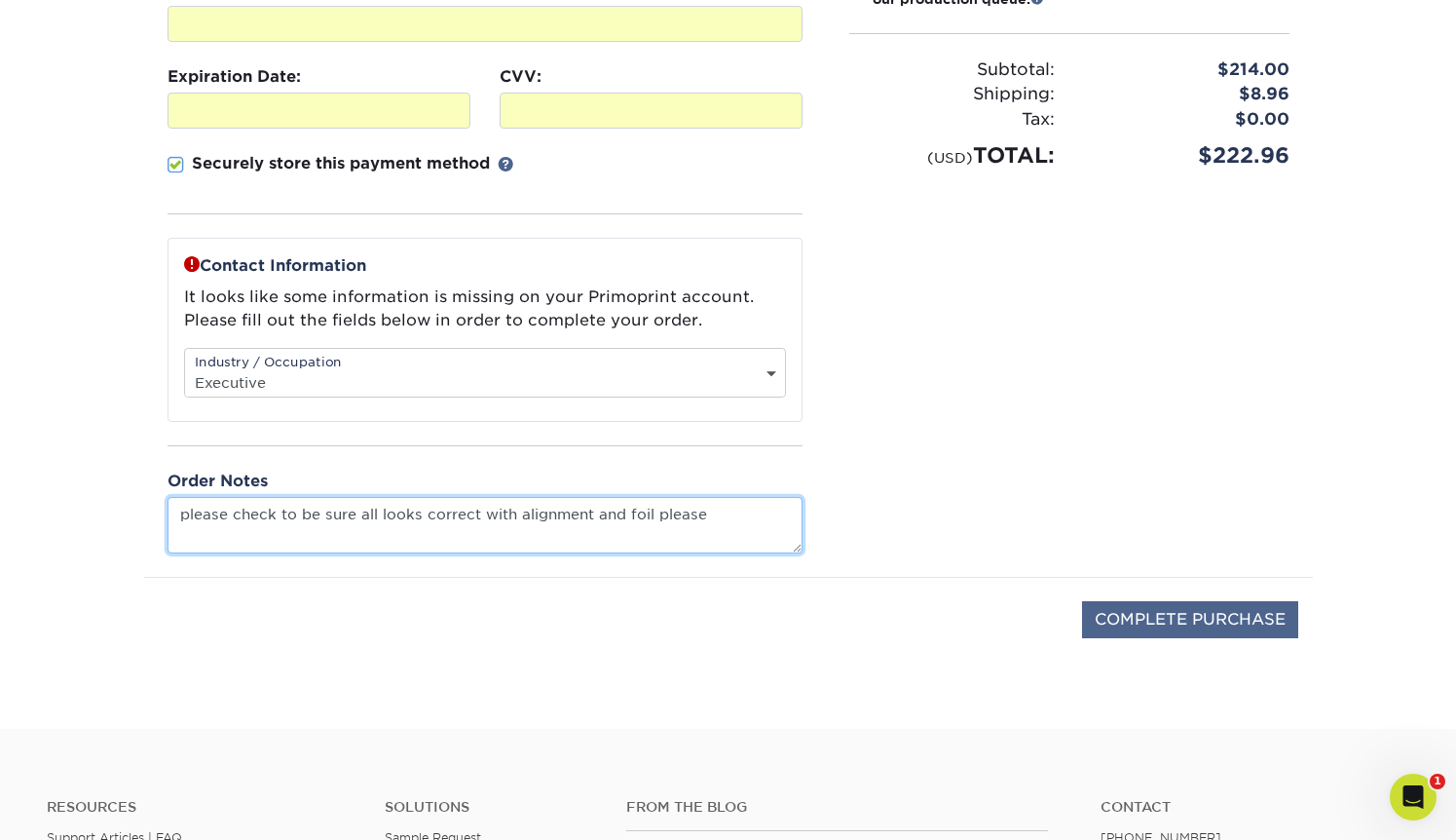
type textarea "please check to be sure all looks correct with alignment and foil please"
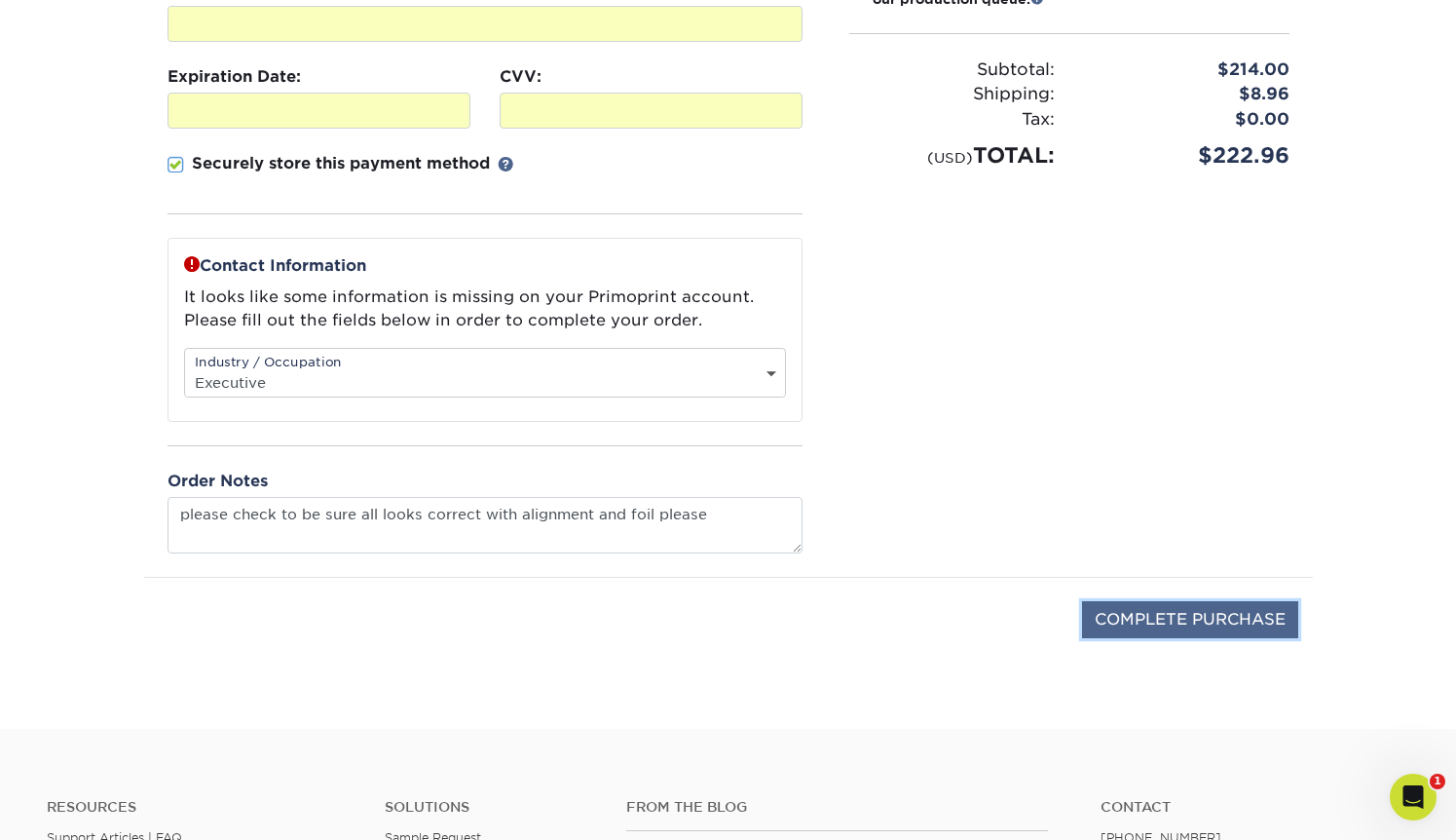
click at [1150, 614] on input "COMPLETE PURCHASE" at bounding box center [1190, 620] width 216 height 37
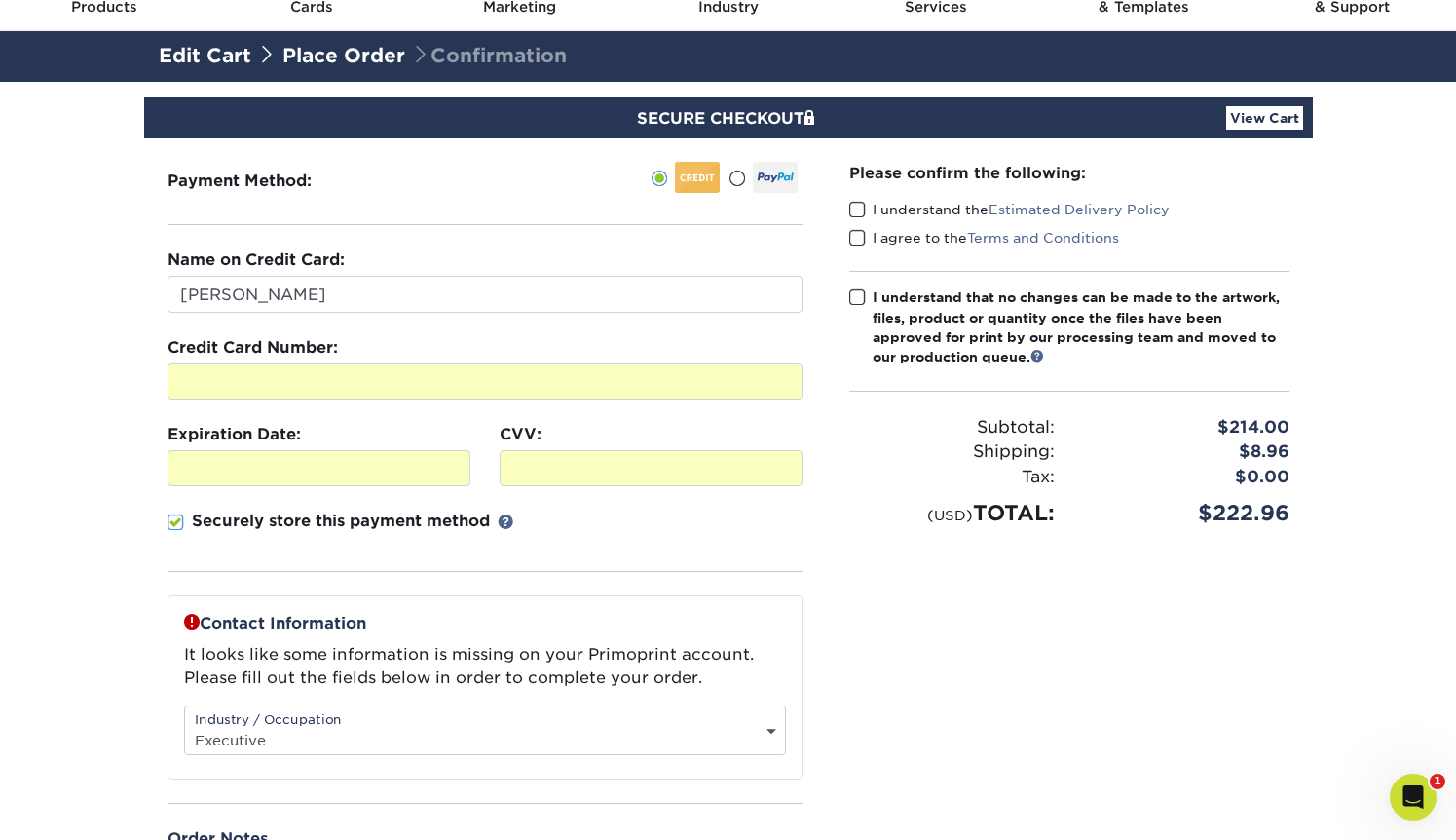
scroll to position [69, 0]
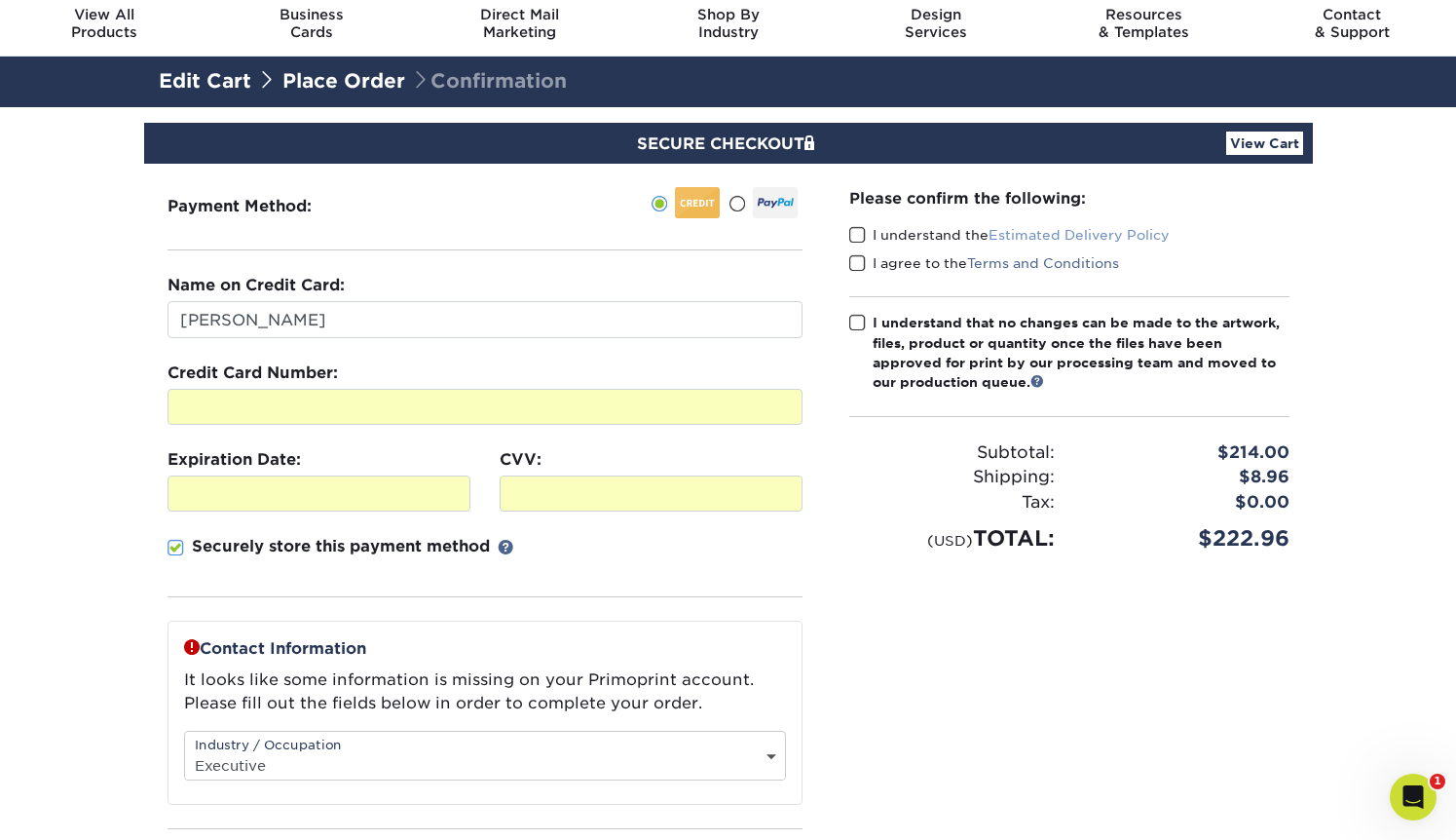
click at [1027, 234] on link "Estimated Delivery Policy" at bounding box center [1079, 235] width 181 height 16
click at [856, 231] on span at bounding box center [858, 235] width 17 height 19
click at [0, 0] on input "I understand the Estimated Delivery Policy" at bounding box center [0, 0] width 0 height 0
click at [860, 254] on label "I agree to the Terms and Conditions" at bounding box center [985, 263] width 270 height 20
click at [0, 0] on input "I agree to the Terms and Conditions" at bounding box center [0, 0] width 0 height 0
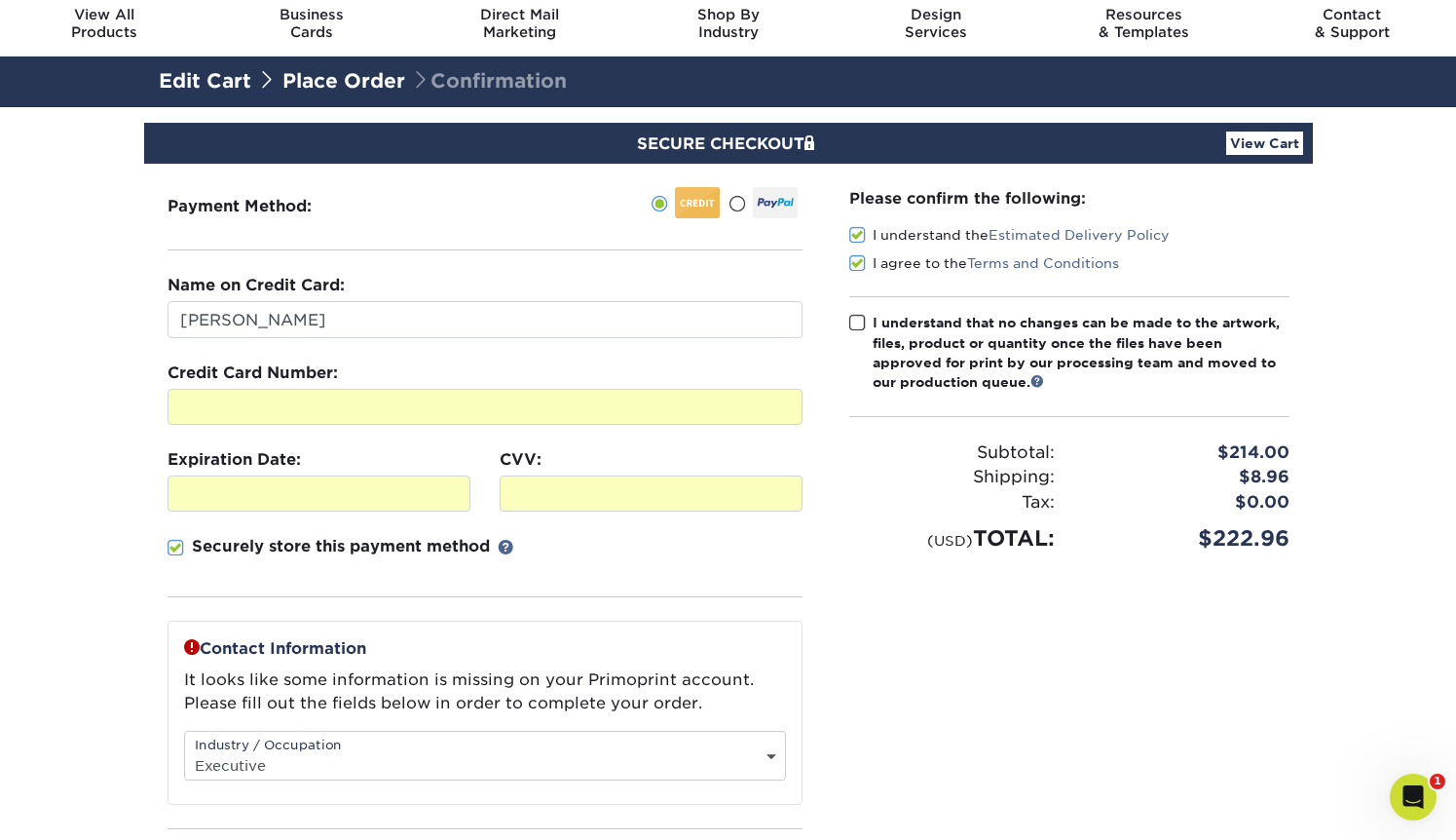
click at [853, 322] on span at bounding box center [858, 322] width 17 height 19
click at [0, 0] on input "I understand that no changes can be made to the artwork, files, product or quan…" at bounding box center [0, 0] width 0 height 0
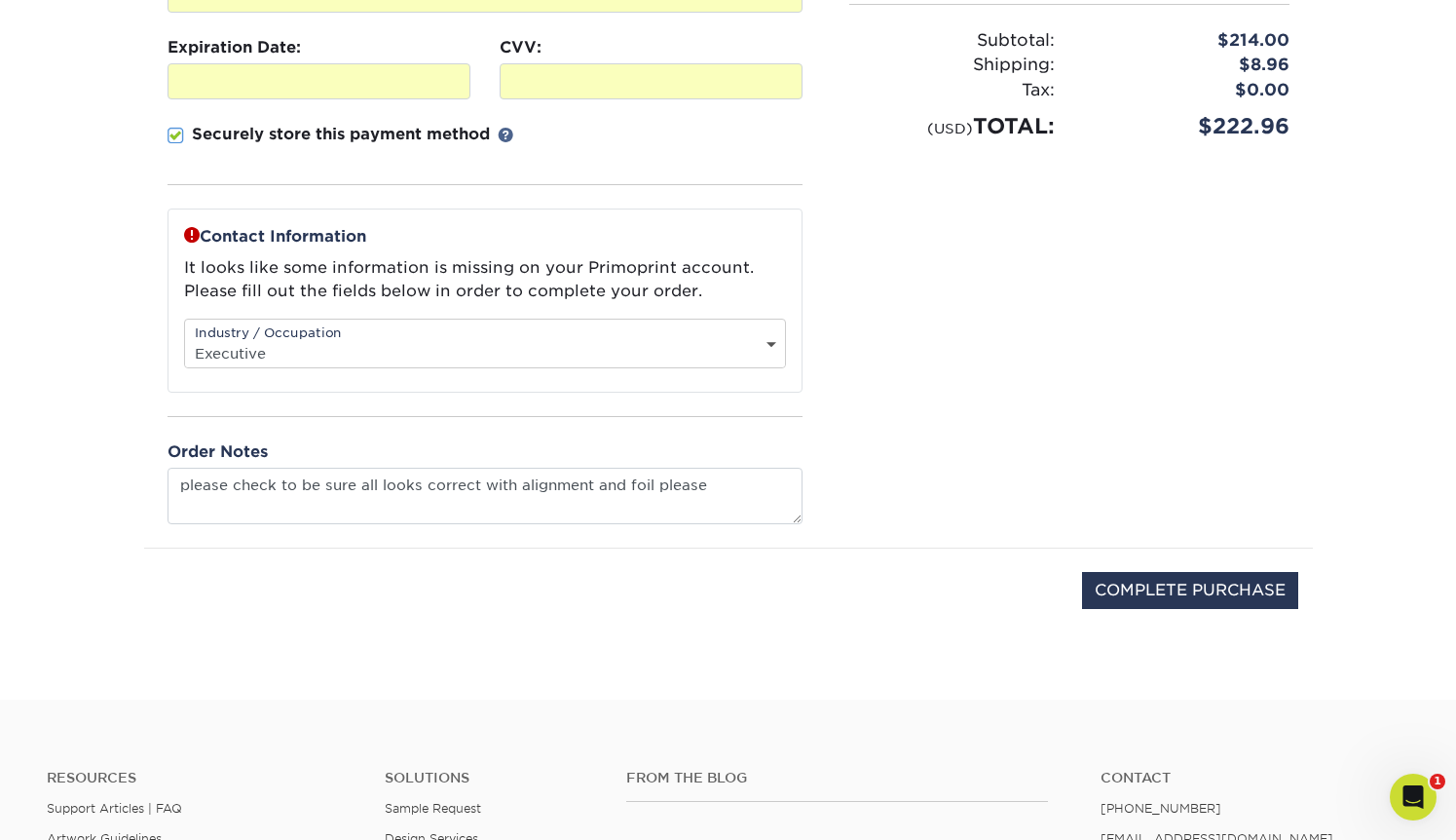
scroll to position [520, 0]
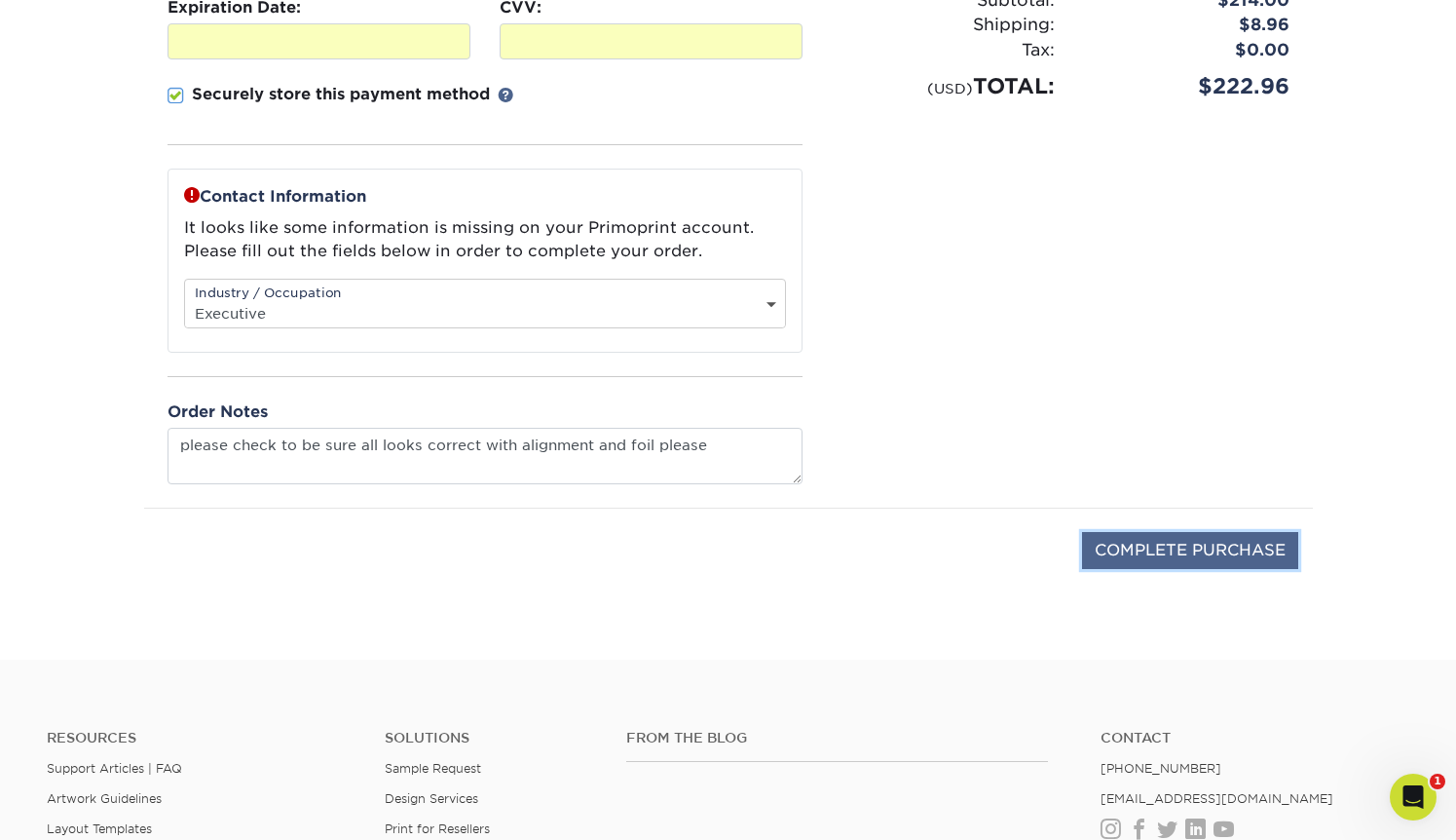
click at [1179, 547] on input "COMPLETE PURCHASE" at bounding box center [1190, 550] width 216 height 37
type input "PROCESSING, PLEASE WAIT..."
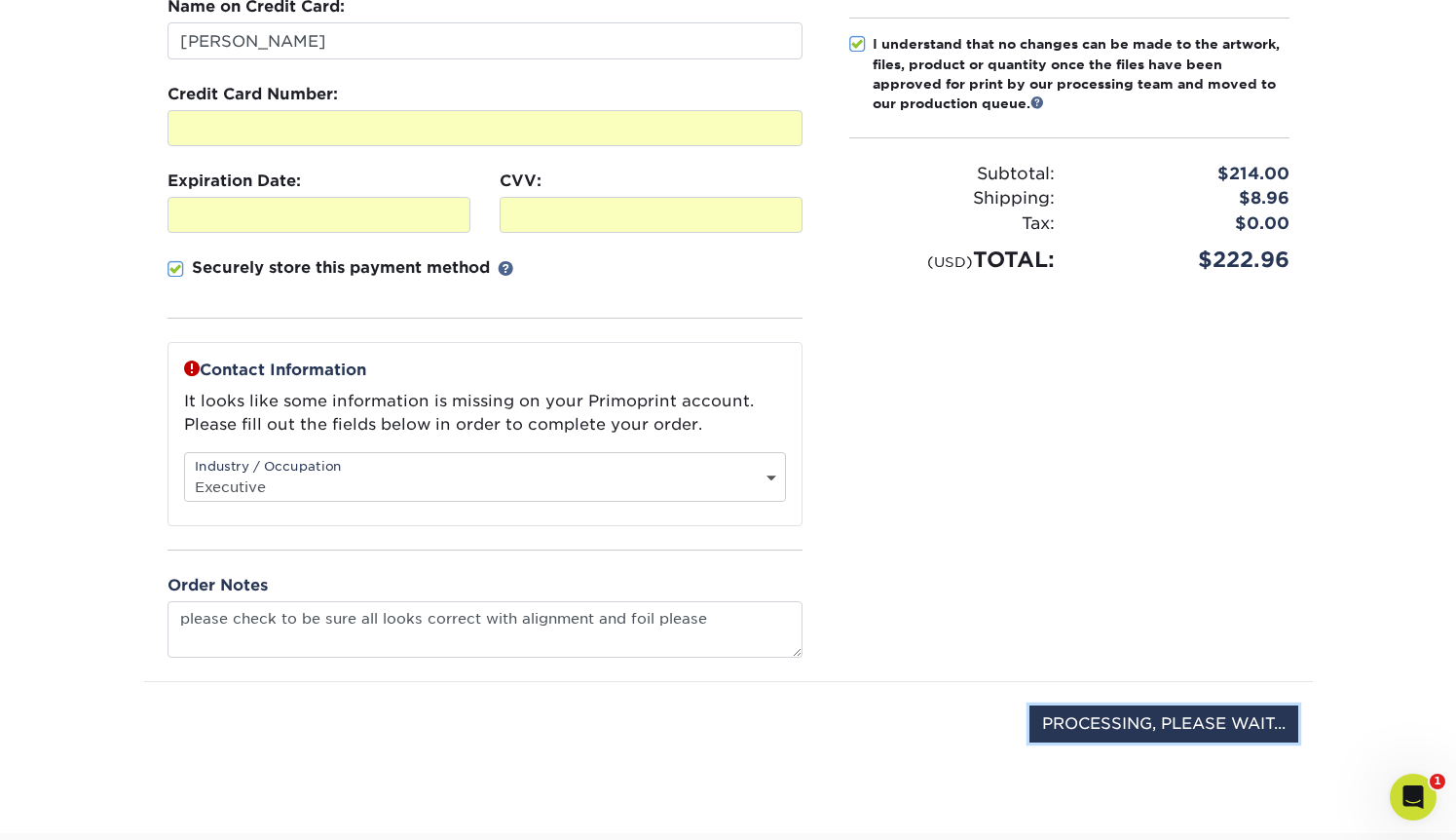
scroll to position [343, 0]
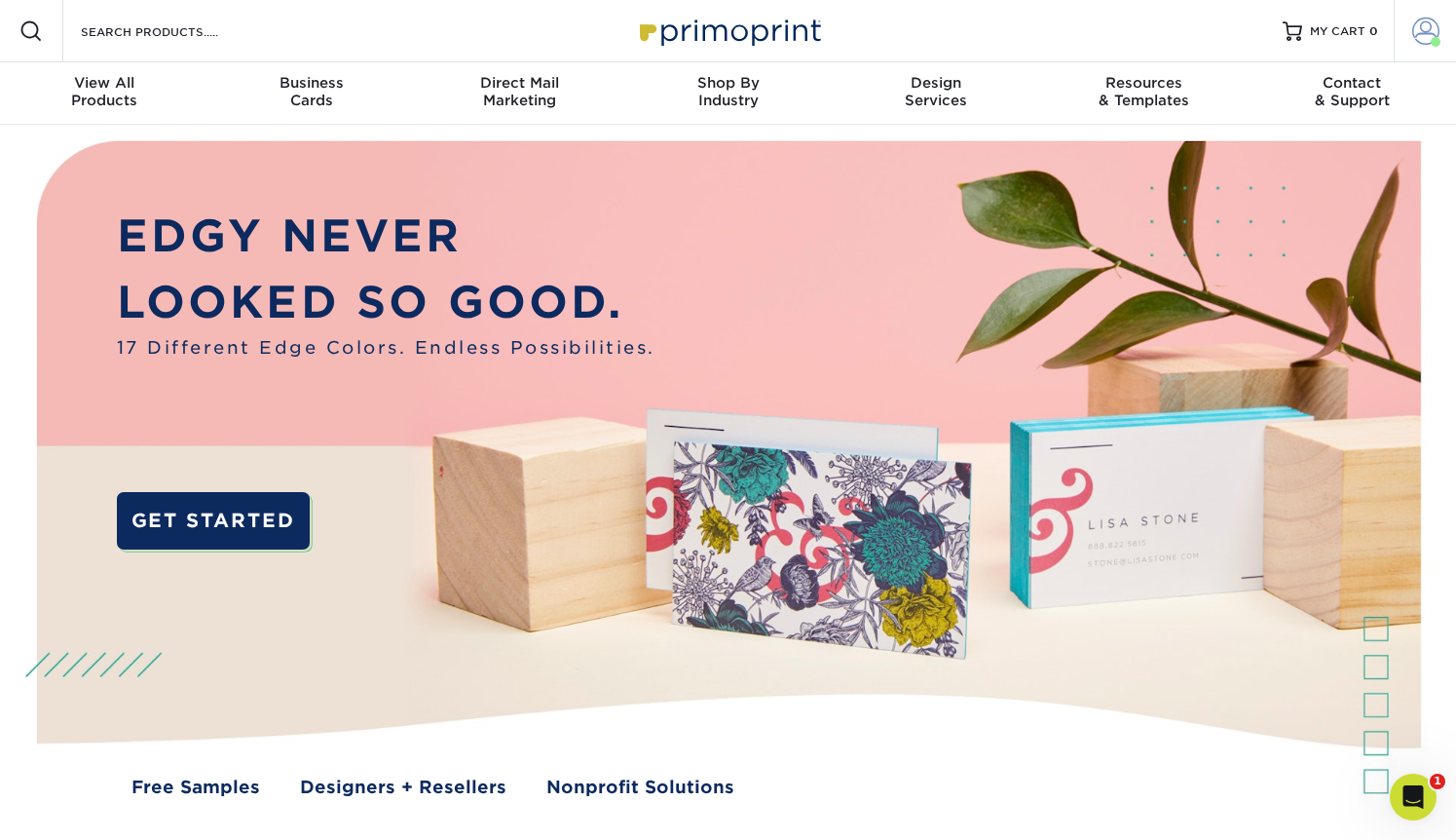
click at [1424, 33] on span at bounding box center [1427, 31] width 27 height 27
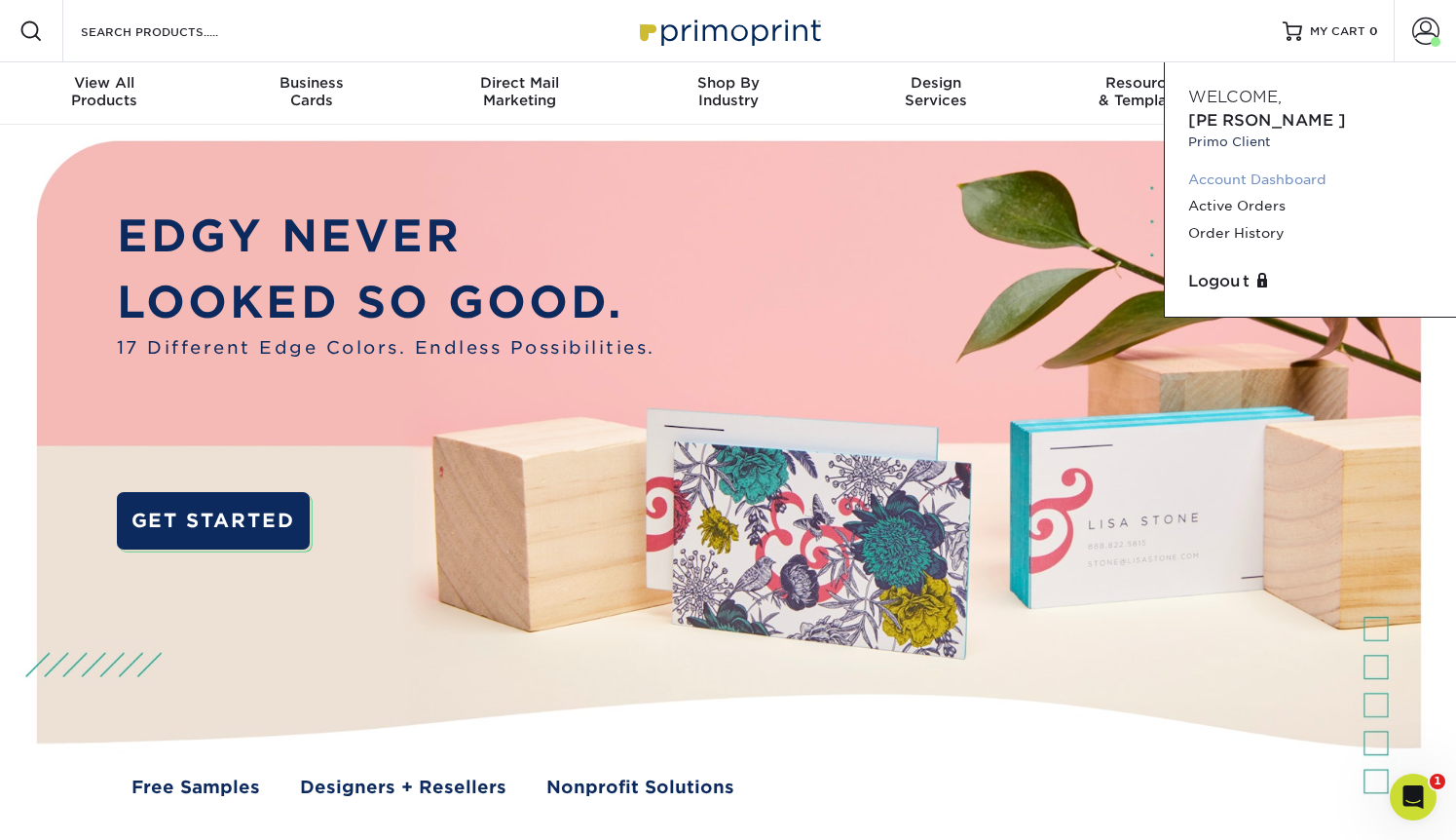
click at [1264, 166] on link "Account Dashboard" at bounding box center [1311, 179] width 245 height 26
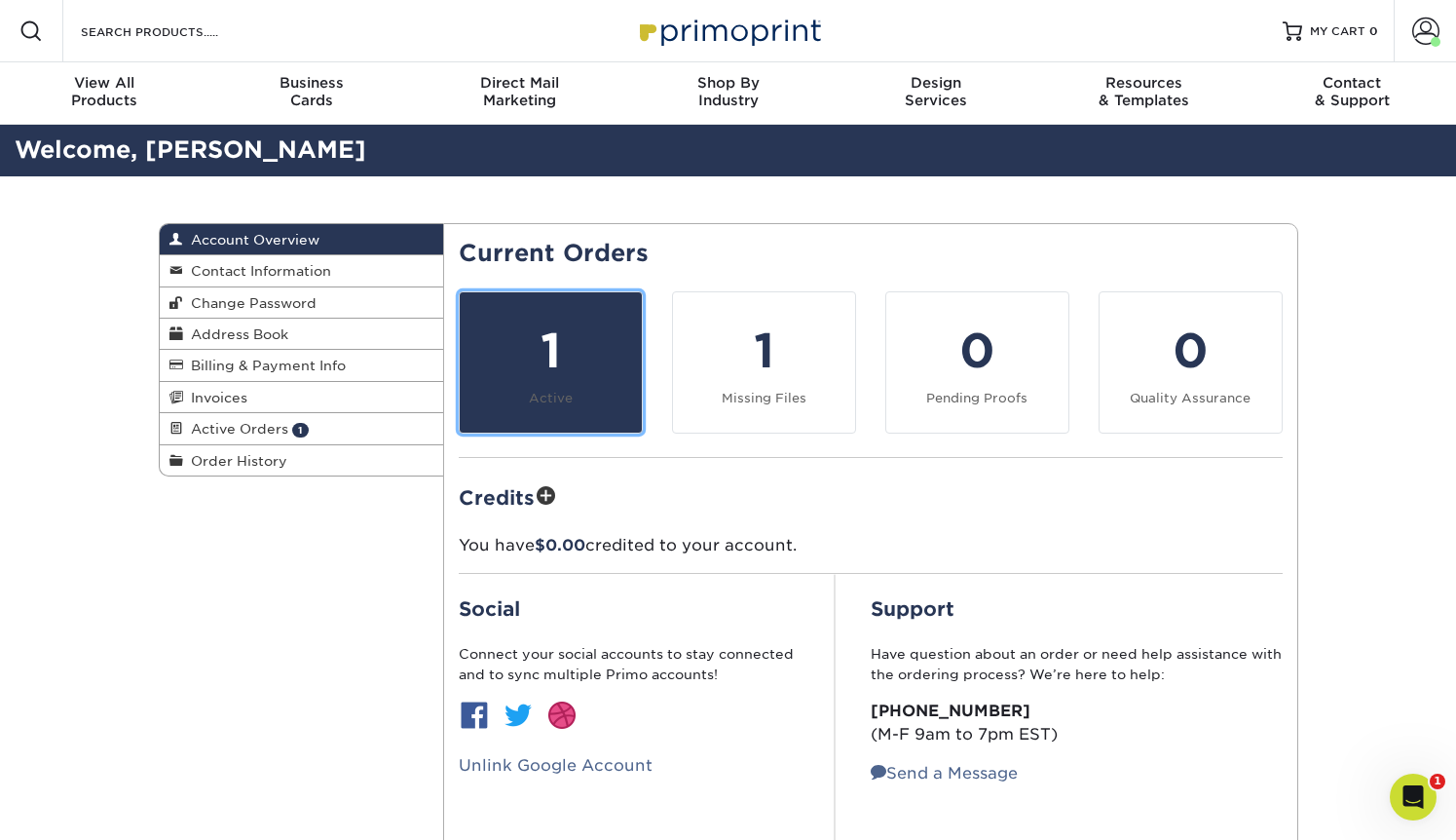
click at [560, 382] on div "1" at bounding box center [551, 350] width 159 height 70
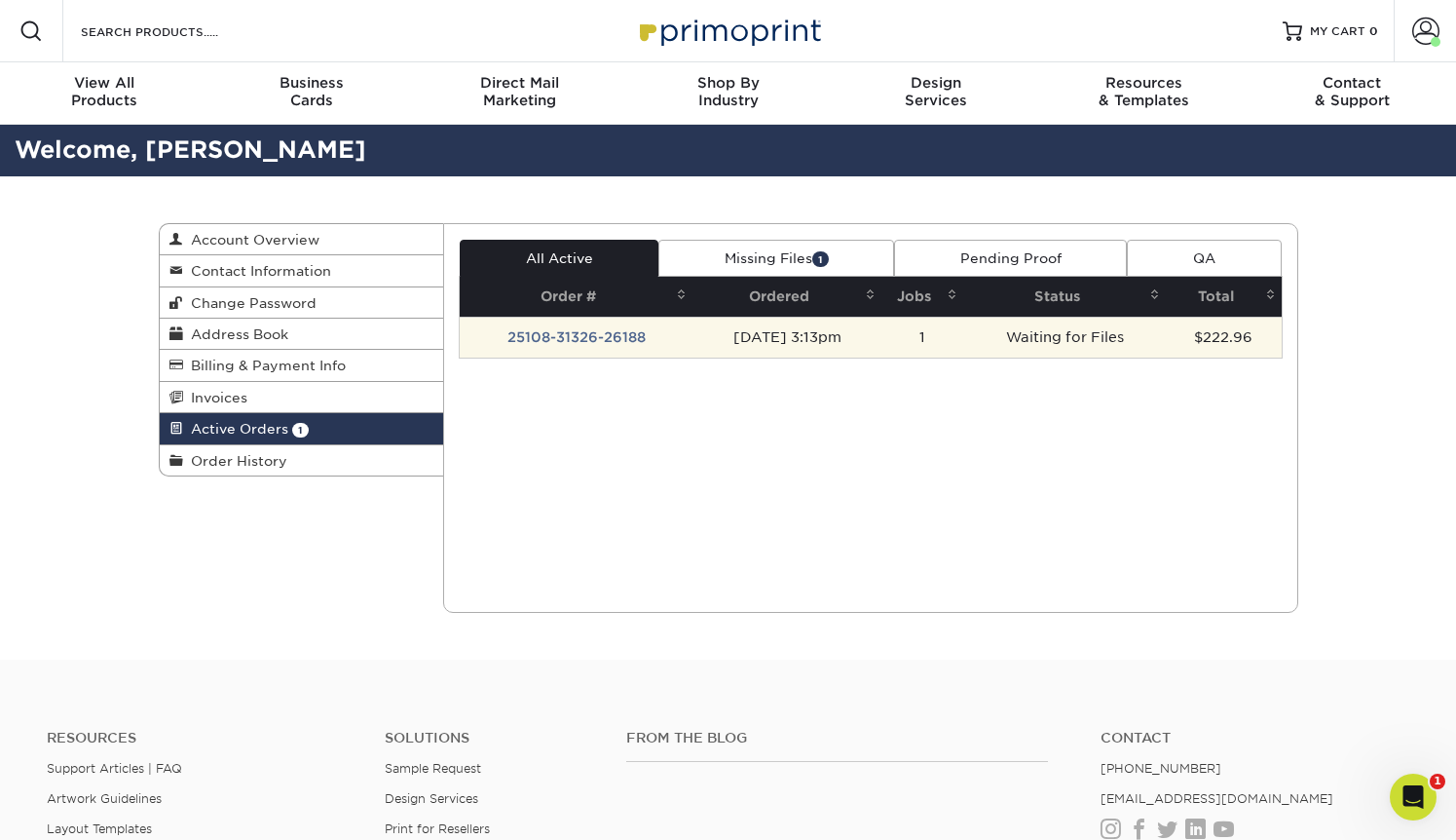
click at [556, 332] on td "25108-31326-26188" at bounding box center [577, 337] width 233 height 41
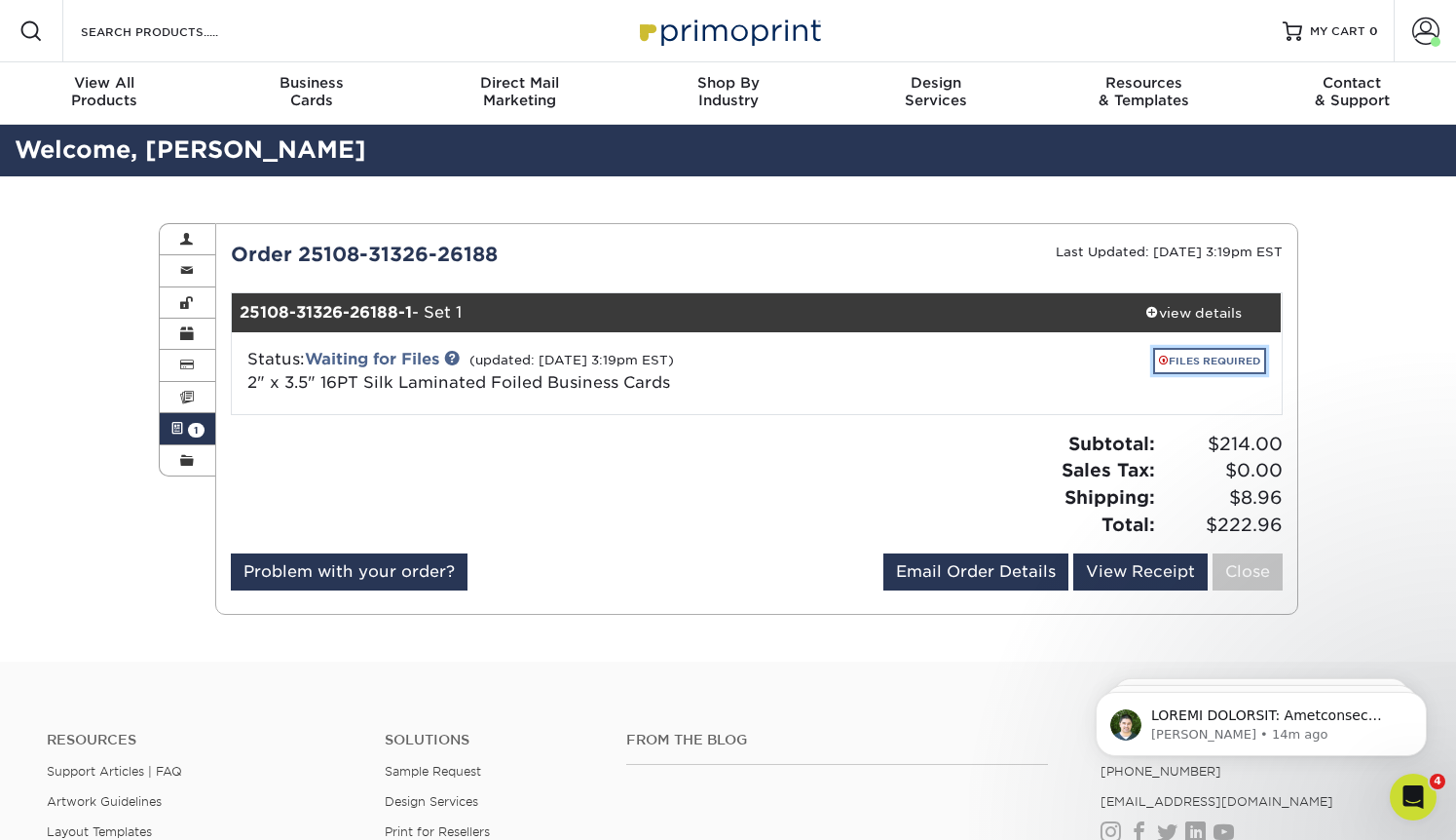
click at [1194, 352] on link "FILES REQUIRED" at bounding box center [1209, 360] width 113 height 26
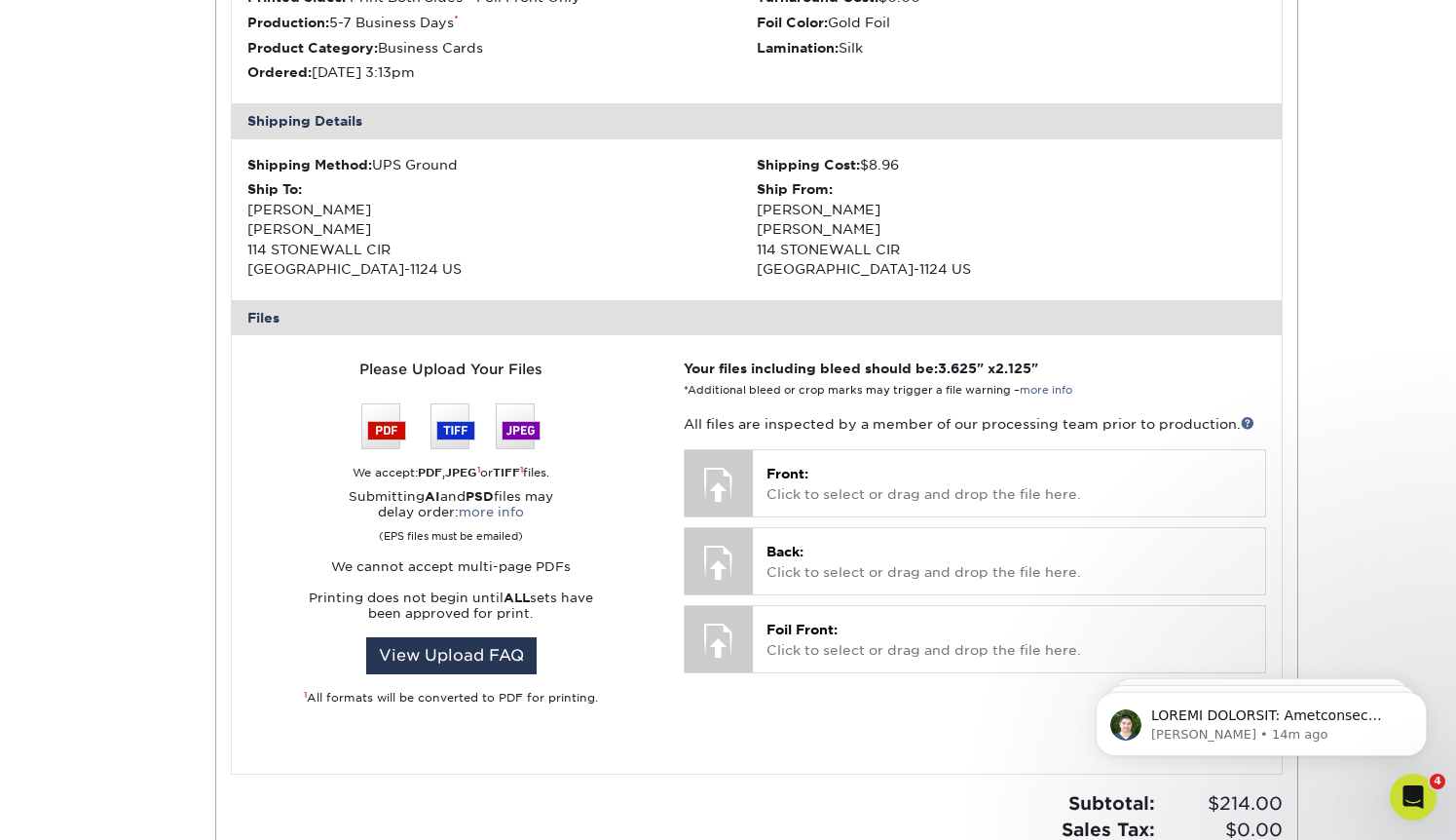
scroll to position [539, 0]
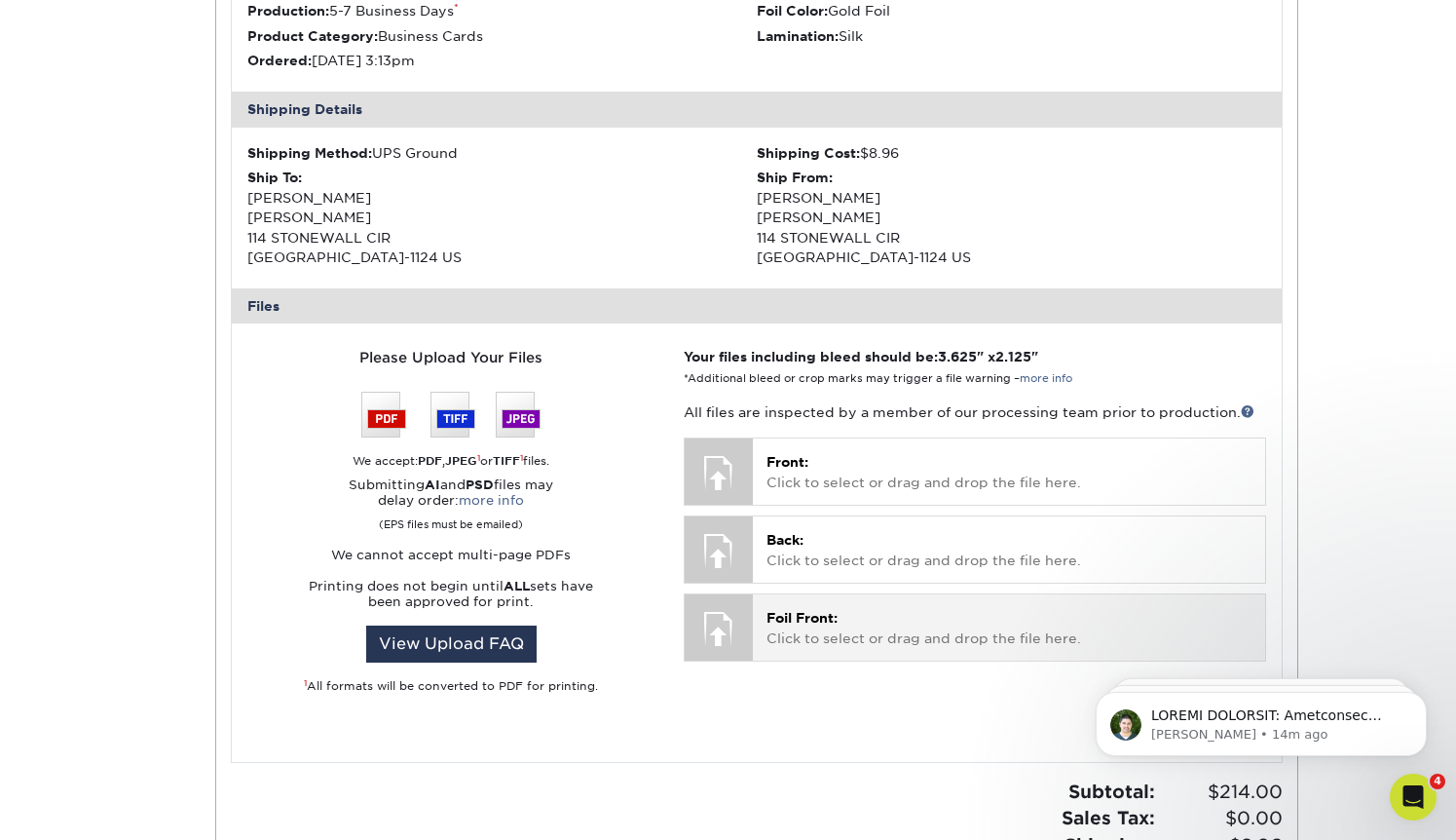
click at [793, 619] on span "Foil Front:" at bounding box center [802, 618] width 71 height 16
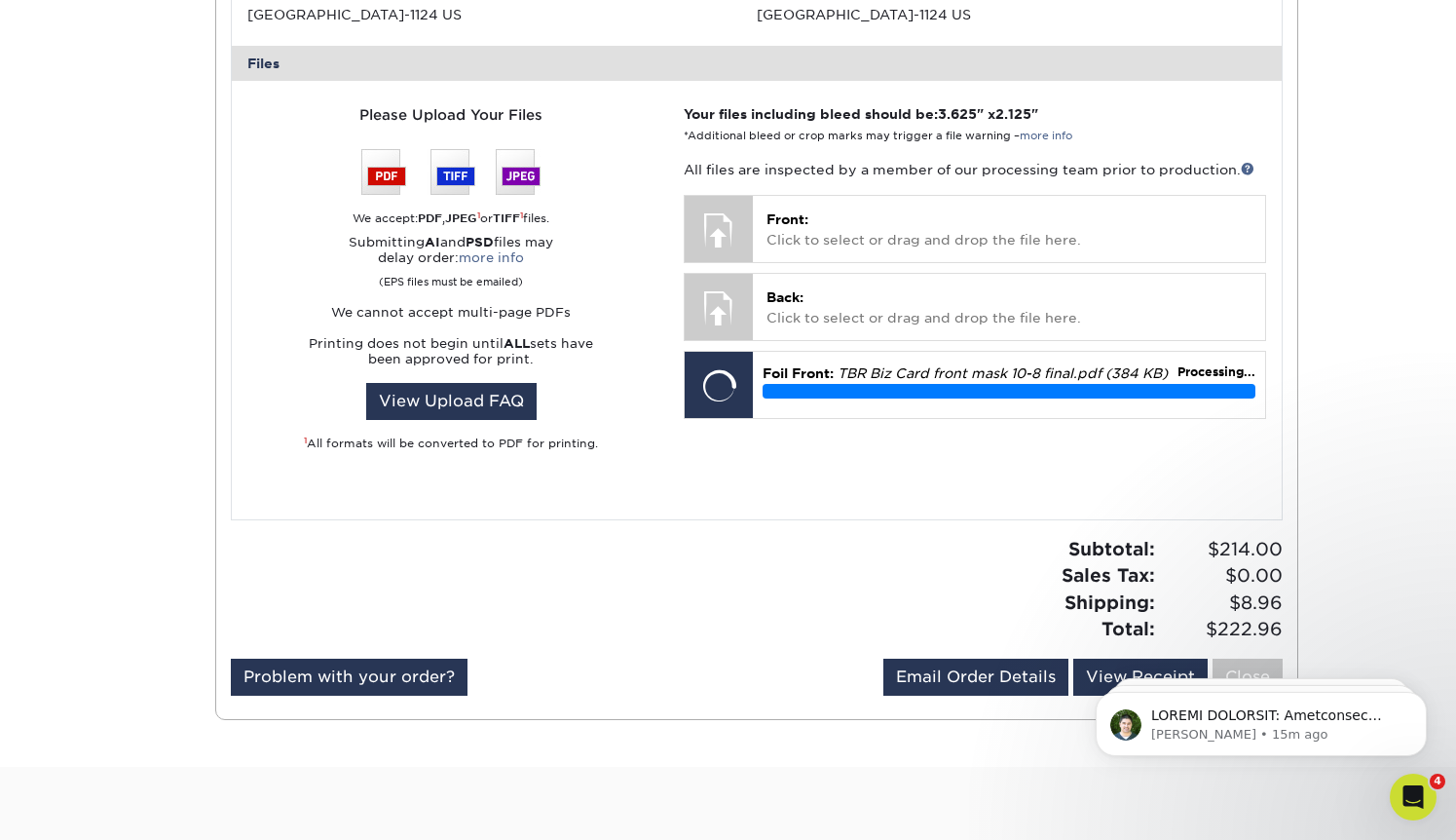
scroll to position [789, 0]
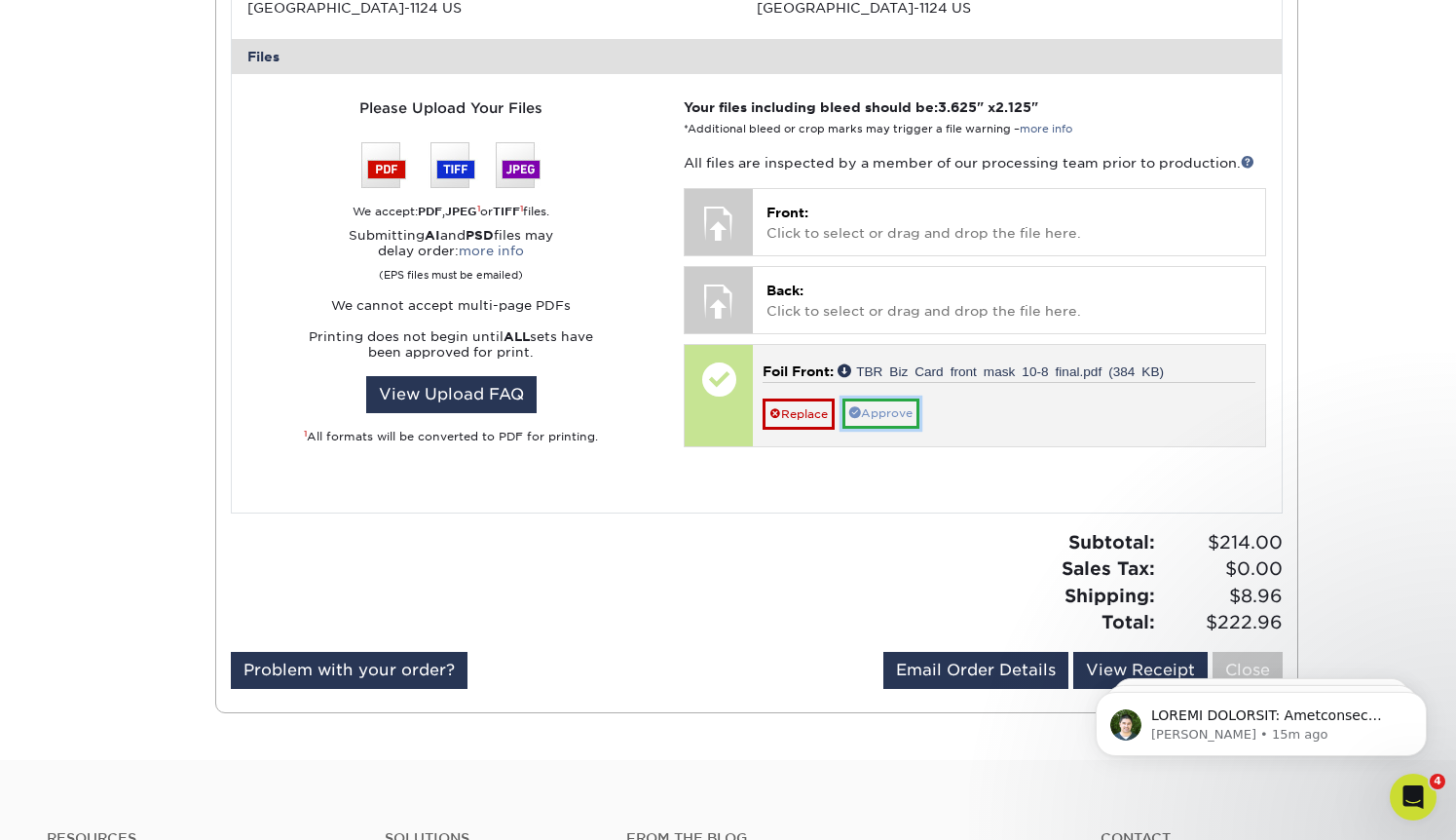
click at [875, 412] on link "Approve" at bounding box center [881, 413] width 77 height 30
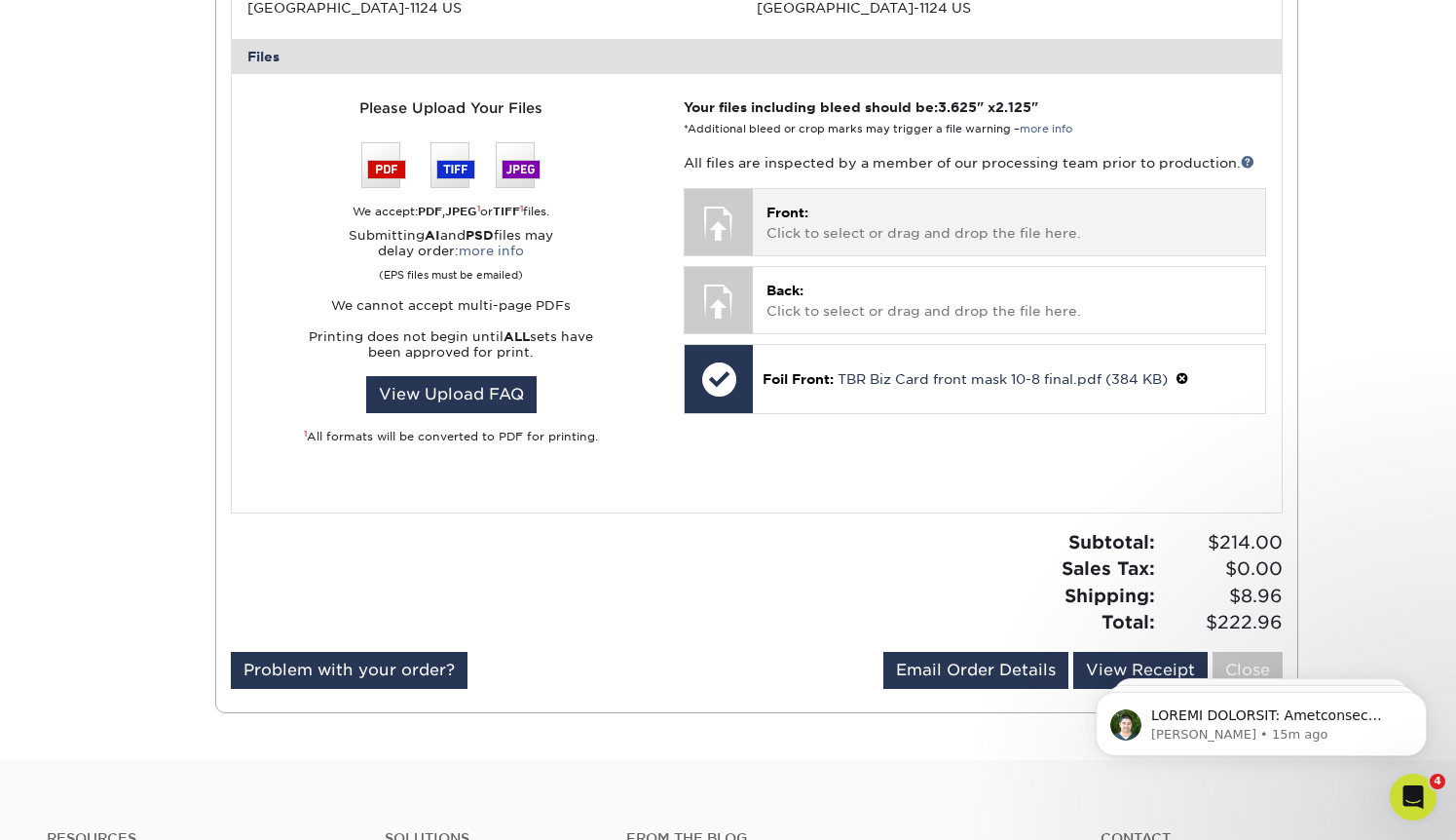
click at [810, 223] on p "Front: Click to select or drag and drop the file here." at bounding box center [1009, 222] width 484 height 40
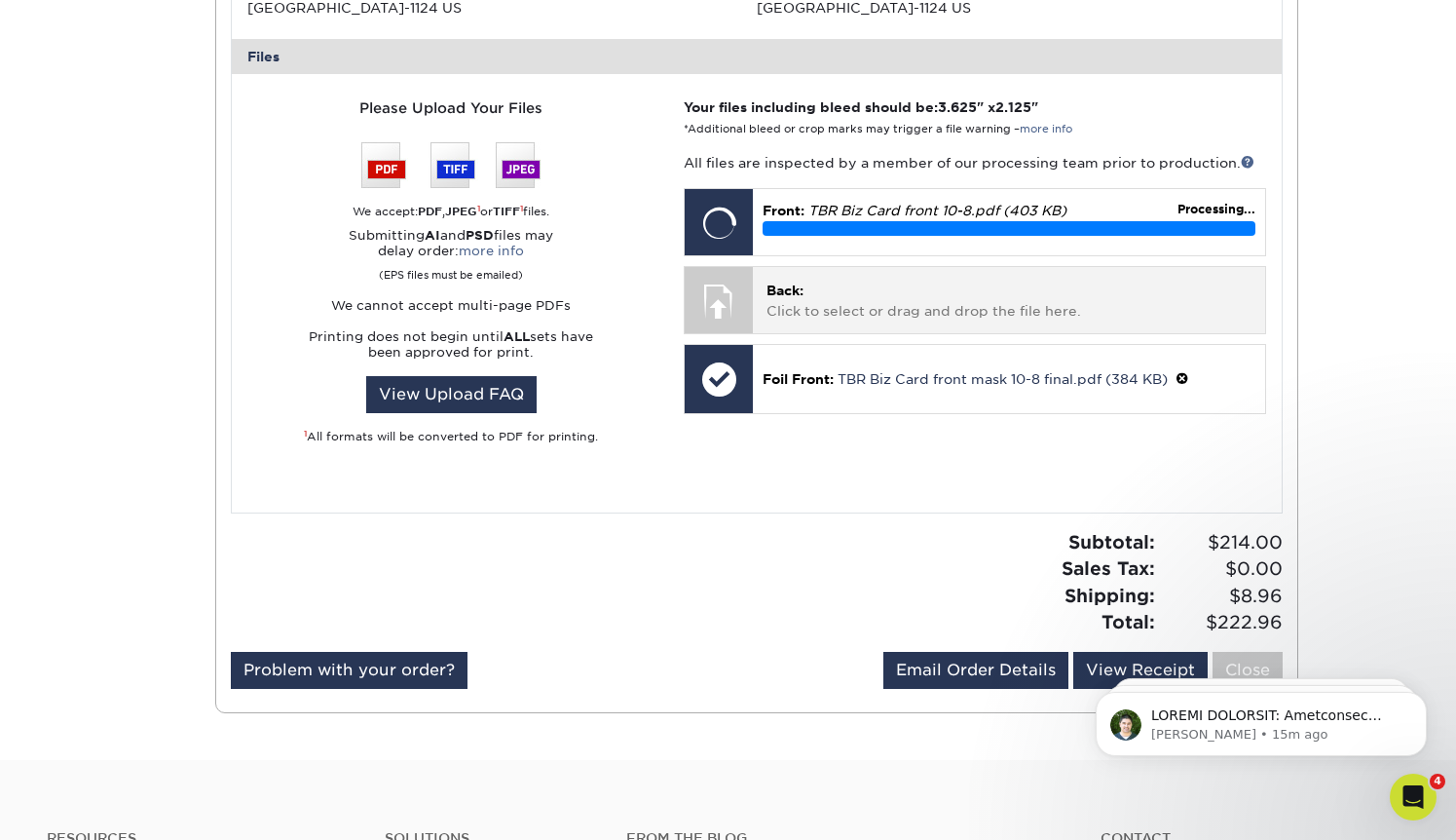
click at [809, 310] on p "Back: Click to select or drag and drop the file here." at bounding box center [1009, 301] width 484 height 40
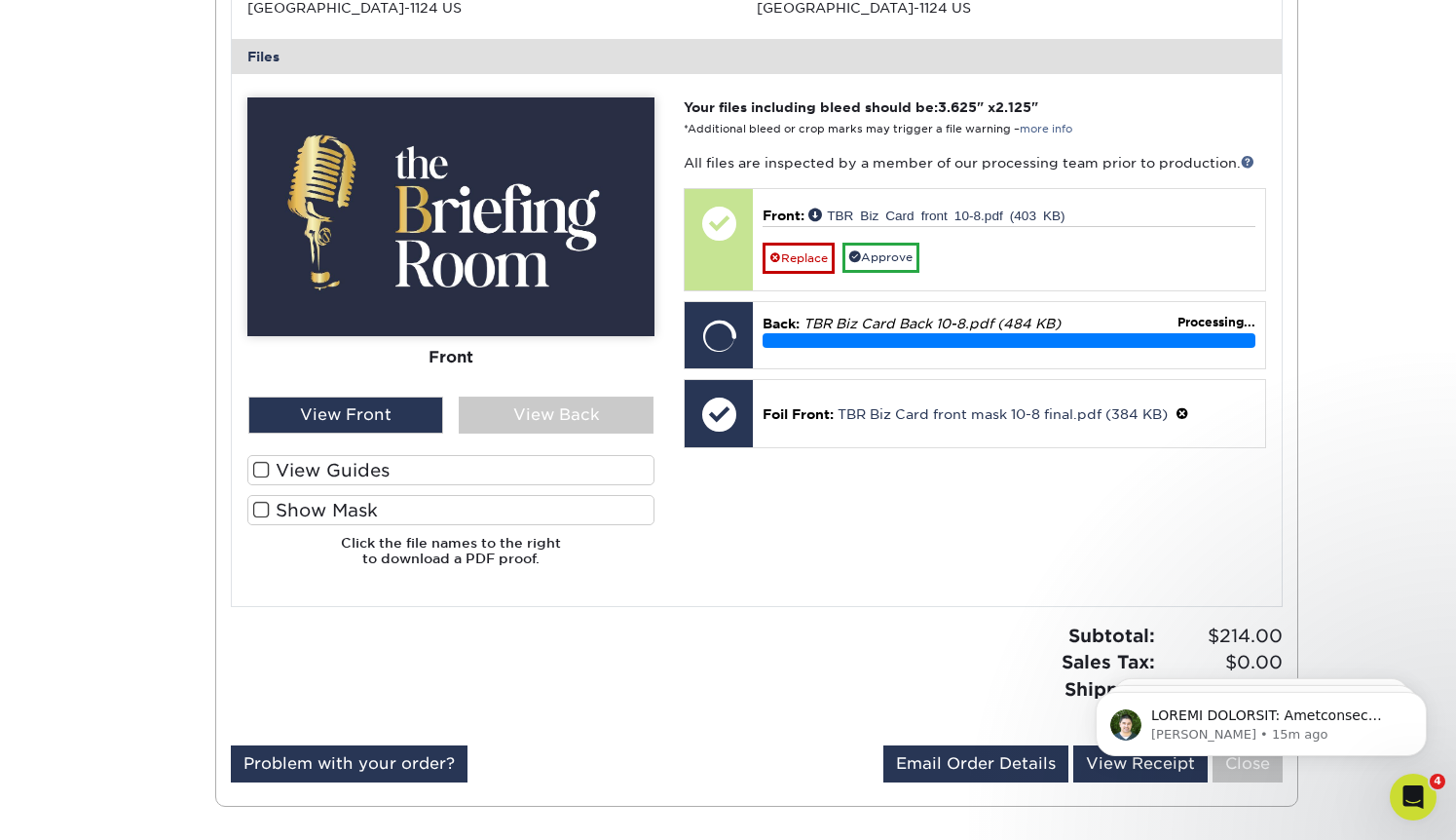
click at [260, 510] on span at bounding box center [261, 509] width 17 height 19
click at [0, 0] on input "Show Mask" at bounding box center [0, 0] width 0 height 0
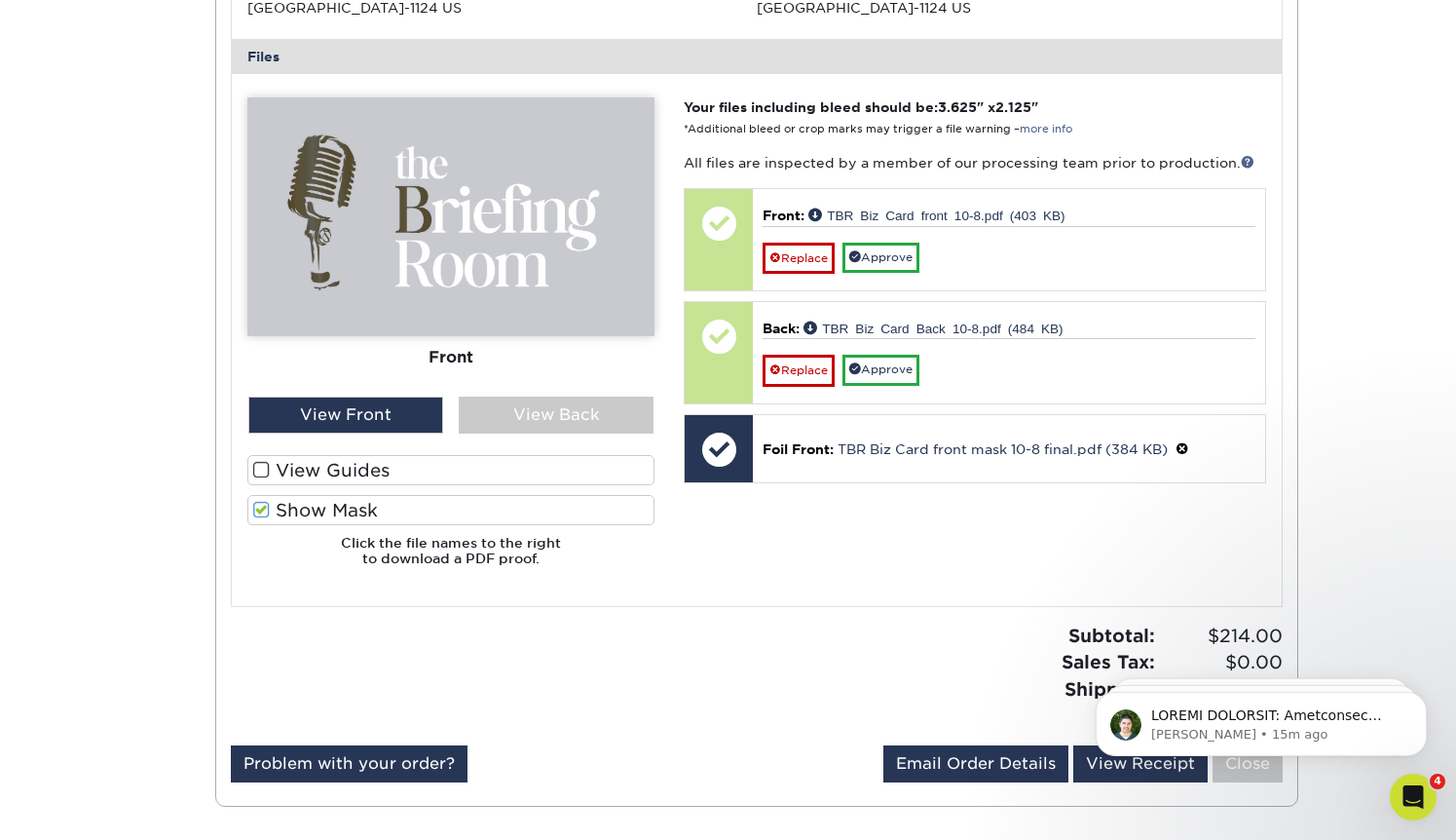
click at [263, 472] on span at bounding box center [261, 470] width 17 height 19
click at [0, 0] on input "View Guides" at bounding box center [0, 0] width 0 height 0
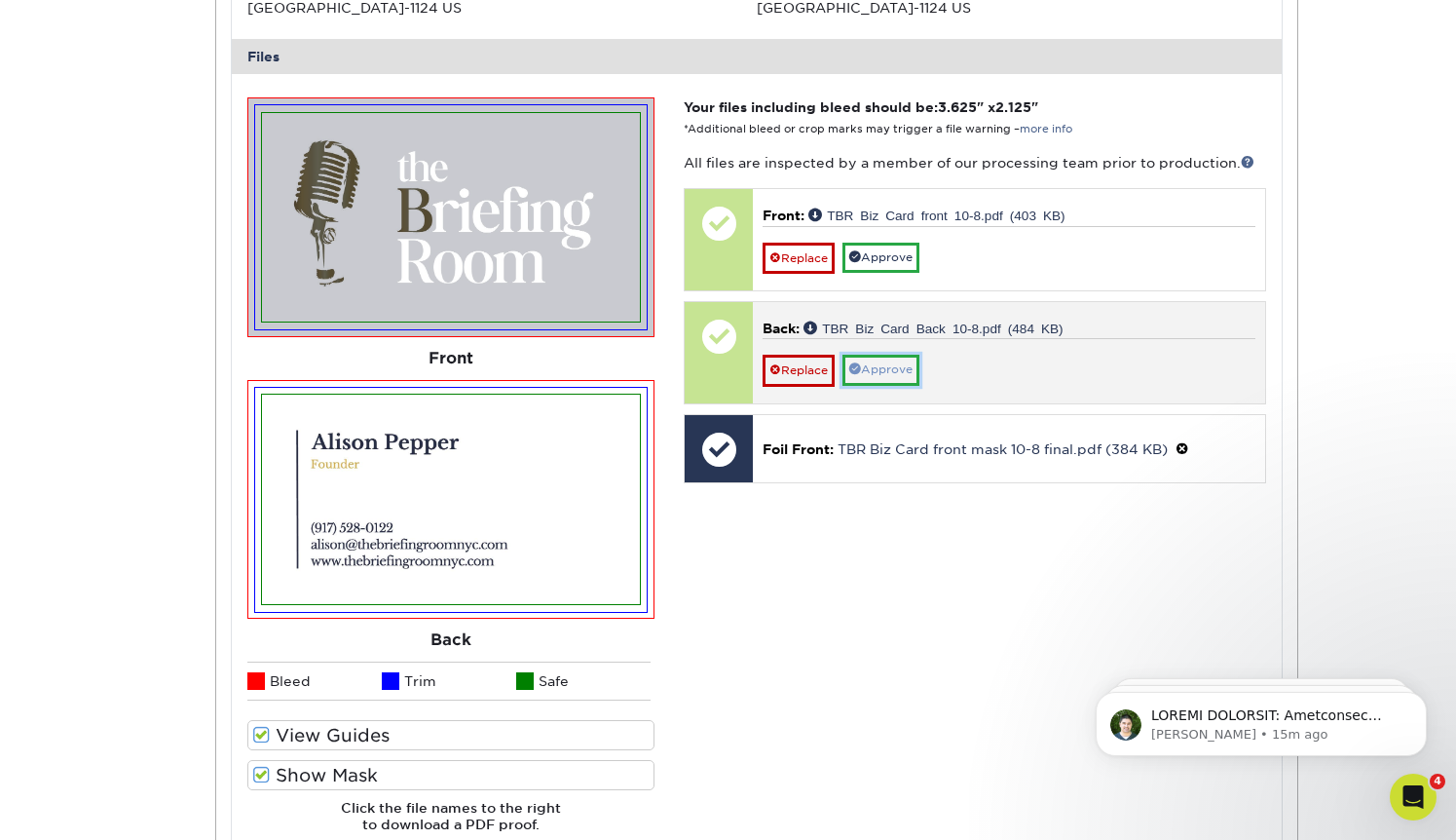
click at [875, 361] on link "Approve" at bounding box center [881, 369] width 77 height 30
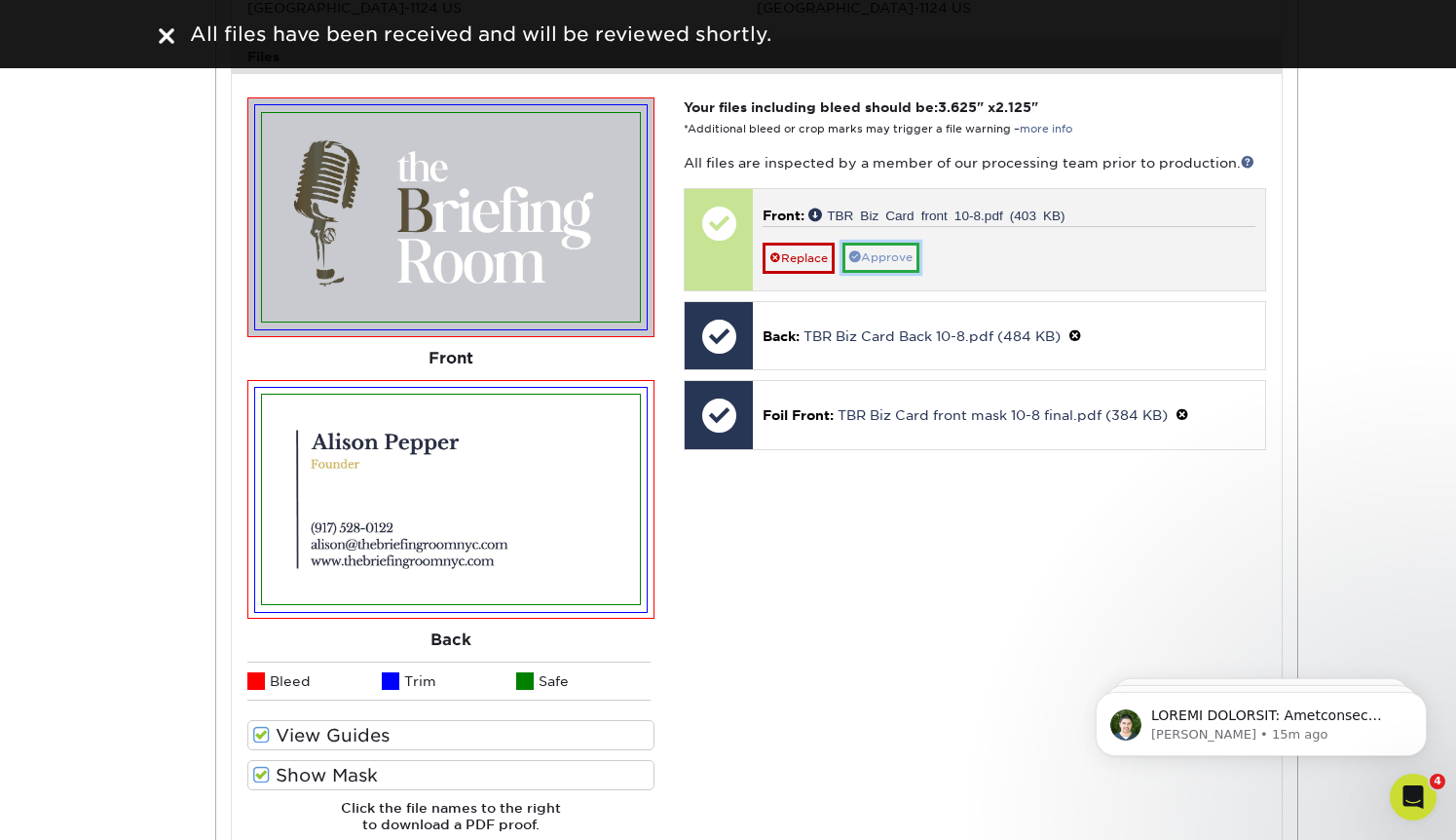
click at [884, 252] on link "Approve" at bounding box center [881, 257] width 77 height 30
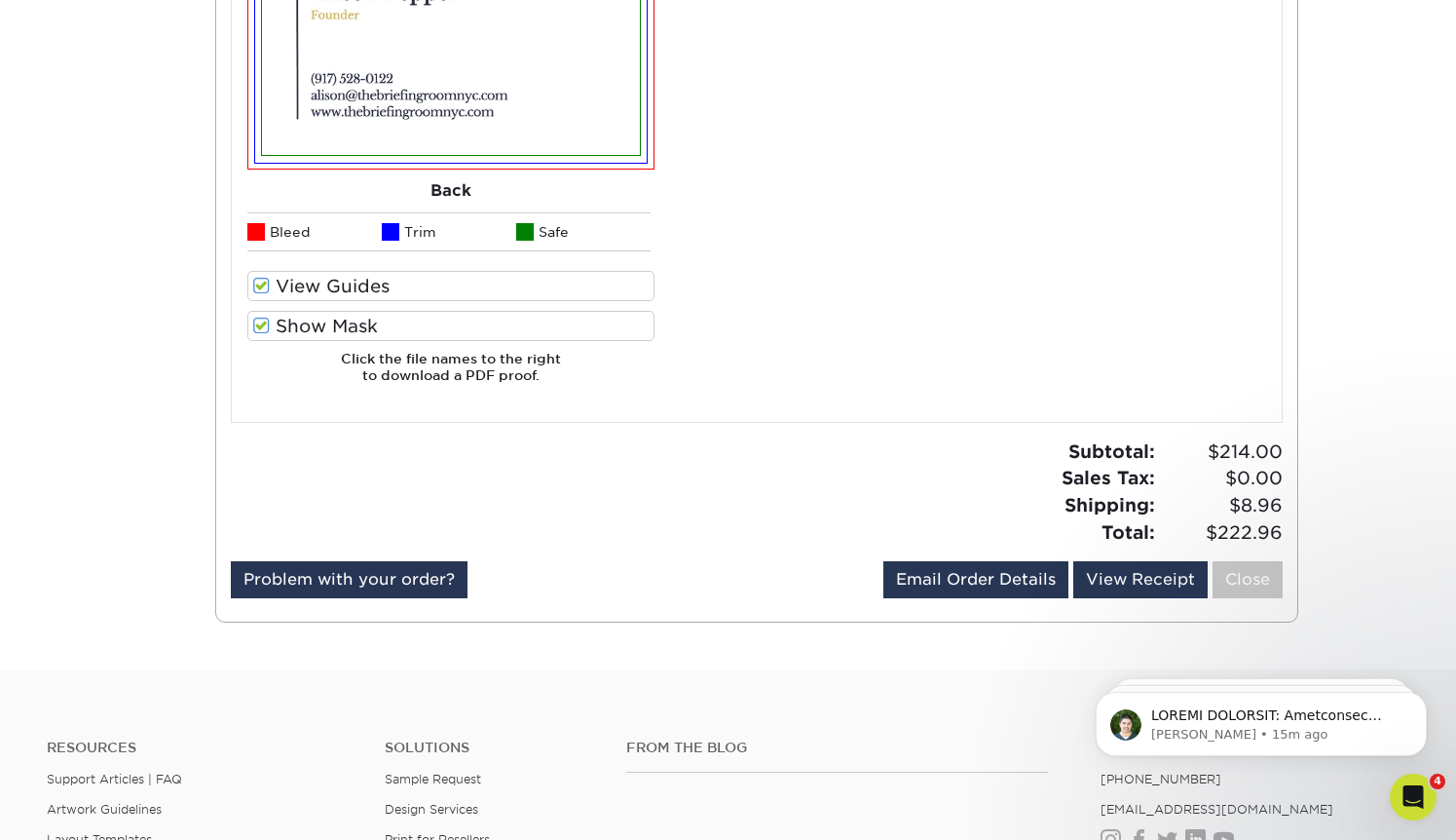
scroll to position [1637, 0]
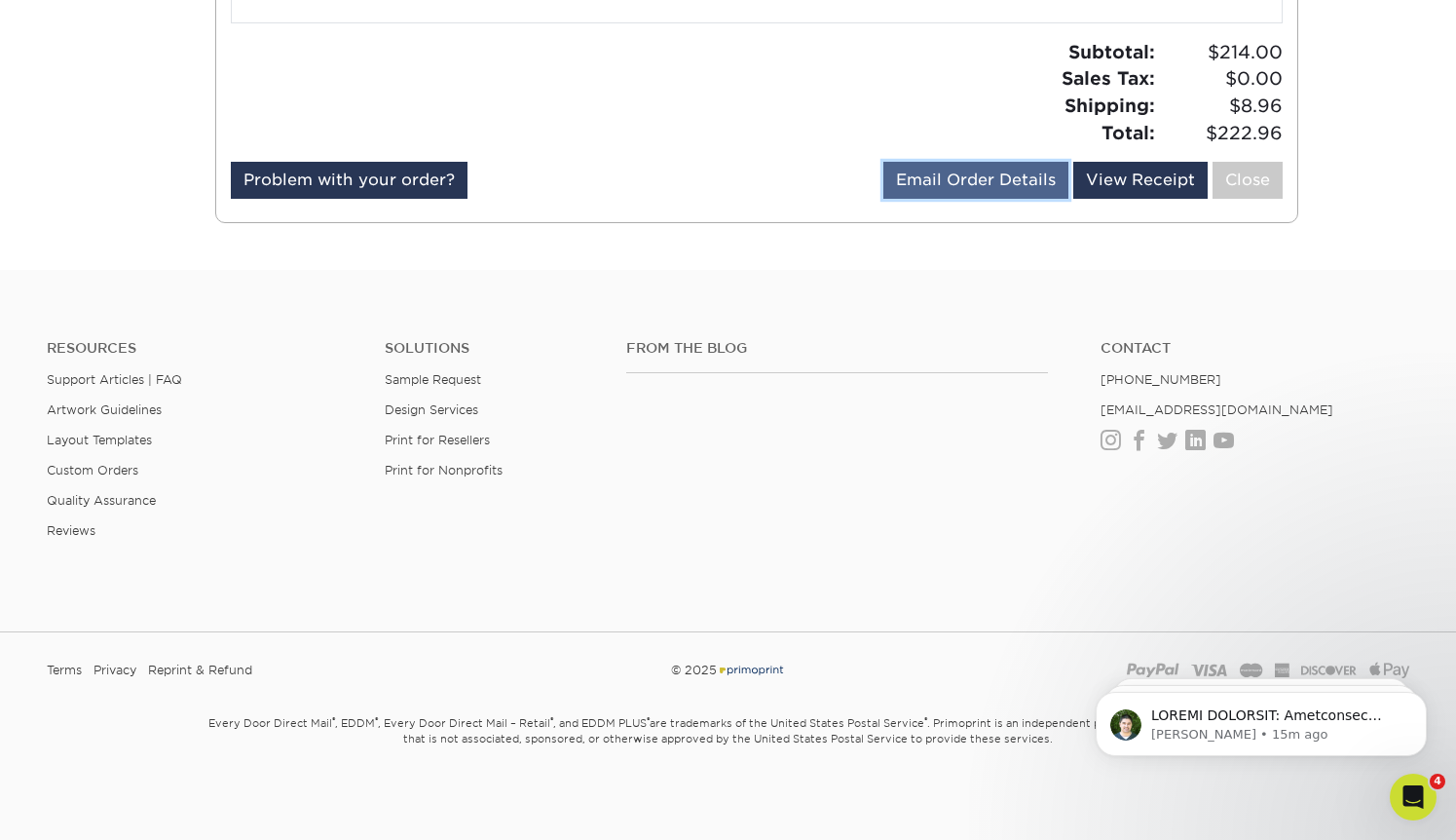
click at [973, 175] on link "Email Order Details" at bounding box center [975, 180] width 185 height 37
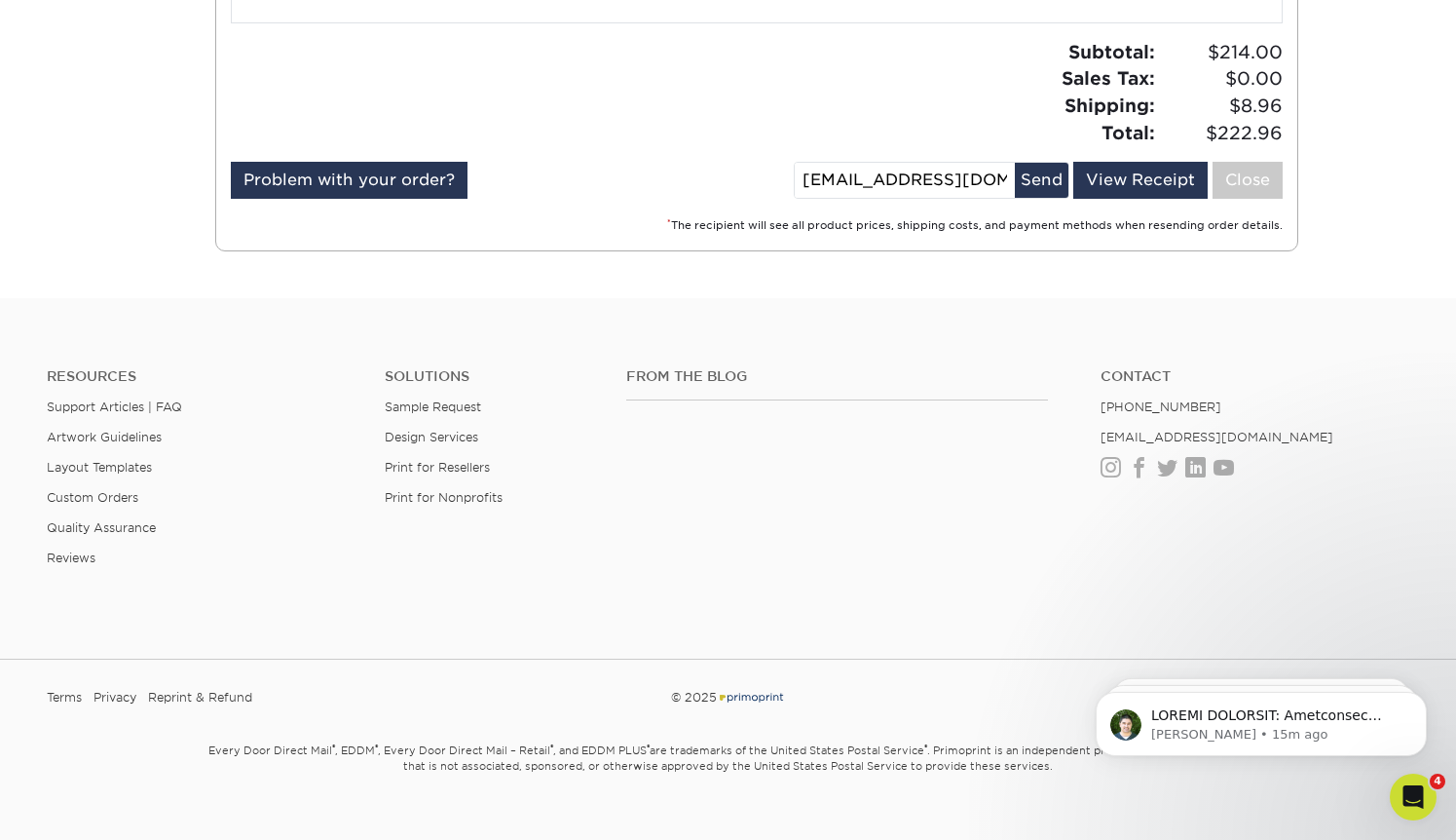
click at [924, 68] on div "Subtotal: $214.00 Sales Tax: $0.00 Shipping: $8.96 Total: $222.96" at bounding box center [1027, 92] width 540 height 107
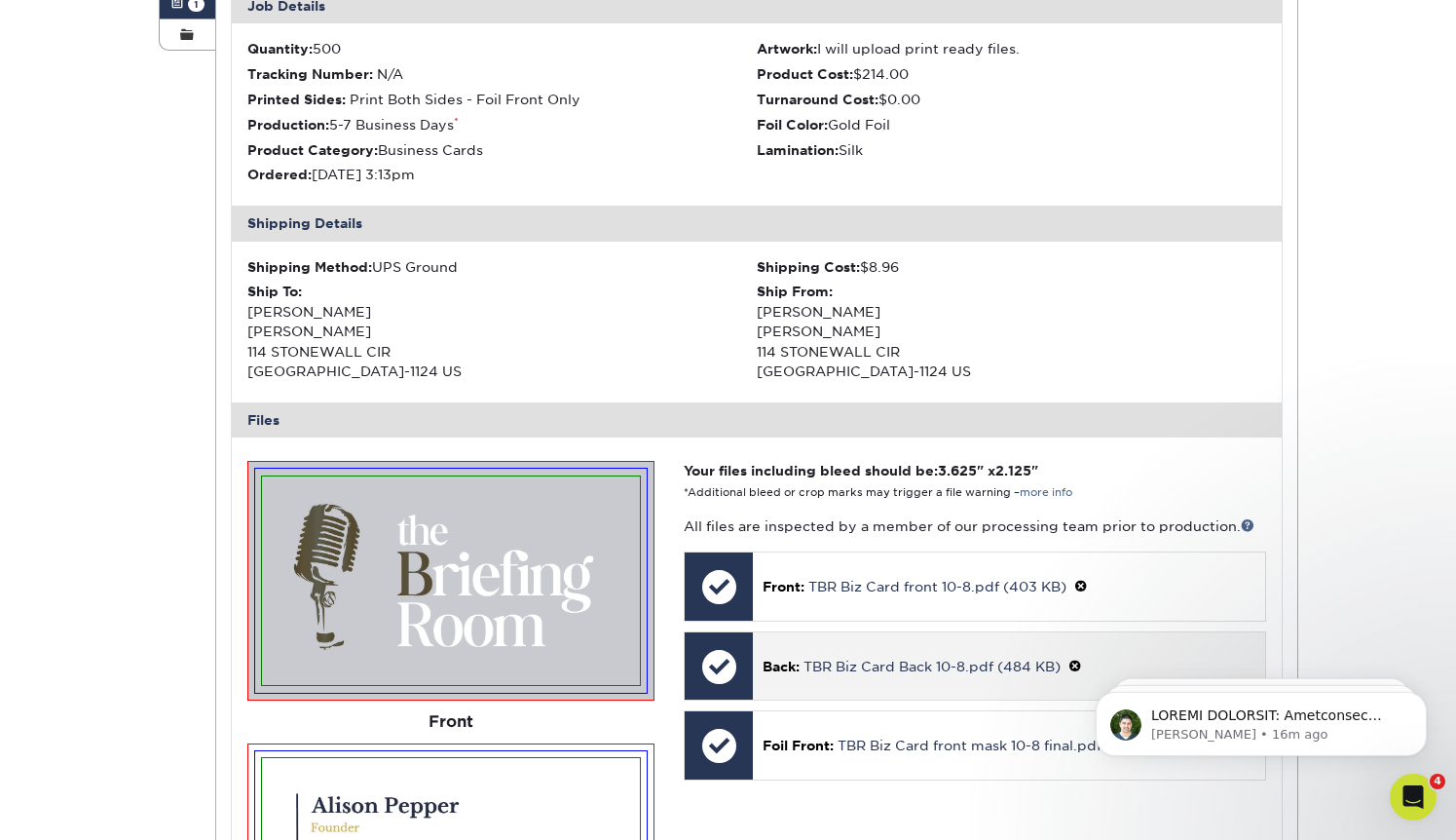
scroll to position [0, 0]
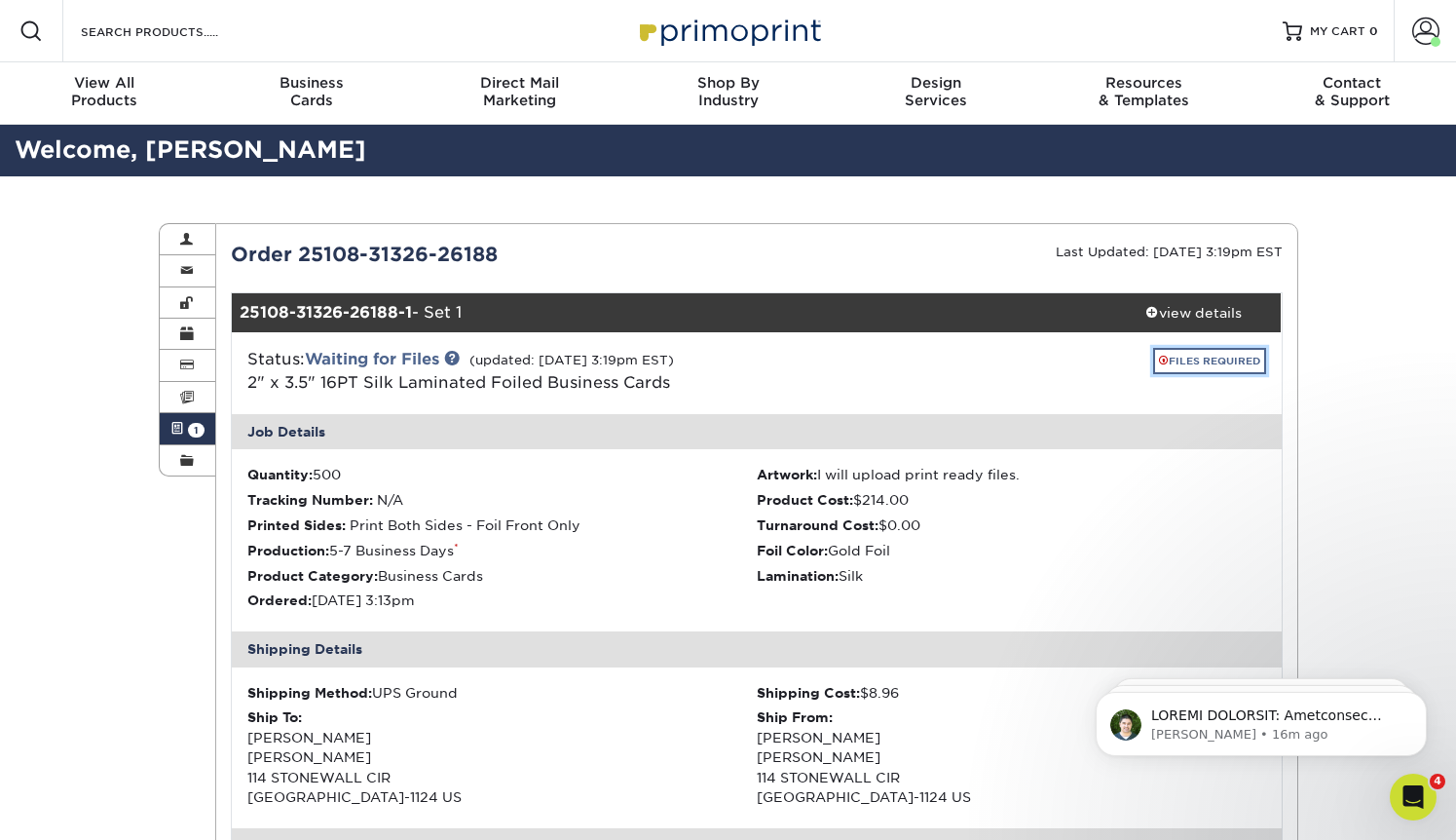
click at [1198, 354] on link "FILES REQUIRED" at bounding box center [1209, 360] width 113 height 26
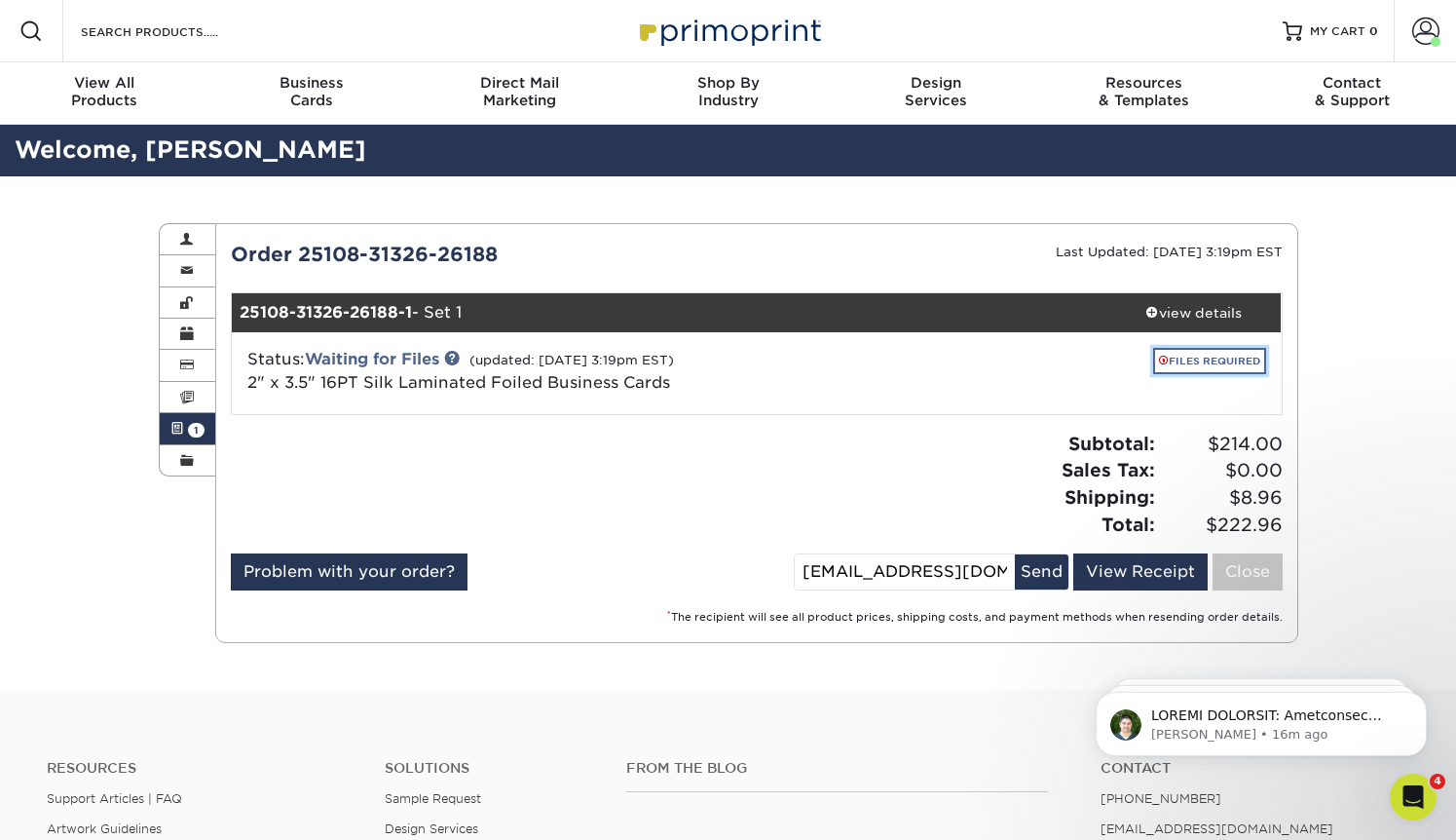
click at [1198, 354] on link "FILES REQUIRED" at bounding box center [1209, 360] width 113 height 26
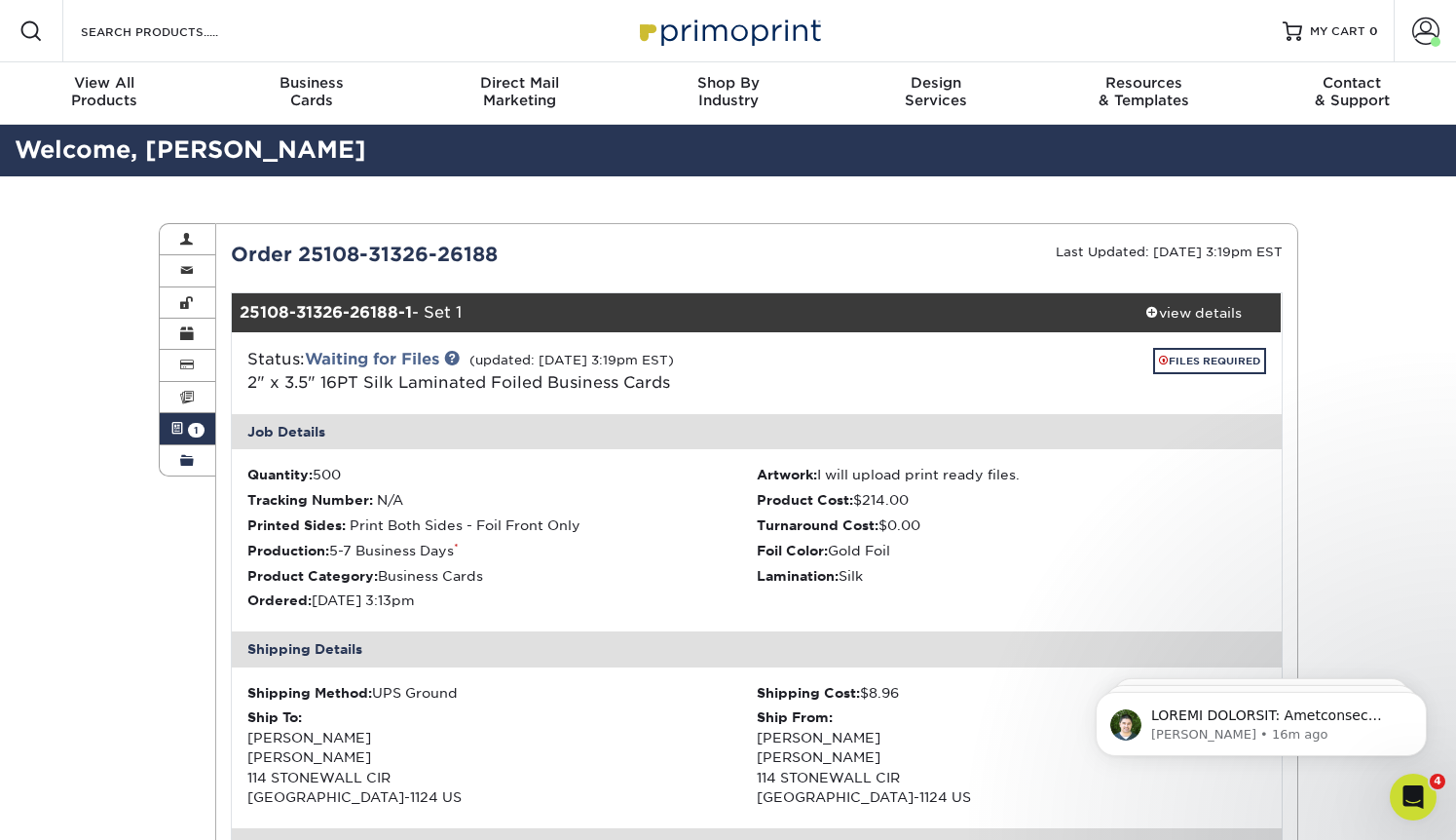
click at [190, 460] on span at bounding box center [187, 461] width 14 height 16
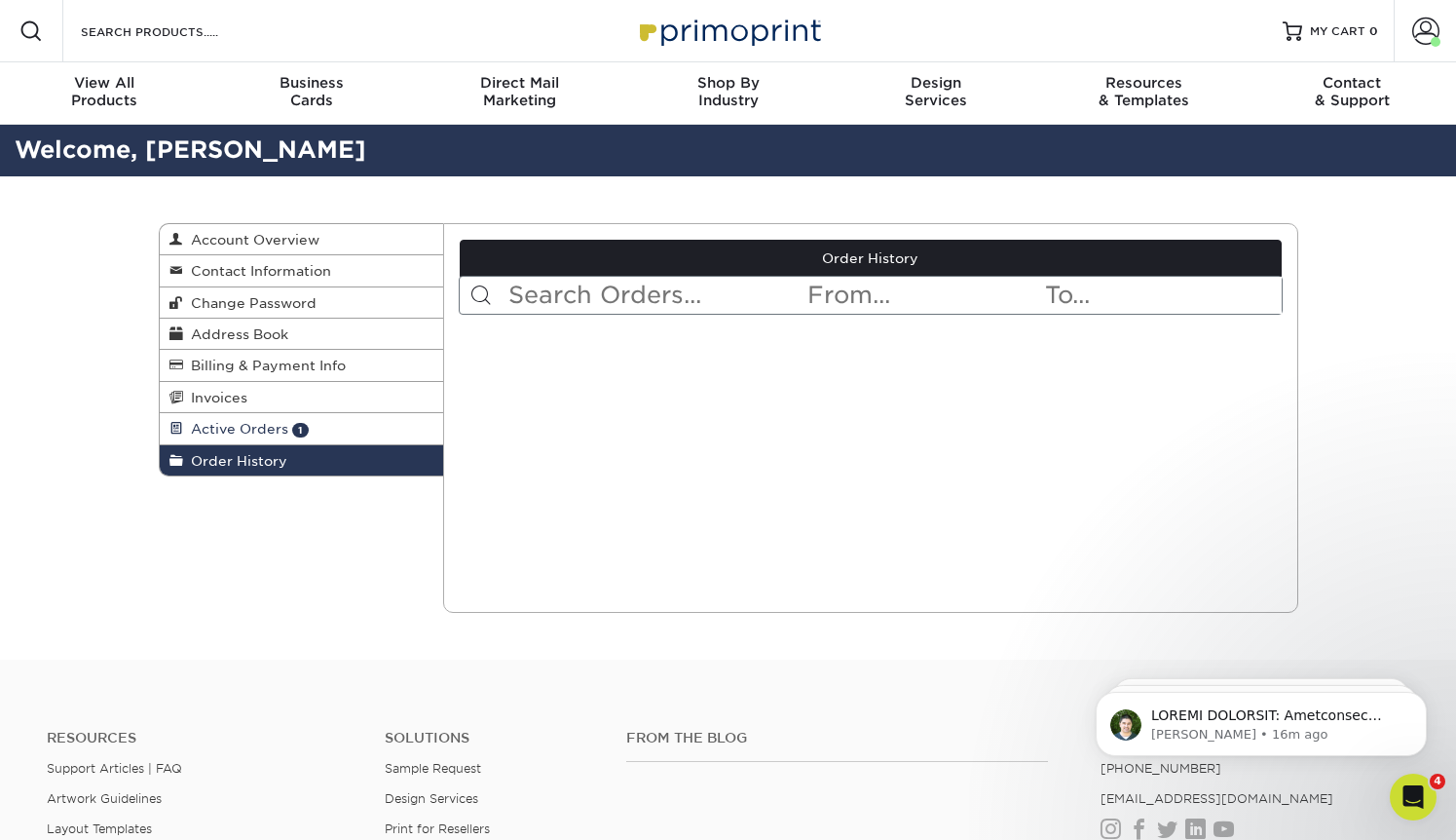
click at [216, 429] on span "Active Orders" at bounding box center [235, 429] width 105 height 16
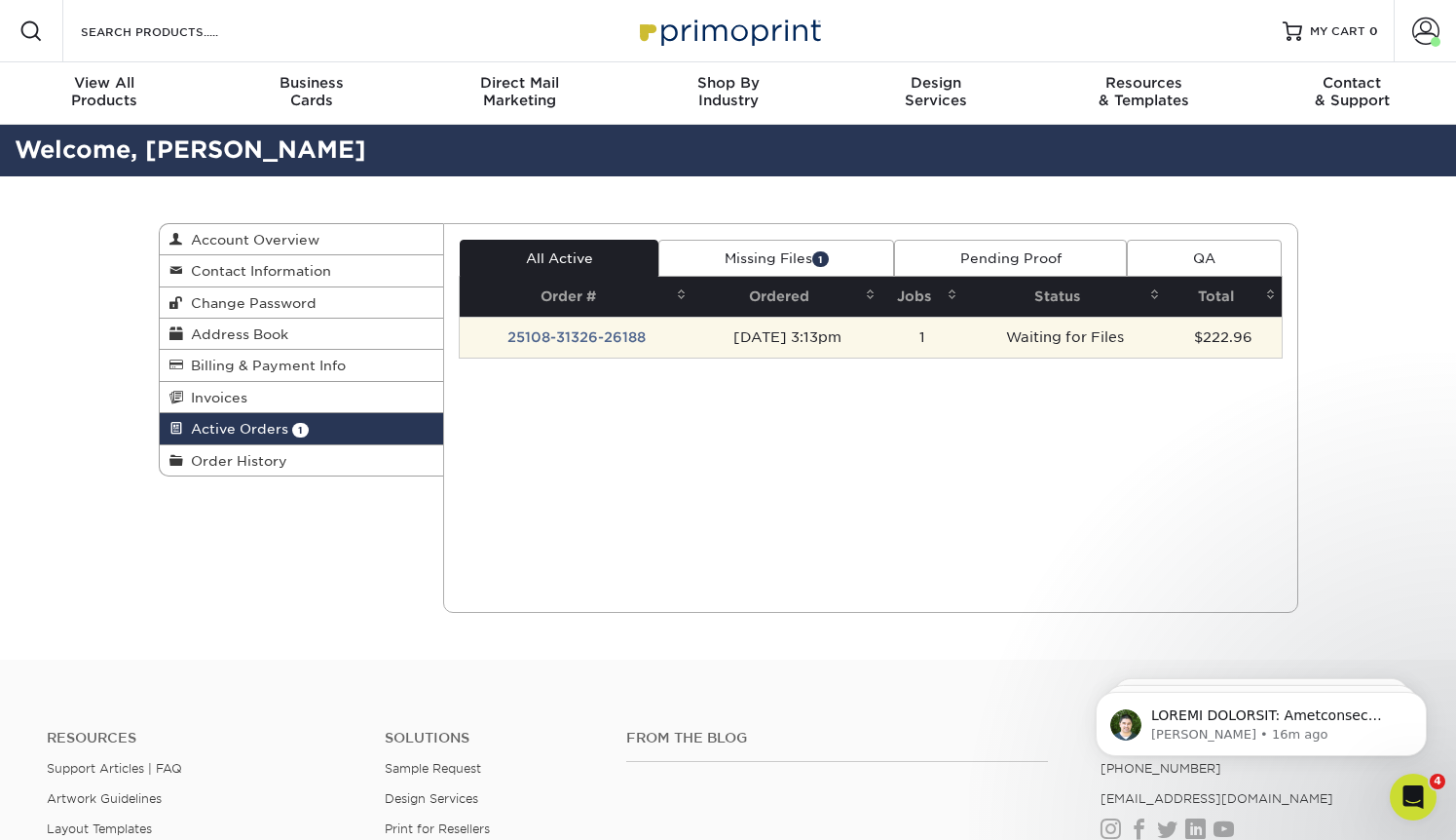
click at [576, 333] on td "25108-31326-26188" at bounding box center [577, 337] width 233 height 41
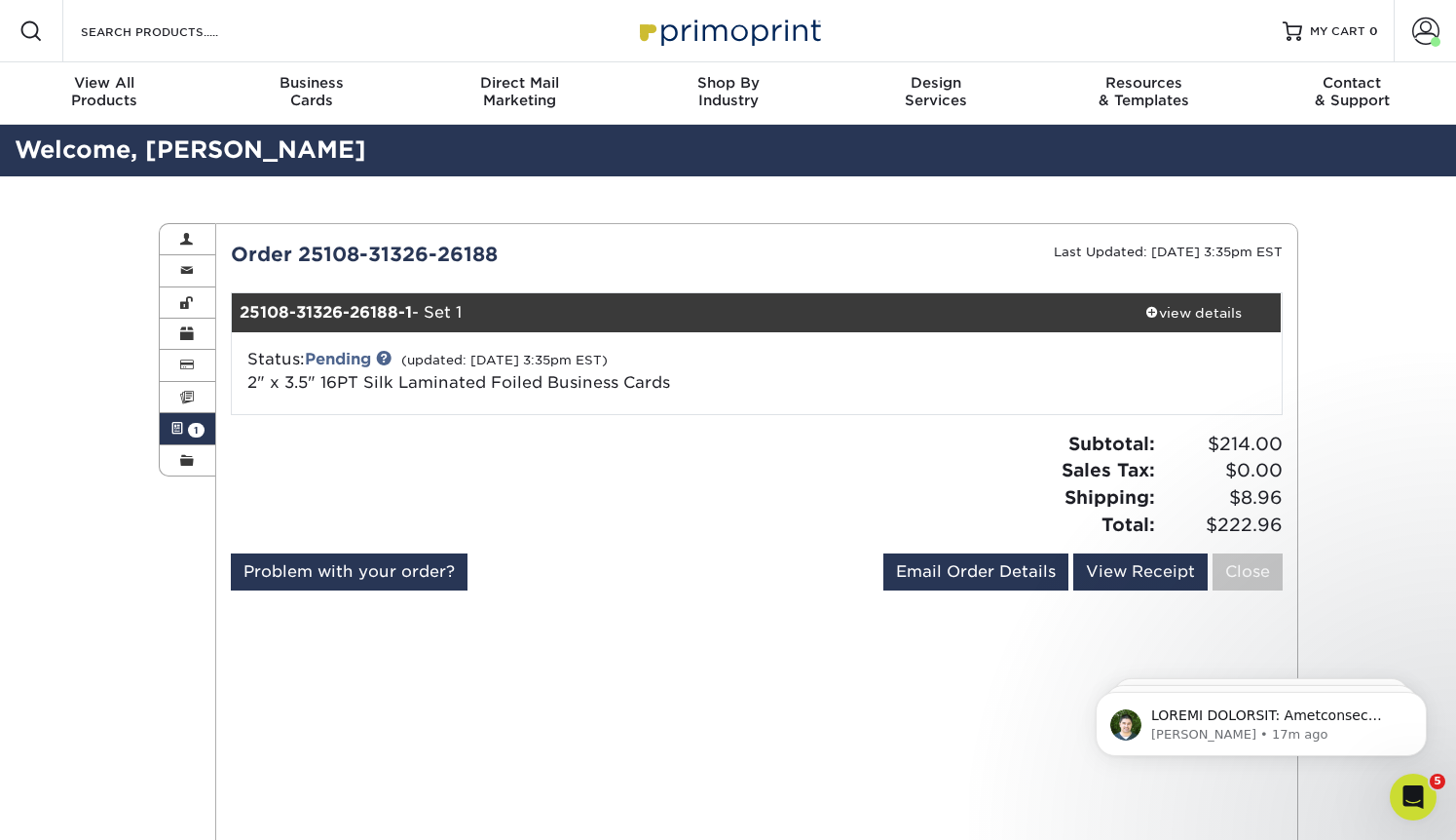
click at [19, 202] on div "Active Orders Account Overview Contact Information Change Password Address Book…" at bounding box center [728, 655] width 1456 height 957
